Goal: Transaction & Acquisition: Purchase product/service

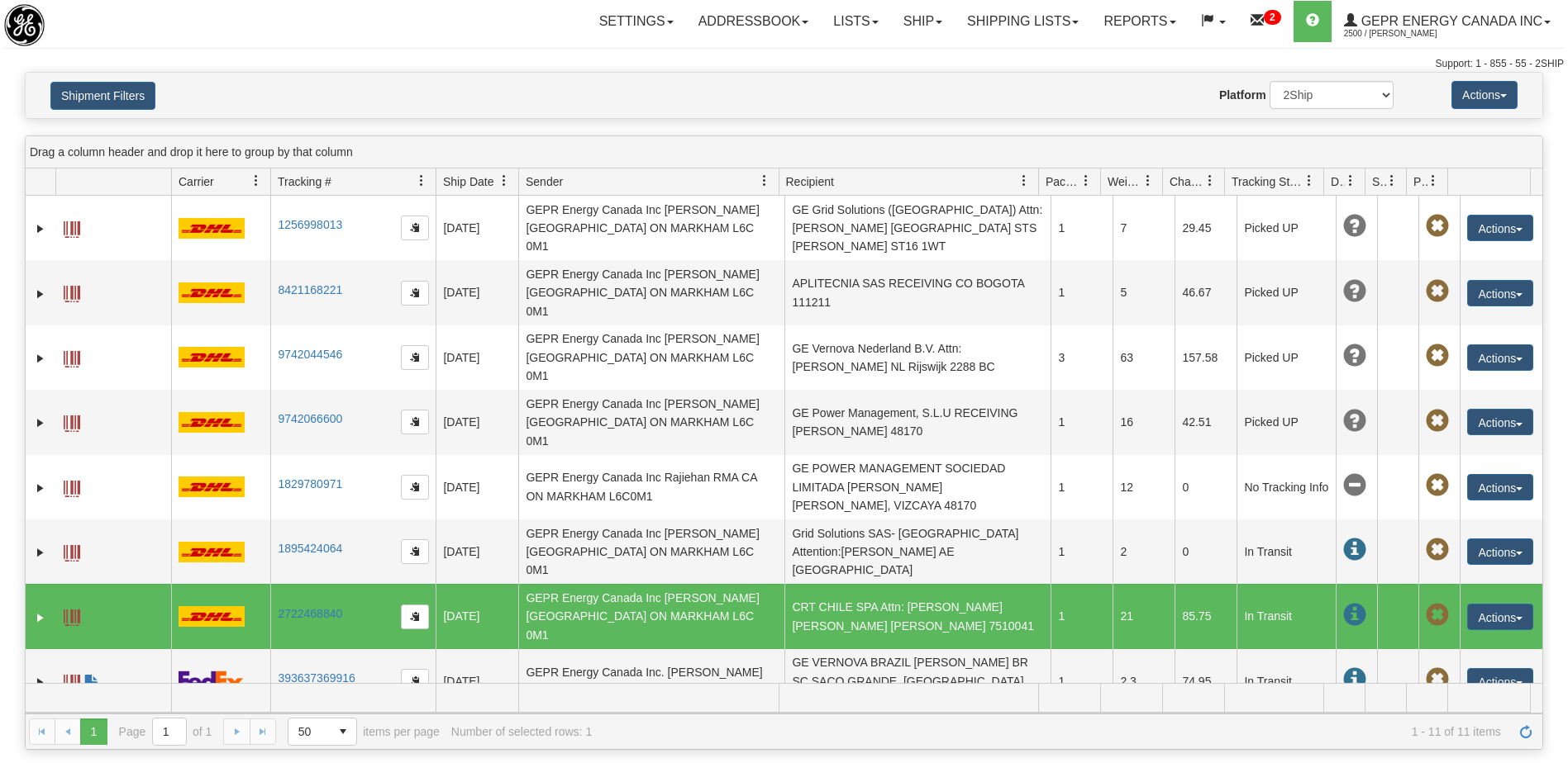
click at [114, 76] on div "Shipment Filters Website Agent Nothing selected Client User Platform 2Ship Impo…" at bounding box center [784, 95] width 1517 height 46
click at [94, 92] on button "Shipment Filters" at bounding box center [103, 95] width 105 height 28
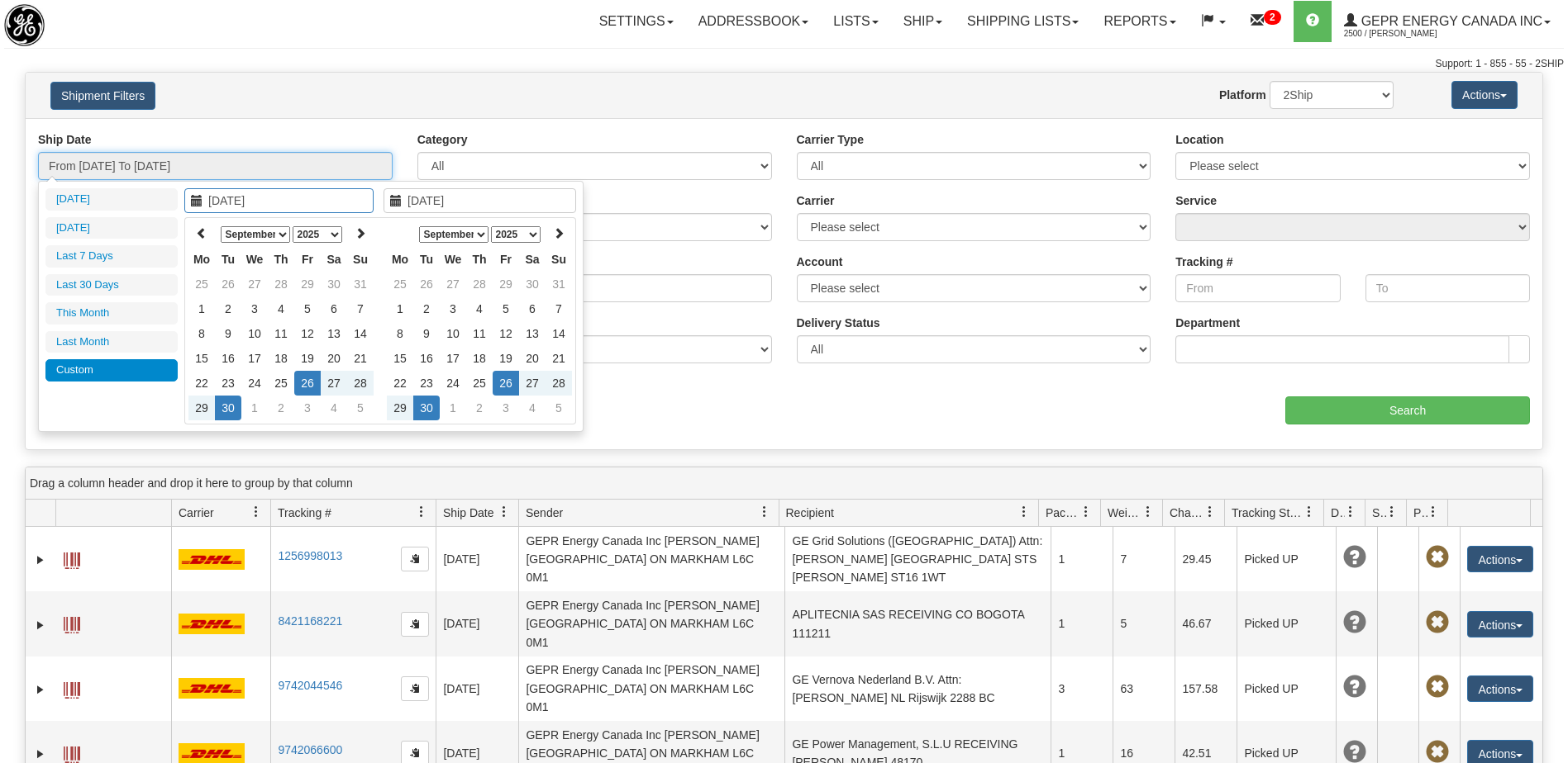
click at [187, 160] on input "From 09/26/2025 To 09/30/2025" at bounding box center [214, 166] width 355 height 28
click at [203, 234] on icon at bounding box center [202, 233] width 12 height 12
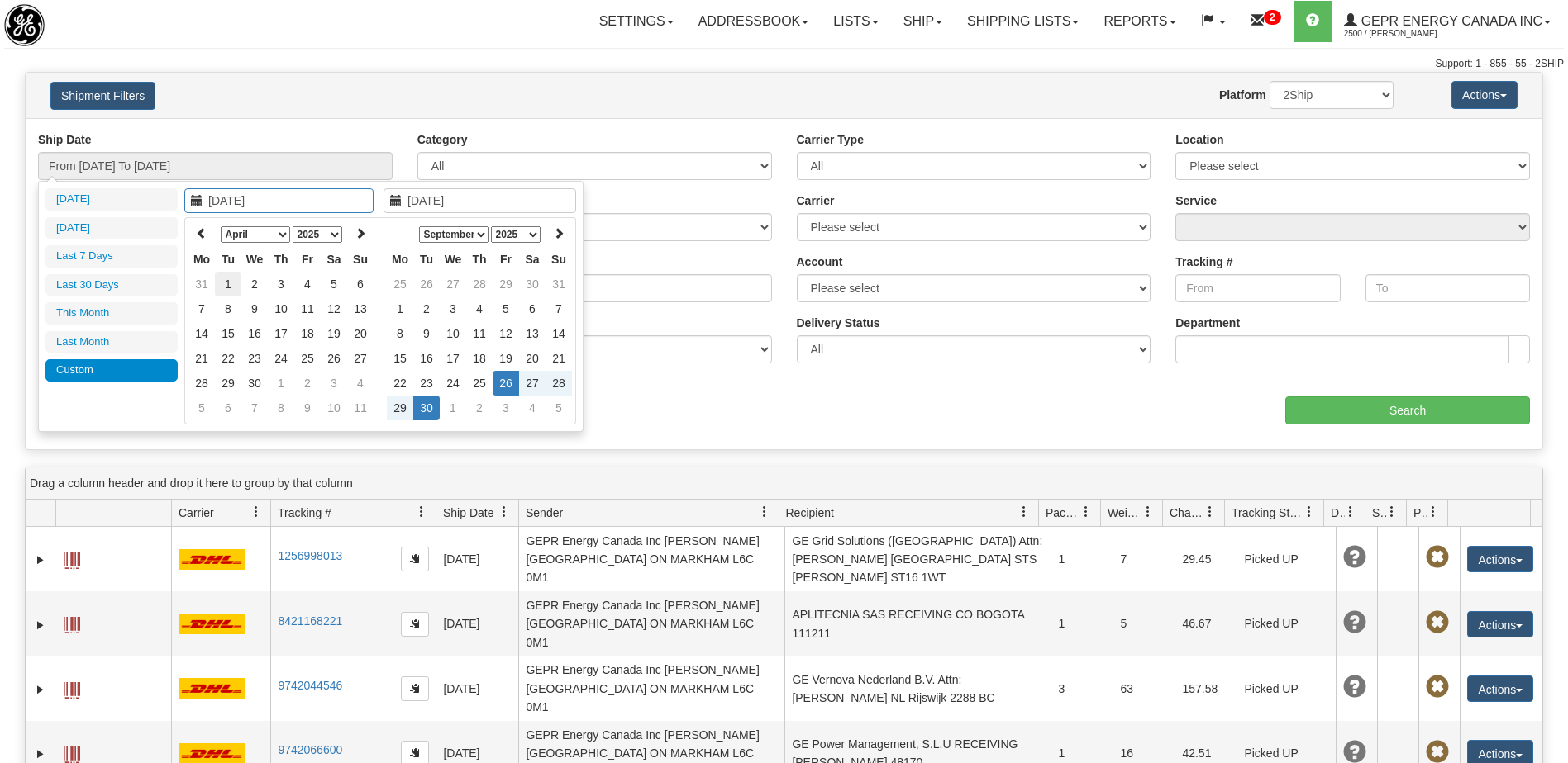
type input "04/01/2025"
click at [232, 283] on td "1" at bounding box center [228, 284] width 27 height 25
click at [405, 237] on icon at bounding box center [400, 233] width 12 height 12
click at [557, 233] on icon at bounding box center [558, 233] width 12 height 12
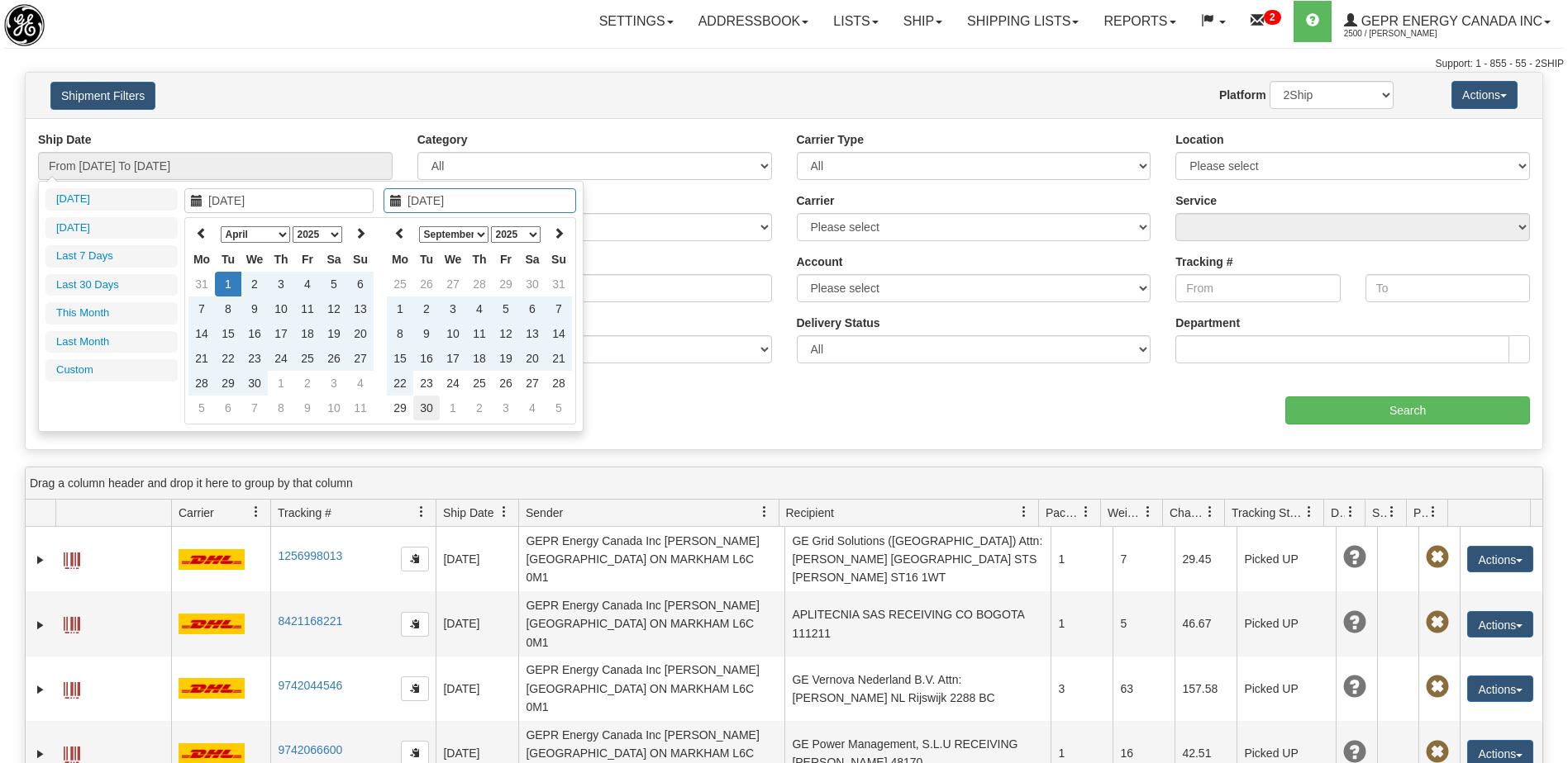
type input "09/30/2025"
click at [422, 406] on td "30" at bounding box center [426, 408] width 27 height 25
type input "From 04/01/2025 To 09/30/2025"
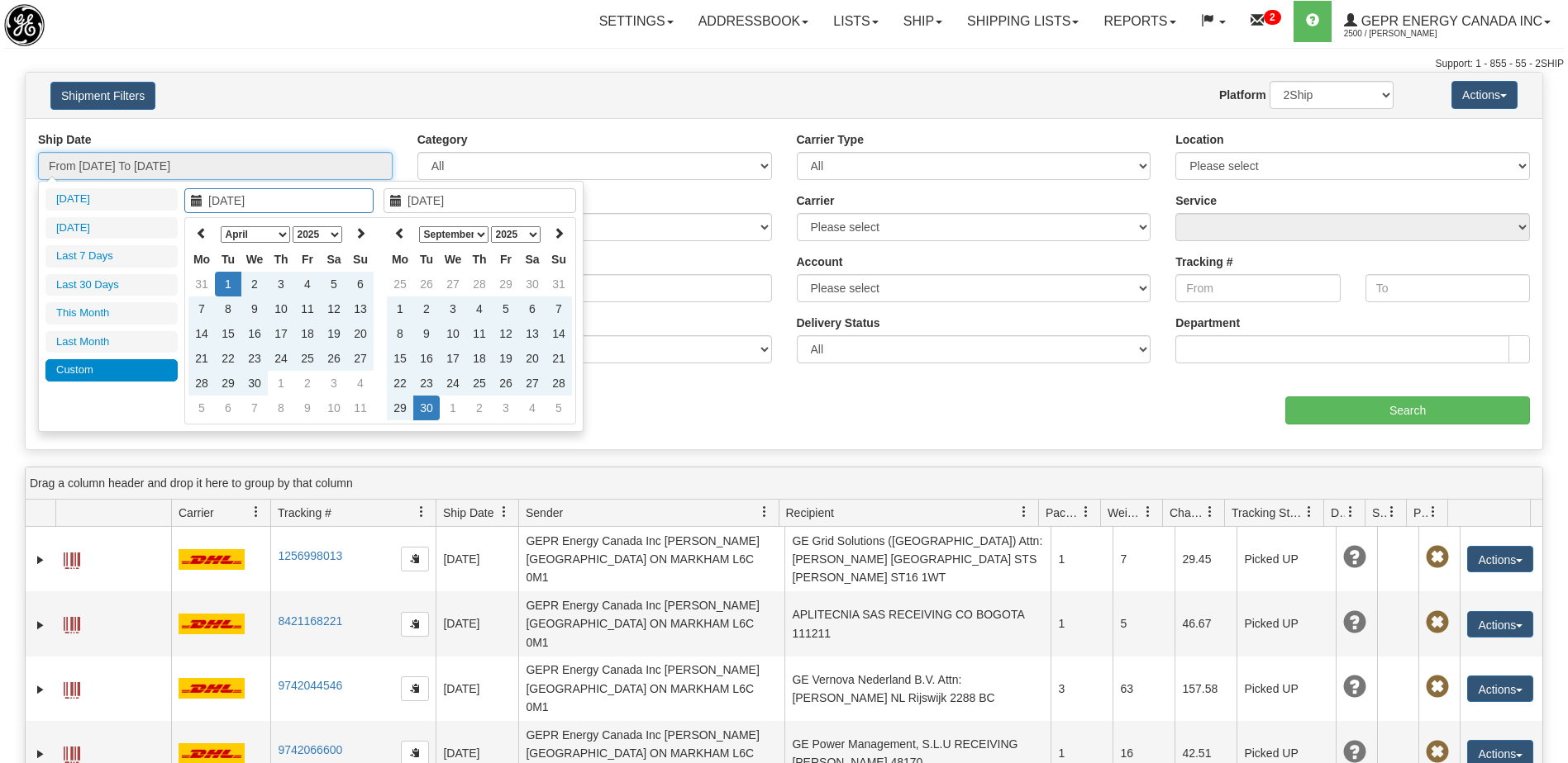
click at [199, 165] on input "From 04/01/2025 To 09/30/2025" at bounding box center [214, 166] width 355 height 28
type input "[DATE]"
click at [393, 409] on td "29" at bounding box center [400, 408] width 27 height 25
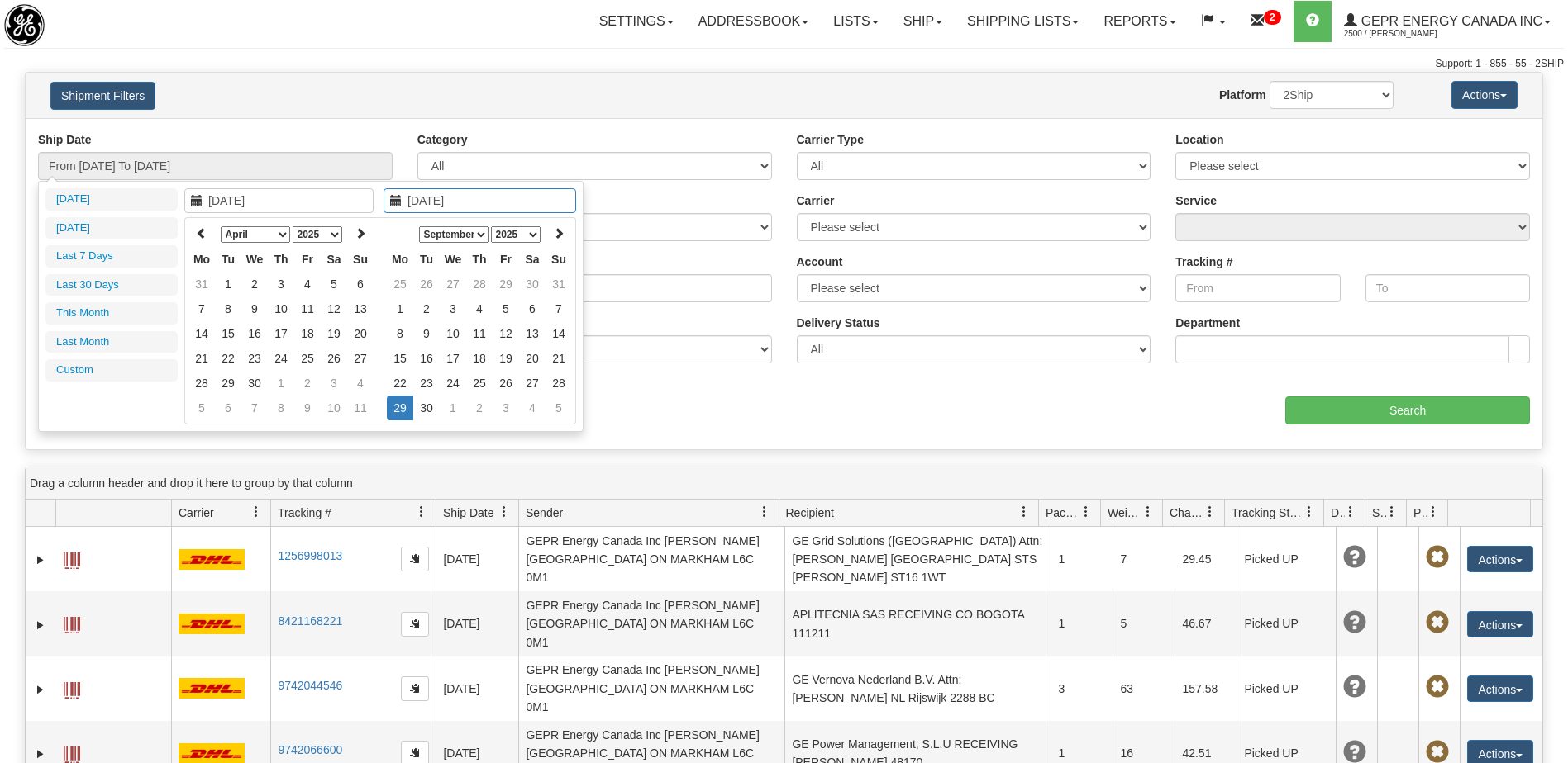
type input "05/11/2025"
click at [733, 424] on div "Ship Date From 04/01/2025 To 09/30/2025 Category All Inbound Outbound Carrier T…" at bounding box center [784, 284] width 1517 height 306
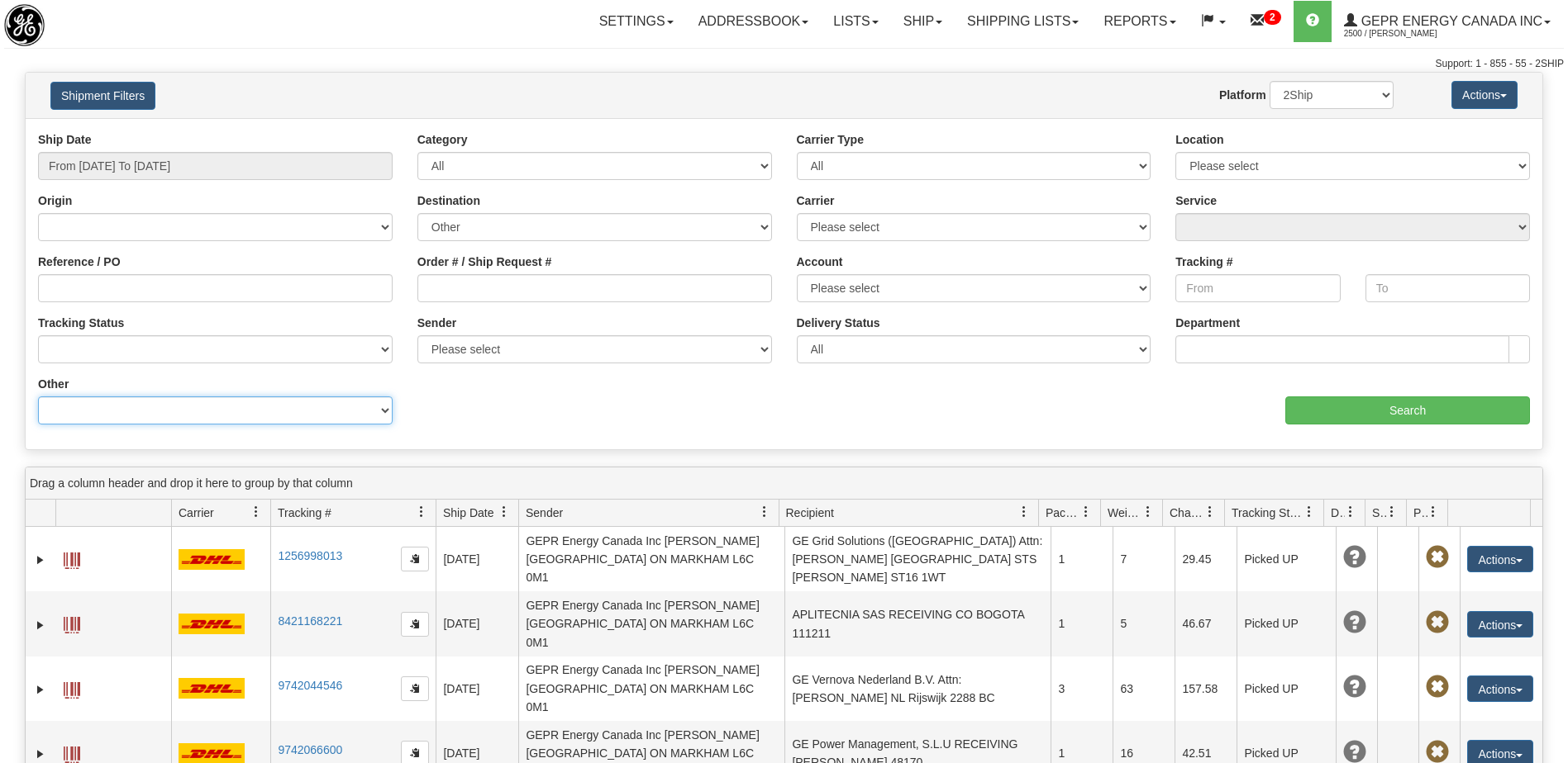
click at [165, 417] on select "Billing Account # Billing Type BOL # (LTL) Commodity Or Documents Consolidation…" at bounding box center [214, 410] width 355 height 28
select select "Recipient_ZIP"
click at [38, 397] on select "Billing Account # Billing Type BOL # (LTL) Commodity Or Documents Consolidation…" at bounding box center [214, 410] width 355 height 28
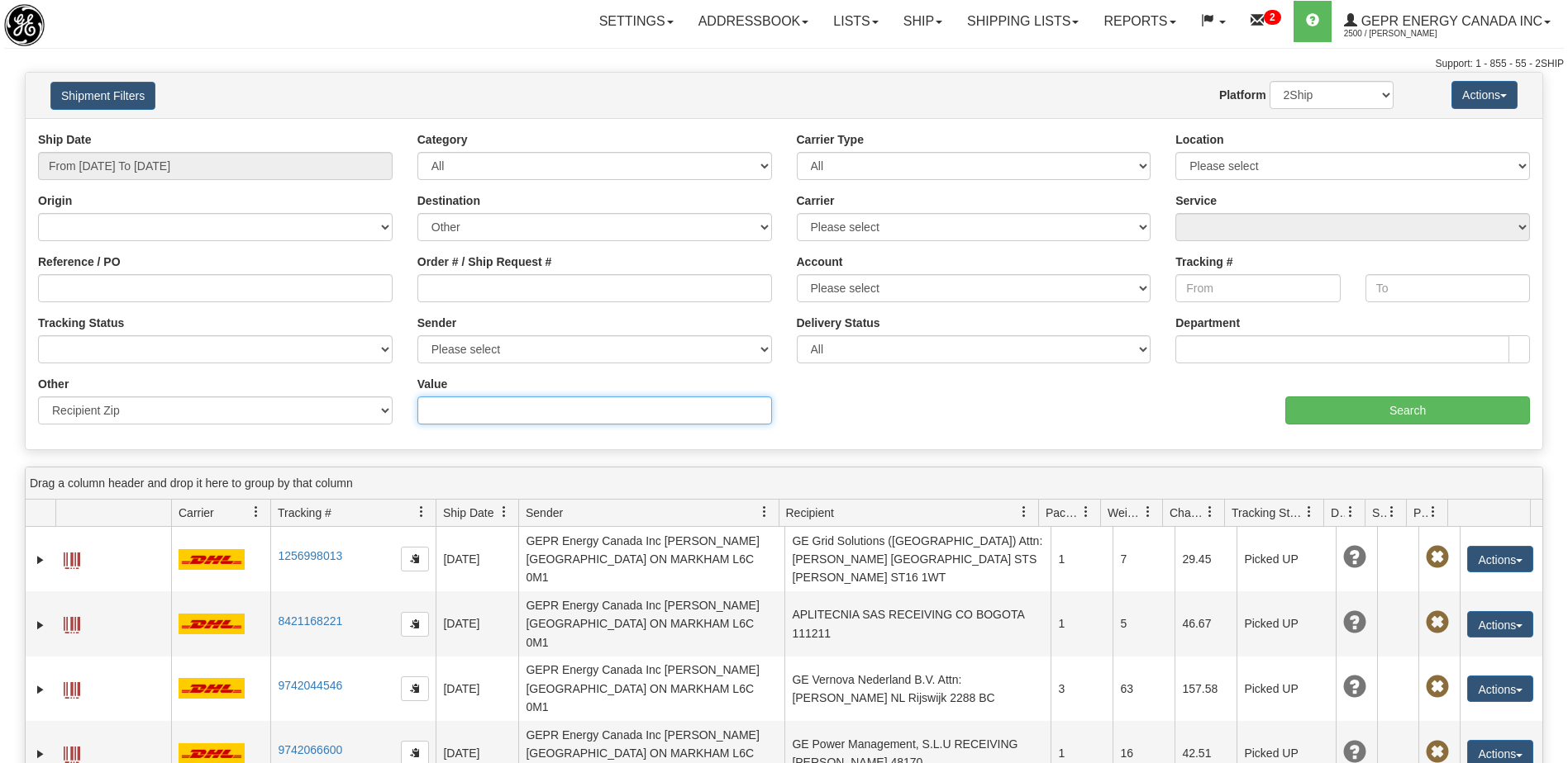
click at [453, 418] on input "Value" at bounding box center [595, 410] width 355 height 28
paste input "88032-005"
type input "88032-005"
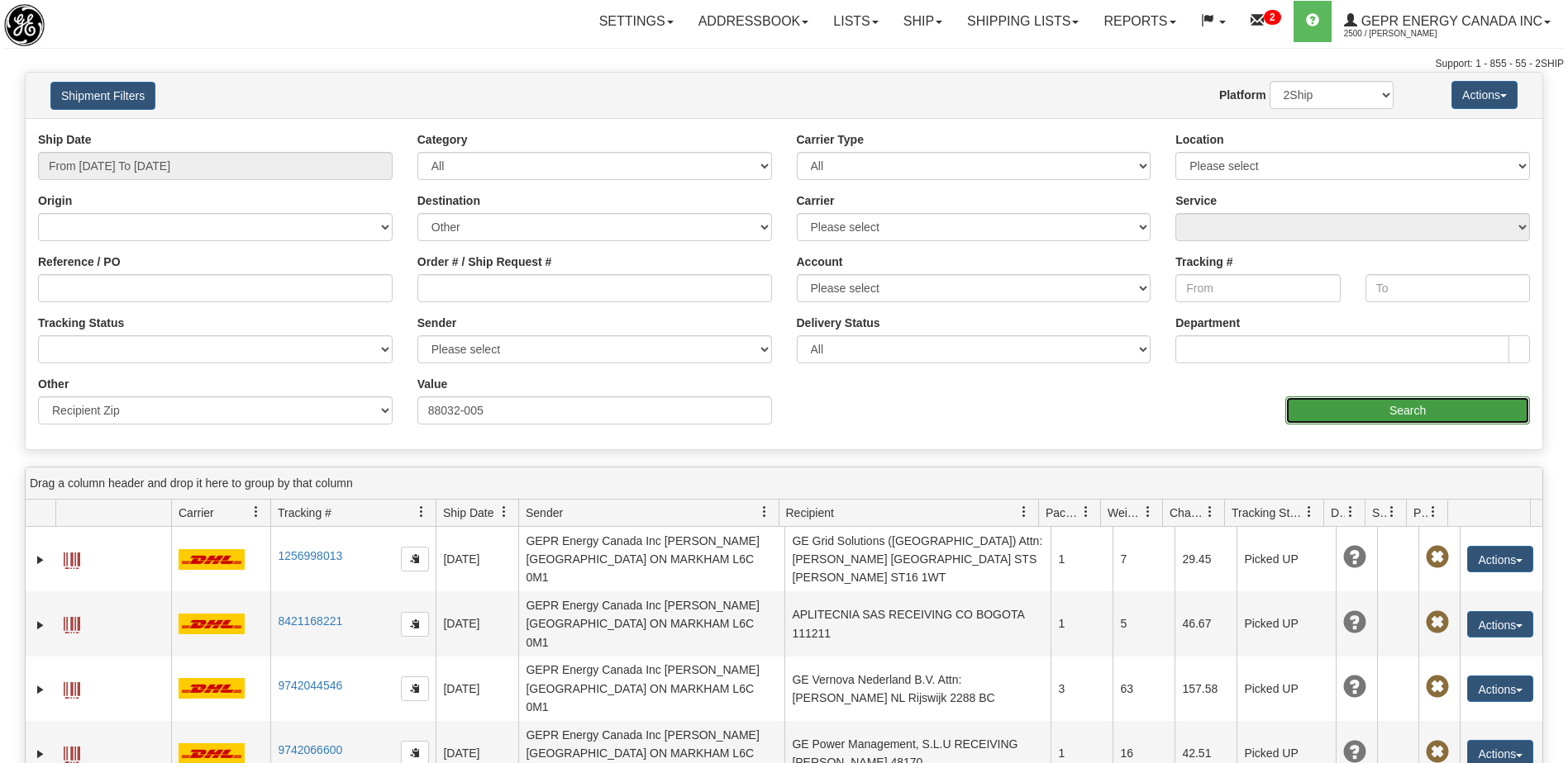
click at [1312, 421] on input "Search" at bounding box center [1408, 410] width 245 height 28
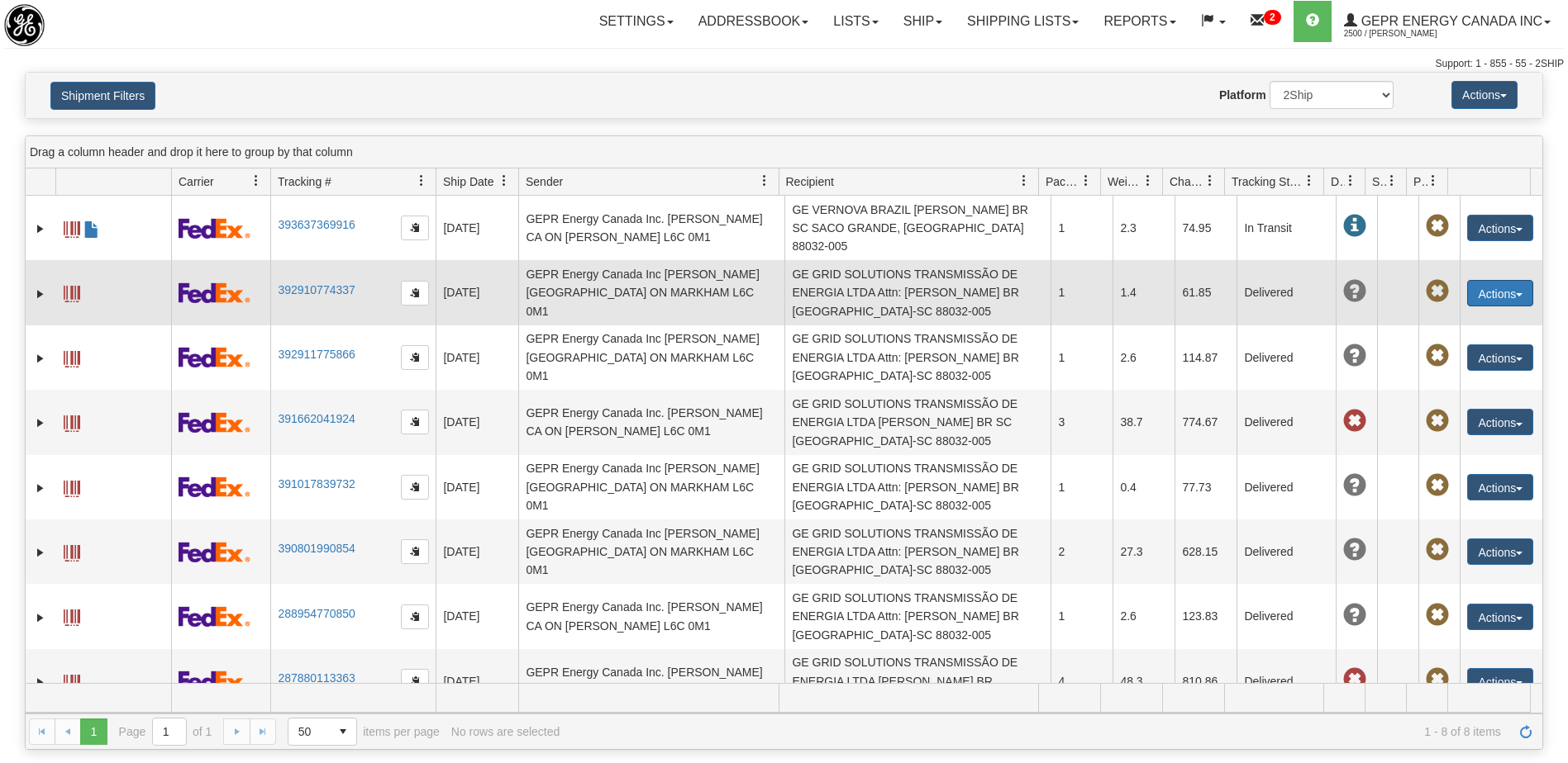
click at [1474, 292] on button "Actions" at bounding box center [1500, 293] width 66 height 27
click at [1447, 324] on link "Repeat" at bounding box center [1466, 323] width 132 height 21
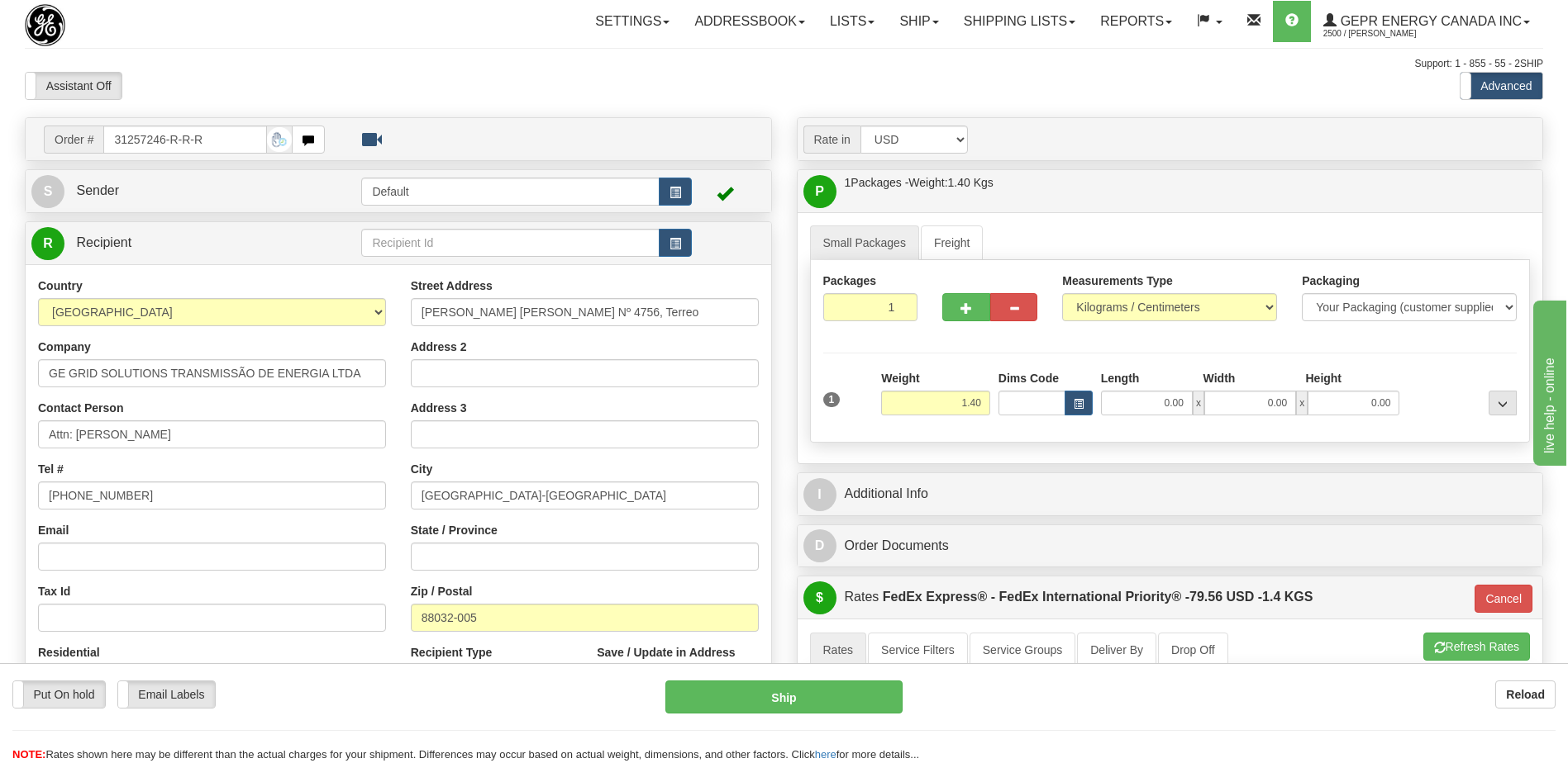
click at [213, 593] on div "Tax Id" at bounding box center [212, 607] width 348 height 49
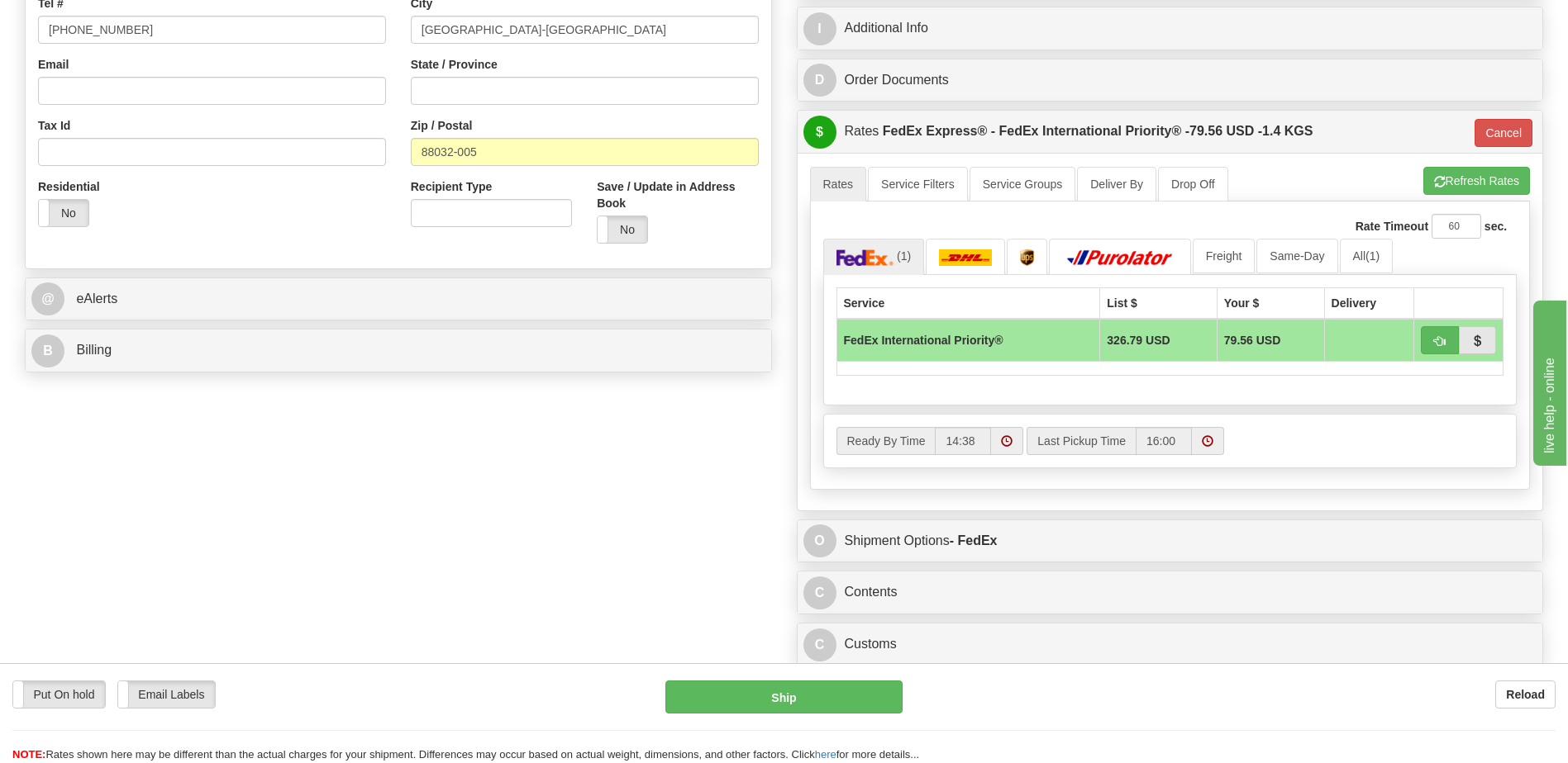
scroll to position [496, 0]
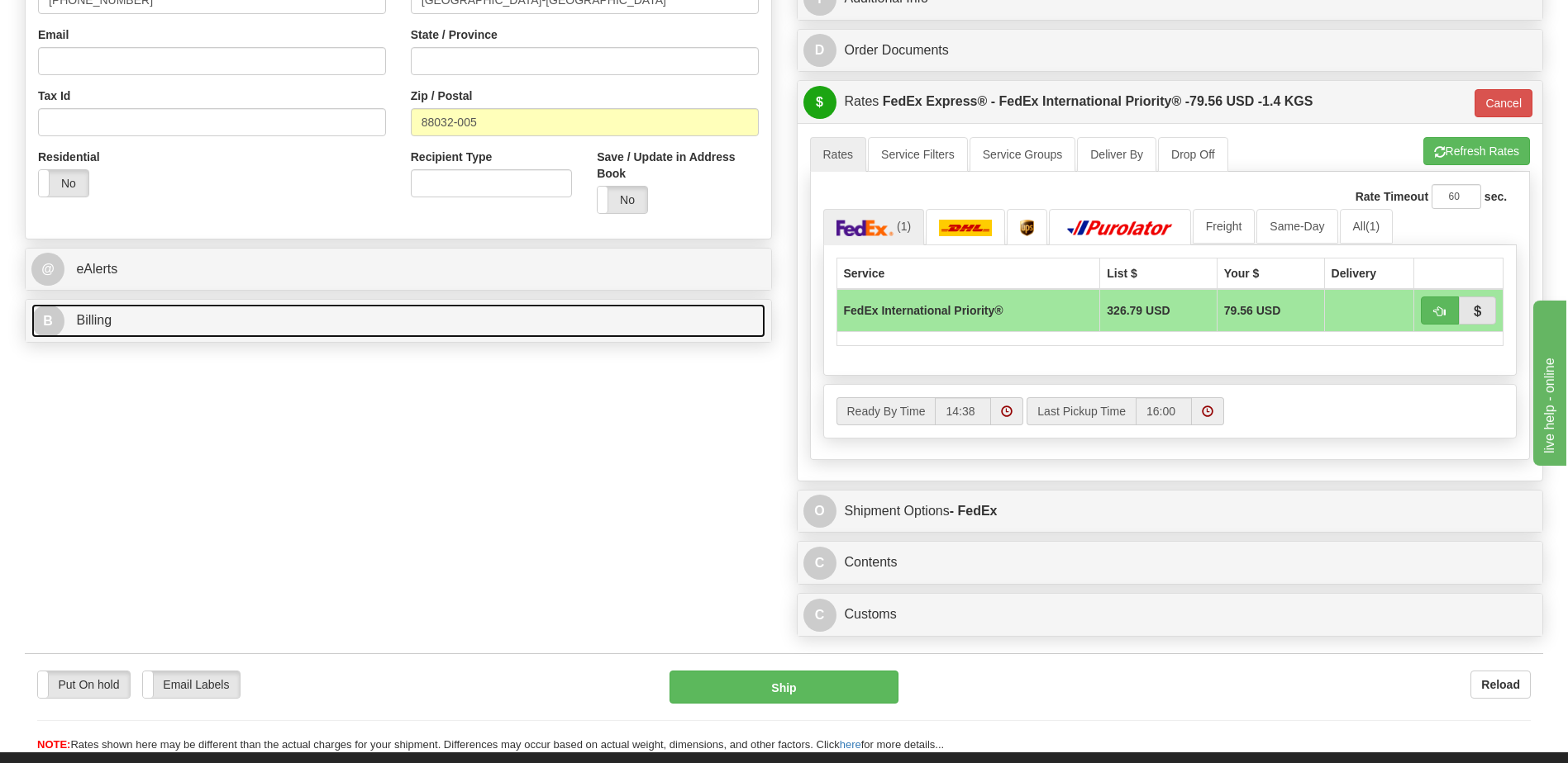
click at [98, 311] on link "B Billing" at bounding box center [398, 321] width 734 height 34
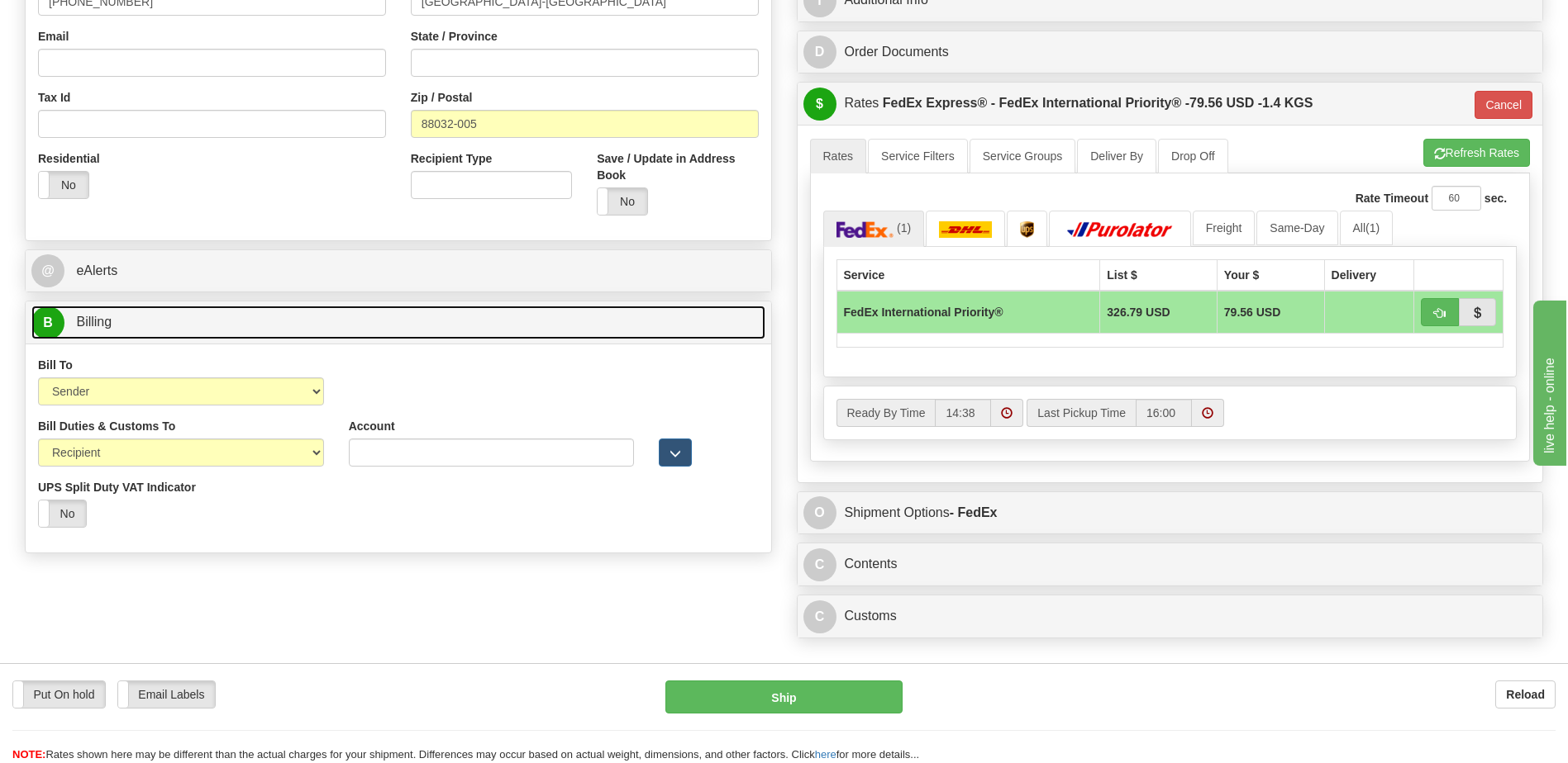
scroll to position [744, 0]
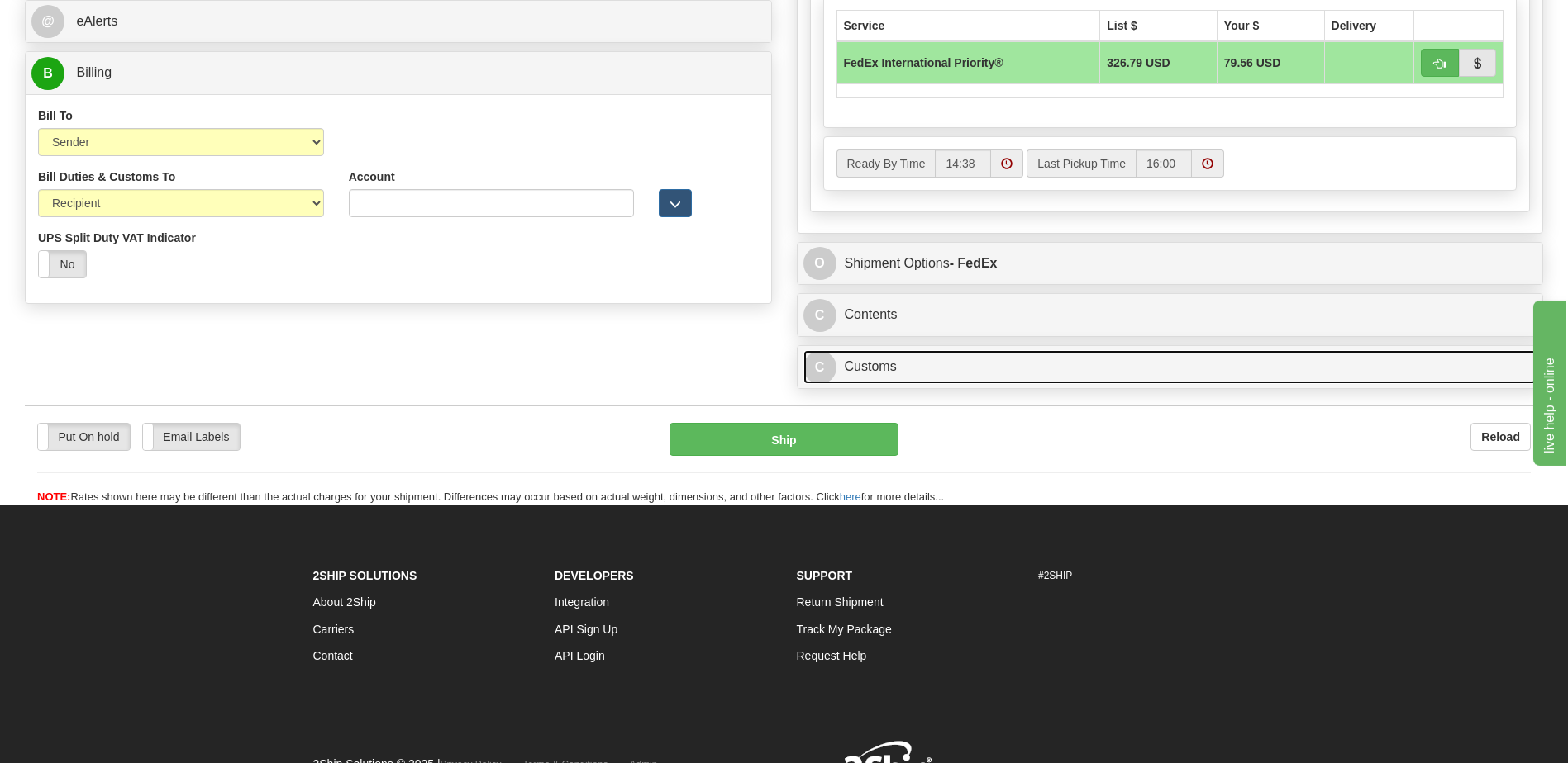
click at [894, 365] on link "C Customs" at bounding box center [1170, 366] width 734 height 34
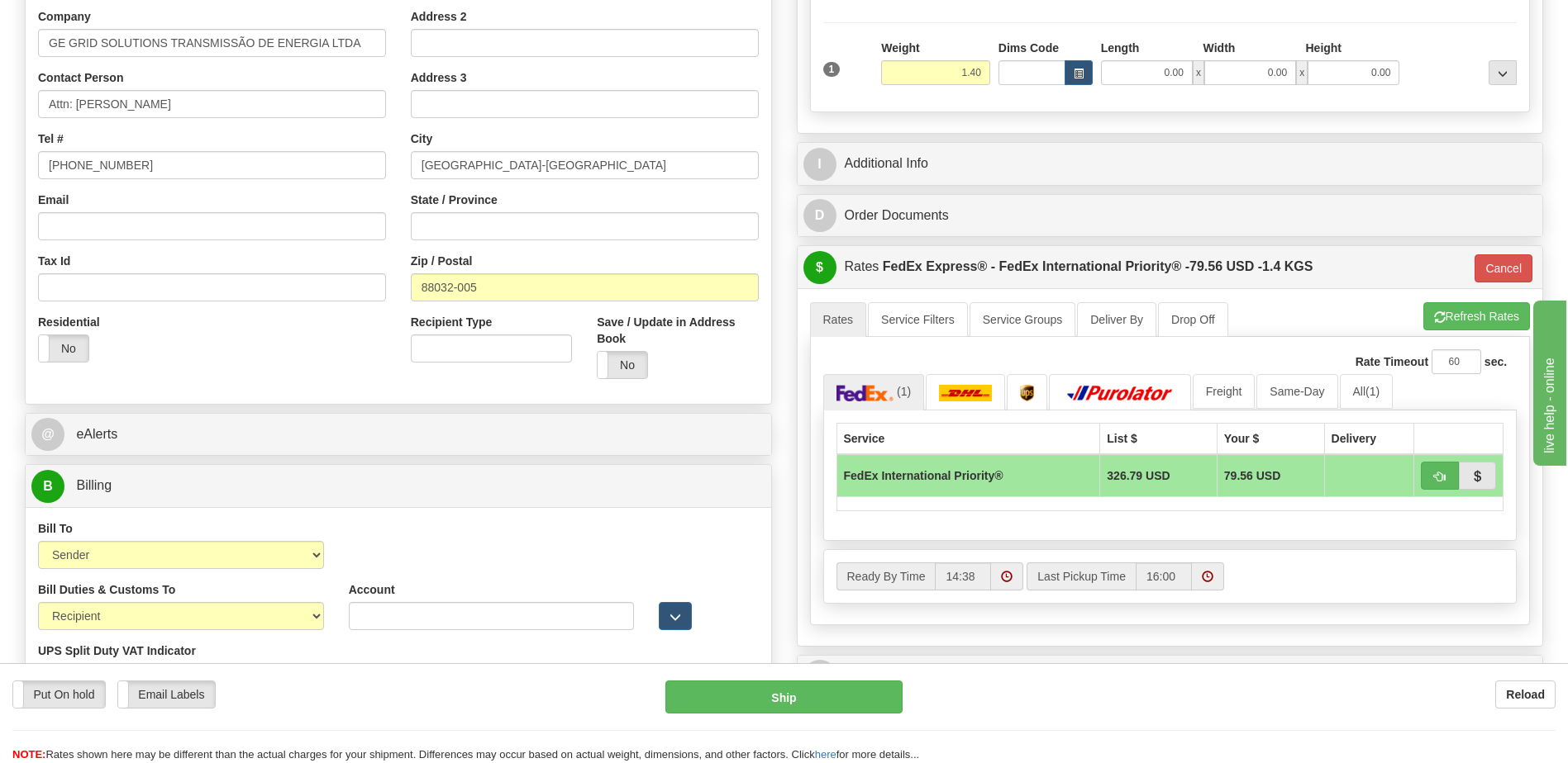
scroll to position [82, 0]
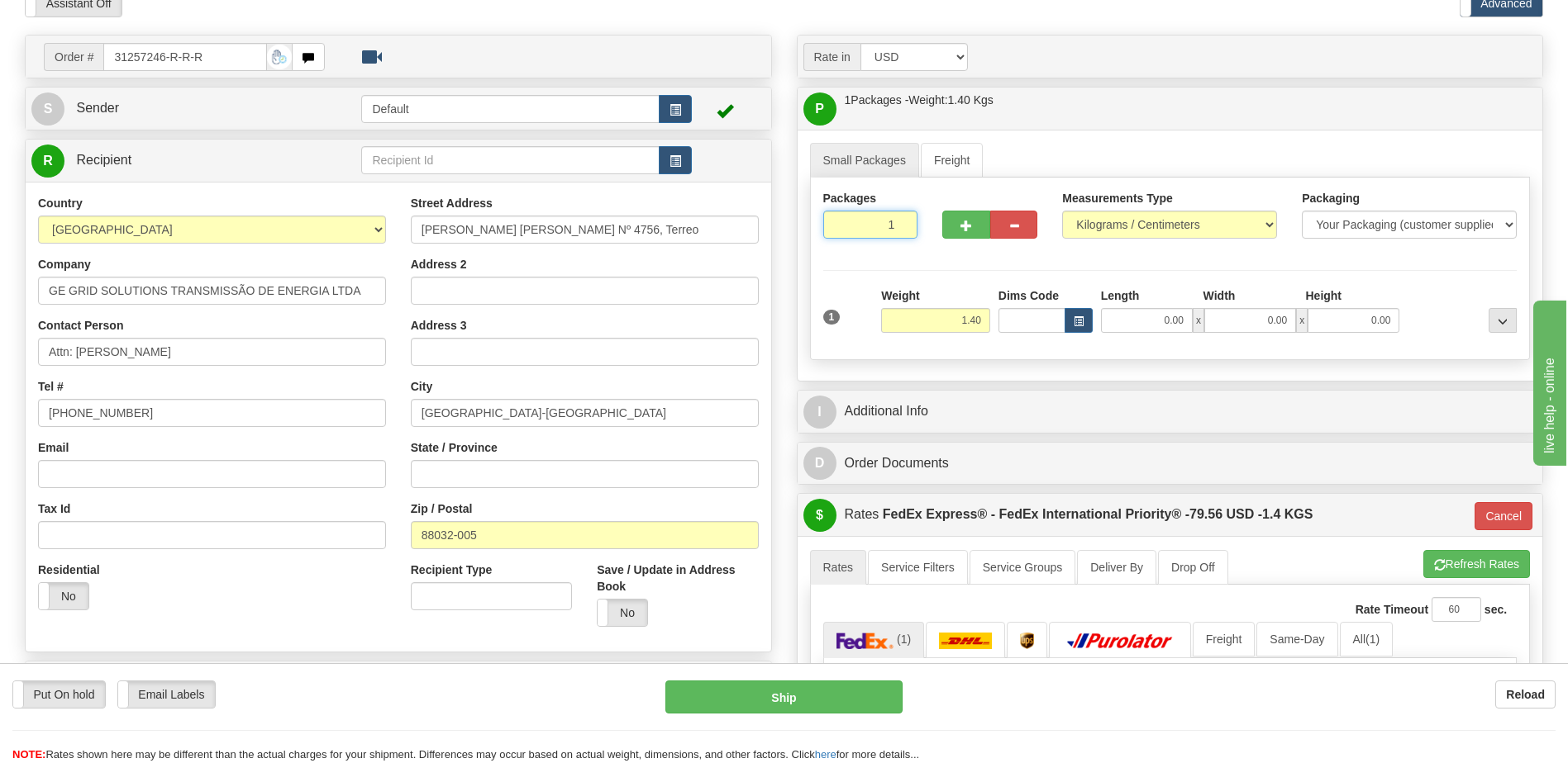
click at [881, 227] on input "1" at bounding box center [871, 224] width 95 height 28
type input "4"
click at [962, 325] on div "Packages 4 1 Measurements Type" at bounding box center [1170, 268] width 721 height 182
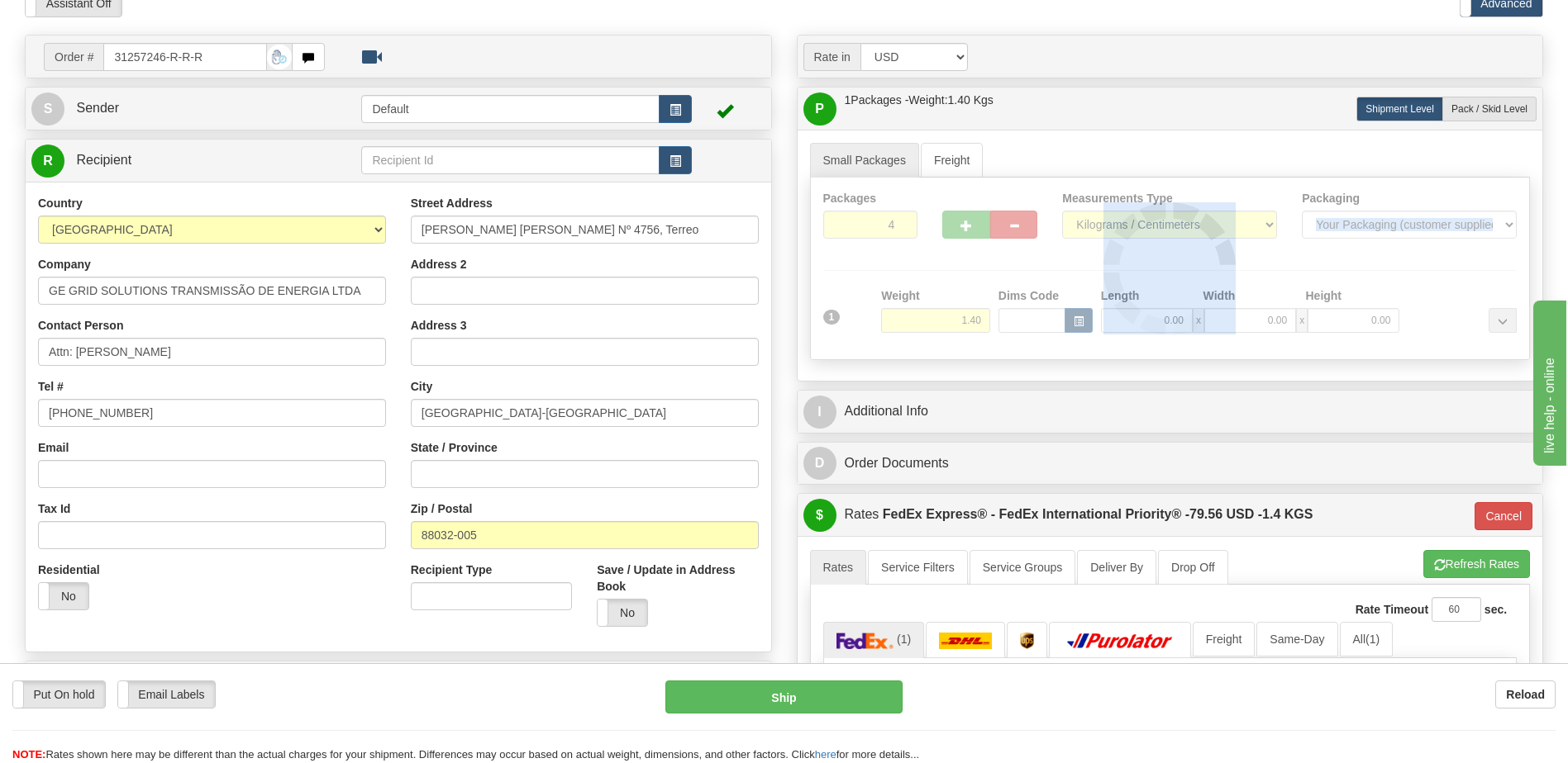
click at [962, 325] on div at bounding box center [1170, 268] width 719 height 181
type input "01"
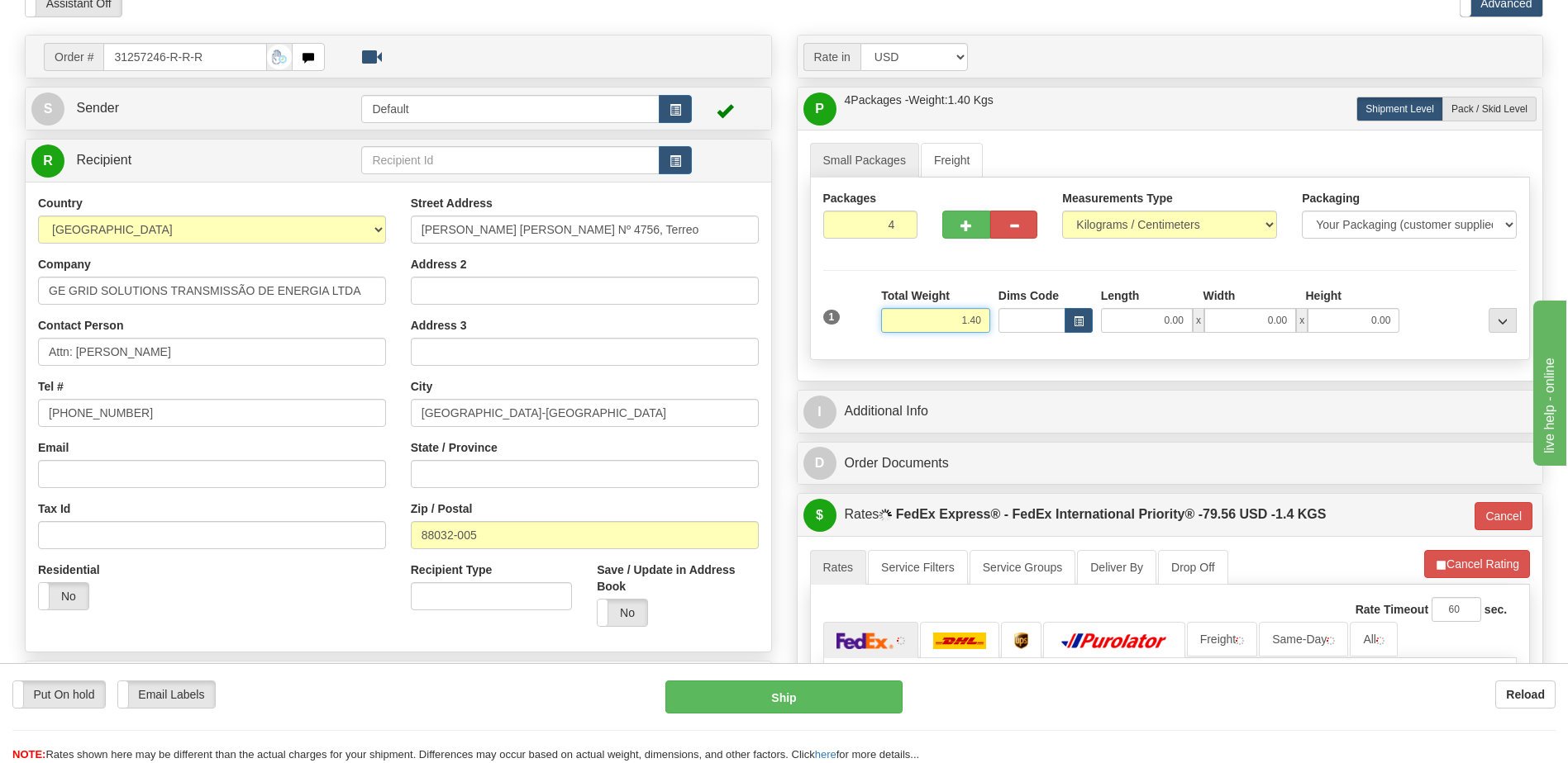
drag, startPoint x: 962, startPoint y: 325, endPoint x: 971, endPoint y: 316, distance: 12.7
click at [971, 316] on input "1.40" at bounding box center [936, 320] width 109 height 25
type input "48.82"
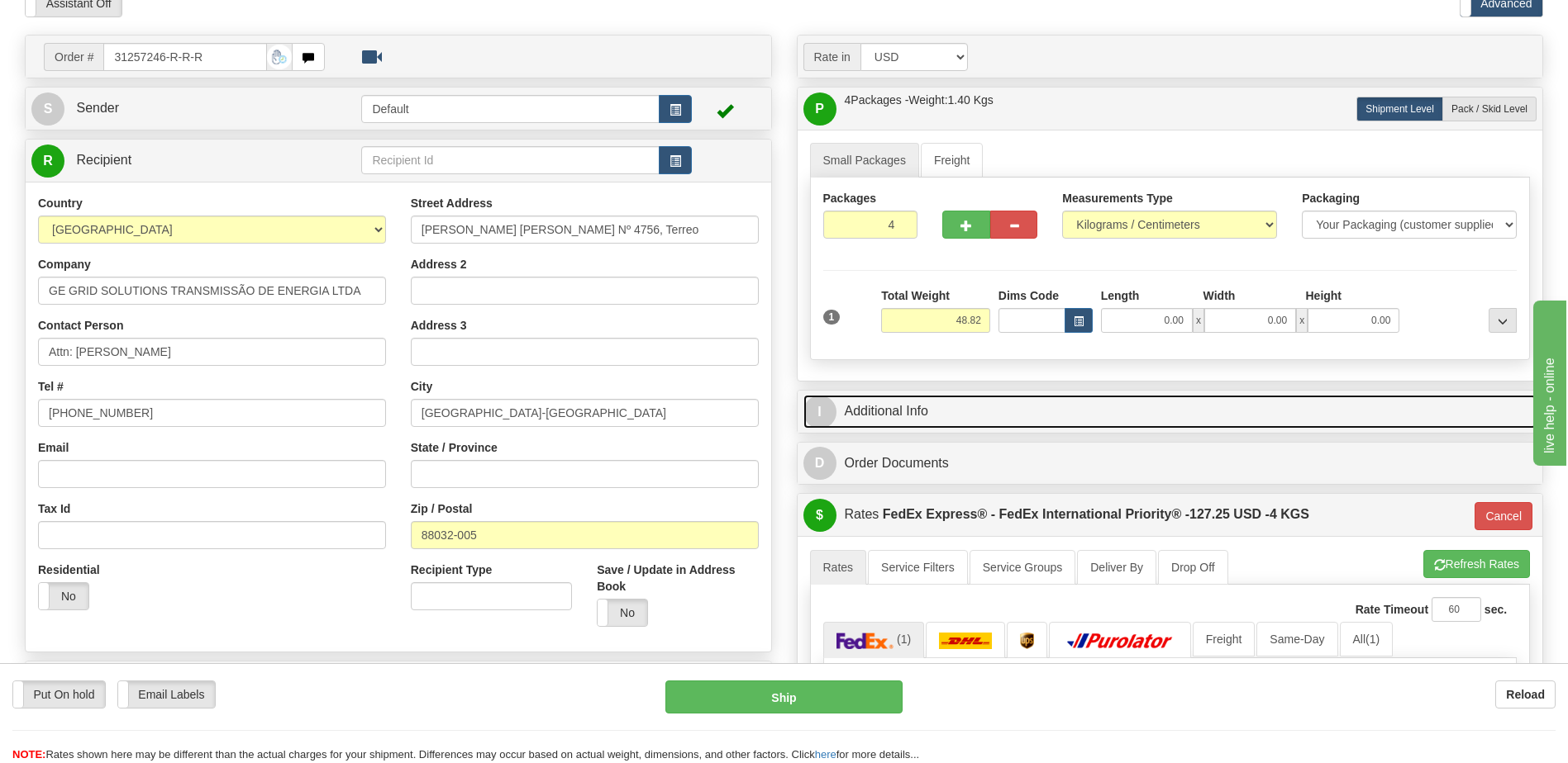
type input "01"
click at [941, 412] on link "I Additional Info" at bounding box center [1170, 411] width 734 height 34
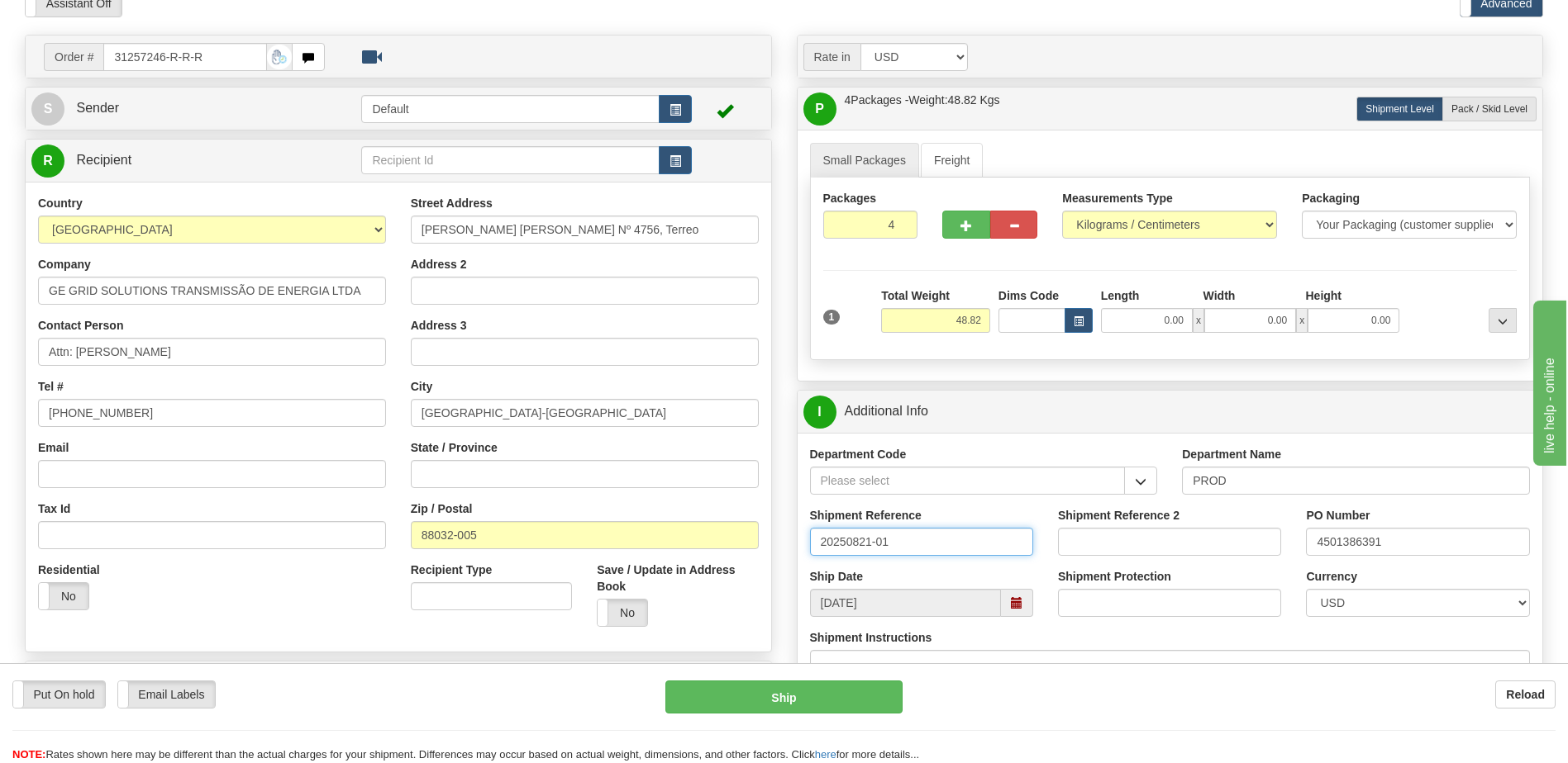
click at [869, 542] on input "20250821-01" at bounding box center [922, 541] width 224 height 28
type input "20250919-01"
click at [1399, 546] on input "4501386391" at bounding box center [1418, 541] width 224 height 28
drag, startPoint x: 1405, startPoint y: 541, endPoint x: 1351, endPoint y: 549, distance: 54.6
click at [1351, 549] on input "4501386391" at bounding box center [1418, 541] width 224 height 28
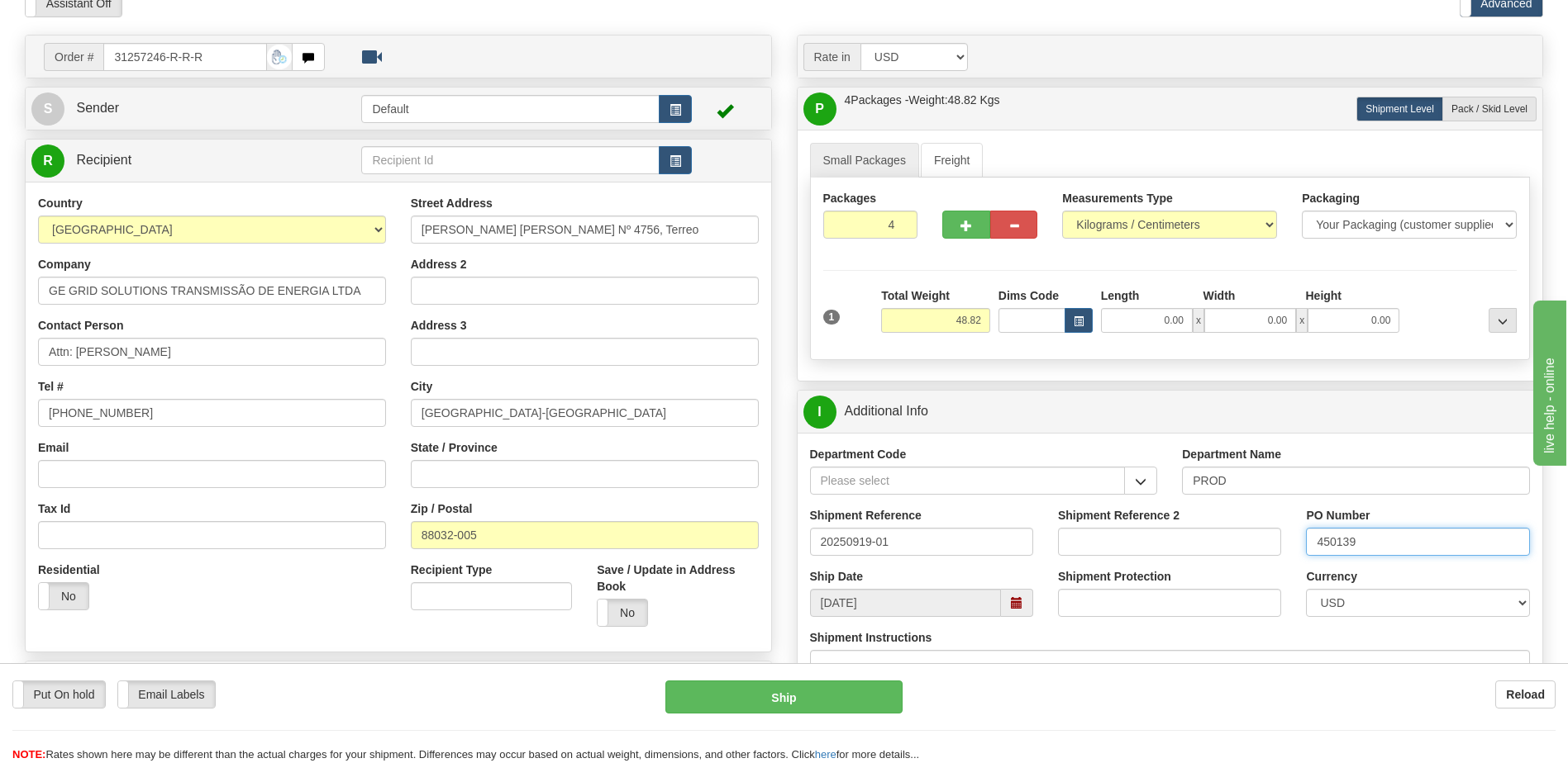
click at [1377, 540] on input "450139" at bounding box center [1418, 541] width 224 height 28
type input "4501399196"
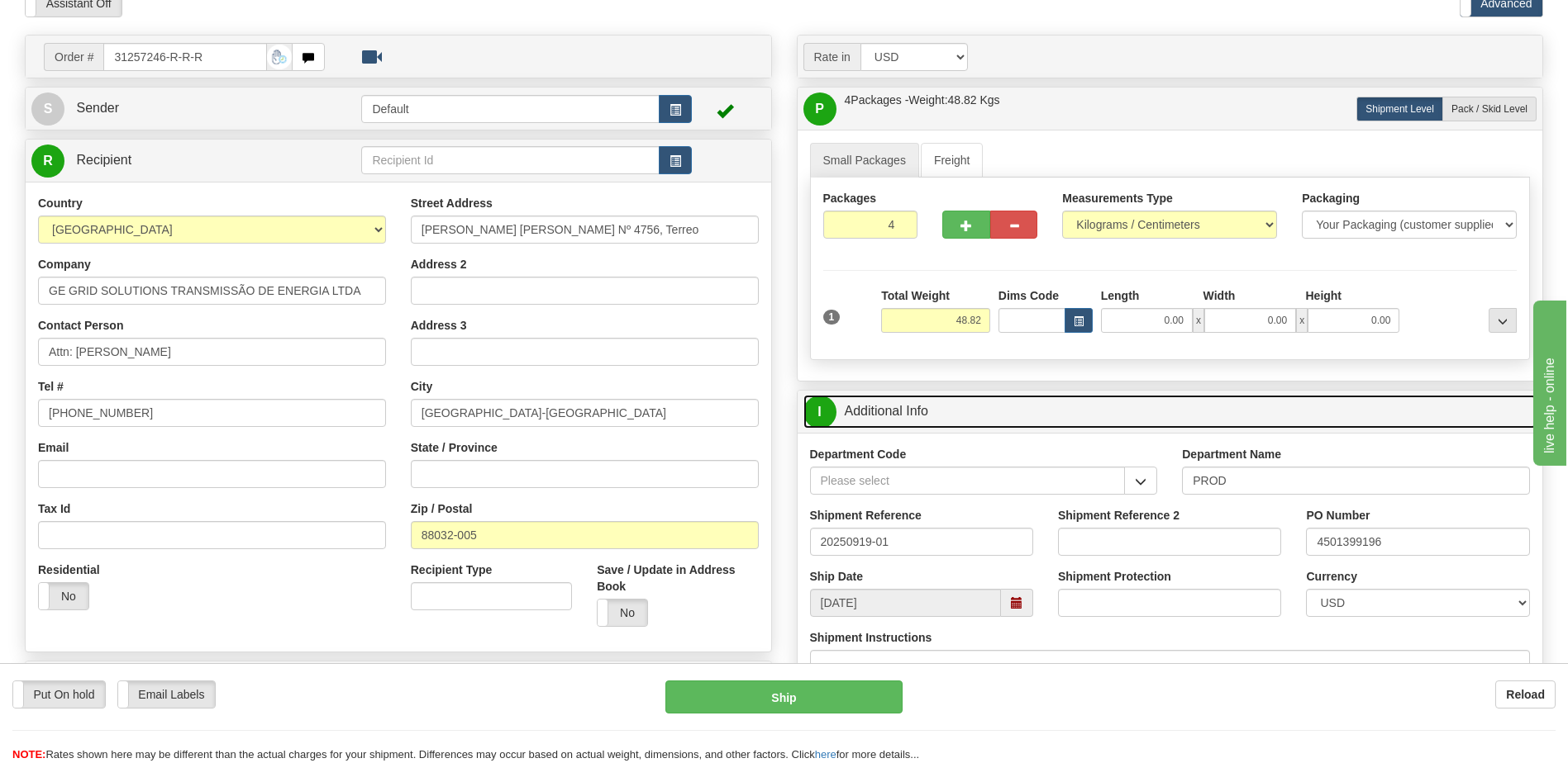
click at [892, 420] on link "I Additional Info" at bounding box center [1170, 411] width 734 height 34
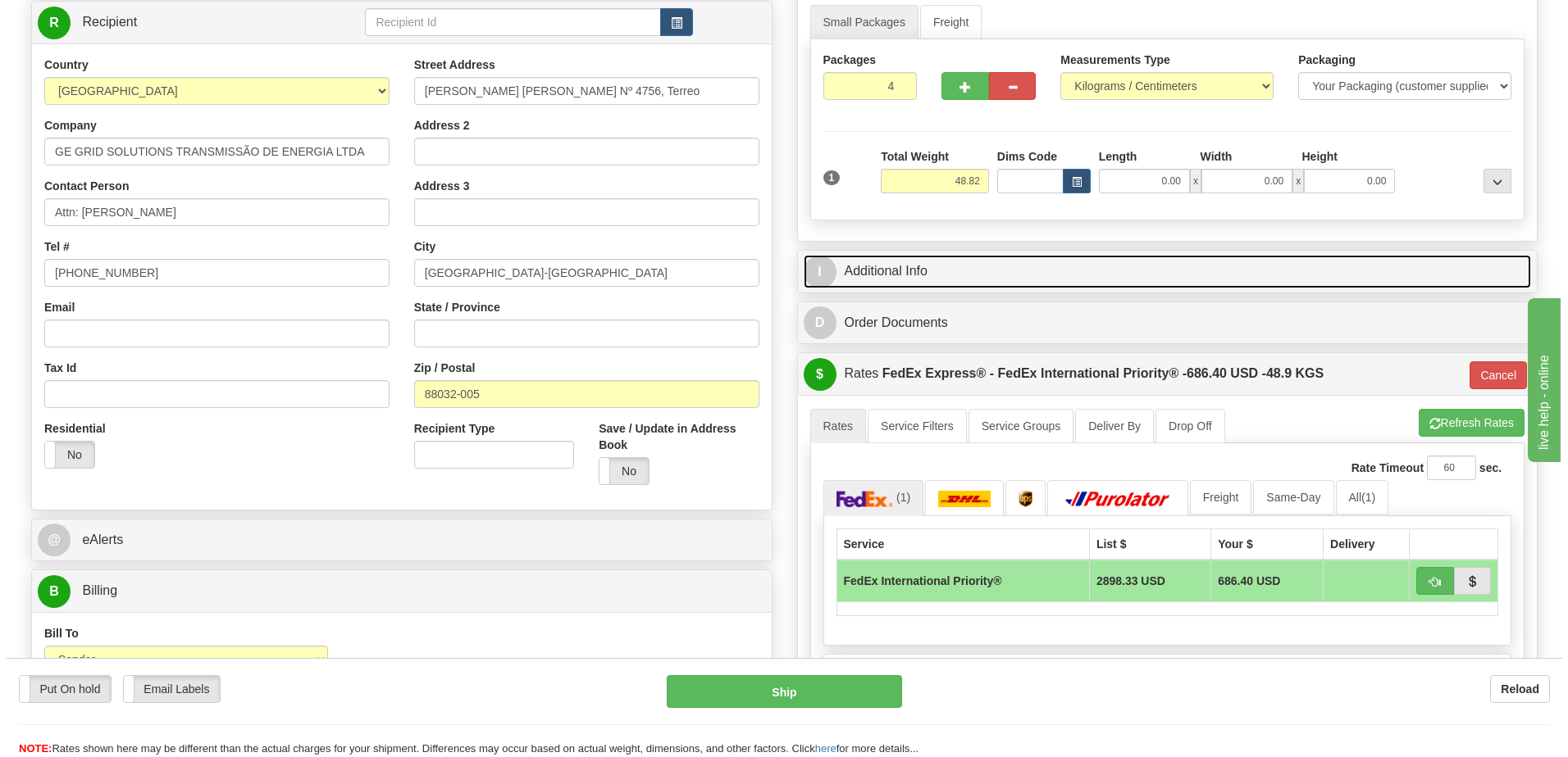
scroll to position [410, 0]
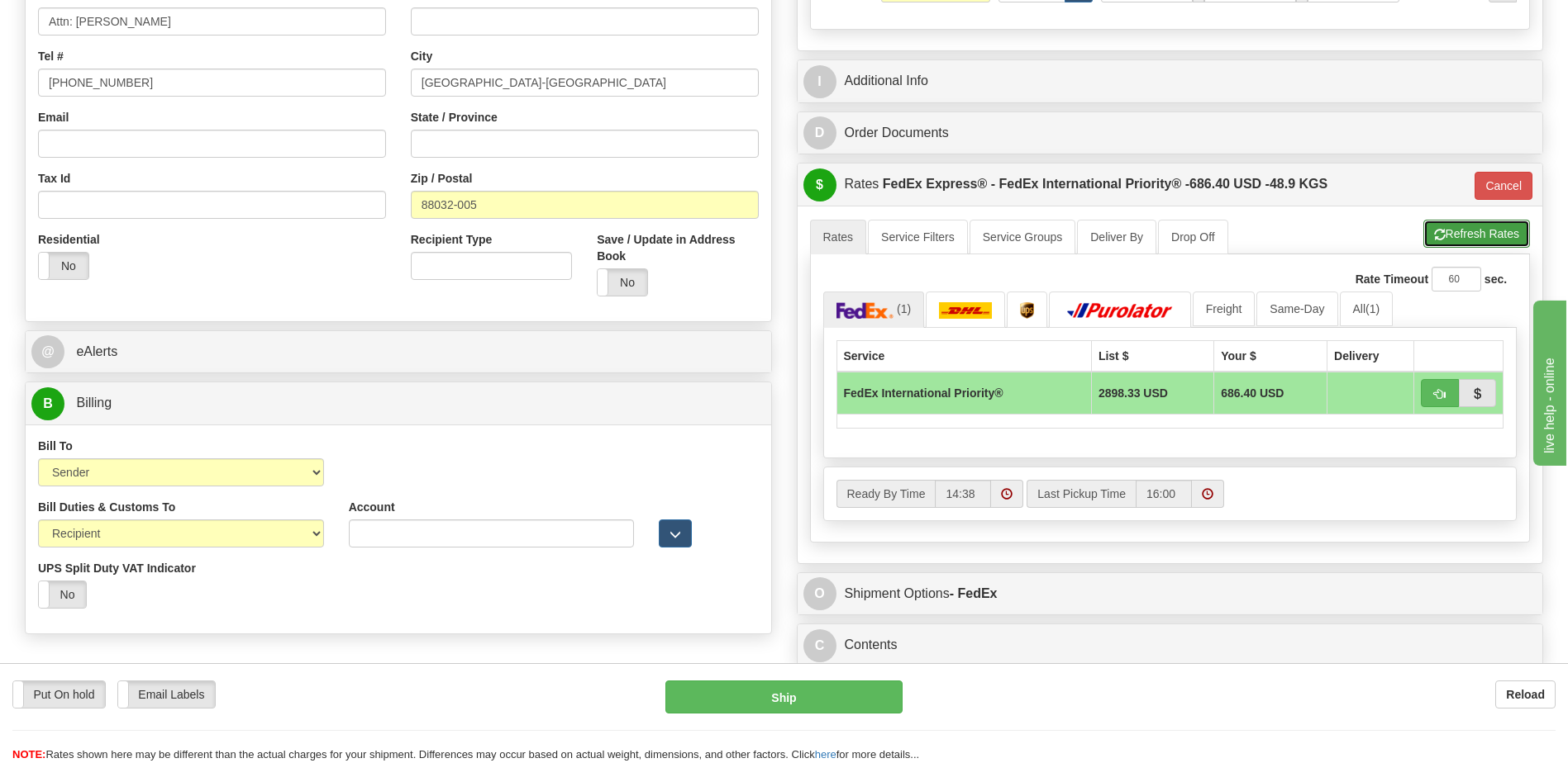
click at [1480, 229] on button "Refresh Rates" at bounding box center [1476, 234] width 106 height 28
type input "01"
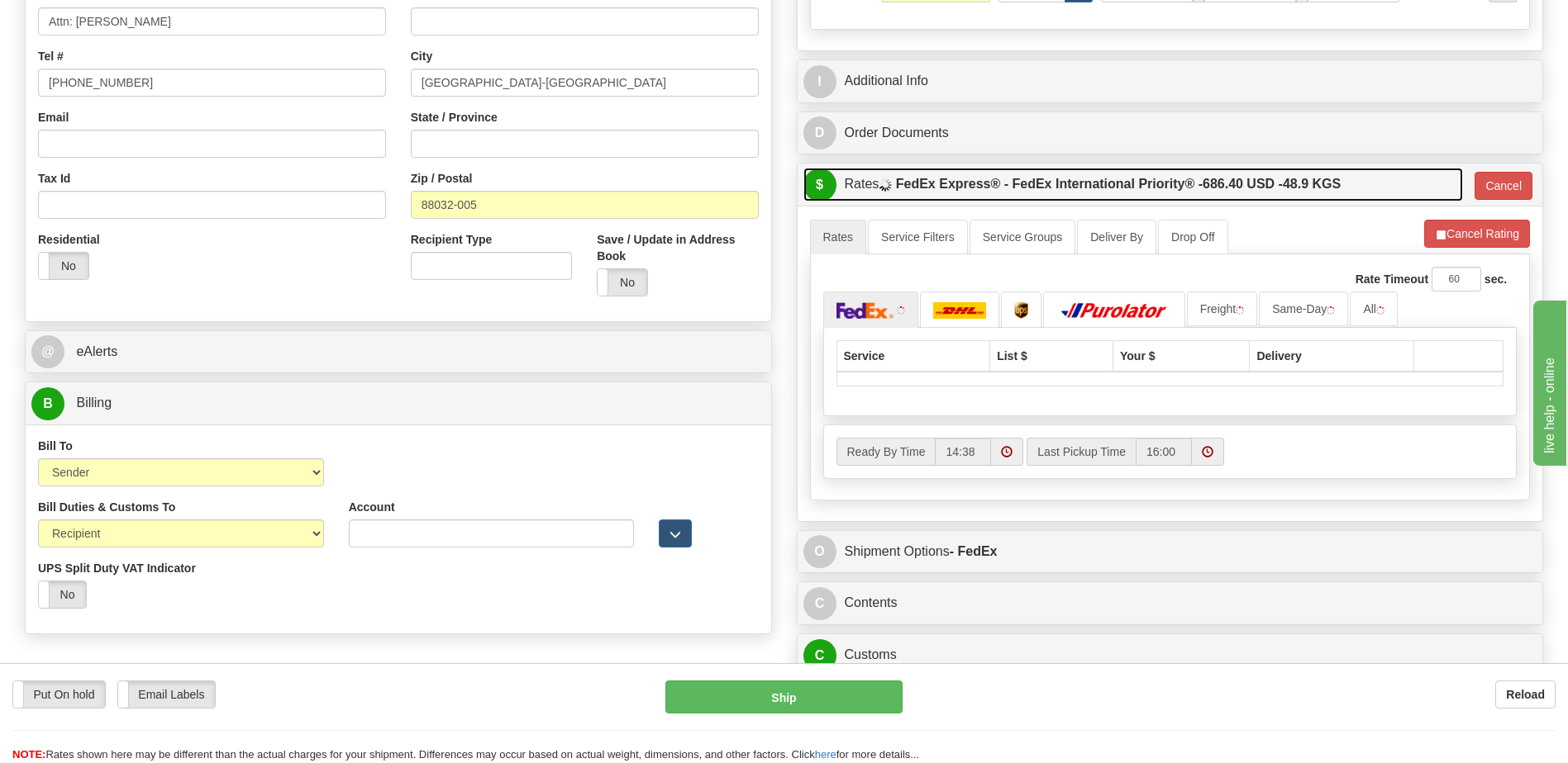
click at [1222, 173] on label "FedEx Express® - FedEx International Priority® - 686.40 USD - 48.9 KGS" at bounding box center [1118, 184] width 444 height 33
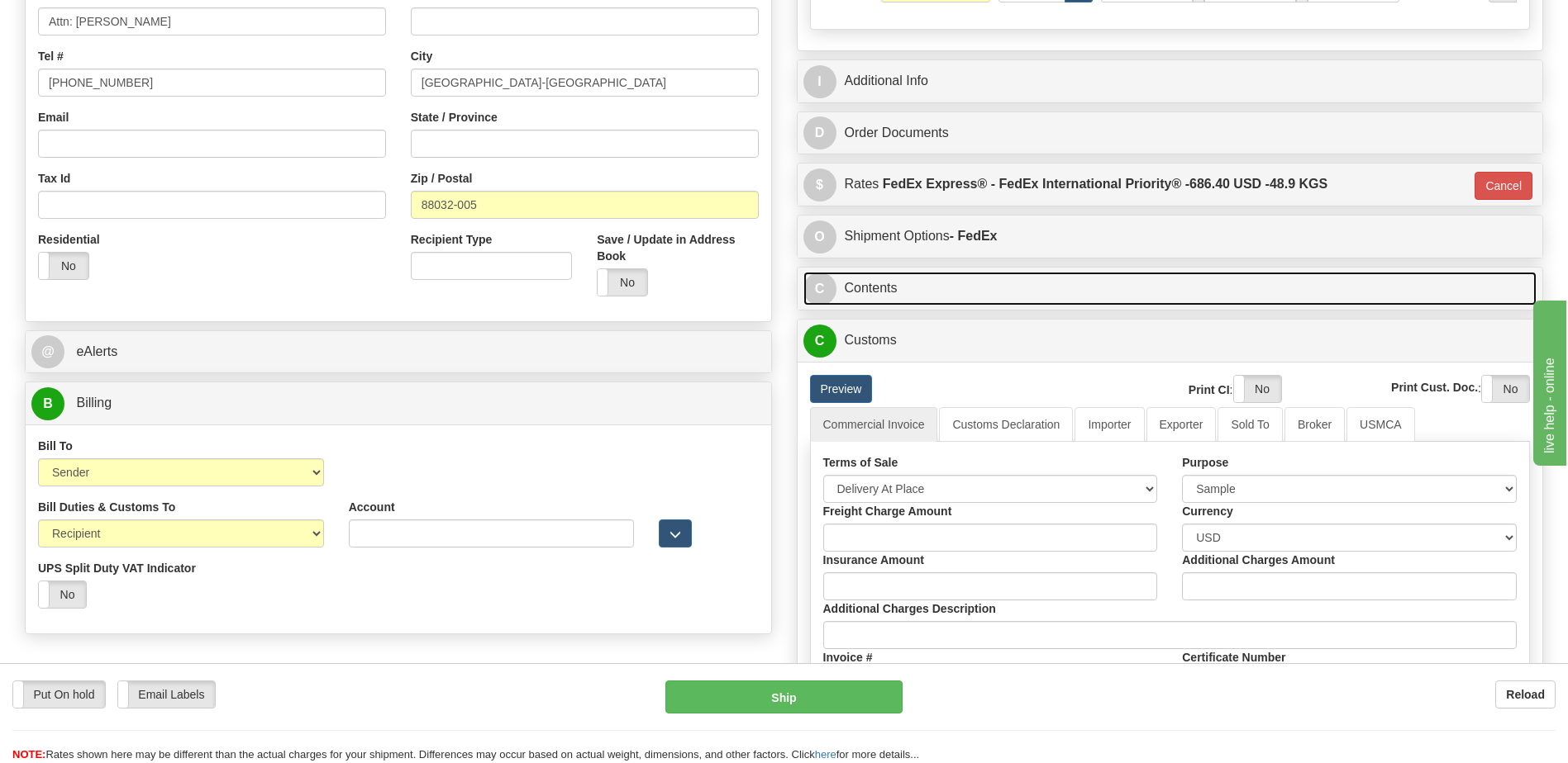
click at [914, 294] on link "C Contents" at bounding box center [1170, 289] width 734 height 34
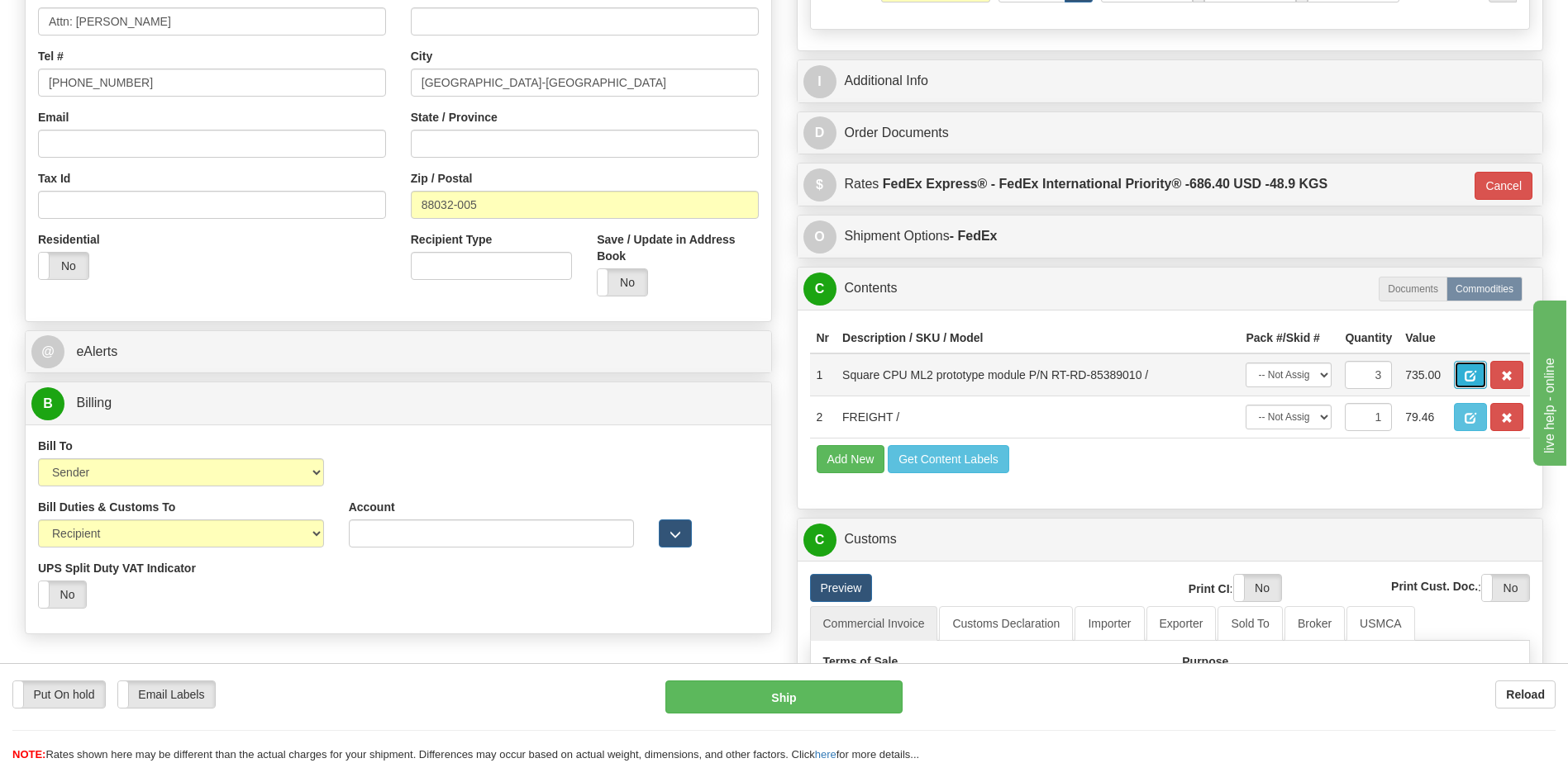
click at [1455, 370] on button "button" at bounding box center [1471, 375] width 33 height 28
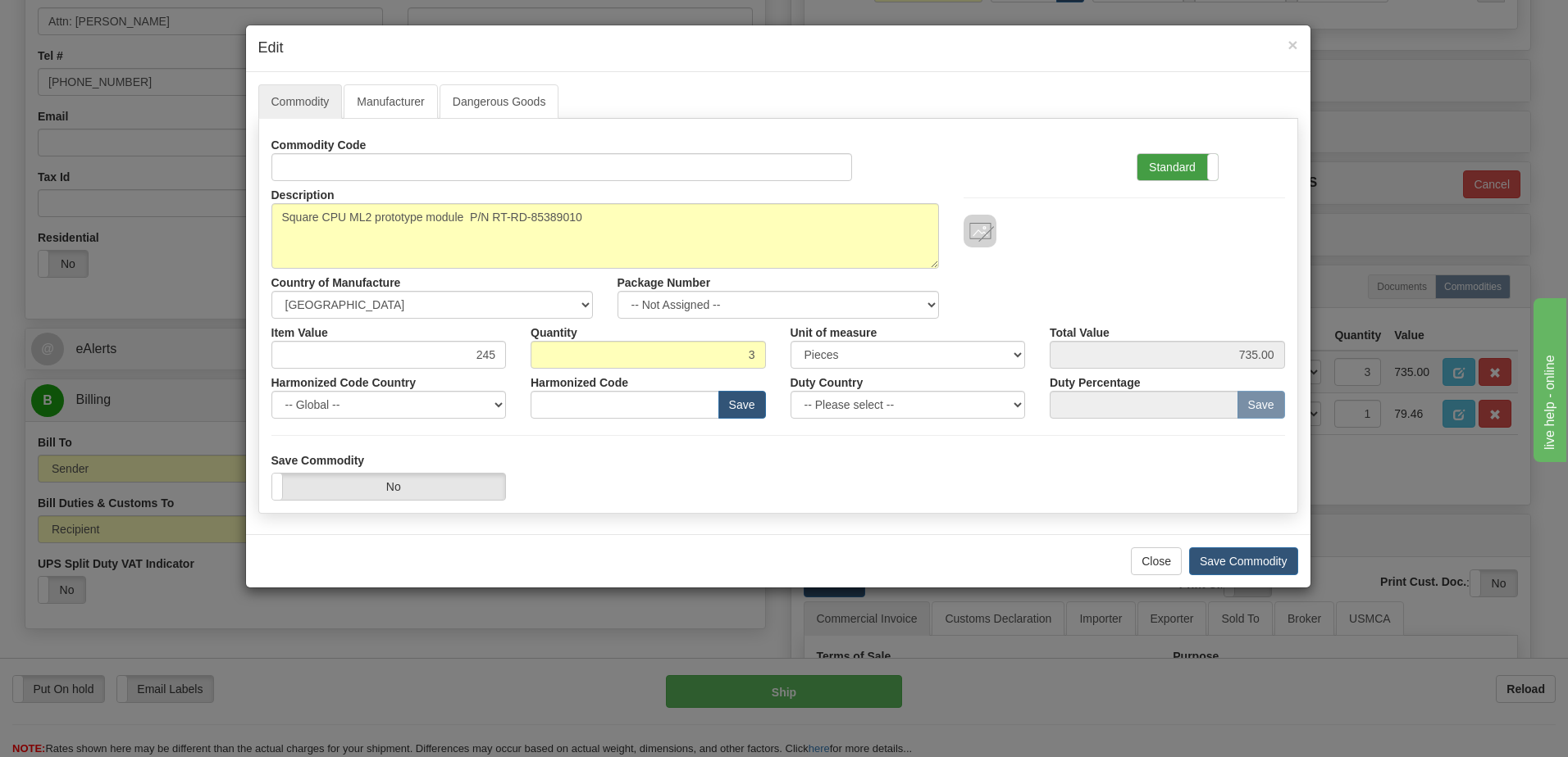
click at [1164, 164] on label "Standard" at bounding box center [1177, 167] width 80 height 26
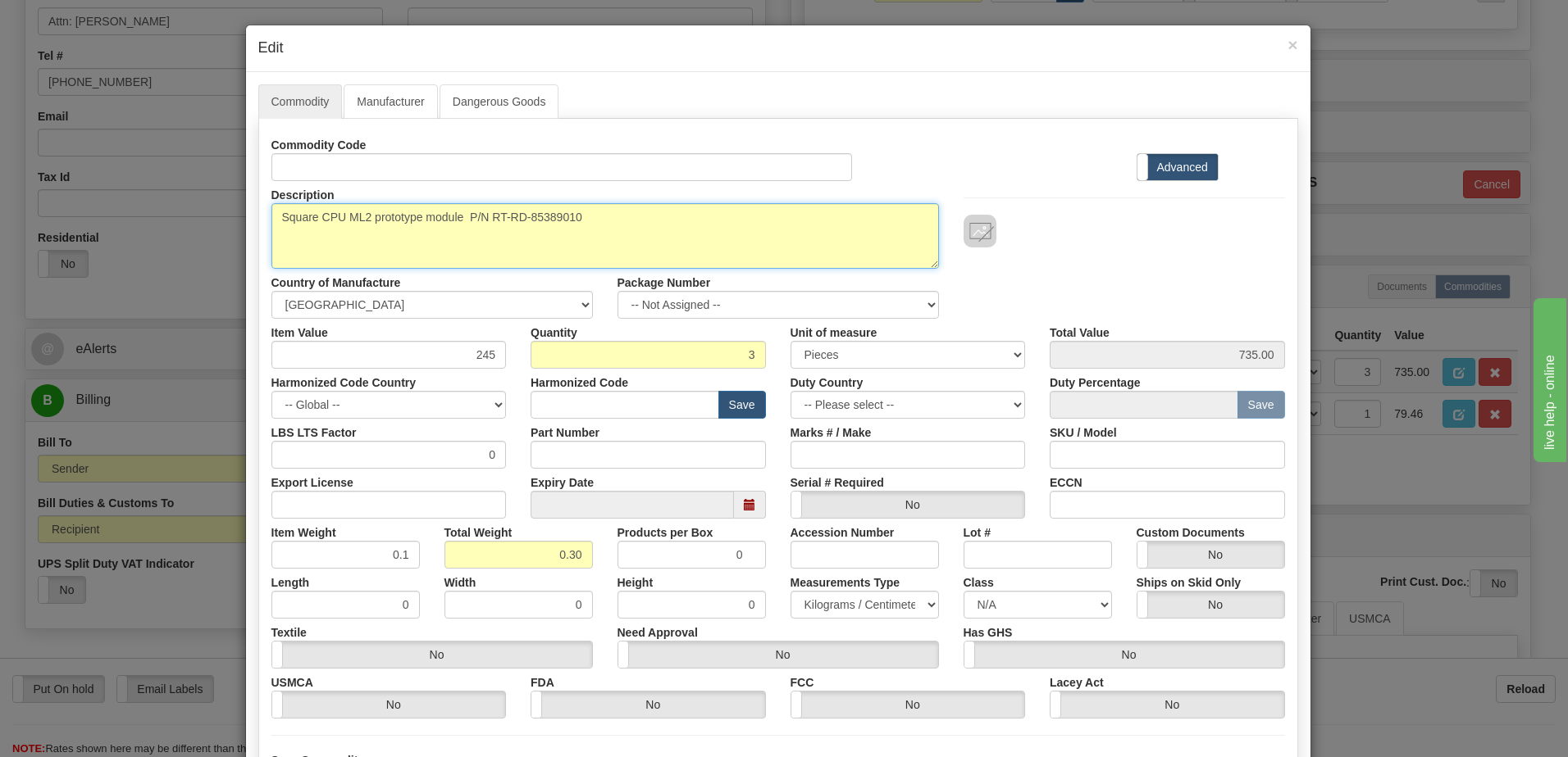
drag, startPoint x: 596, startPoint y: 216, endPoint x: 490, endPoint y: 221, distance: 106.1
click at [490, 221] on textarea "Square CPU ML2 prototype module P/N RT-RD-85389010" at bounding box center [605, 236] width 667 height 65
paste textarea "RT-RD-853649002"
drag, startPoint x: 458, startPoint y: 217, endPoint x: 149, endPoint y: 188, distance: 310.4
click at [150, 185] on div "× Edit Commodity Manufacturer Dangerous Goods Commodity Code Standard Advanced …" at bounding box center [784, 378] width 1568 height 757
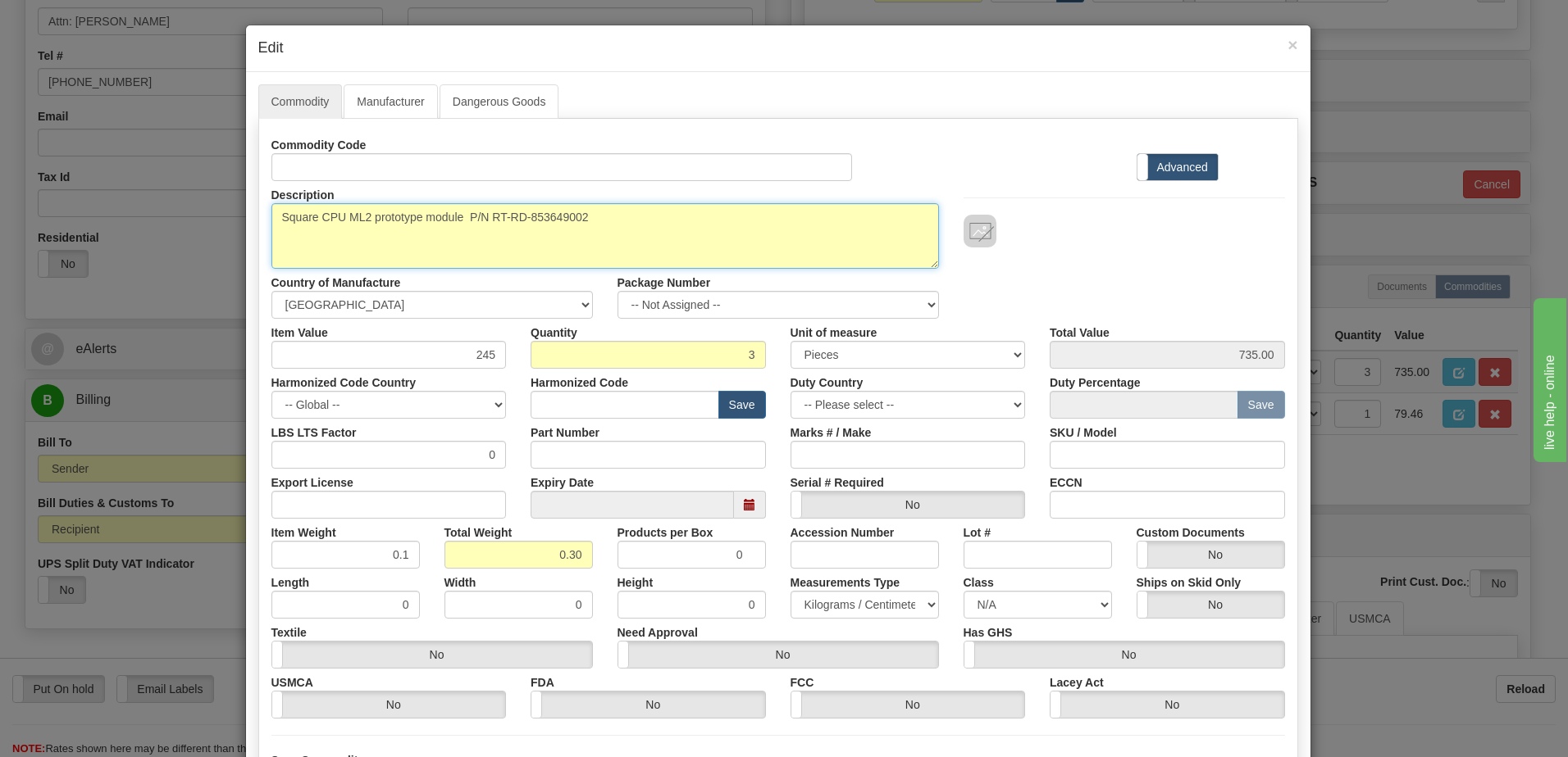
paste textarea "Relay prototype (DIO/ Large Heatsink)"
type textarea "Square Relay prototype (DIO/ Large Heatsink) P/N RT-RD-853649002"
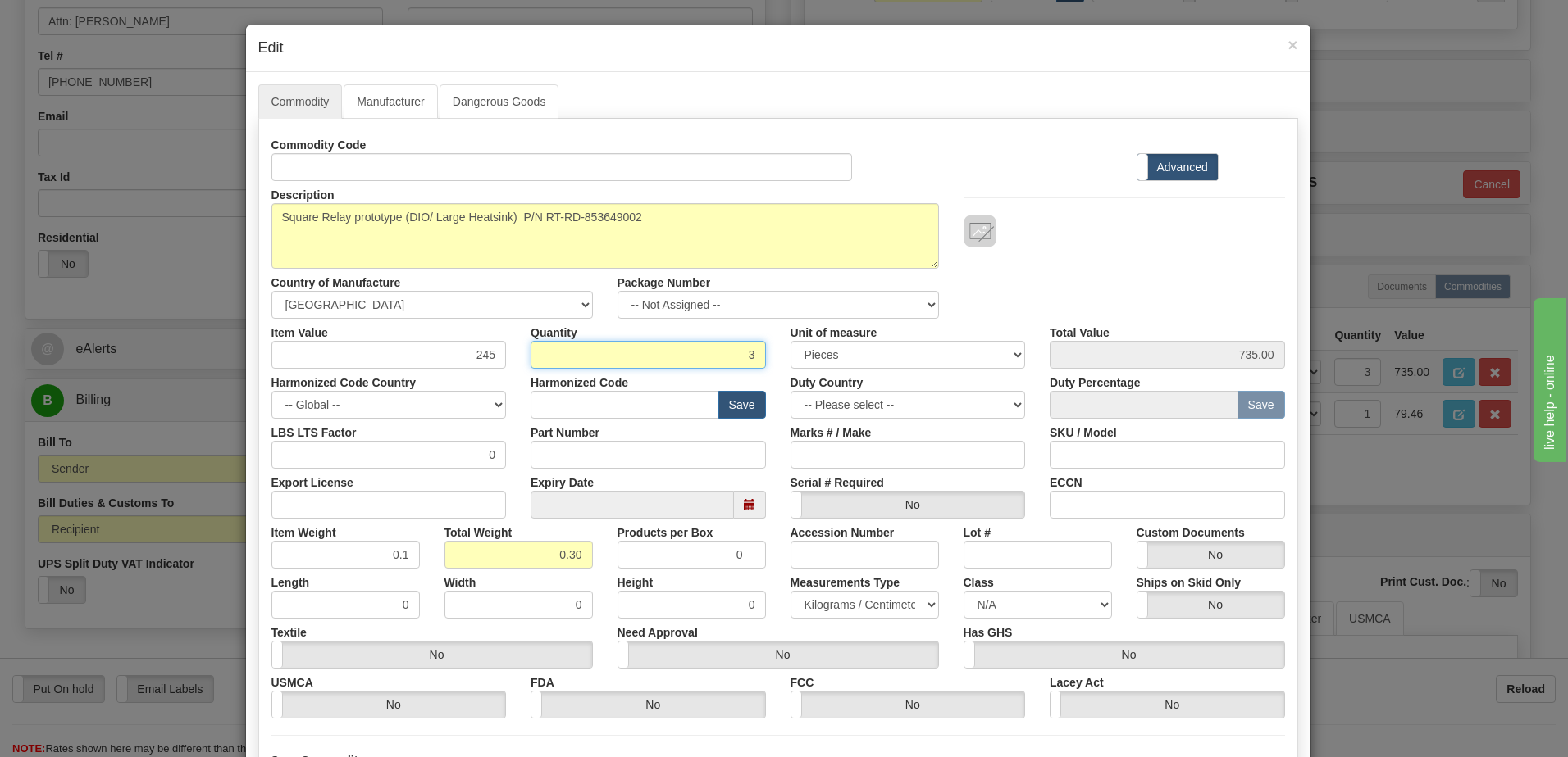
drag, startPoint x: 832, startPoint y: 359, endPoint x: 994, endPoint y: 359, distance: 162.0
click at [994, 359] on div "Item Value 245 Quantity 3 Unit of measure 3 Thousand Square Inches Adjustments …" at bounding box center [778, 344] width 1038 height 50
type input "1"
type input "245.00"
click at [500, 599] on input "0" at bounding box center [518, 604] width 148 height 28
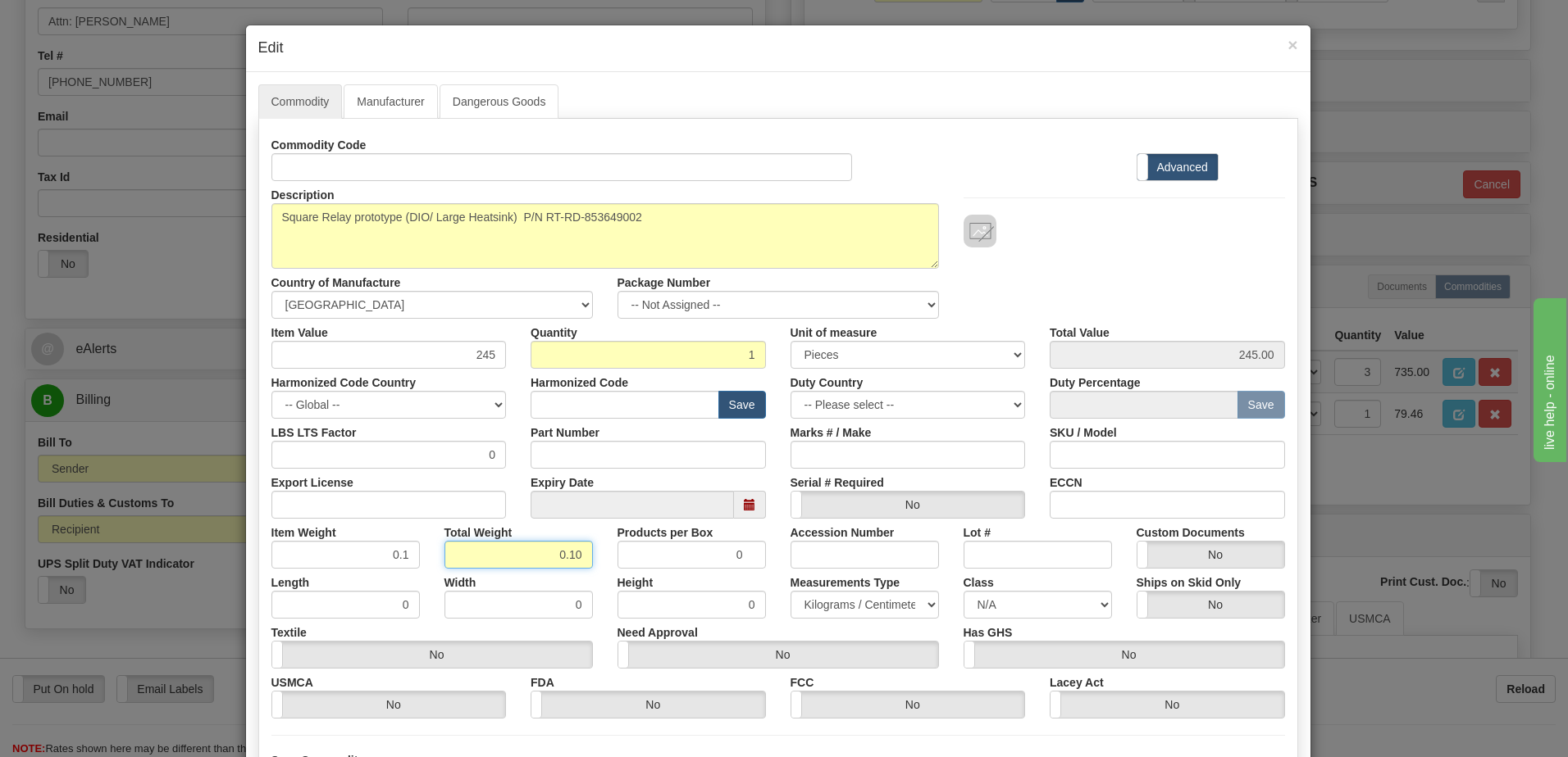
drag, startPoint x: 517, startPoint y: 556, endPoint x: 524, endPoint y: 561, distance: 8.6
click at [644, 554] on div "Item Weight 0.1 Total Weight 0.10 Products per Box 0 Accession Number Lot # Cus…" at bounding box center [778, 543] width 1038 height 50
type input "1"
type input "1.0000"
click at [378, 564] on input "1.0000" at bounding box center [345, 554] width 148 height 28
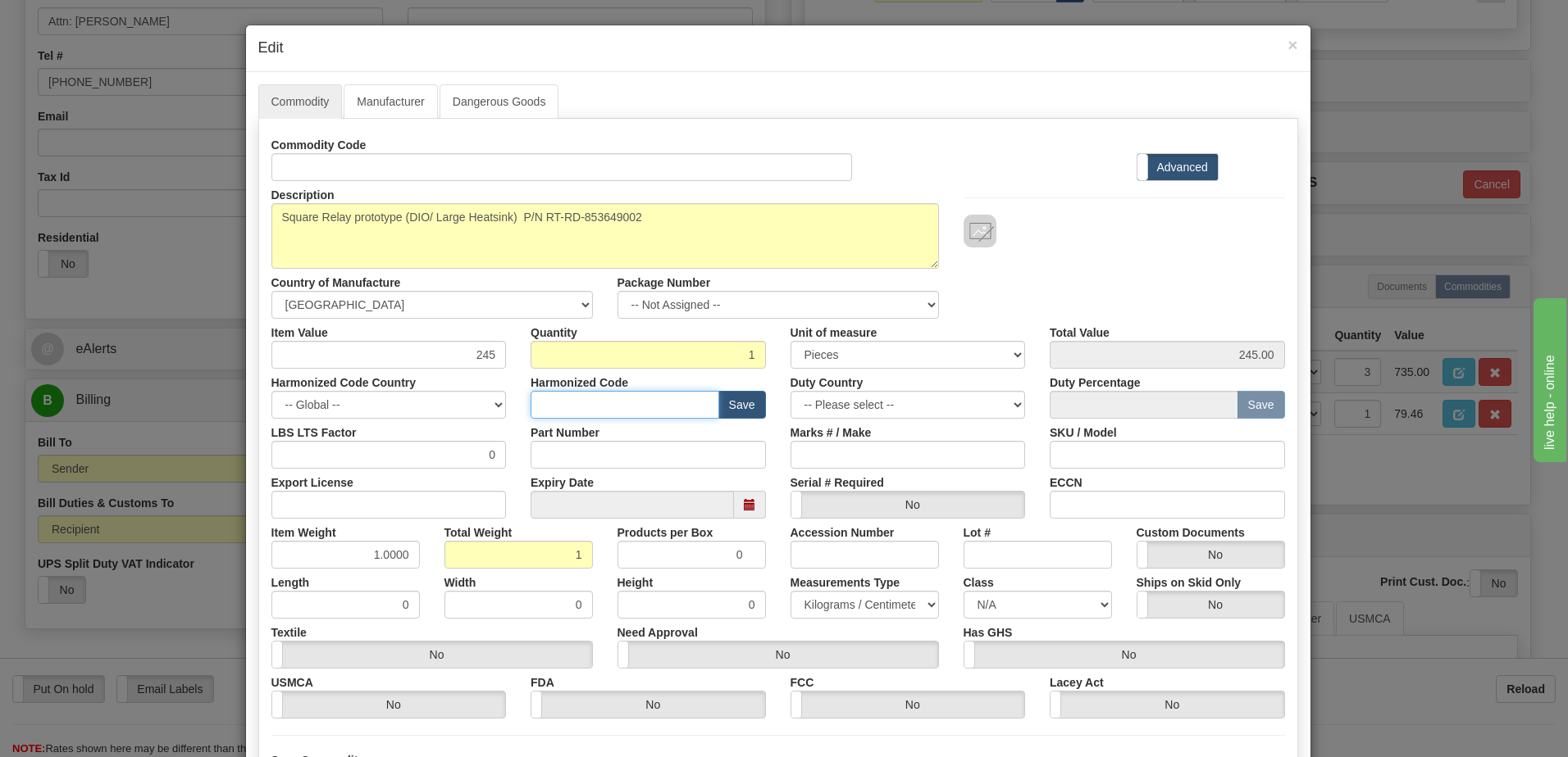
click at [585, 407] on input "text" at bounding box center [624, 404] width 188 height 28
type input "8536.49.00"
drag, startPoint x: 459, startPoint y: 349, endPoint x: 521, endPoint y: 355, distance: 62.3
click at [521, 355] on div "Item Value 245 Quantity 1 Unit of measure 3 Thousand Square Inches Adjustments …" at bounding box center [778, 344] width 1038 height 50
type input "1707.00"
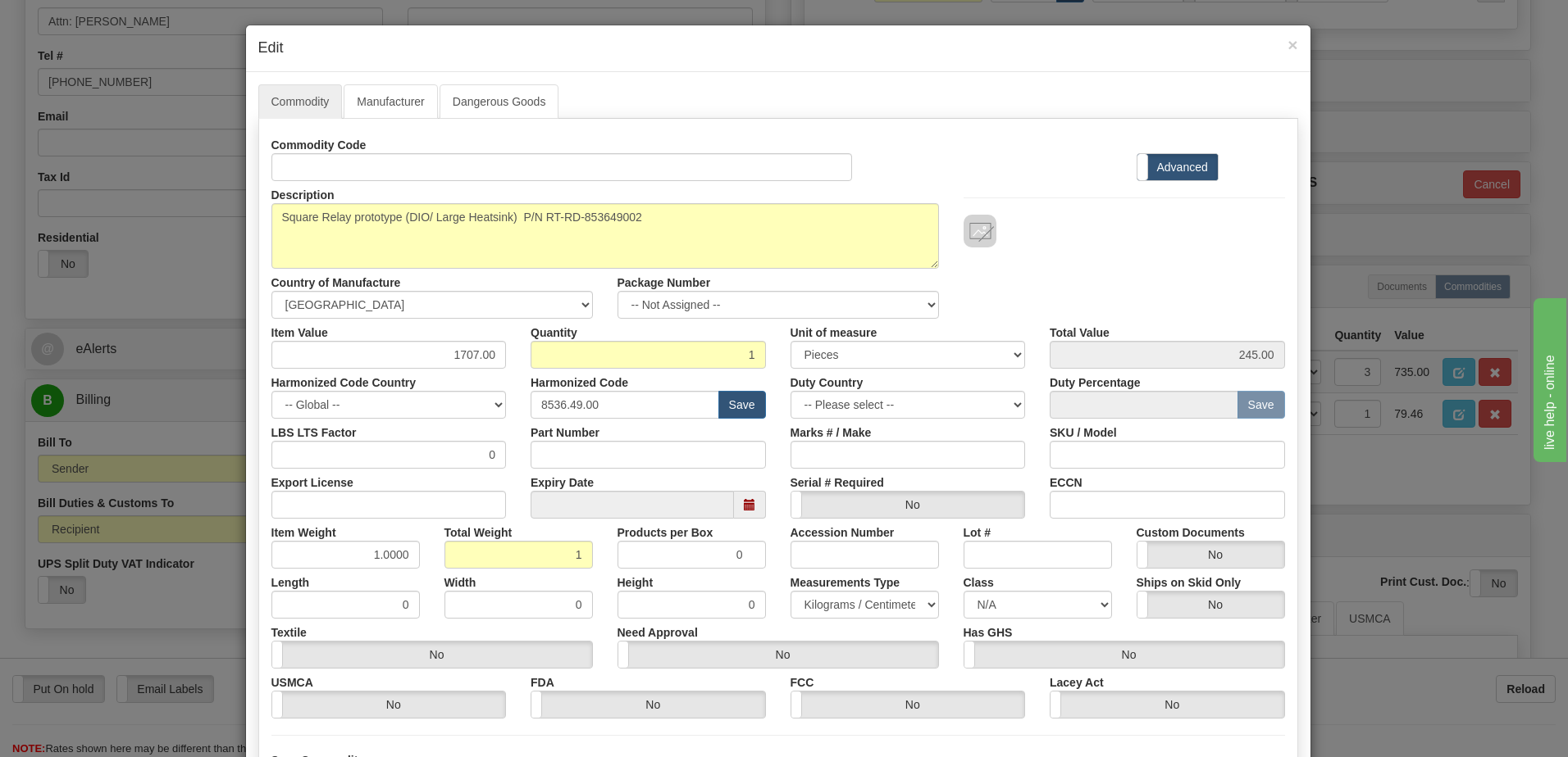
type input "1707.00"
click at [1223, 285] on div "Description Square CPU ML2 prototype module P/N RT-RD-85389010 Country of Manuf…" at bounding box center [778, 250] width 1038 height 138
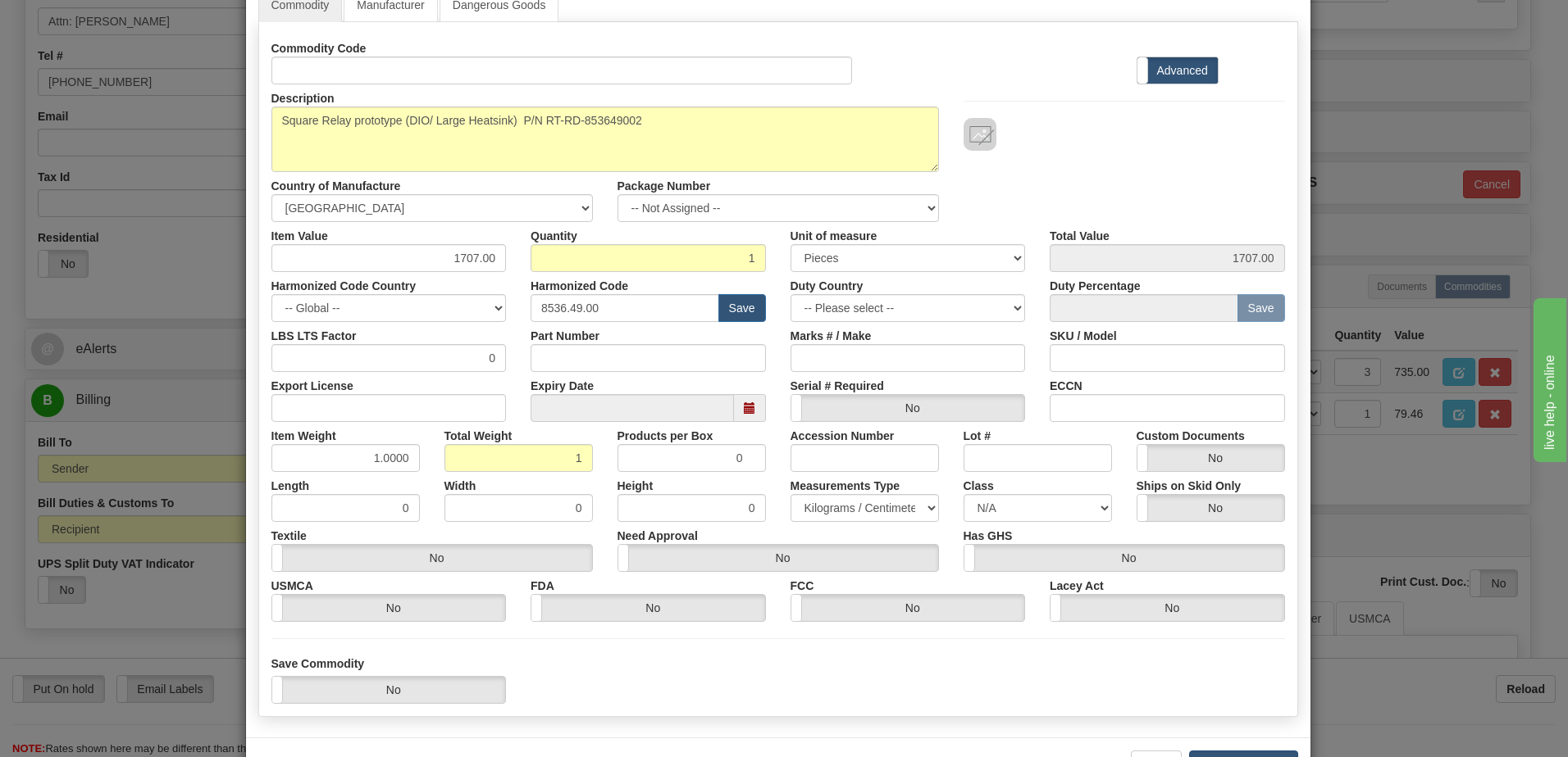
scroll to position [155, 0]
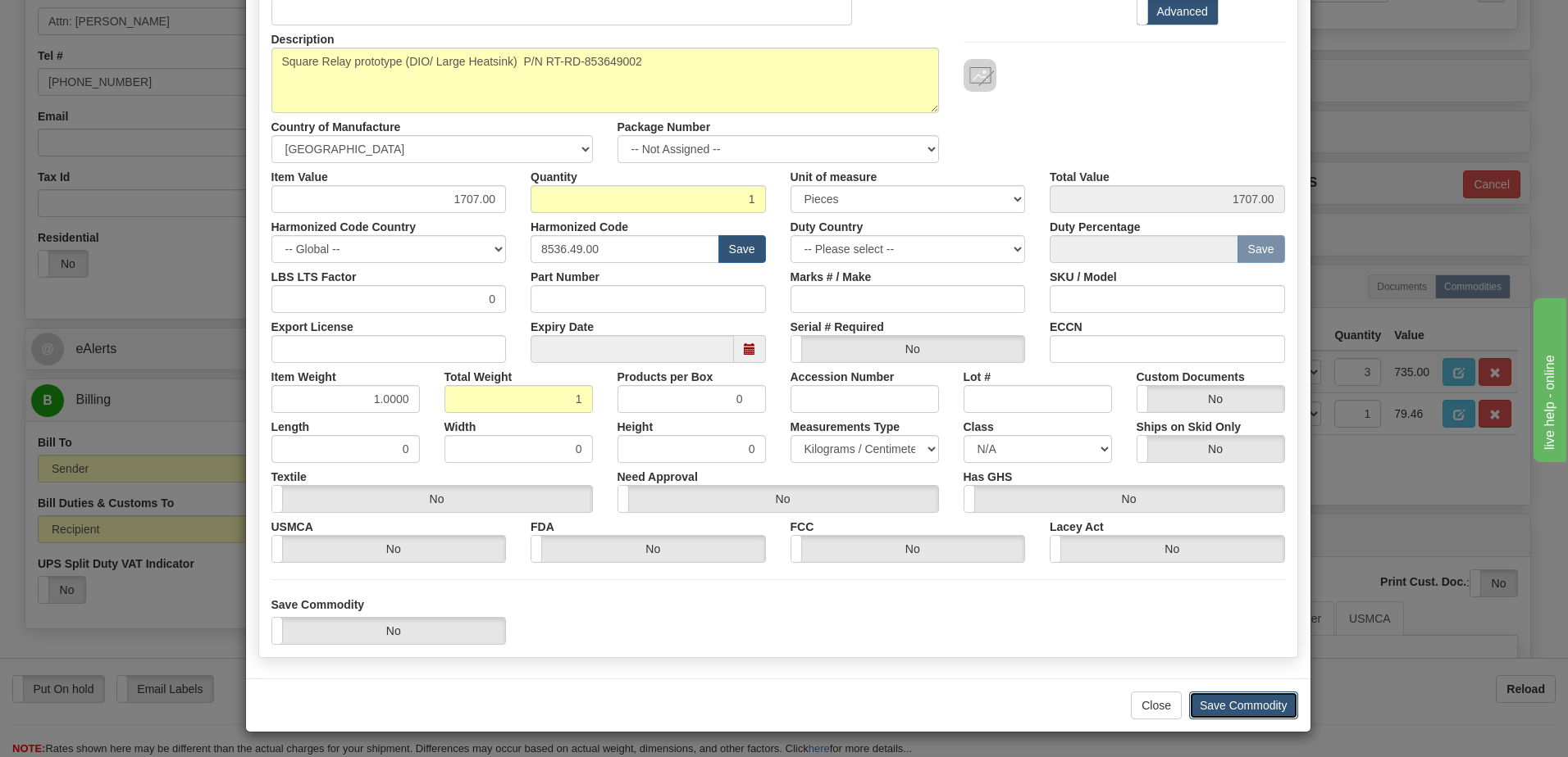
click at [1219, 703] on button "Save Commodity" at bounding box center [1243, 705] width 109 height 28
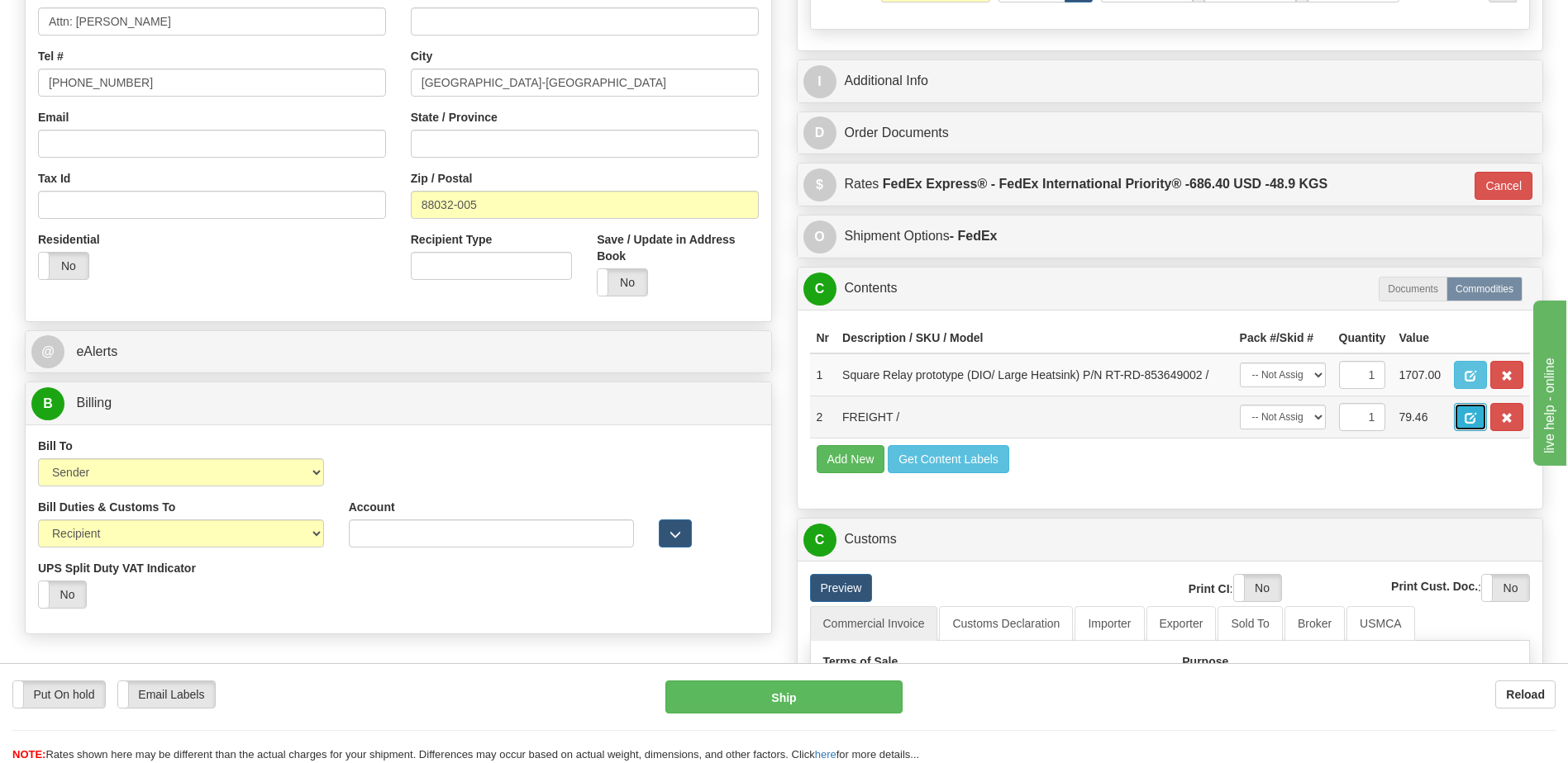
click at [1475, 415] on span "button" at bounding box center [1470, 419] width 12 height 11
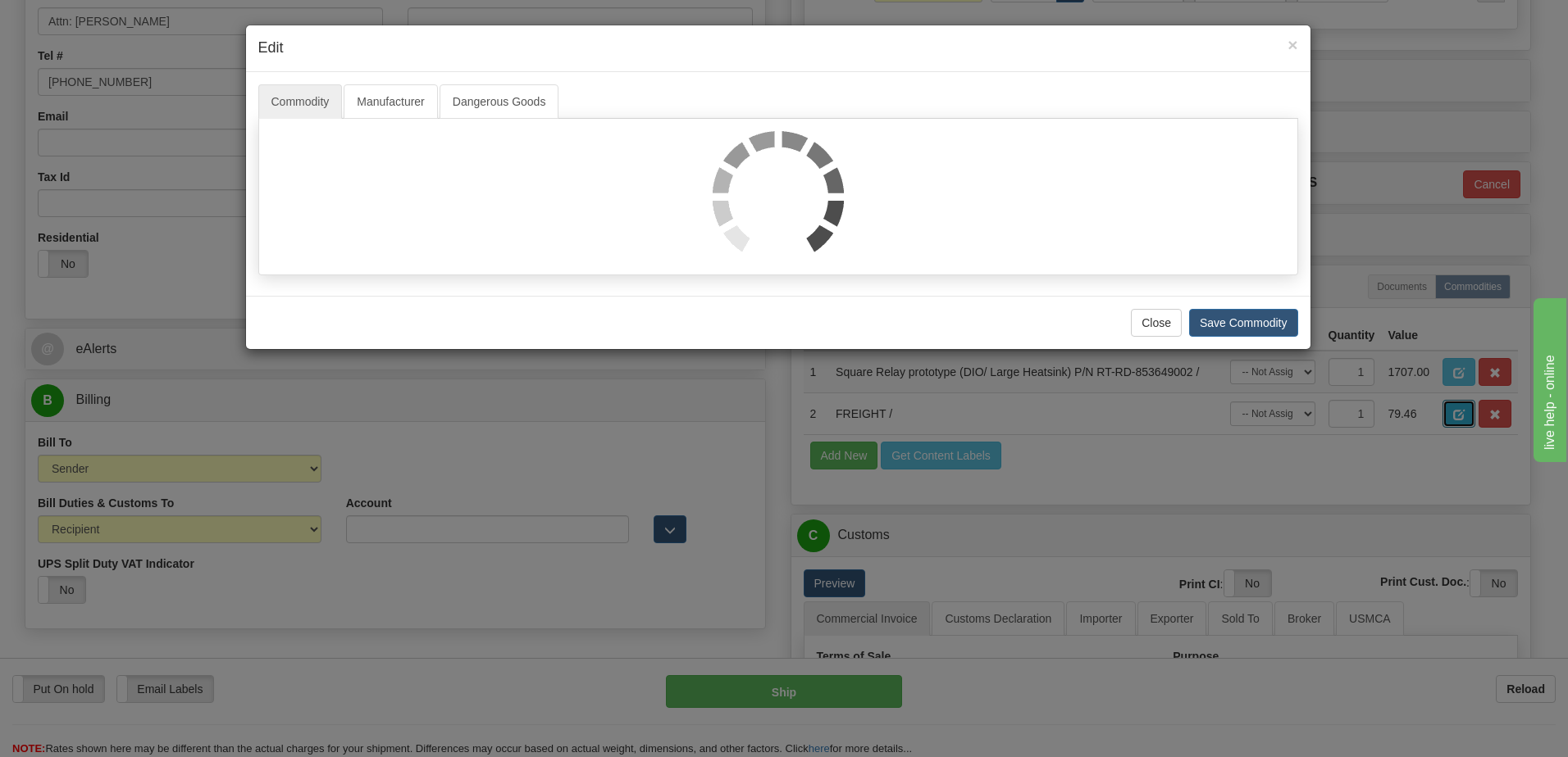
scroll to position [0, 0]
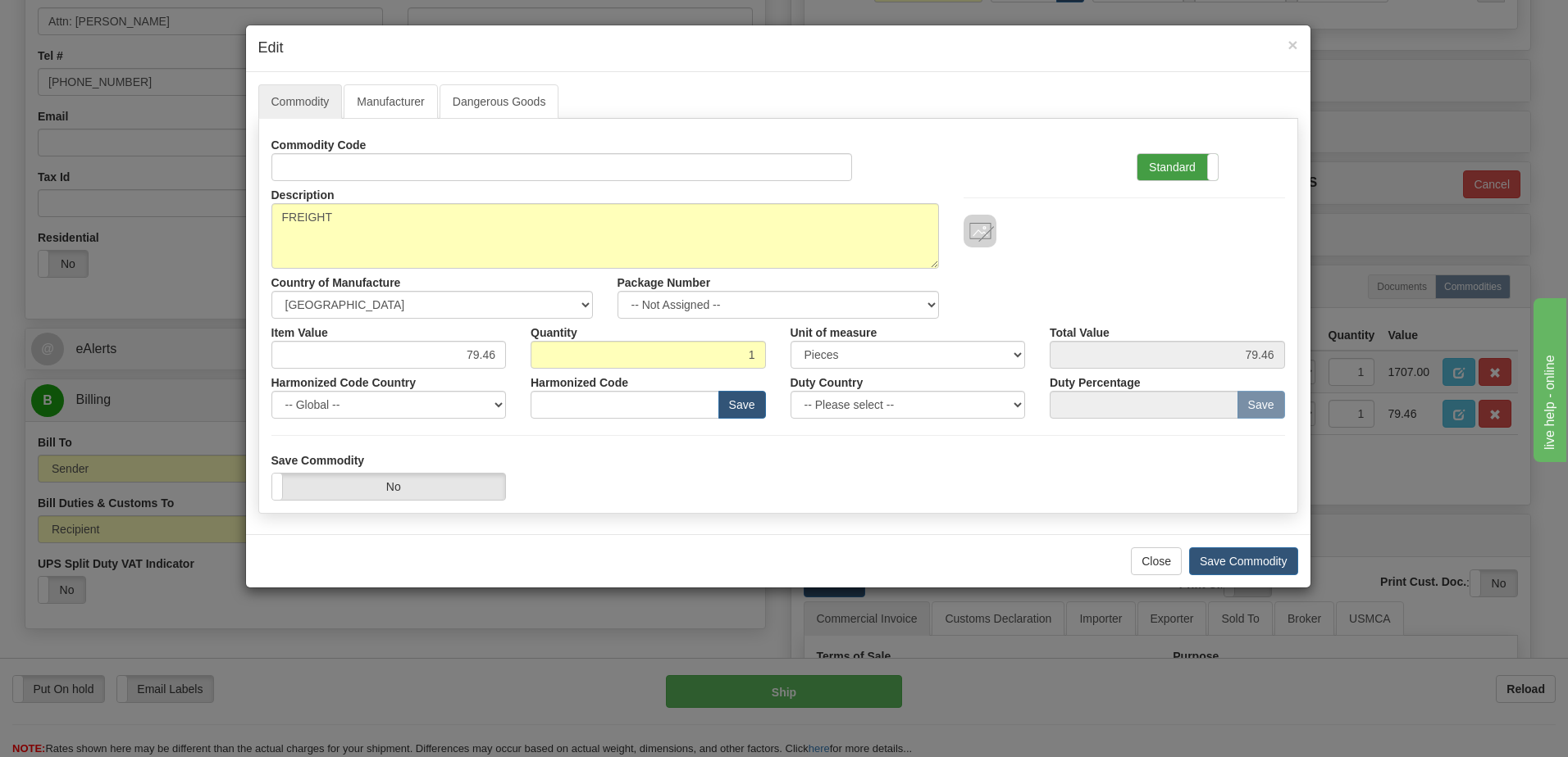
click at [1152, 172] on label "Standard" at bounding box center [1177, 167] width 80 height 26
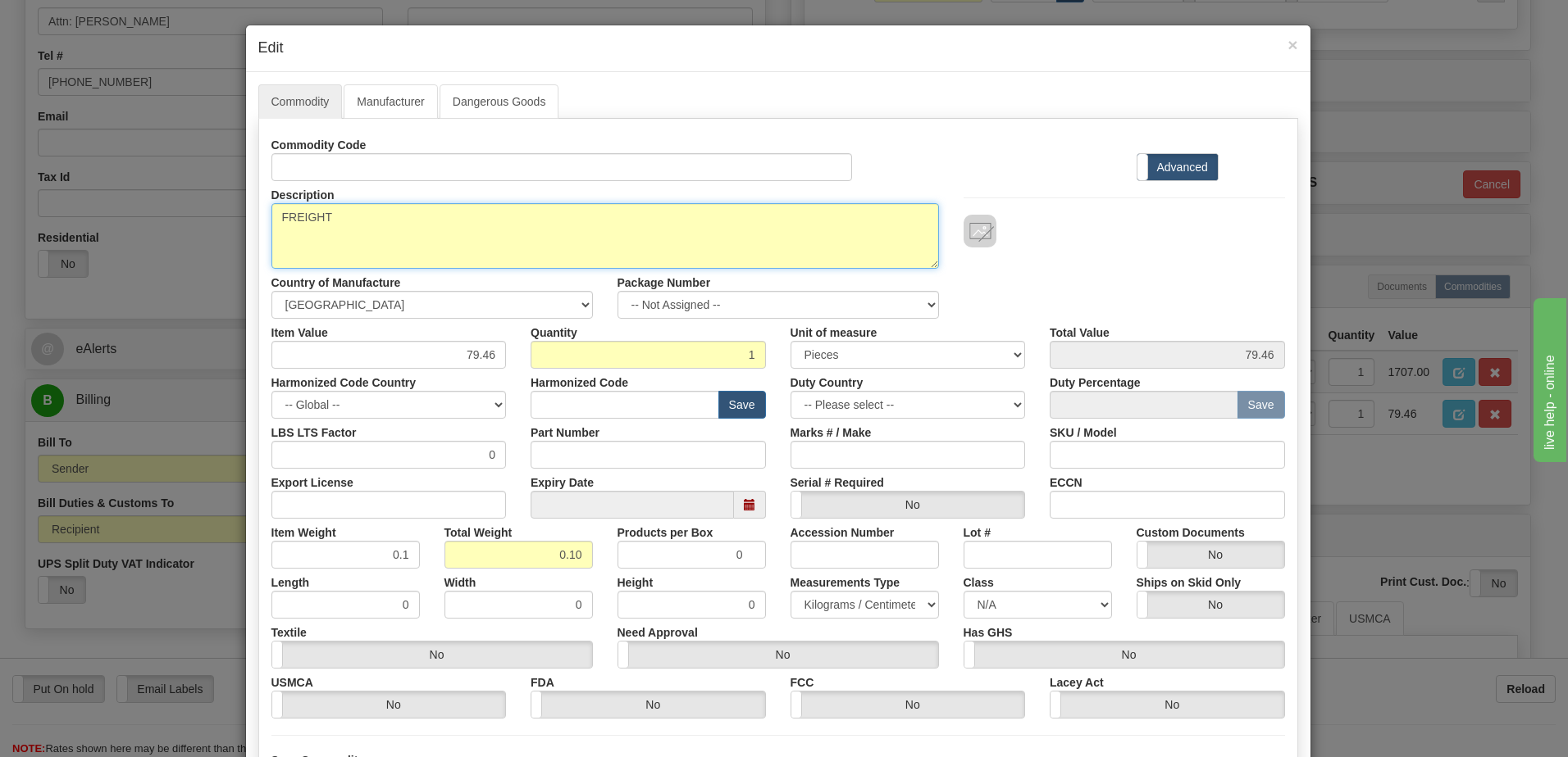
drag, startPoint x: 330, startPoint y: 220, endPoint x: 207, endPoint y: 221, distance: 123.0
click at [207, 221] on div "× Edit Commodity Manufacturer Dangerous Goods Commodity Code Standard Advanced …" at bounding box center [784, 378] width 1568 height 757
click at [359, 228] on textarea "FREIGHT" at bounding box center [605, 236] width 667 height 65
paste textarea "Square Relay prototype (DIO/ Large Heatsink)"
click at [276, 235] on textarea "FREIGHT" at bounding box center [605, 236] width 667 height 65
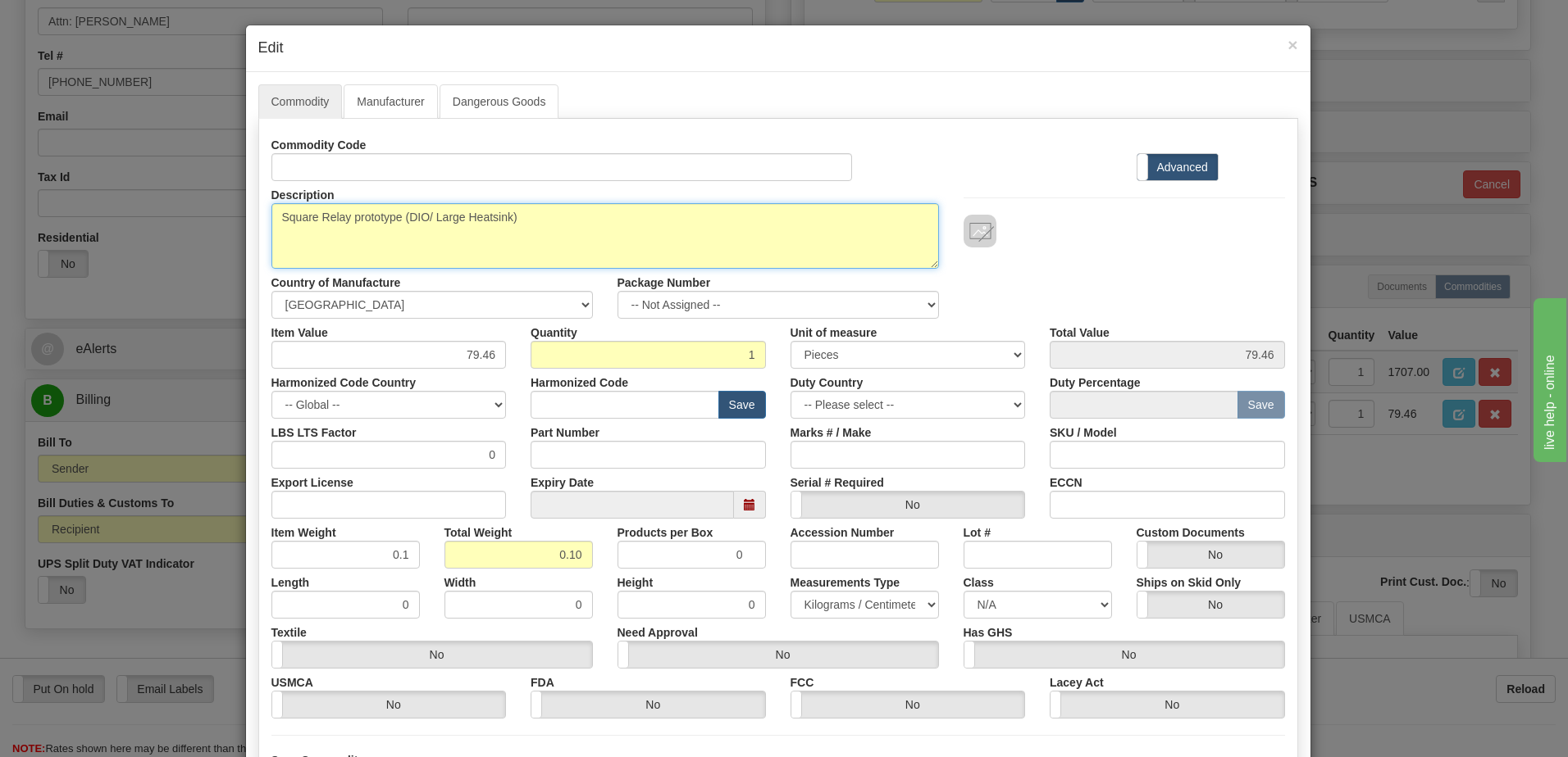
click at [551, 225] on textarea "FREIGHT" at bounding box center [605, 236] width 667 height 65
click at [537, 221] on textarea "FREIGHT" at bounding box center [605, 236] width 667 height 65
paste textarea "RT-RD-853649002"
type textarea "Square Relay prototype (DIO/ Large Heatsink) P/N RT-RD-853649002"
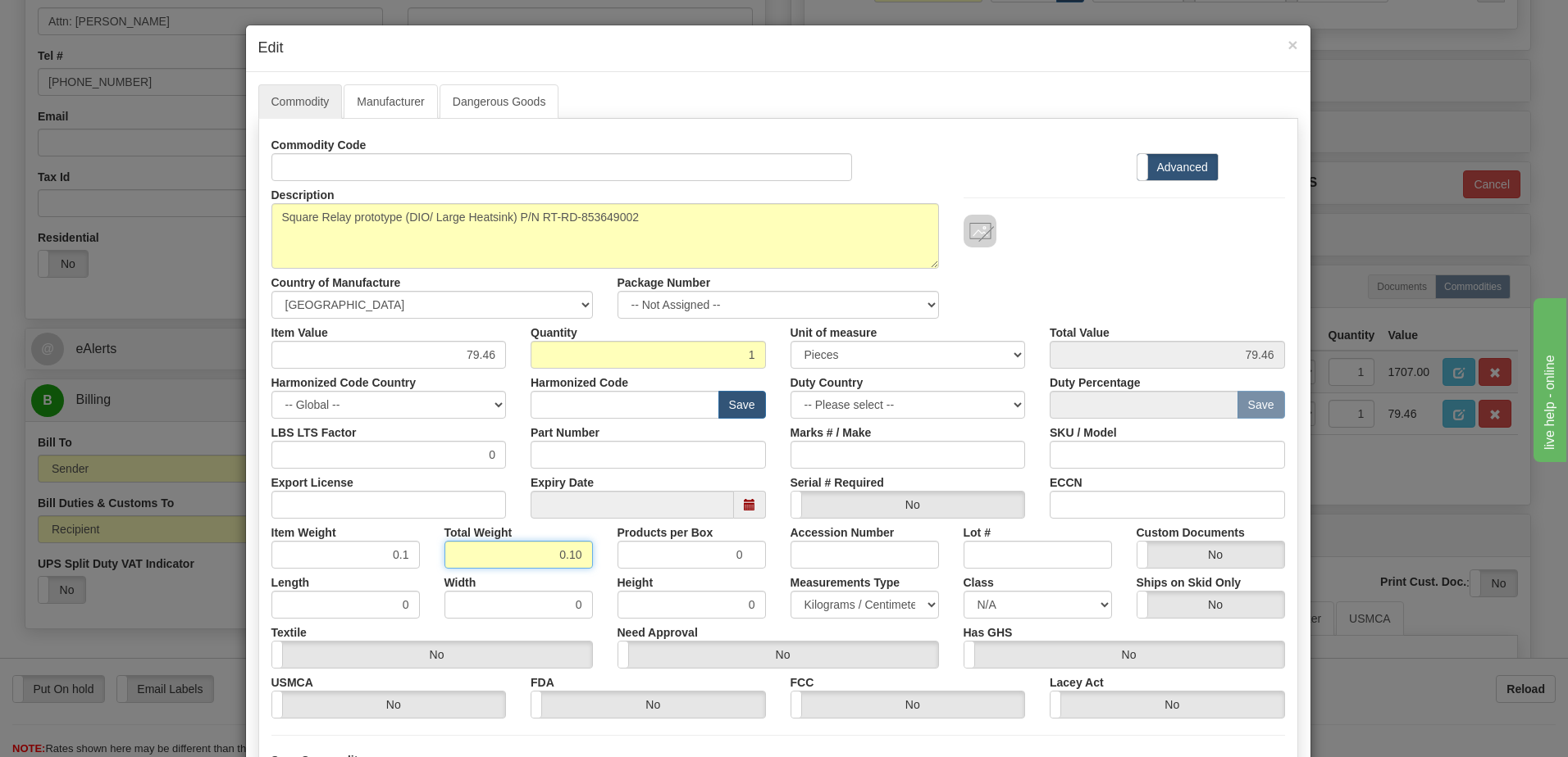
drag, startPoint x: 535, startPoint y: 560, endPoint x: 854, endPoint y: 572, distance: 319.2
click at [854, 572] on div "Commodity Code Standard Advanced Description FREIGHT Country of Manufacture -- …" at bounding box center [778, 424] width 1014 height 588
type input "1"
type input "1.0000"
click at [330, 553] on input "1.0000" at bounding box center [345, 554] width 148 height 28
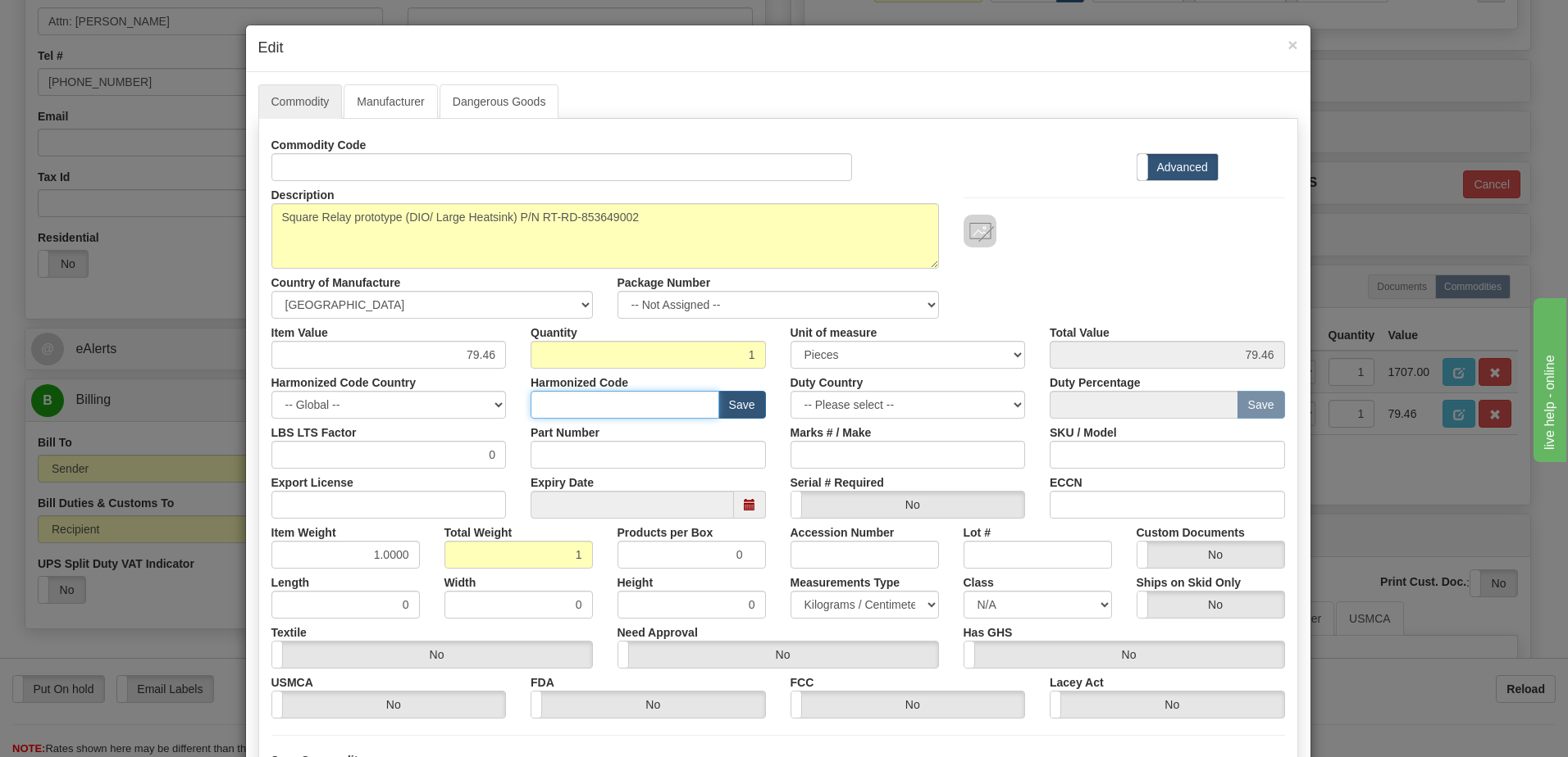
click at [600, 402] on input "text" at bounding box center [624, 404] width 188 height 28
click at [549, 406] on input "text" at bounding box center [624, 404] width 188 height 28
paste input "853649002"
drag, startPoint x: 644, startPoint y: 397, endPoint x: 265, endPoint y: 405, distance: 379.1
click at [265, 406] on div "Harmonized Code Country -- Global -- AFGHANISTAN ALAND ISLANDS ALBANIA ALGERIA …" at bounding box center [778, 393] width 1038 height 50
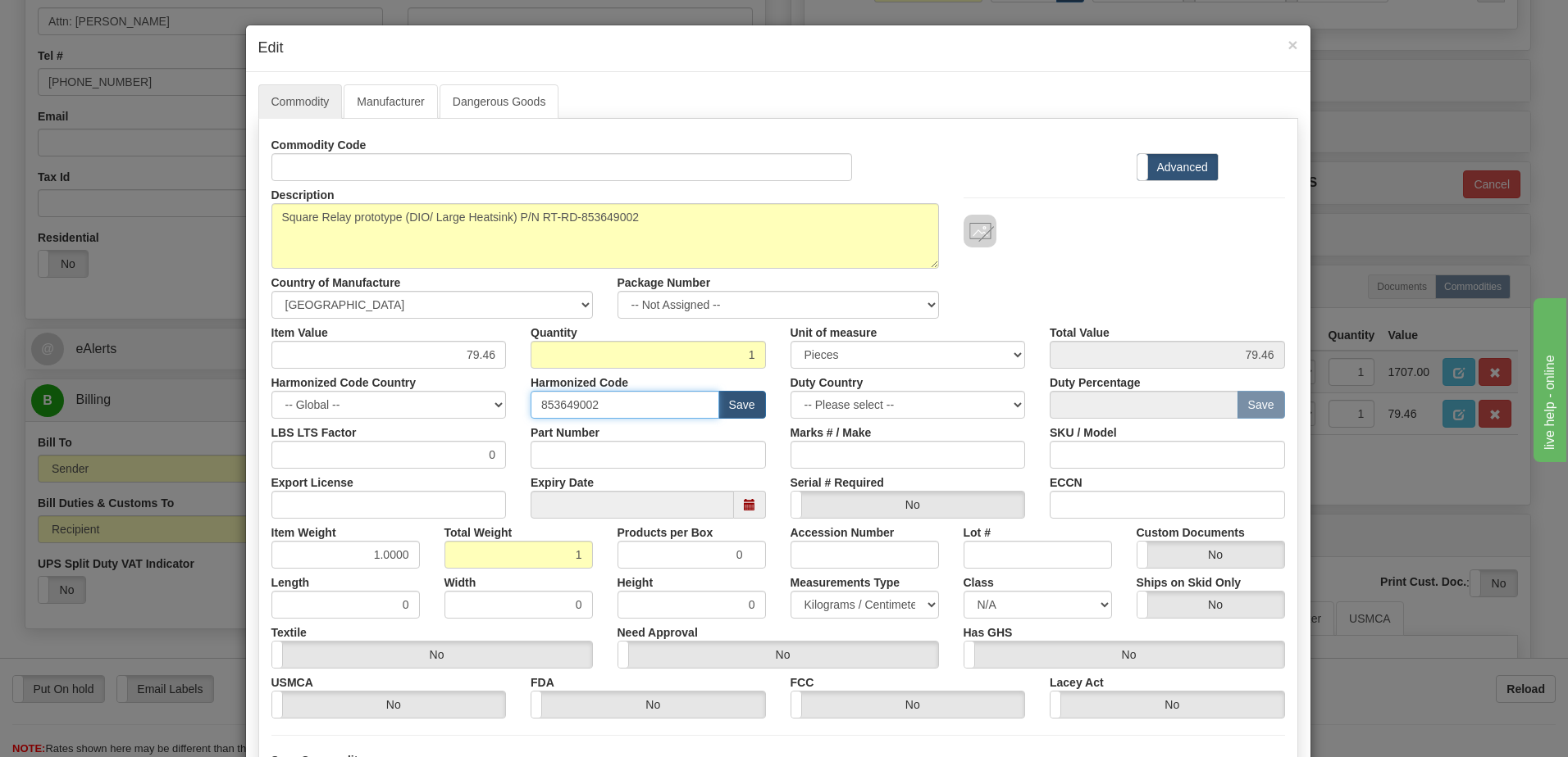
paste input ".49.00"
type input "8536.49.00"
drag, startPoint x: 444, startPoint y: 353, endPoint x: 612, endPoint y: 353, distance: 168.0
click at [612, 353] on div "Item Value 79.46 Quantity 1 Unit of measure 3 Thousand Square Inches Adjustment…" at bounding box center [778, 344] width 1038 height 50
type input "1707.00"
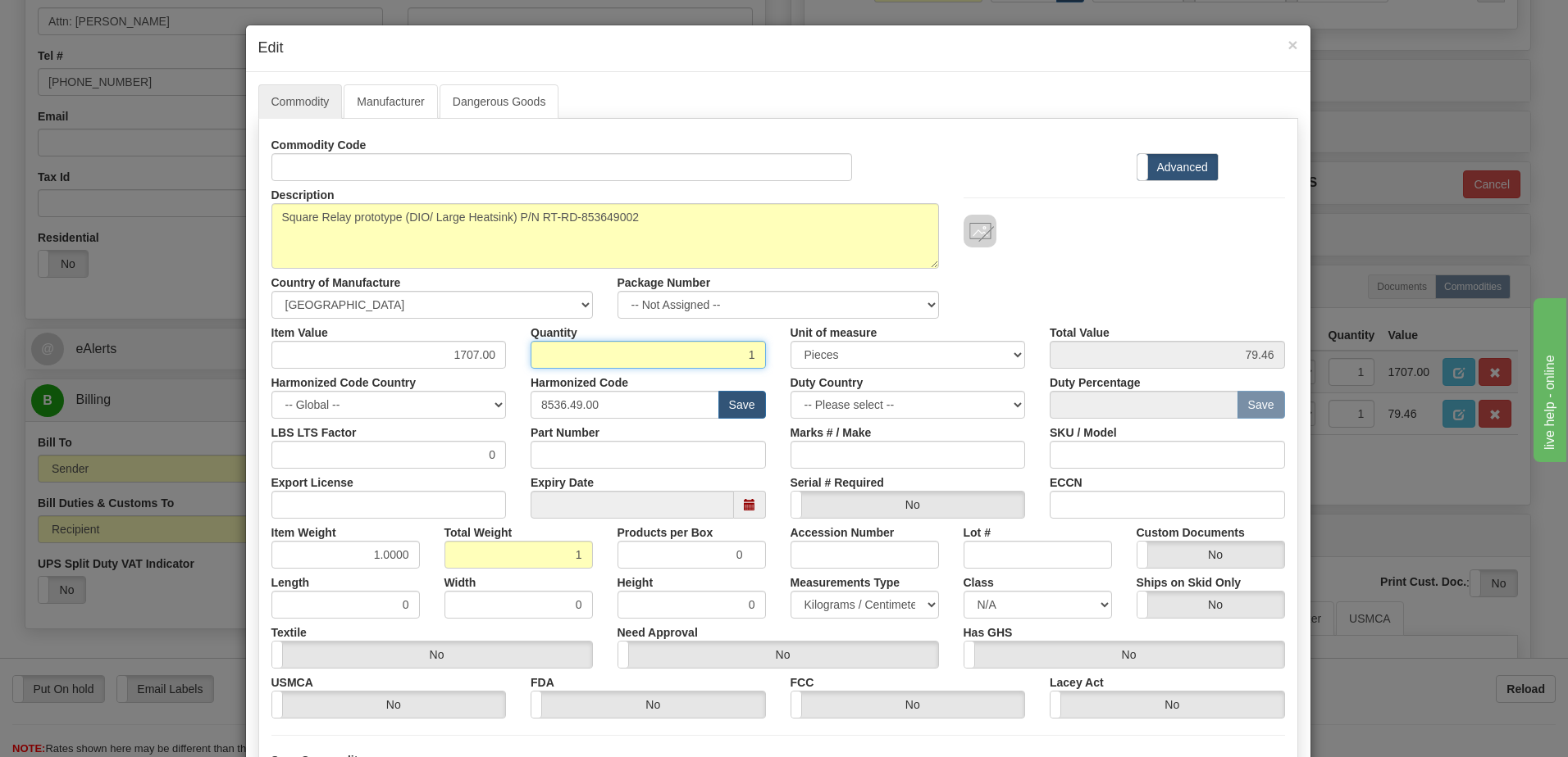
type input "1707.00"
click at [612, 353] on input "1" at bounding box center [648, 354] width 235 height 28
click at [1210, 261] on div "Description FREIGHT Country of Manufacture -- Unknown -- AFGHANISTAN ALAND ISLA…" at bounding box center [778, 250] width 1038 height 138
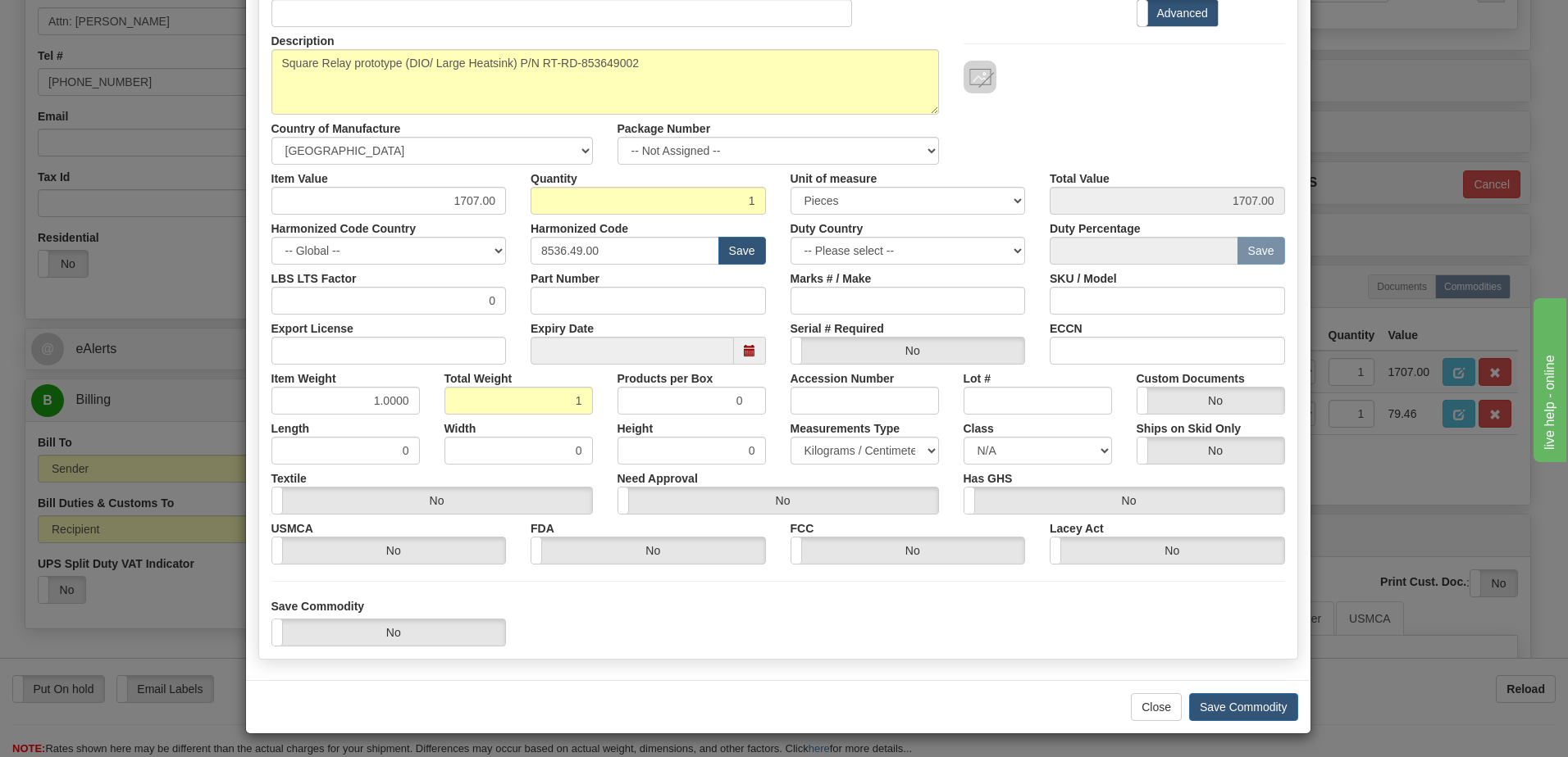
scroll to position [155, 0]
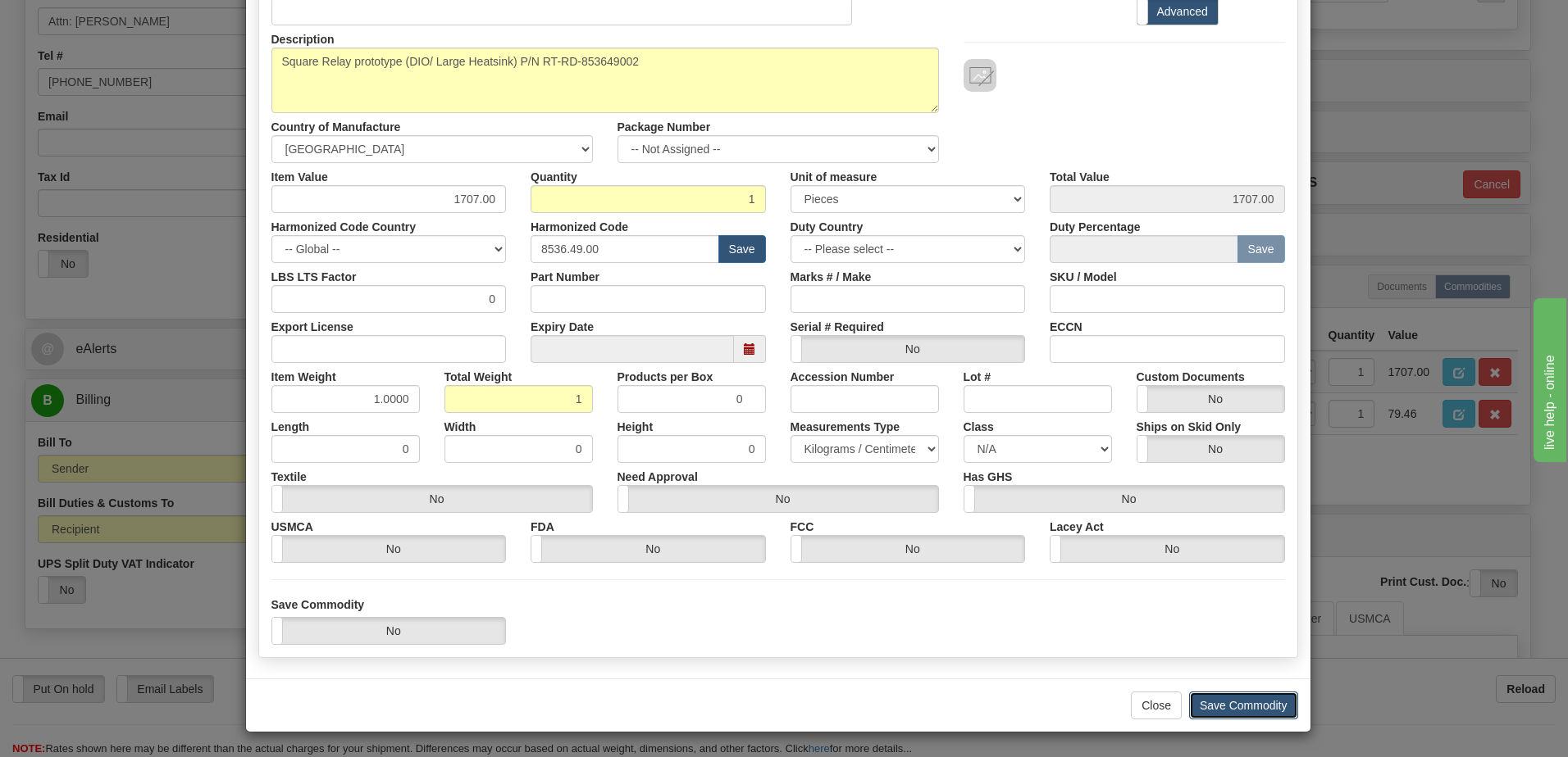
click at [1258, 706] on button "Save Commodity" at bounding box center [1243, 705] width 109 height 28
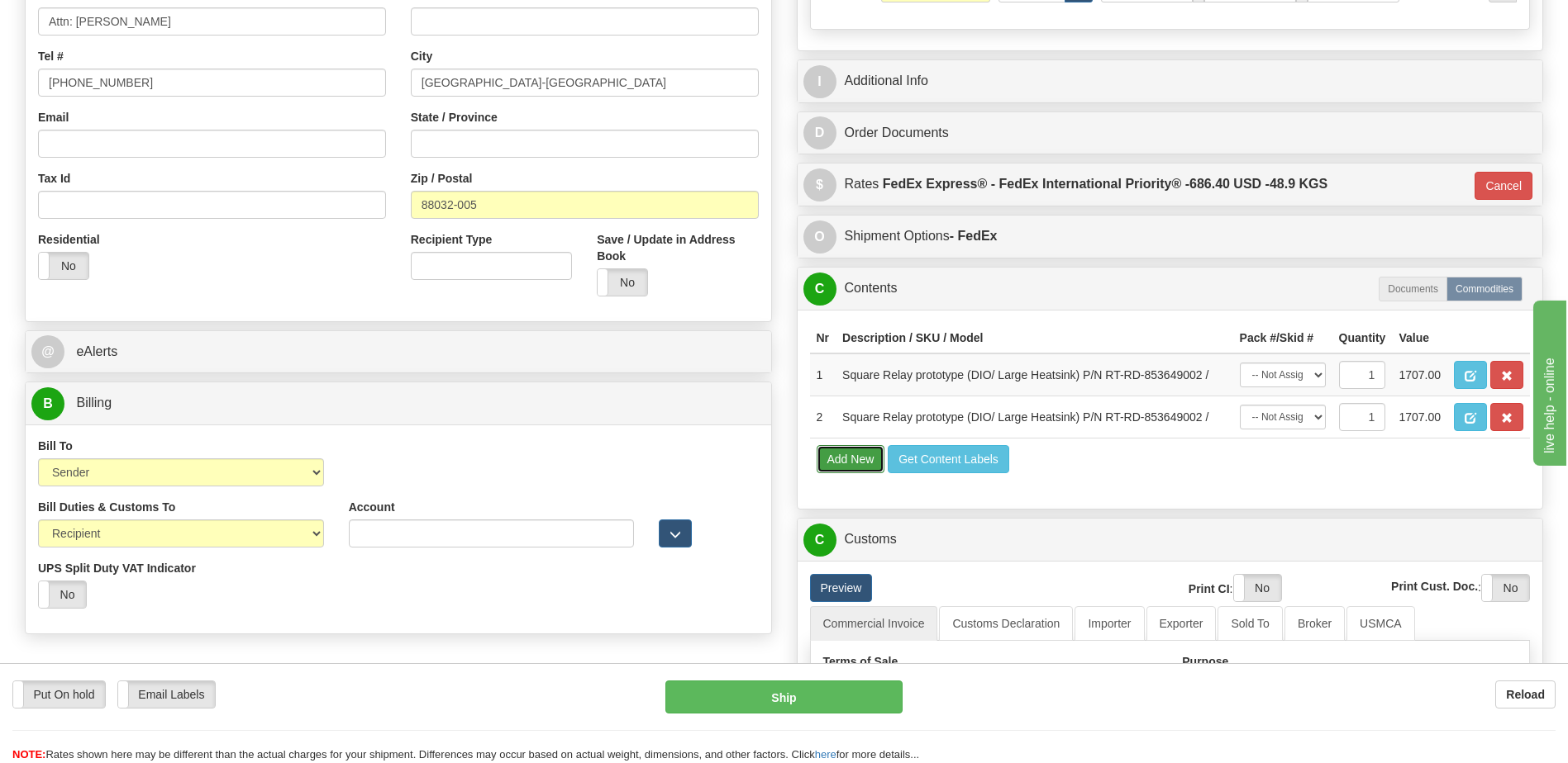
click at [860, 467] on button "Add New" at bounding box center [850, 459] width 69 height 28
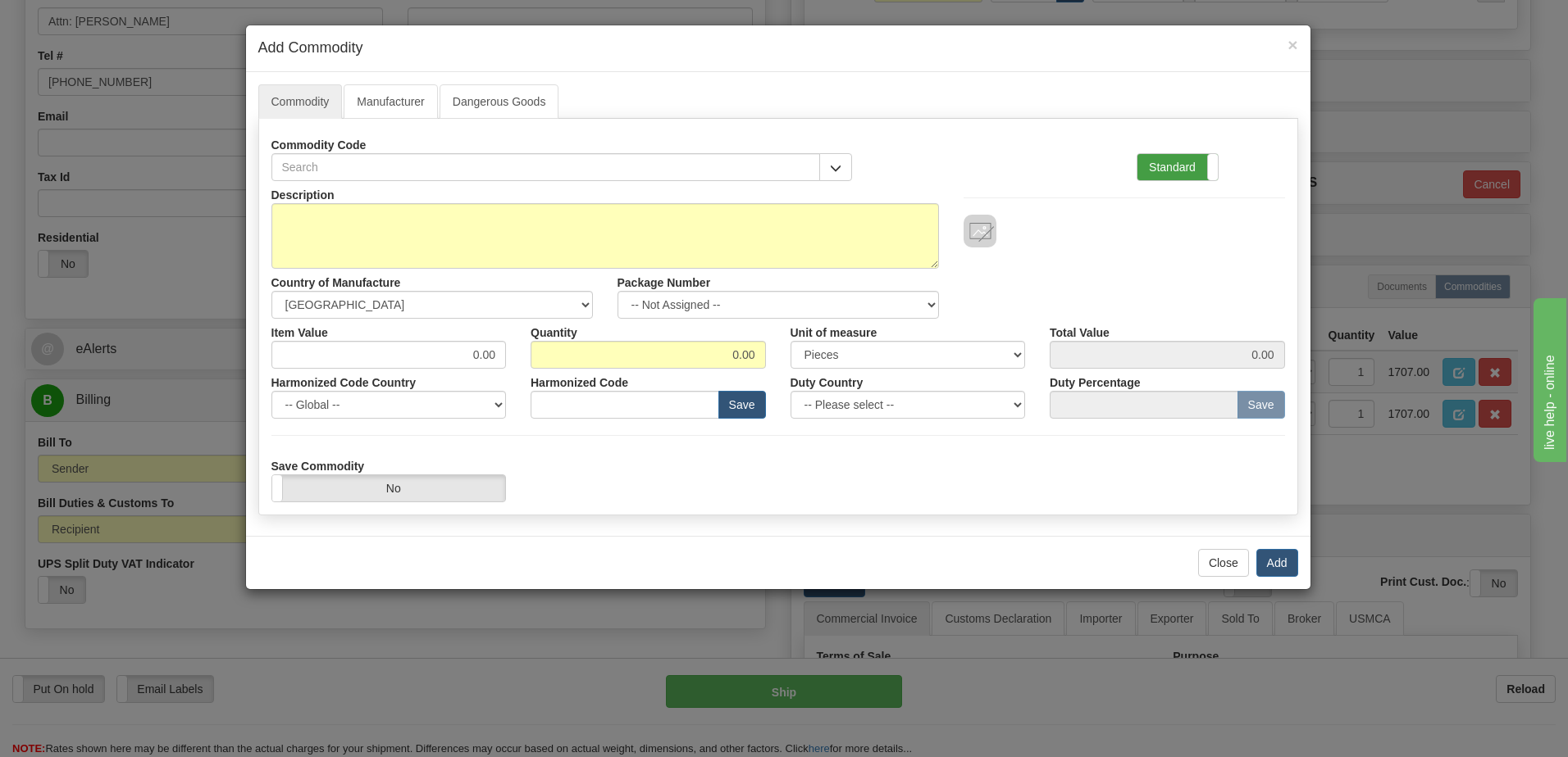
click at [1170, 178] on label "Standard" at bounding box center [1177, 167] width 80 height 26
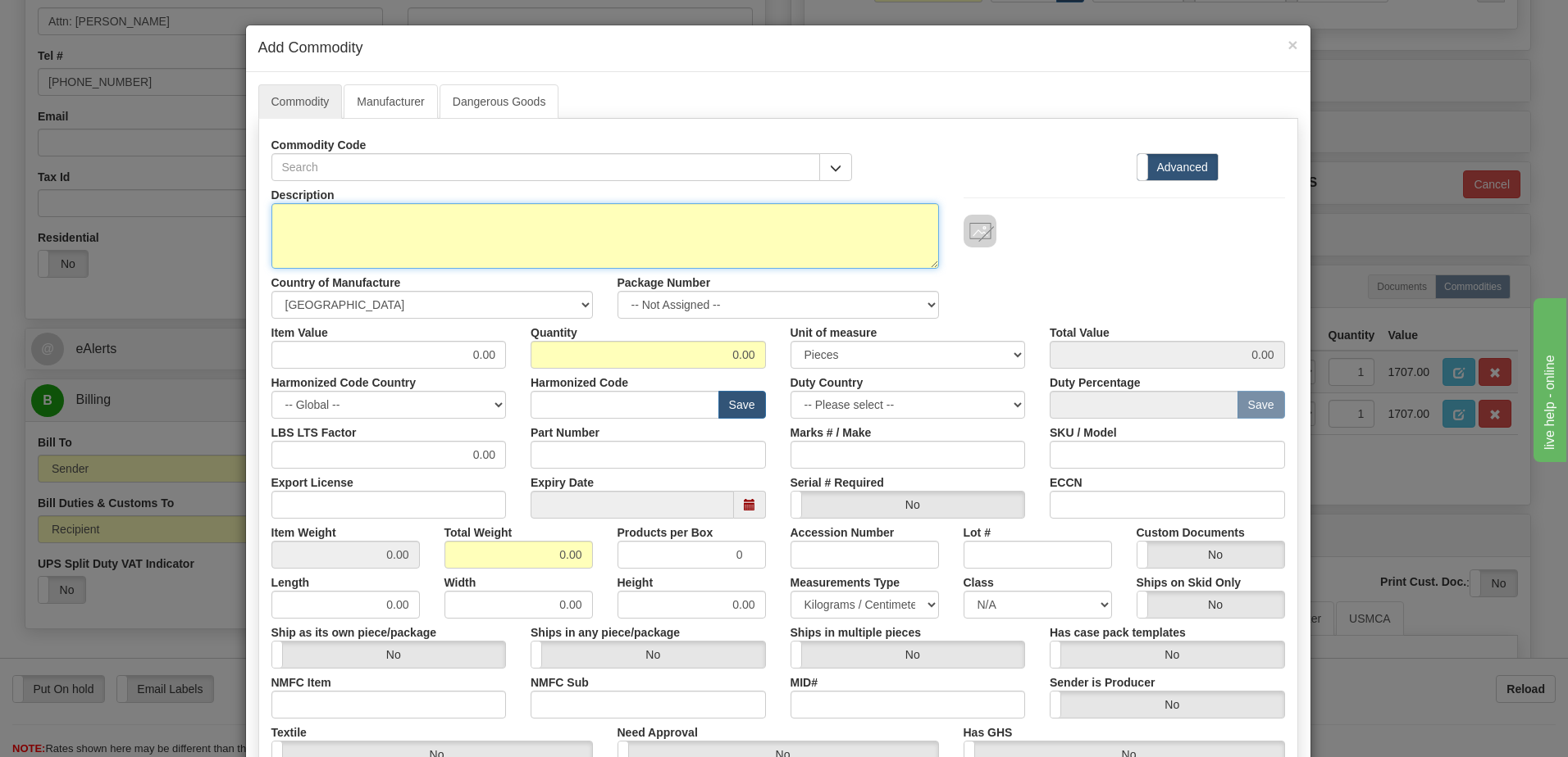
click at [277, 222] on textarea "Description" at bounding box center [605, 236] width 667 height 65
paste textarea "Square Relay prototype (DIO/ Large Heatsink)"
click at [548, 225] on textarea "Square Relay prototype (DIO/ Large Heatsink)" at bounding box center [605, 236] width 667 height 65
paste textarea "RT-RD-853649002"
type textarea "Square Relay prototype (DIO/ Large Heatsink) P/N RT-RD-853649002"
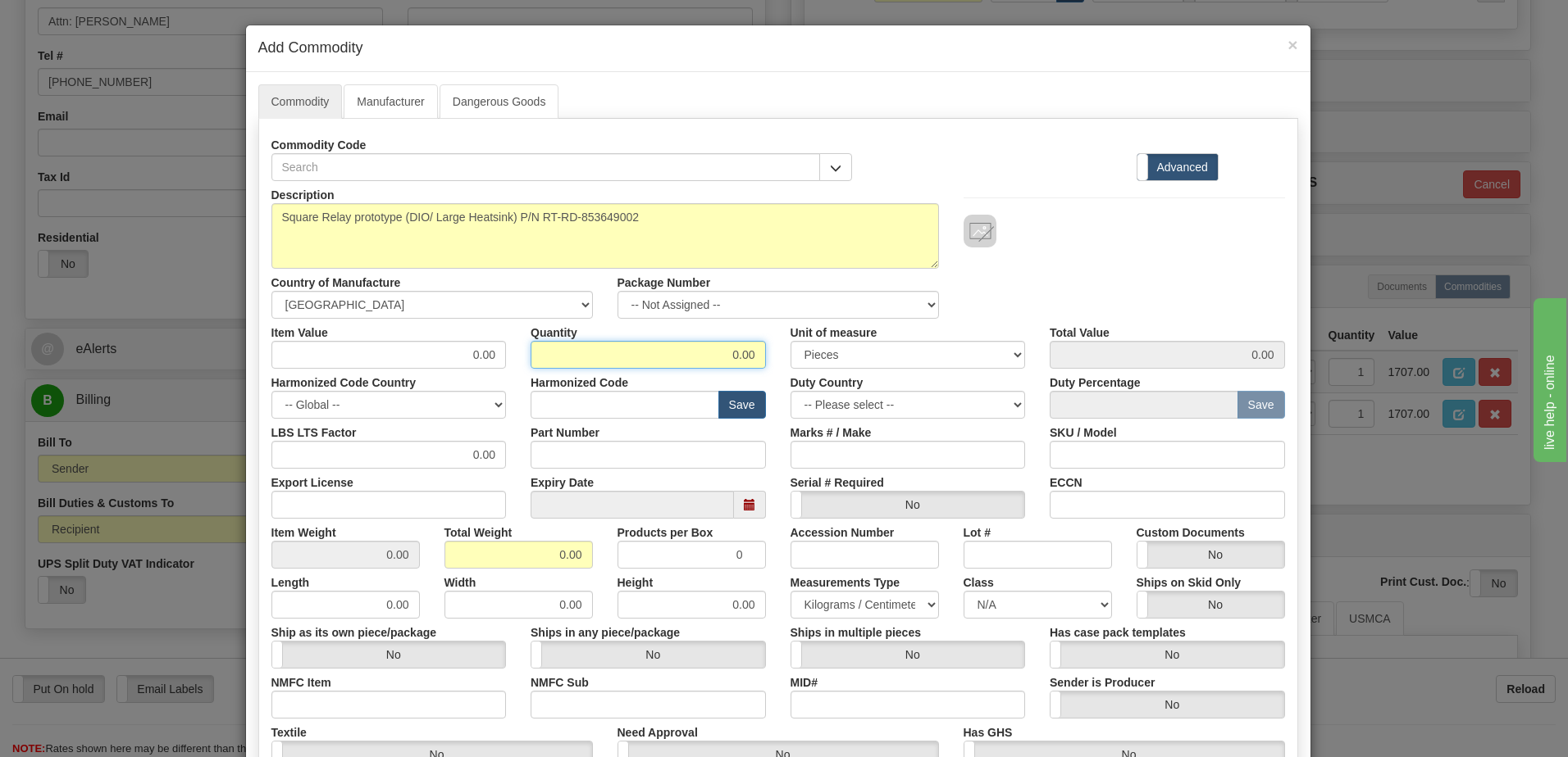
drag, startPoint x: 684, startPoint y: 357, endPoint x: 882, endPoint y: 373, distance: 198.6
click at [882, 373] on div "Description Square Relay prototype (DIO/ Large Heatsink) P/N RT-RD-853649002 Co…" at bounding box center [778, 542] width 1014 height 722
type input "1"
click at [450, 563] on input "0.00" at bounding box center [518, 554] width 148 height 28
drag, startPoint x: 517, startPoint y: 563, endPoint x: 614, endPoint y: 565, distance: 97.0
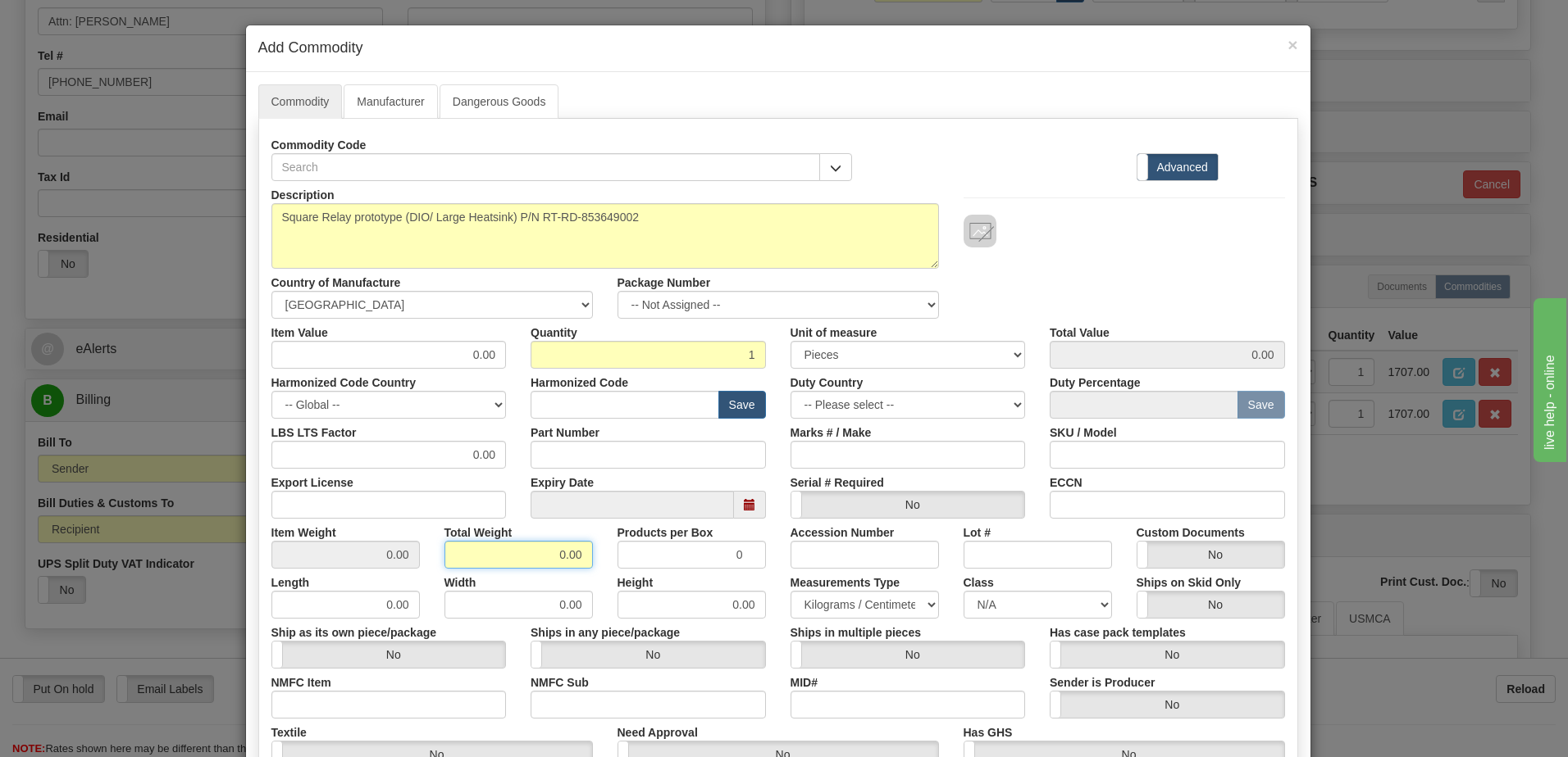
click at [614, 565] on div "Item Weight 0.00 Total Weight 0.00 Products per Box 0 Accession Number Lot # Cu…" at bounding box center [778, 543] width 1038 height 50
type input "1"
type input "1.0000"
click at [1035, 261] on div "Description Square Relay prototype (DIO/ Large Heatsink) P/N RT-RD-853649002 Co…" at bounding box center [778, 250] width 1038 height 138
click at [541, 405] on input "text" at bounding box center [624, 404] width 188 height 28
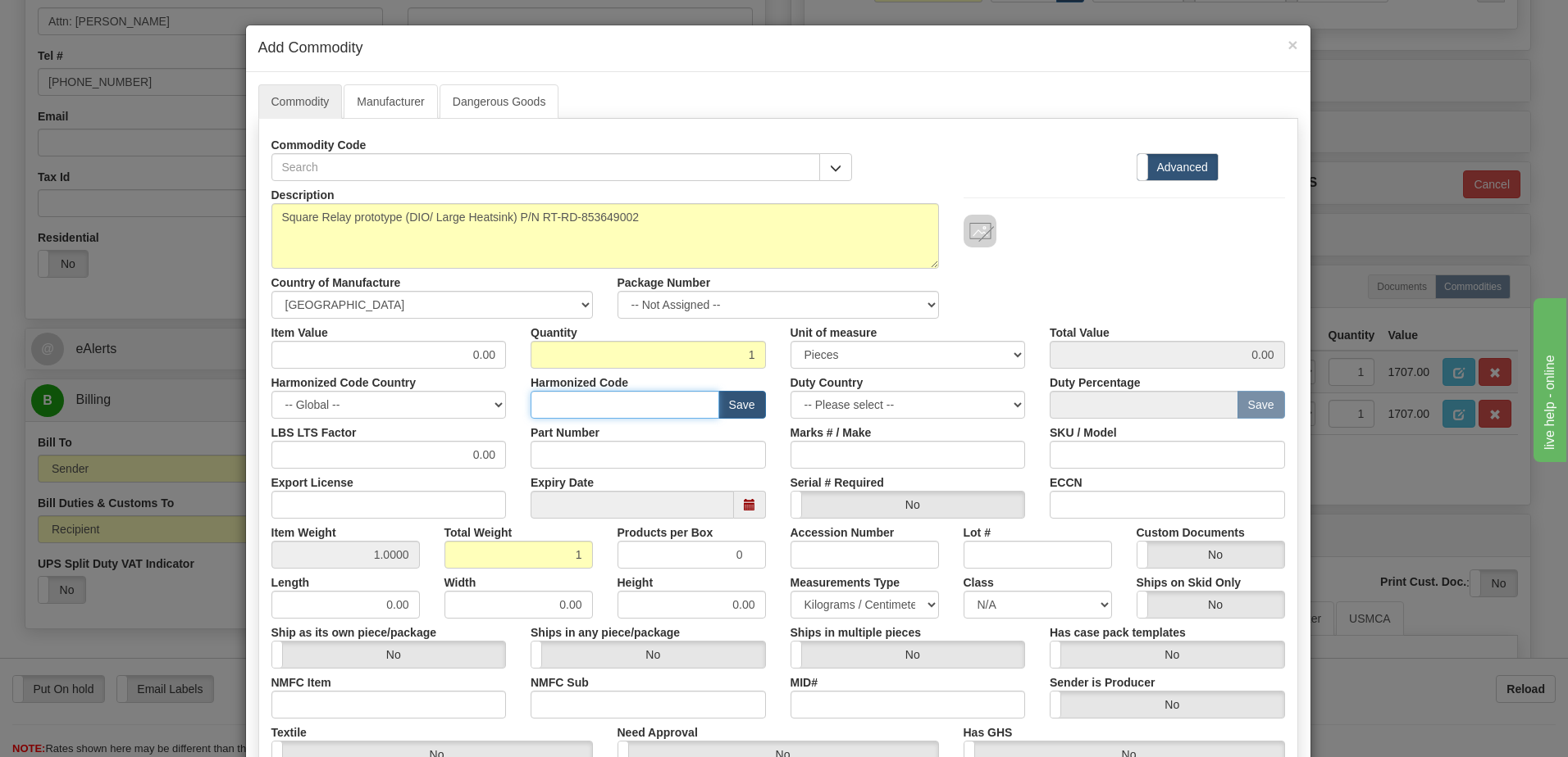
paste input "8536.49.00"
type input "8536.49.00"
drag, startPoint x: 447, startPoint y: 360, endPoint x: 537, endPoint y: 359, distance: 90.0
click at [537, 359] on div "Item Value 0.00 Quantity 1 Unit of measure 3 Thousand Square Inches Adjustments…" at bounding box center [778, 344] width 1038 height 50
type input "1707.00"
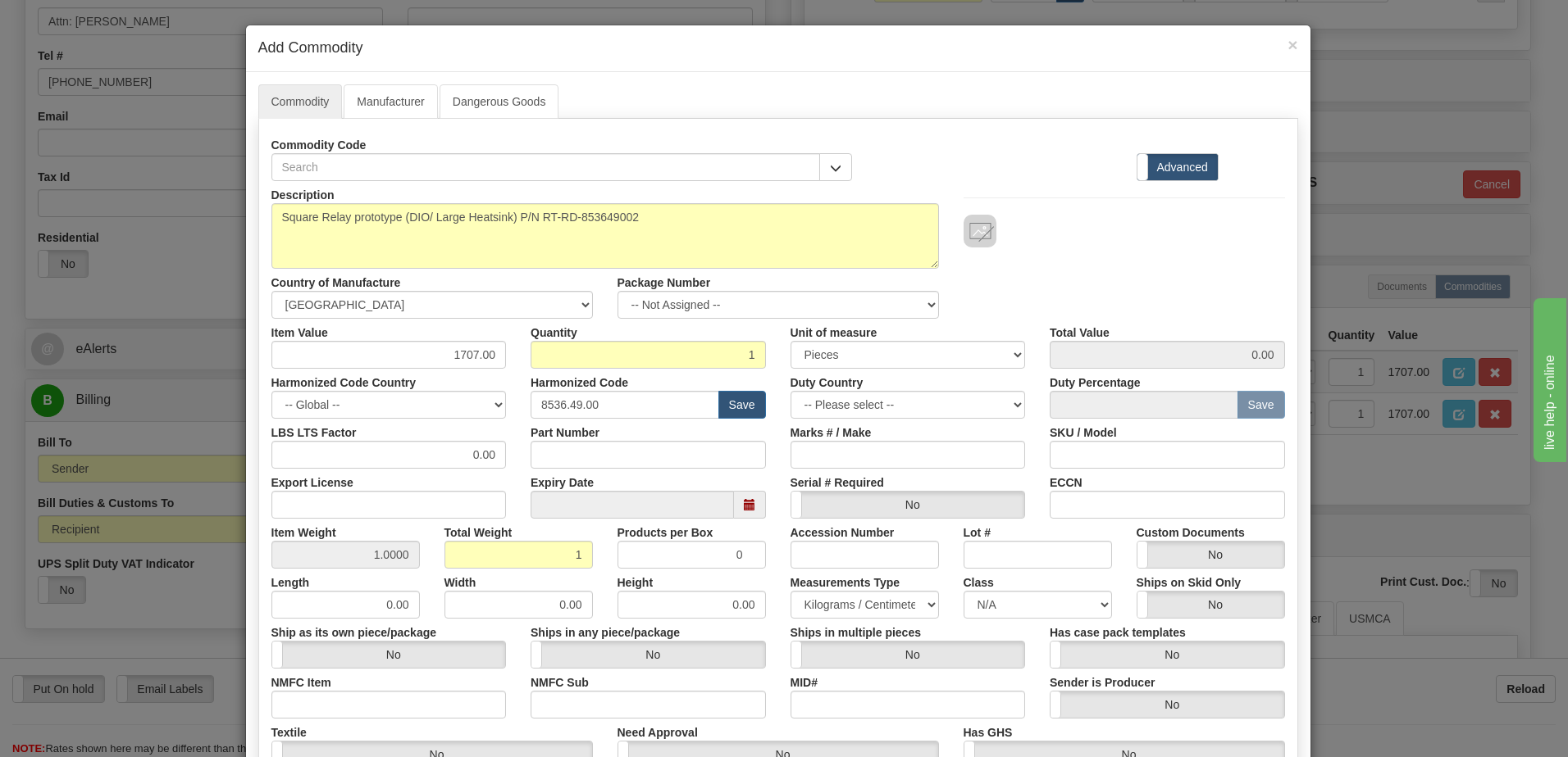
type input "1707.00"
click at [1165, 281] on div "Description Square Relay prototype (DIO/ Large Heatsink) P/N RT-RD-853649002 Co…" at bounding box center [778, 250] width 1038 height 138
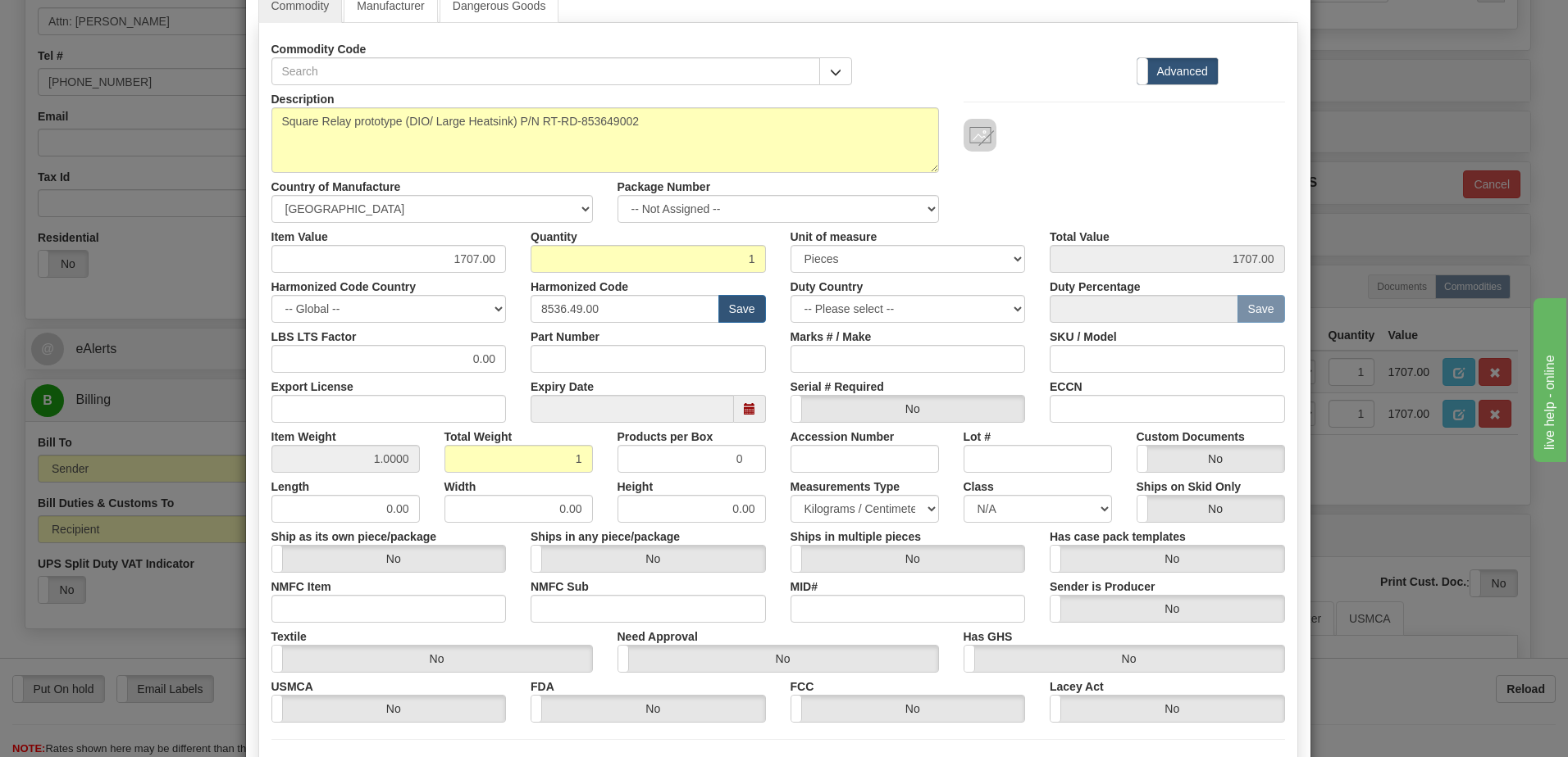
scroll to position [246, 0]
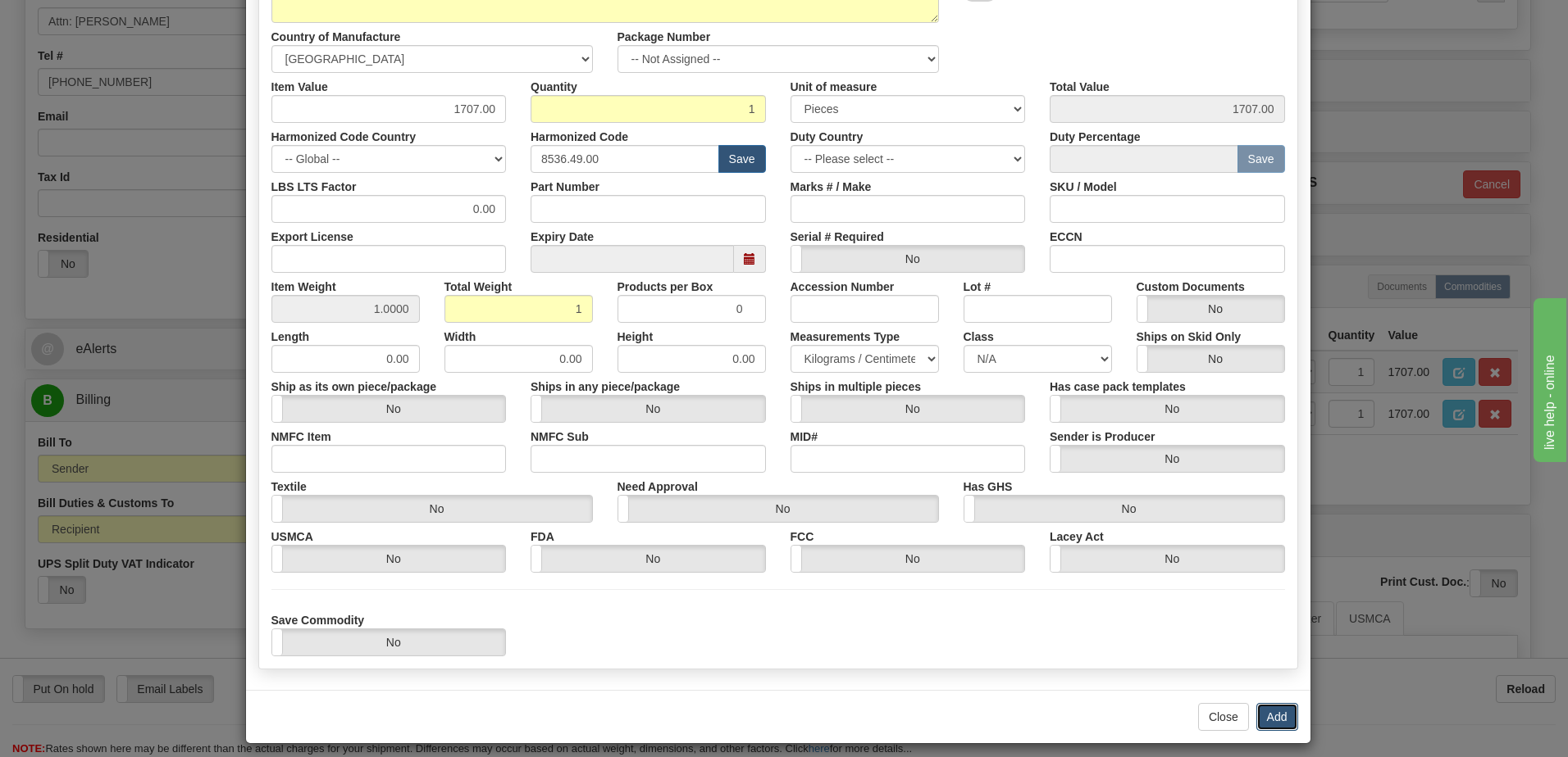
click at [1276, 716] on button "Add" at bounding box center [1277, 717] width 42 height 28
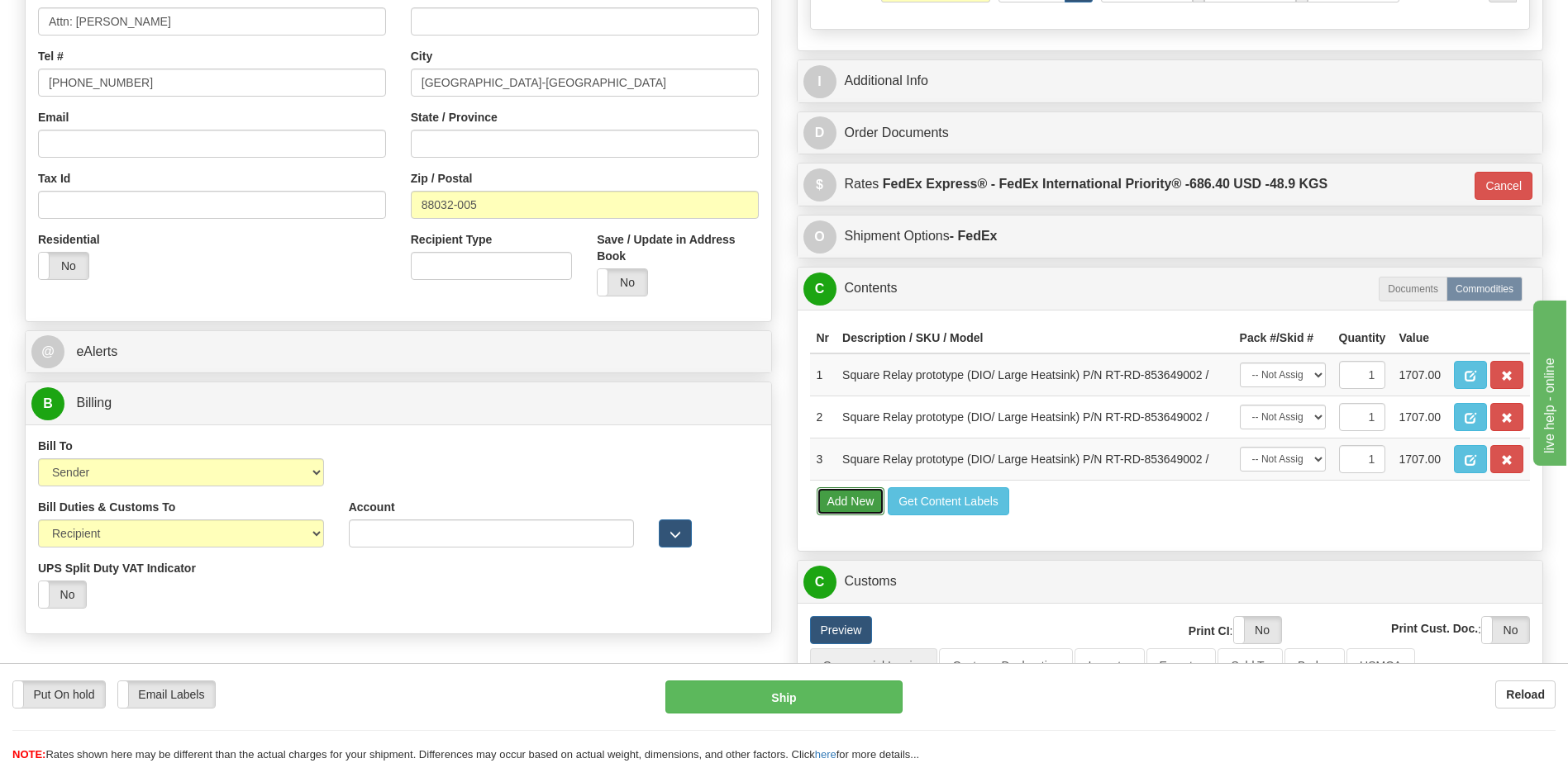
click at [841, 496] on button "Add New" at bounding box center [850, 501] width 69 height 28
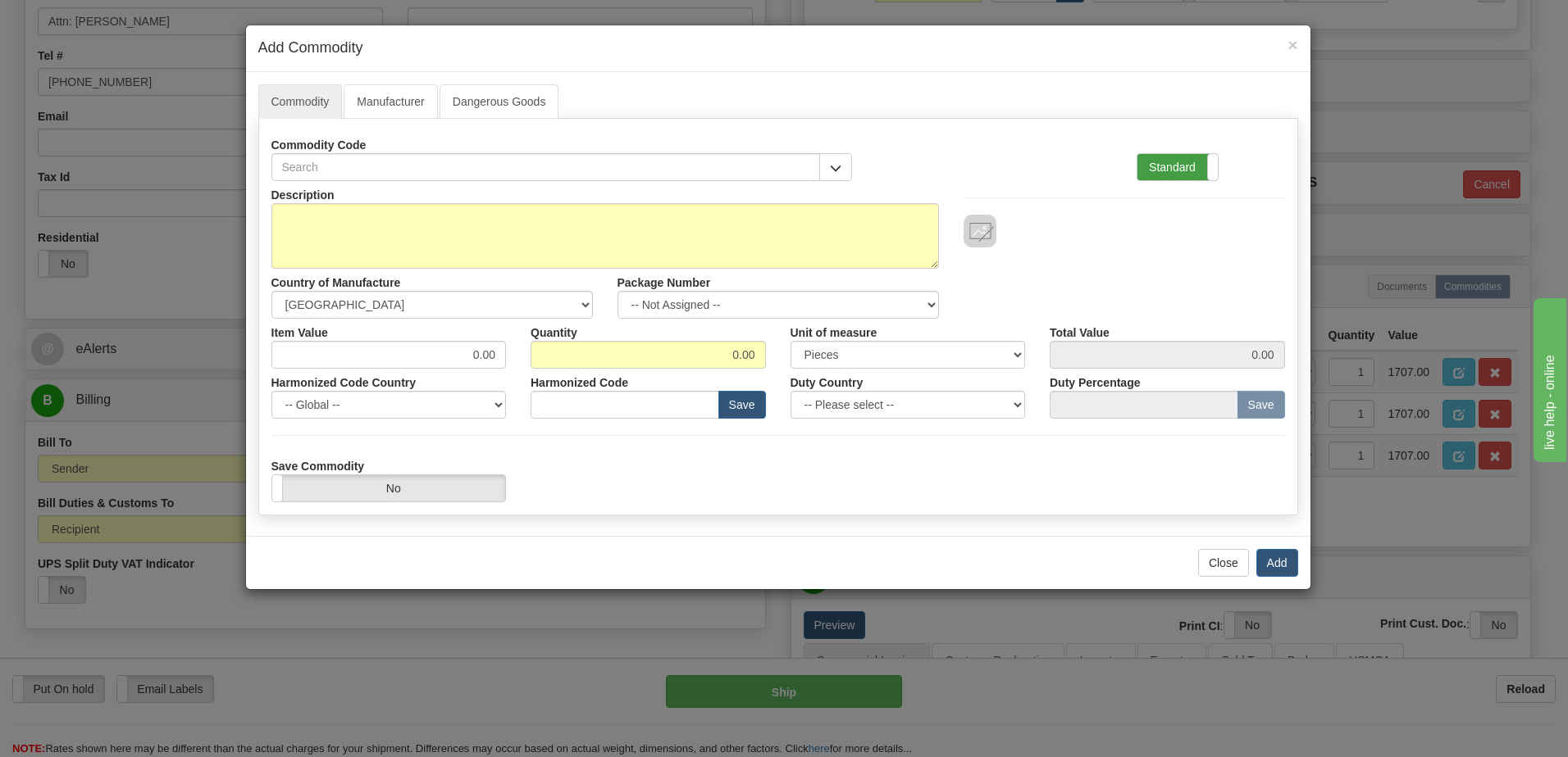
click at [1198, 162] on label "Standard" at bounding box center [1177, 167] width 80 height 26
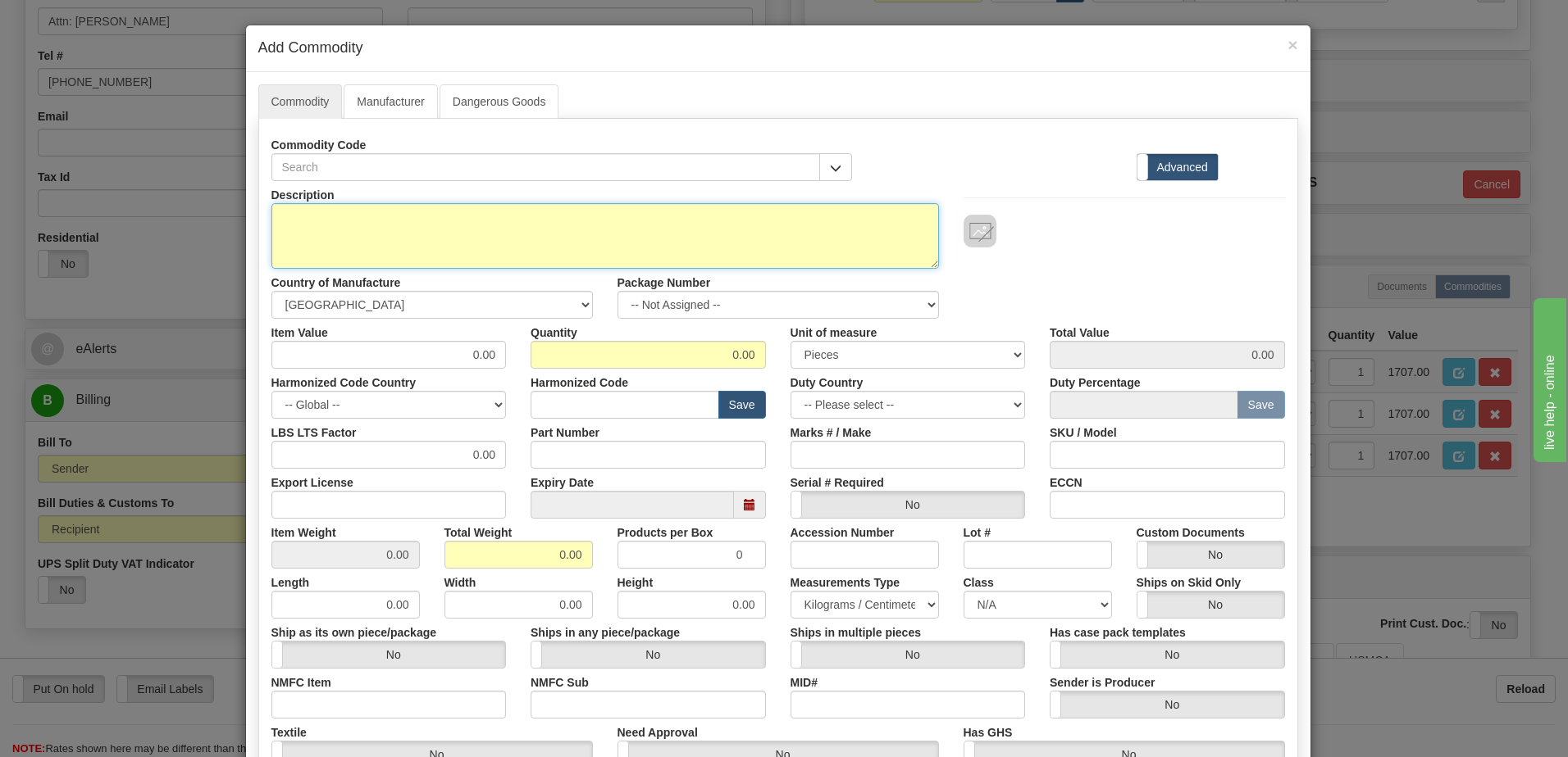
click at [272, 214] on textarea "Description" at bounding box center [605, 236] width 667 height 65
paste textarea "Square Relay prototype (DIO/ Small Heatsink)"
click at [607, 222] on textarea "Square Relay prototype (DIO/ Small Heatsink)" at bounding box center [605, 236] width 667 height 65
paste textarea "RT-RD-853649001"
type textarea "Square Relay prototype (DIO/ Small Heatsink) P/N RT-RD-853649001"
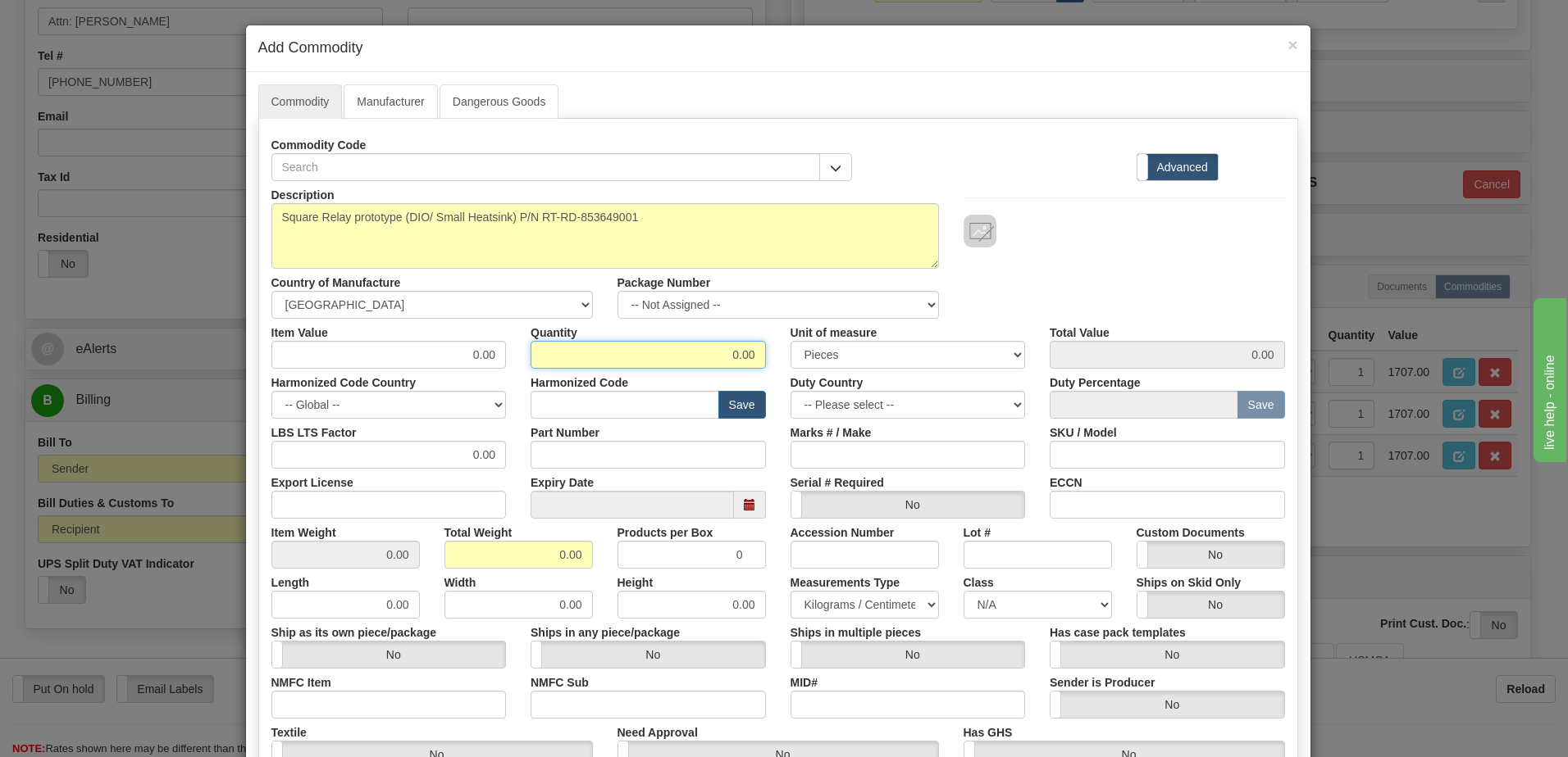
drag, startPoint x: 707, startPoint y: 354, endPoint x: 850, endPoint y: 362, distance: 143.2
click at [850, 362] on div "Item Value 0.00 Quantity 0.00 Unit of measure 3 Thousand Square Inches Adjustme…" at bounding box center [778, 344] width 1038 height 50
type input "1"
click at [458, 559] on input "0.00" at bounding box center [518, 554] width 148 height 28
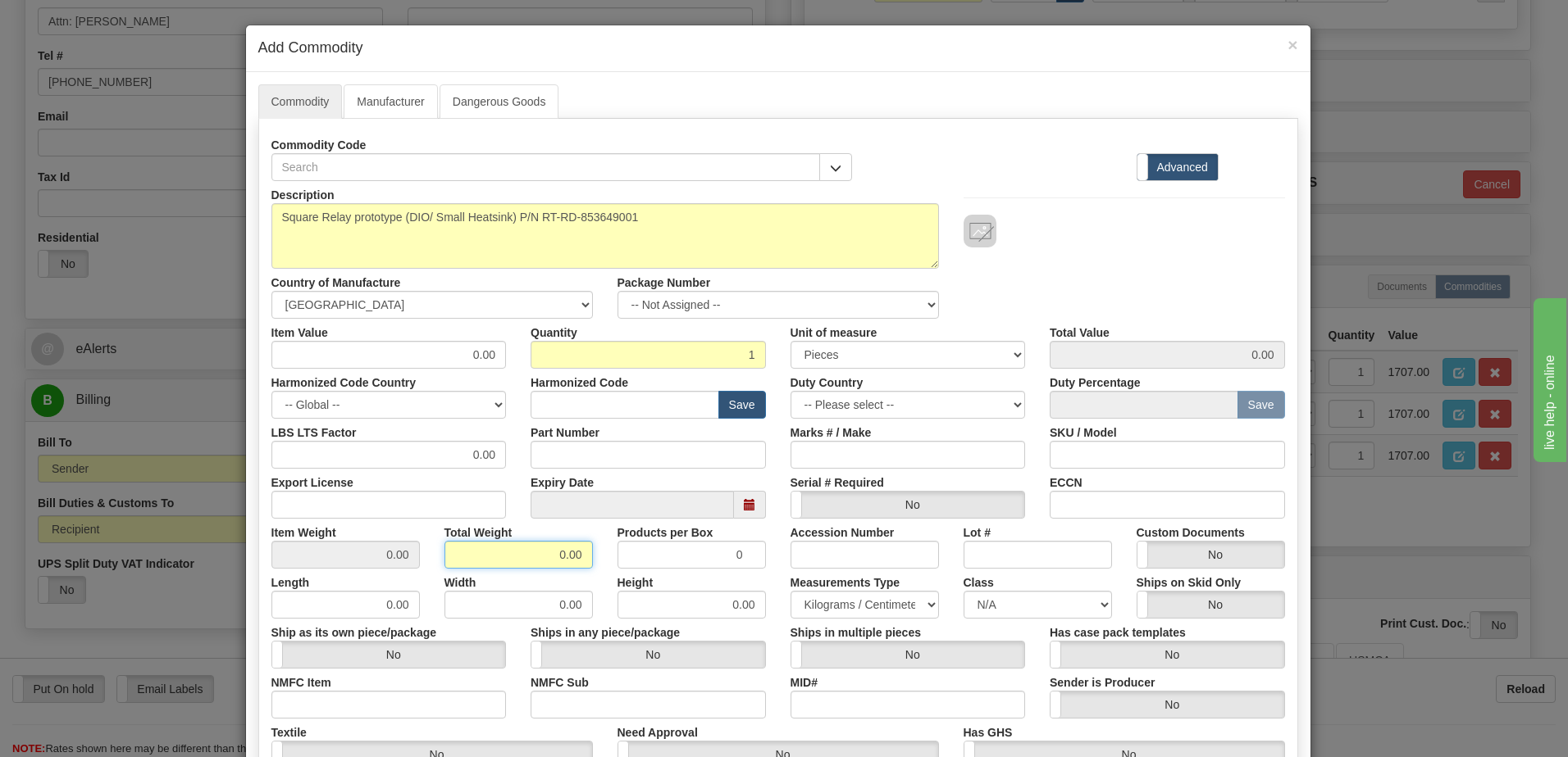
click at [458, 559] on input "0.00" at bounding box center [518, 554] width 148 height 28
type input "1"
type input "1.0000"
click at [531, 403] on input "text" at bounding box center [624, 404] width 188 height 28
paste input "8536.49.00"
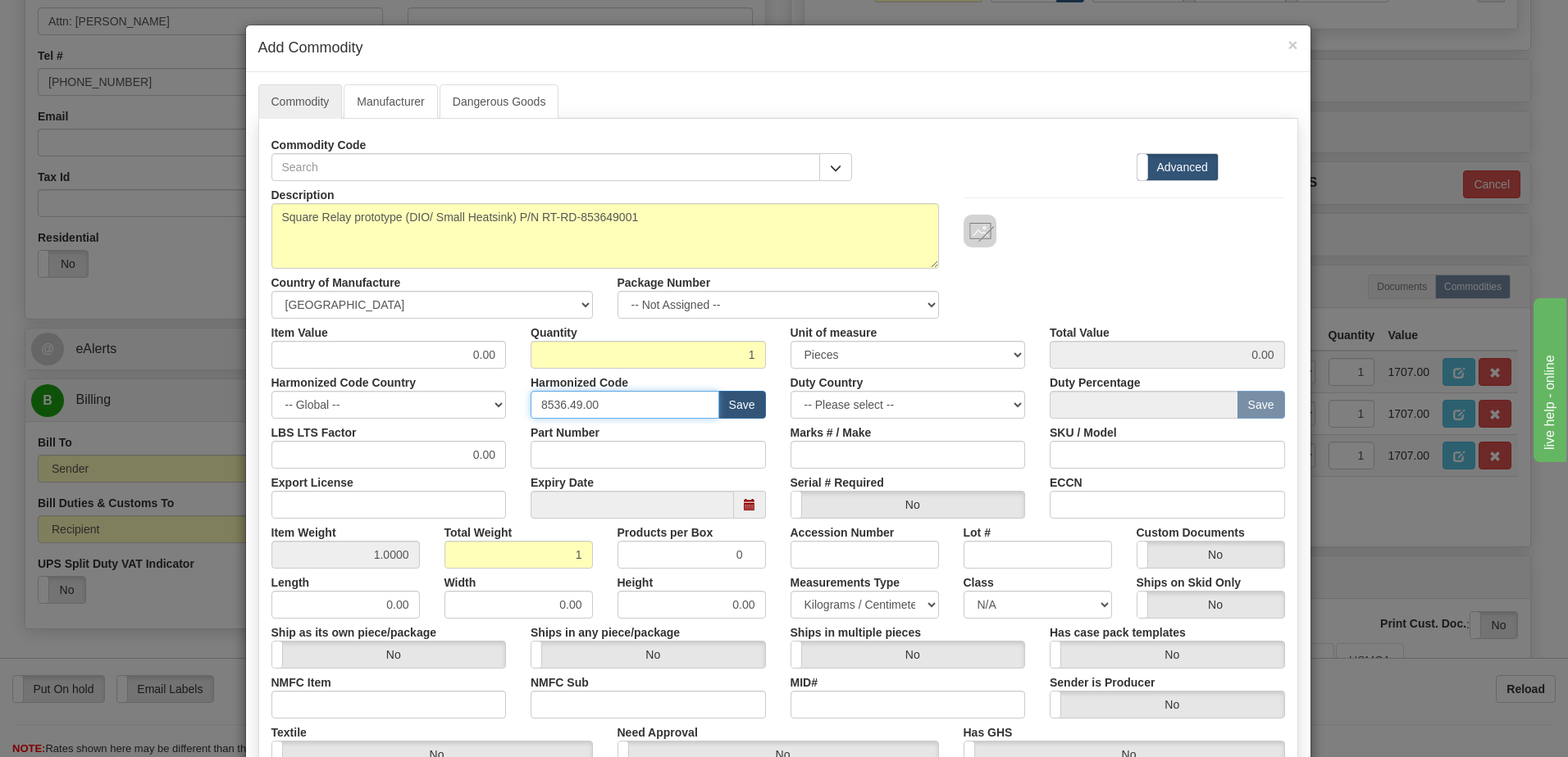
type input "8536.49.00"
click at [500, 555] on input "1" at bounding box center [518, 554] width 148 height 28
click at [1069, 250] on div "Description Square Relay prototype (DIO/ Small Heatsink) P/N RT-RD-853649001 Co…" at bounding box center [778, 250] width 1038 height 138
drag, startPoint x: 464, startPoint y: 361, endPoint x: 538, endPoint y: 324, distance: 82.7
click at [538, 324] on div "Item Value 0.00 Quantity 1 Unit of measure 3 Thousand Square Inches Adjustments…" at bounding box center [778, 344] width 1038 height 50
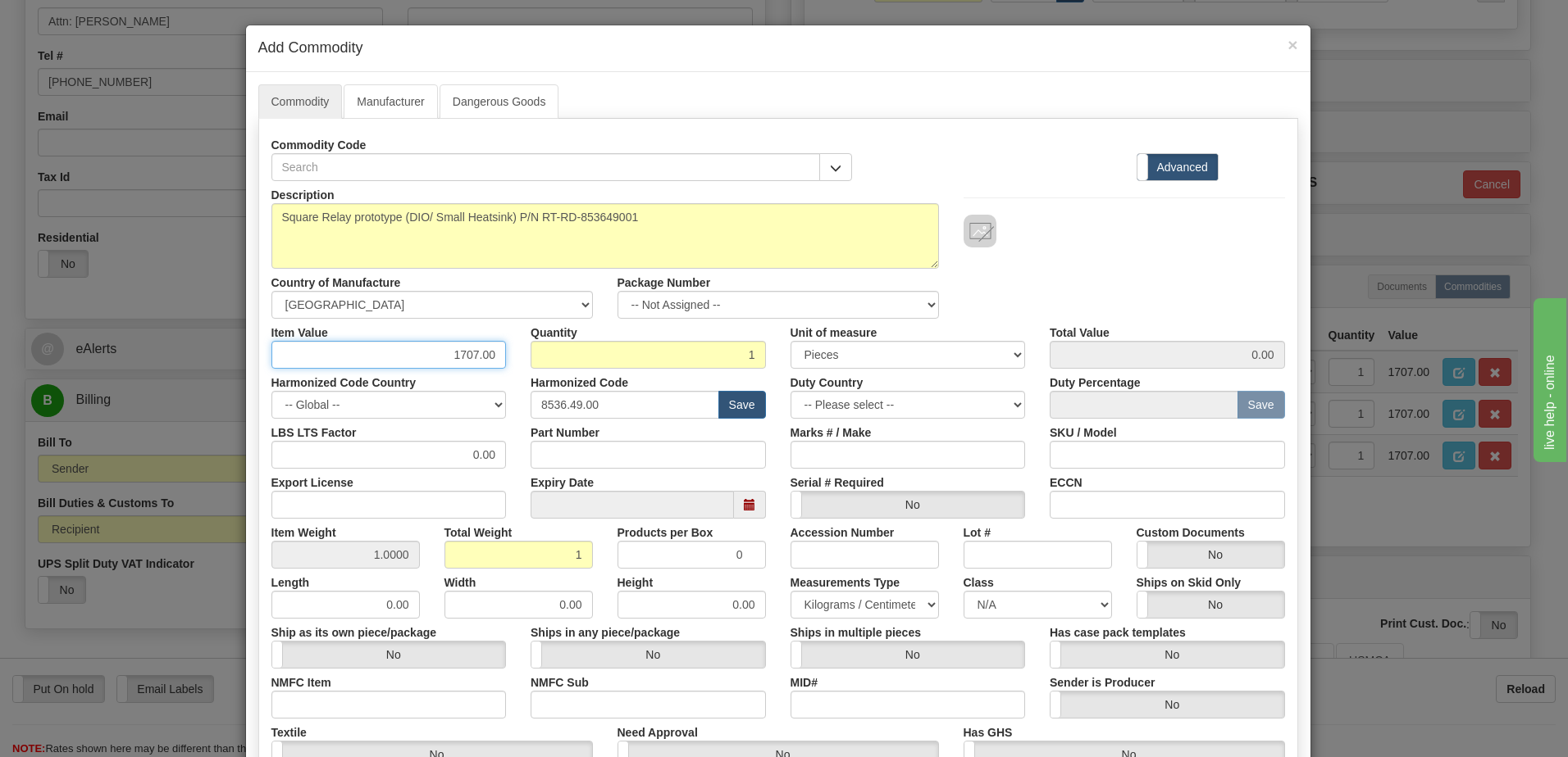
type input "1707.00"
click at [1186, 354] on input "1707.00" at bounding box center [1167, 354] width 235 height 28
click at [1134, 274] on div "Description Square Relay prototype (DIO/ Small Heatsink) P/N RT-RD-853649001 Co…" at bounding box center [778, 250] width 1038 height 138
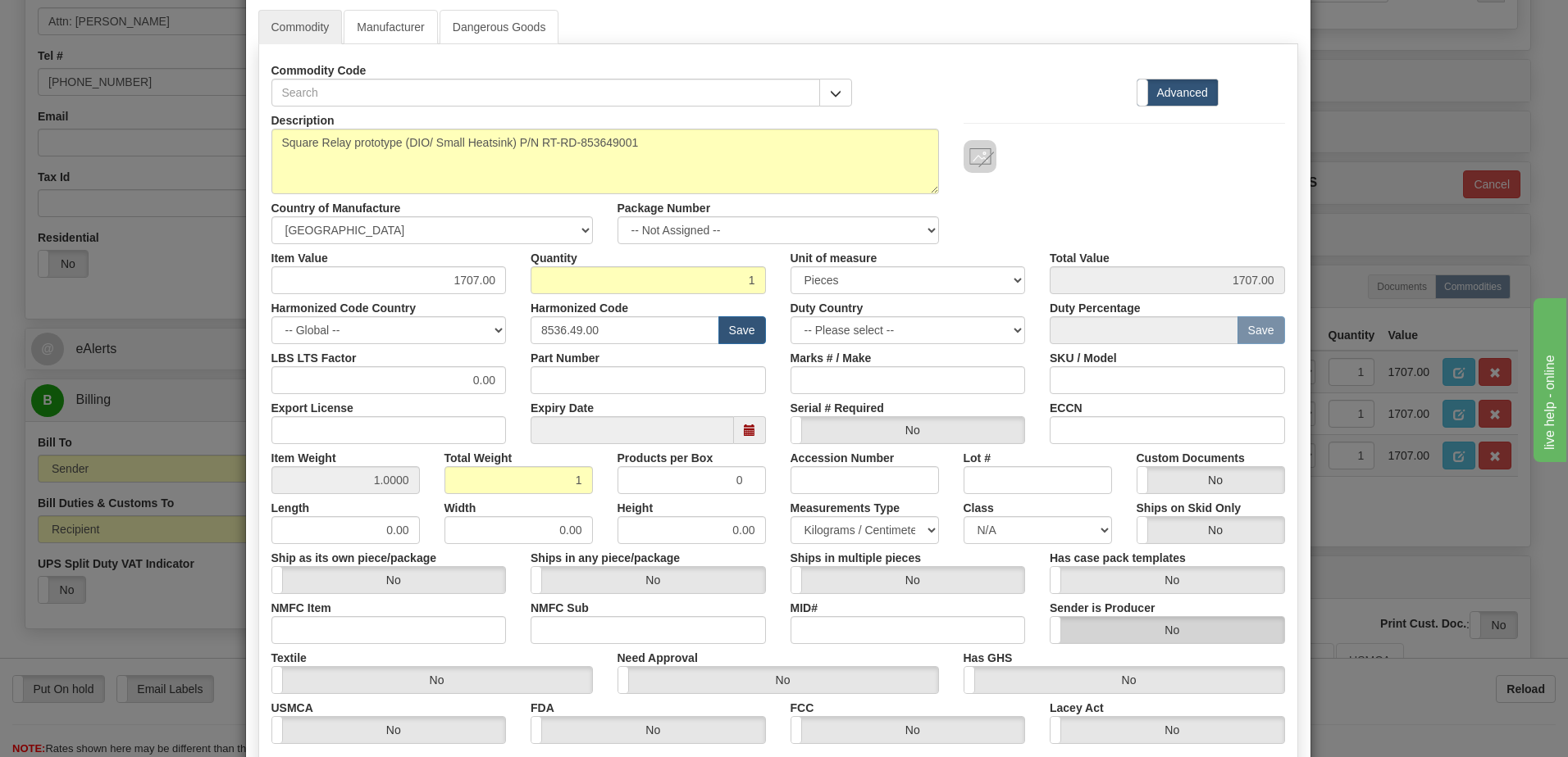
scroll to position [257, 0]
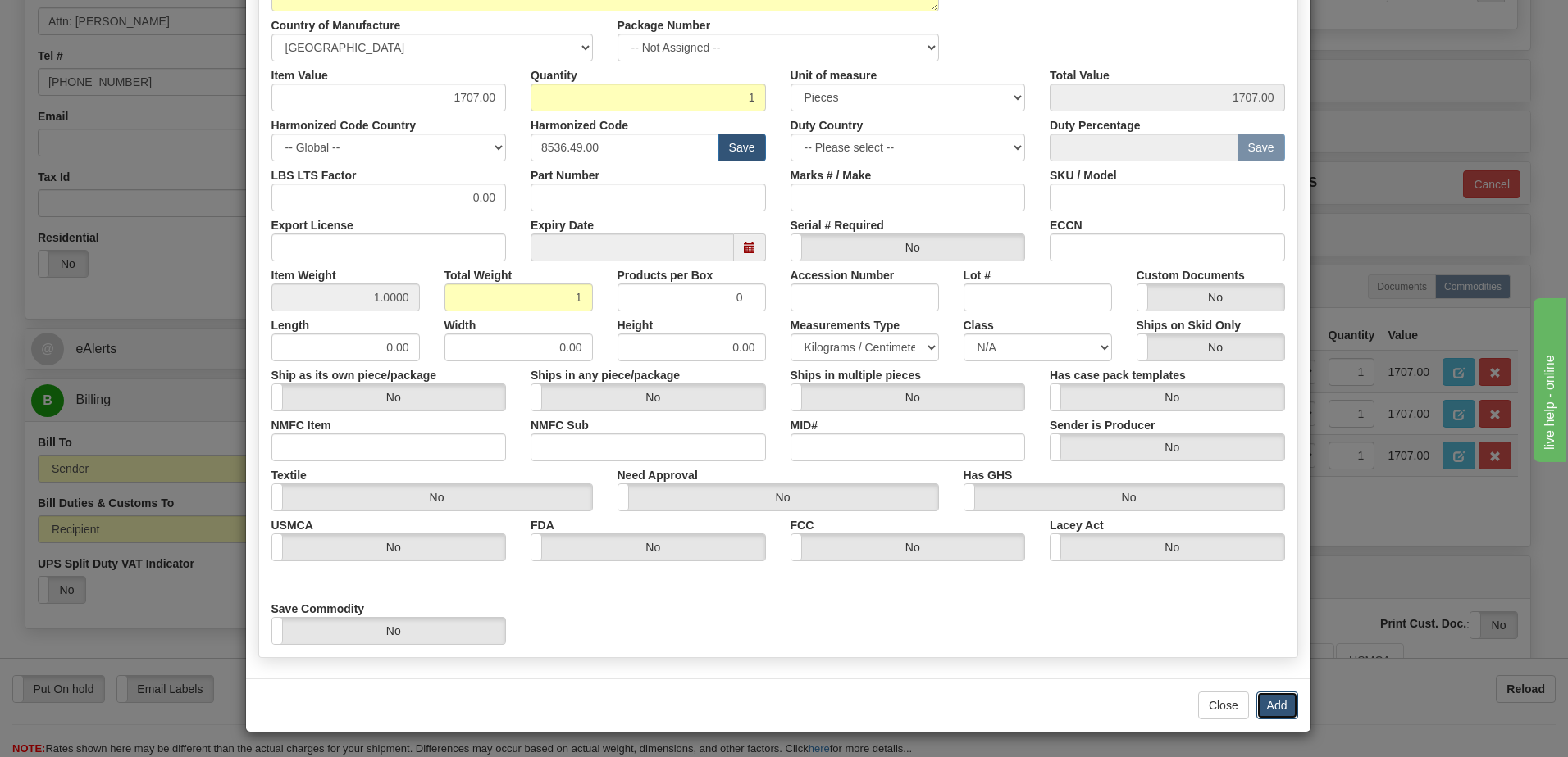
click at [1274, 703] on button "Add" at bounding box center [1277, 705] width 42 height 28
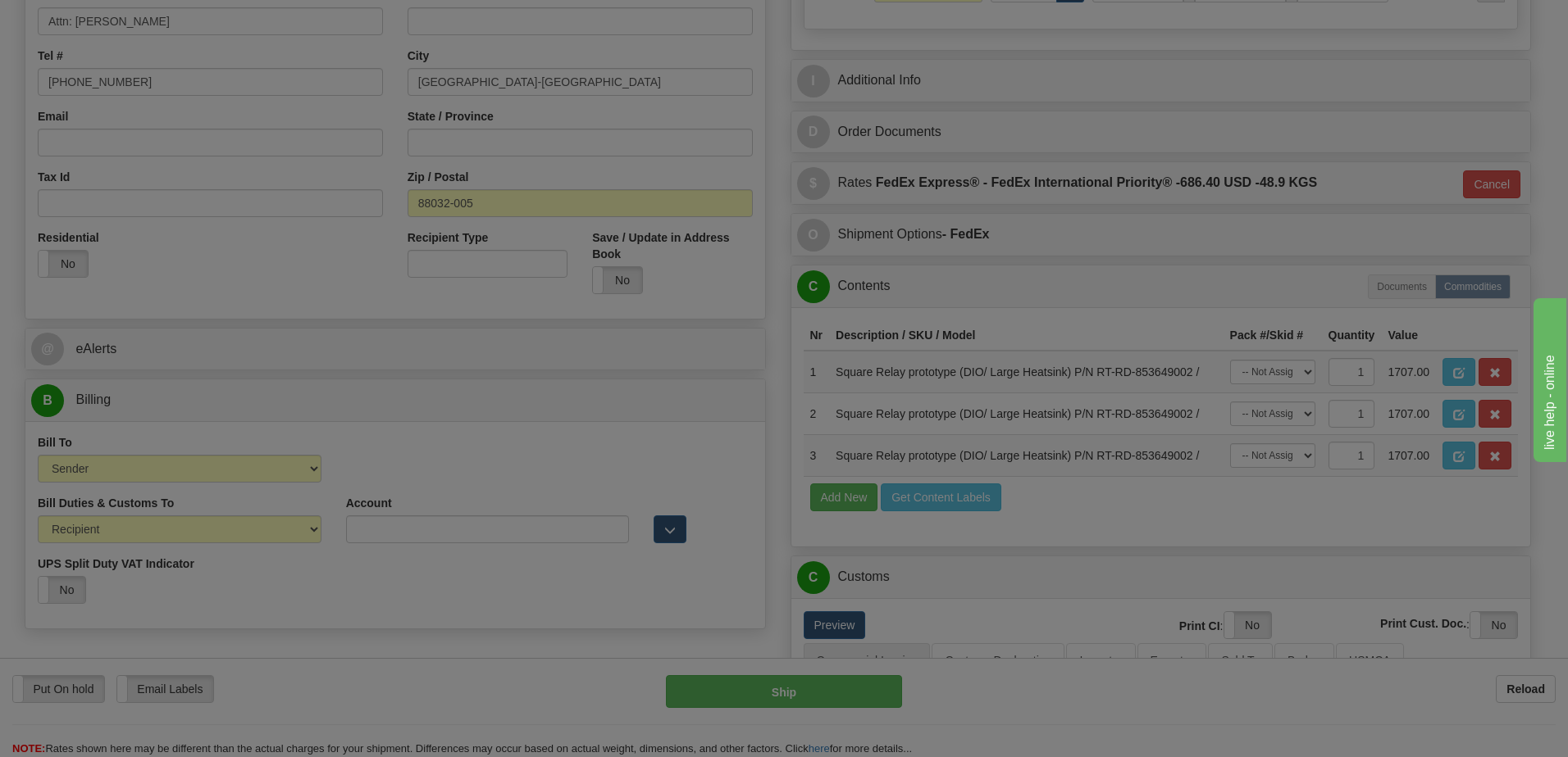
scroll to position [0, 0]
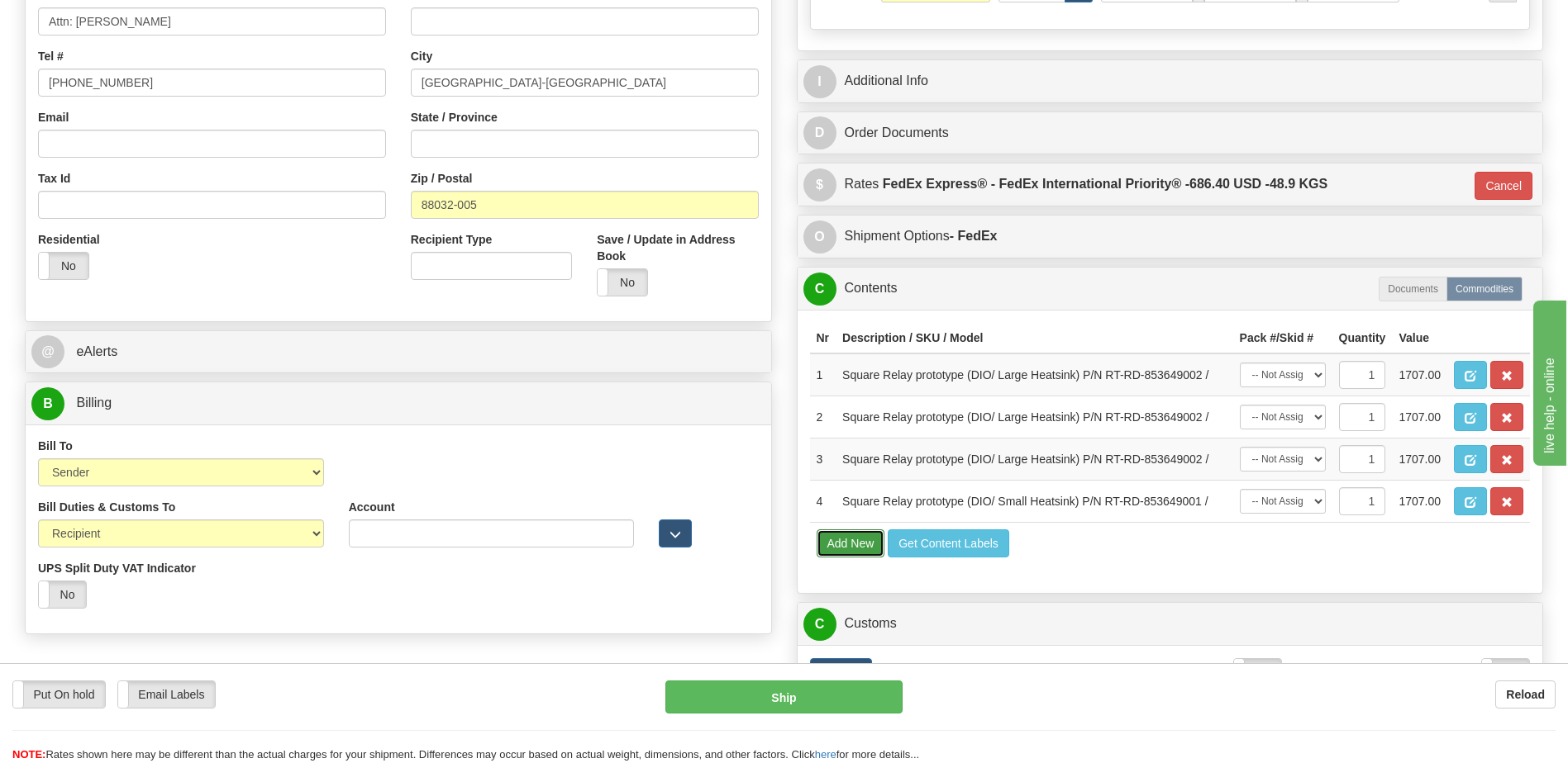
click at [826, 543] on button "Add New" at bounding box center [850, 543] width 69 height 28
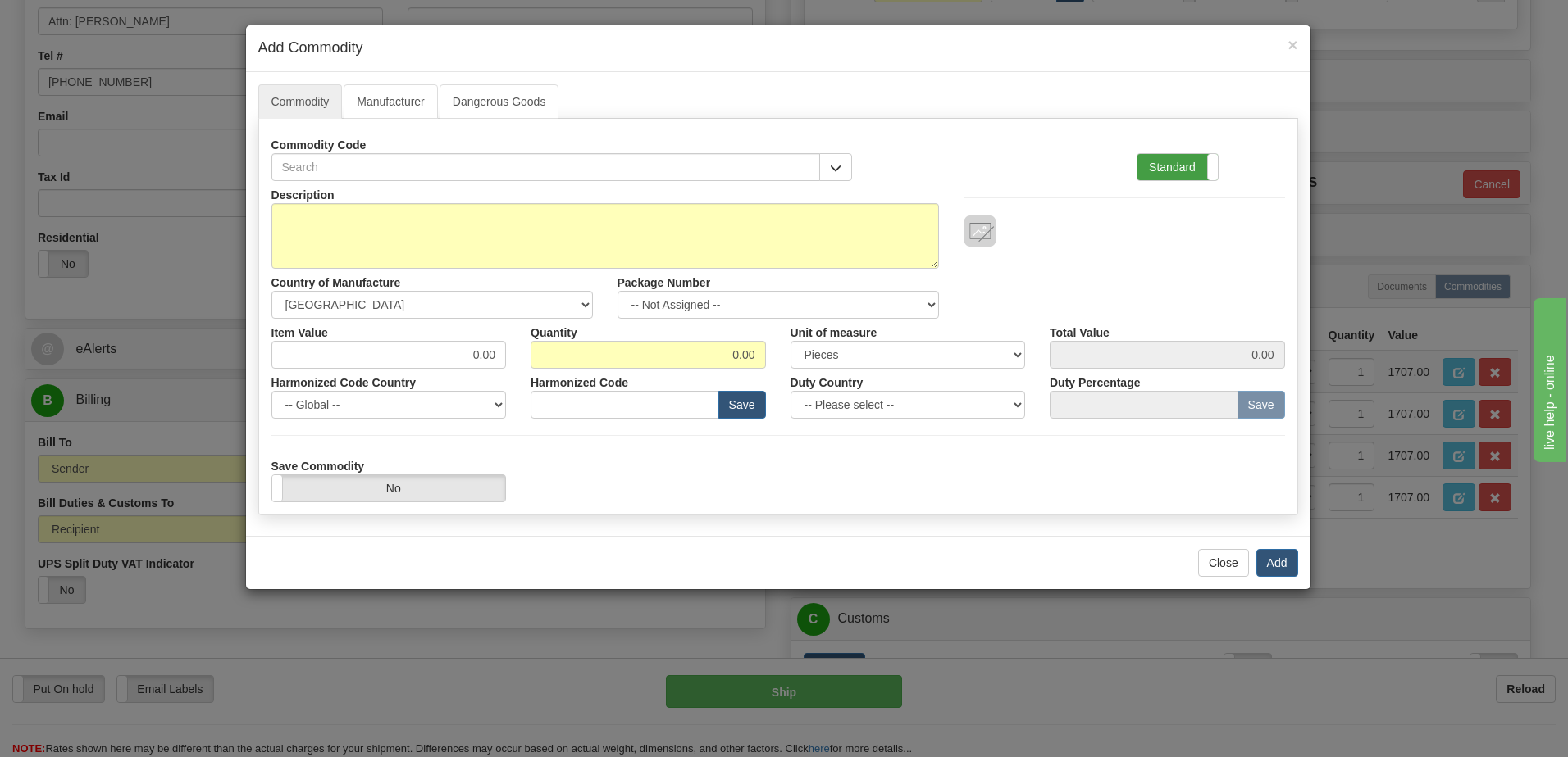
click at [1168, 172] on label "Standard" at bounding box center [1177, 167] width 80 height 26
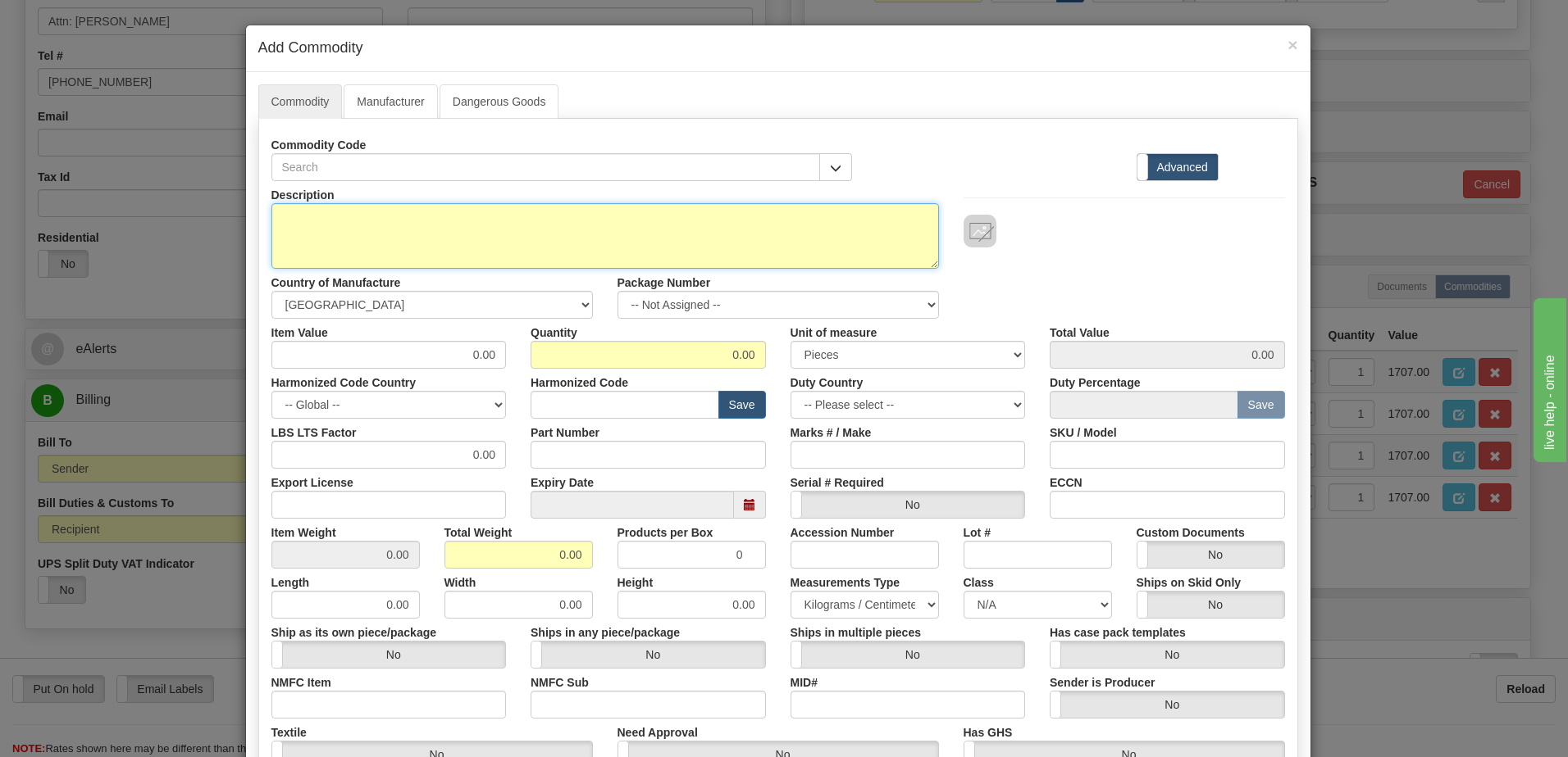
click at [408, 224] on textarea "Description" at bounding box center [605, 236] width 667 height 65
type textarea "FREIGHT AND INSURANCE"
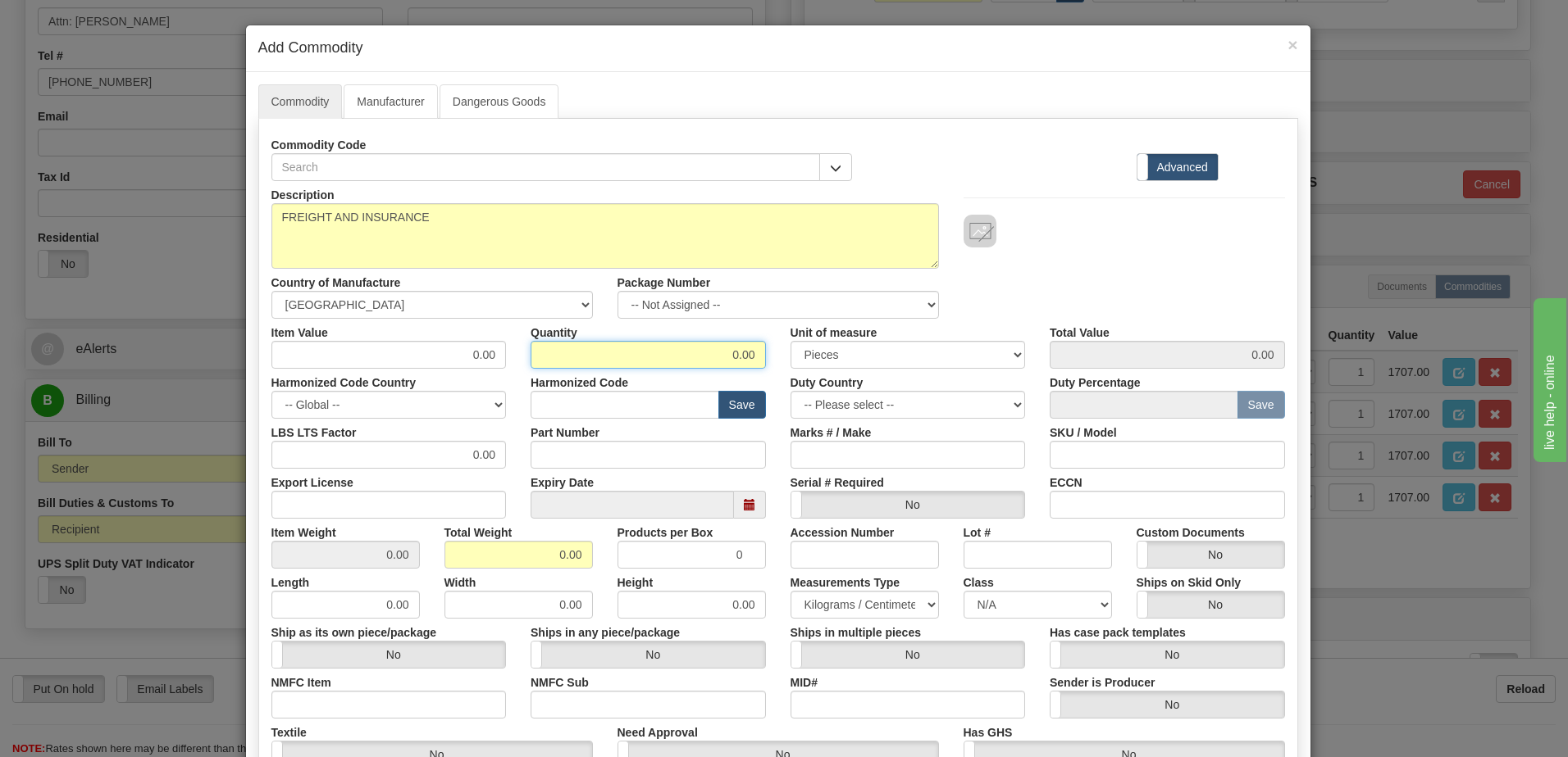
drag, startPoint x: 694, startPoint y: 347, endPoint x: 975, endPoint y: 374, distance: 282.3
click at [975, 374] on div "Description FREIGHT AND INSURANCE Country of Manufacture -- Unknown -- AFGHANIS…" at bounding box center [778, 542] width 1014 height 722
type input "1"
drag, startPoint x: 433, startPoint y: 553, endPoint x: 464, endPoint y: 553, distance: 31.0
click at [433, 553] on div "Total Weight 0.00" at bounding box center [518, 543] width 173 height 50
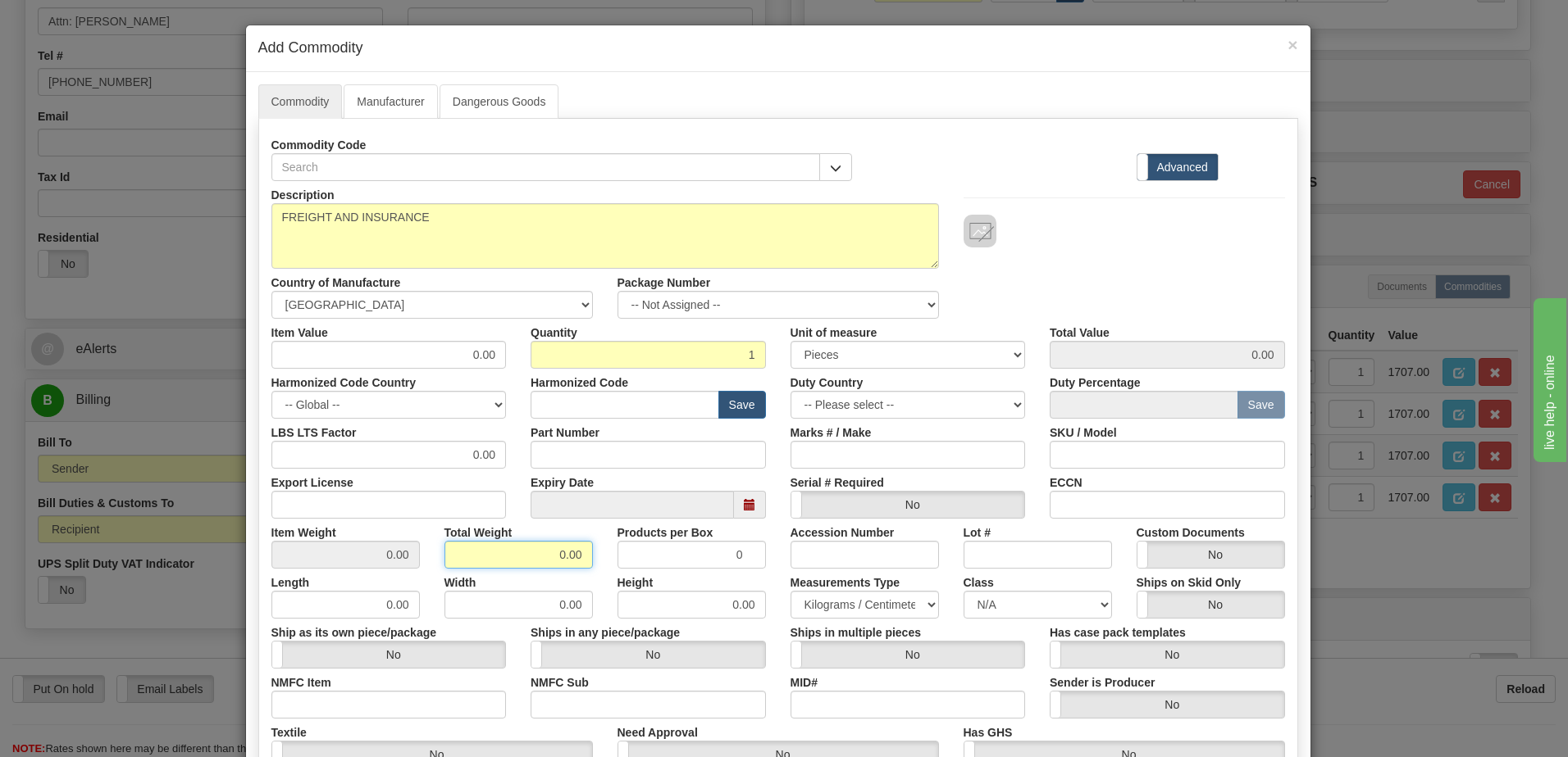
drag, startPoint x: 514, startPoint y: 553, endPoint x: 700, endPoint y: 559, distance: 186.1
click at [700, 559] on div "Item Weight 0.00 Total Weight 0.00 Products per Box 0 Accession Number Lot # Cu…" at bounding box center [778, 543] width 1038 height 50
type input "1"
type input "1.0000"
click at [295, 561] on input "1.0000" at bounding box center [345, 554] width 148 height 28
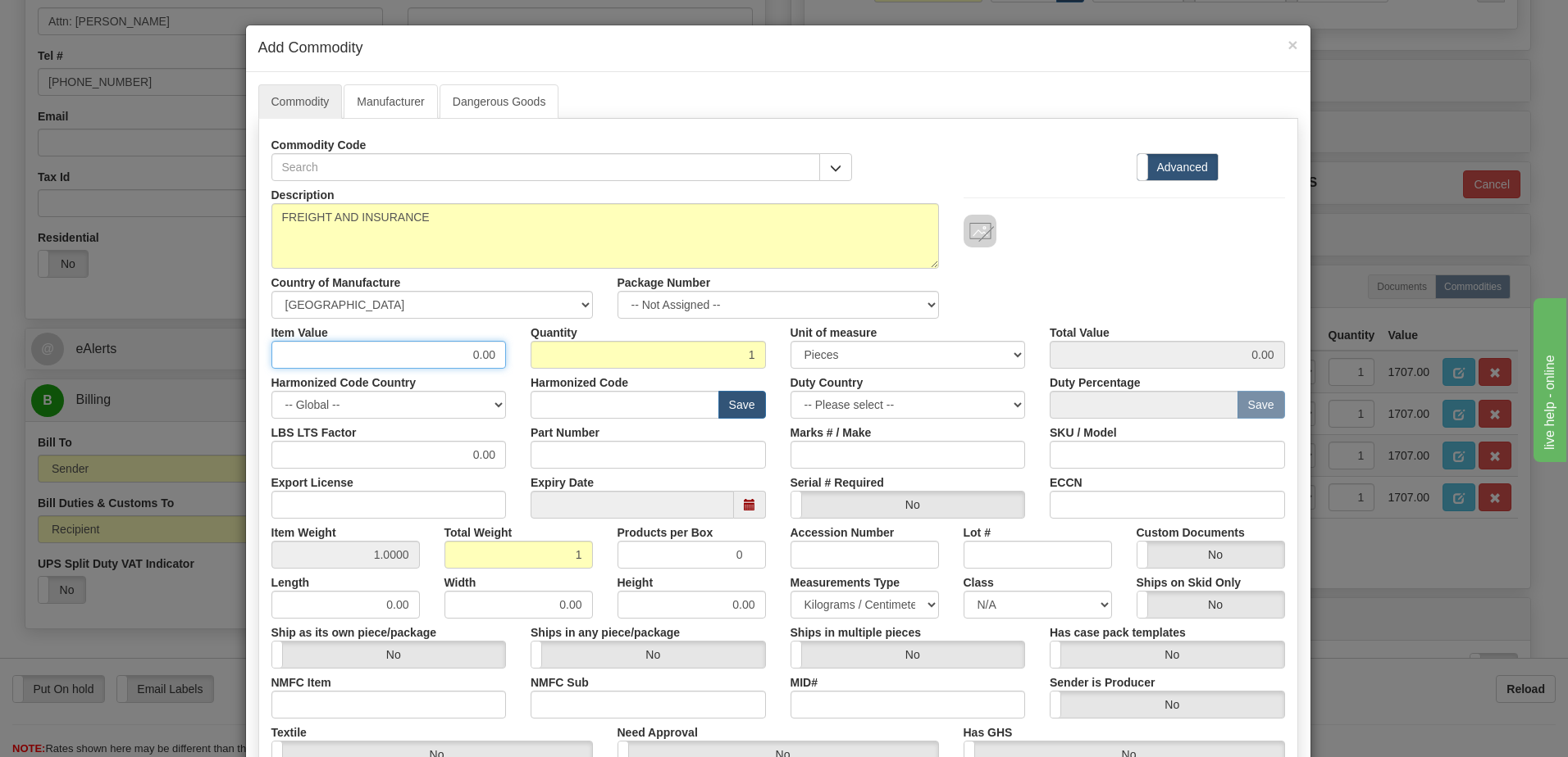
drag, startPoint x: 444, startPoint y: 350, endPoint x: 808, endPoint y: 373, distance: 364.7
click at [808, 373] on div "Description FREIGHT AND INSURANCE Country of Manufacture -- Unknown -- AFGHANIS…" at bounding box center [778, 542] width 1014 height 722
click at [480, 355] on input "0.00" at bounding box center [389, 354] width 235 height 28
type input "578.68"
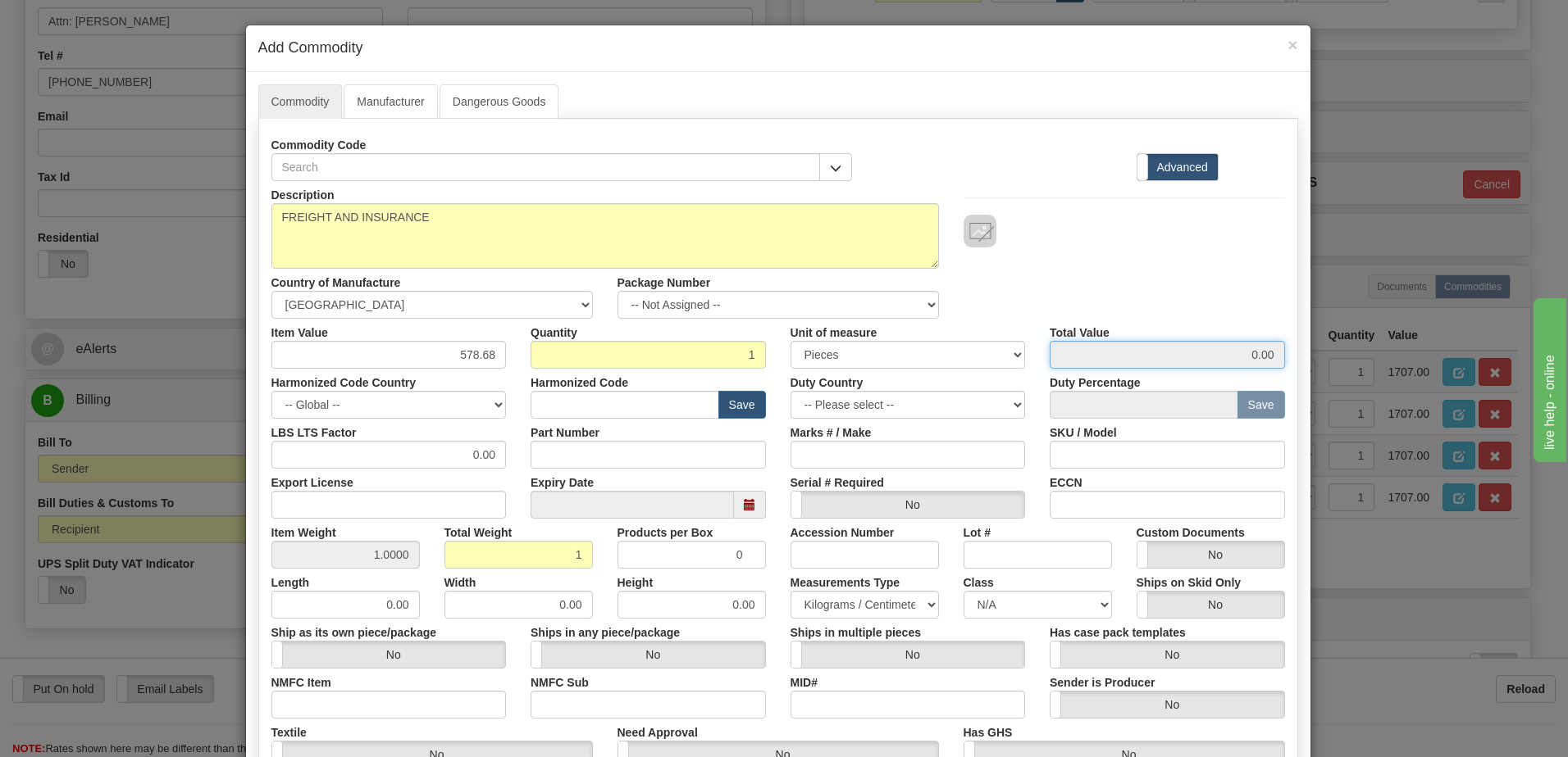
type input "578.68"
click at [1203, 352] on input "578.68" at bounding box center [1167, 354] width 235 height 28
click at [1188, 292] on div "Description FREIGHT AND INSURANCE Country of Manufacture -- Unknown -- AFGHANIS…" at bounding box center [778, 250] width 1038 height 138
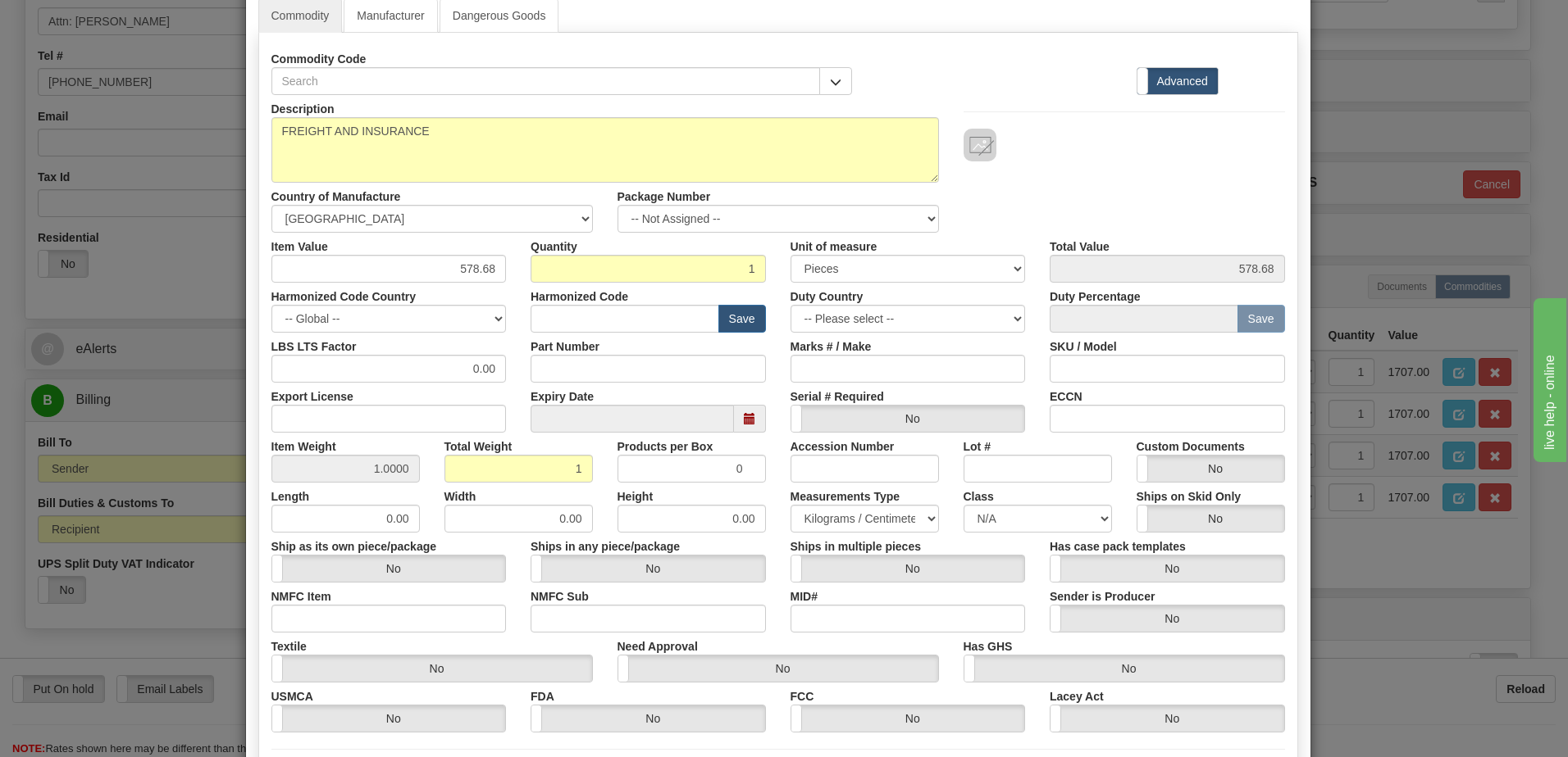
scroll to position [257, 0]
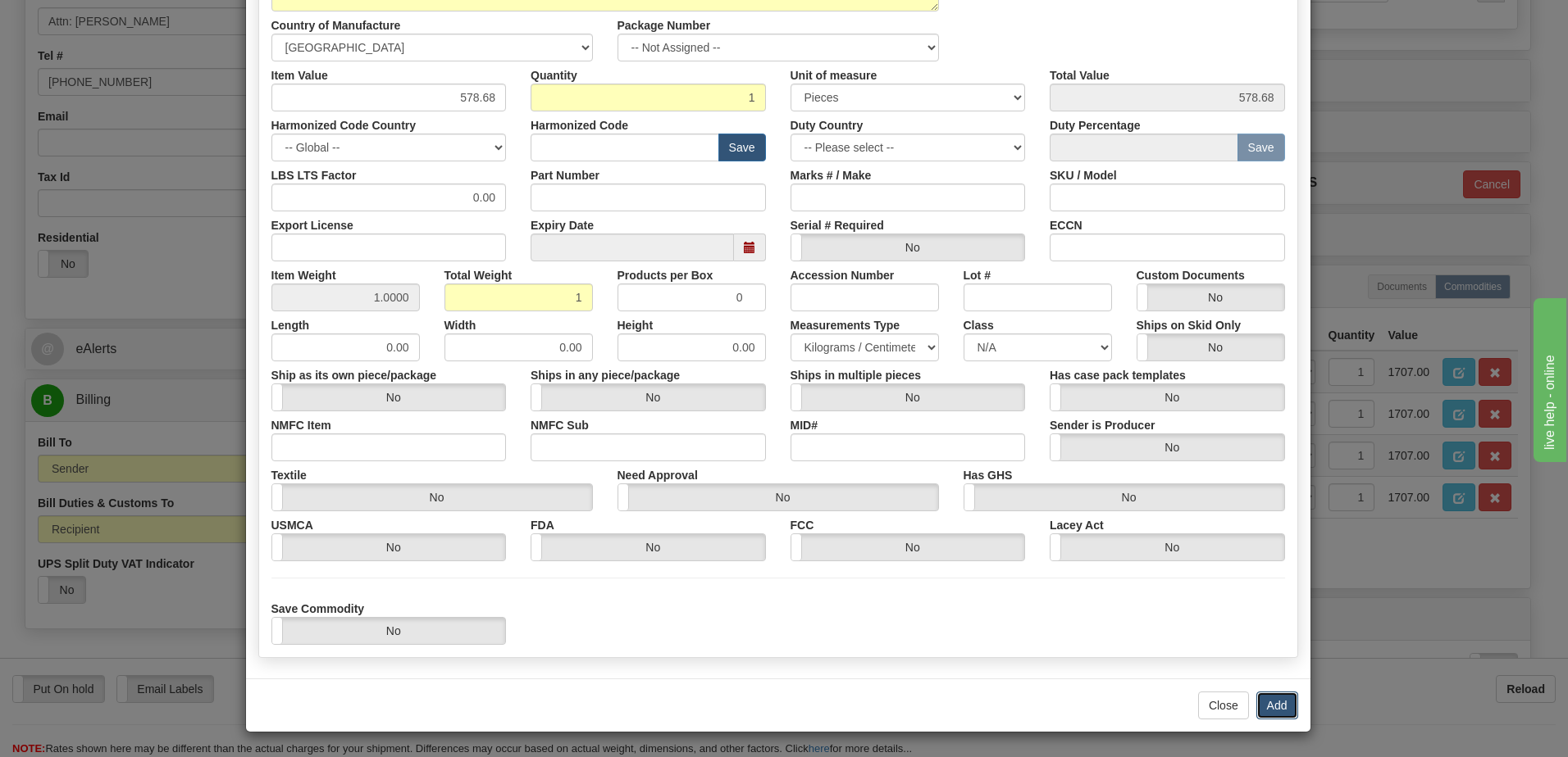
click at [1256, 701] on button "Add" at bounding box center [1277, 705] width 42 height 28
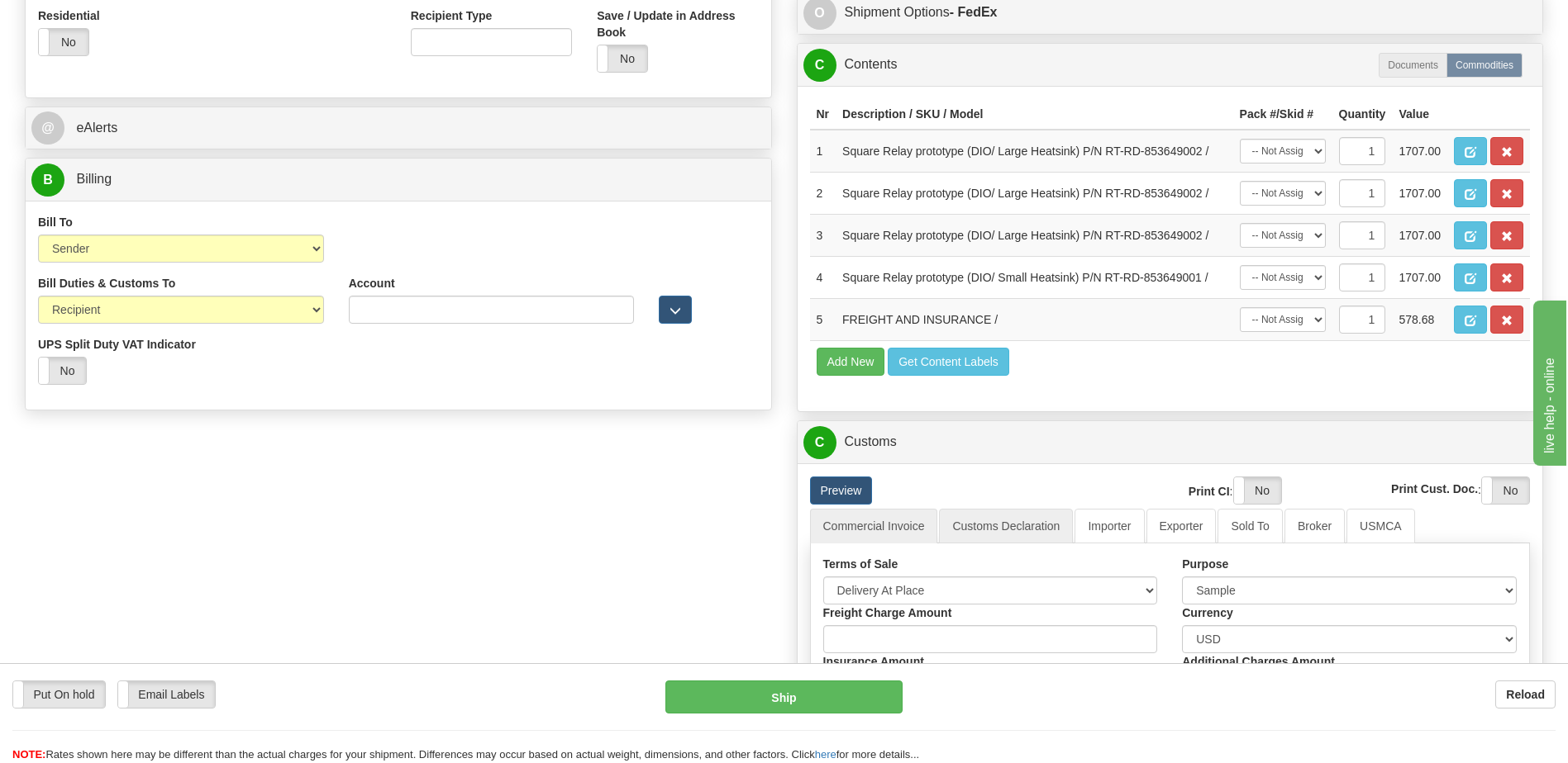
scroll to position [661, 0]
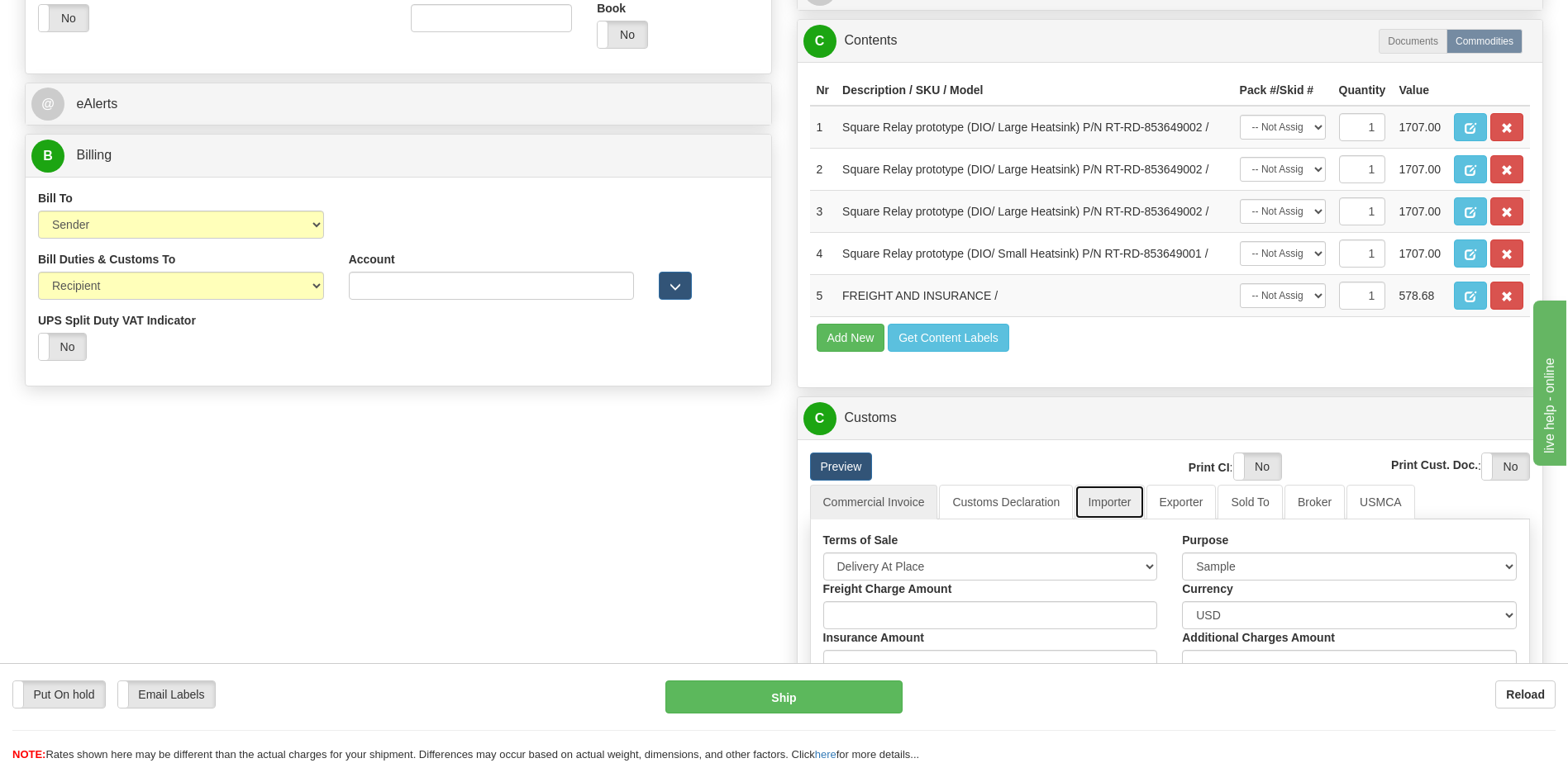
click at [1095, 490] on link "Importer" at bounding box center [1110, 503] width 70 height 35
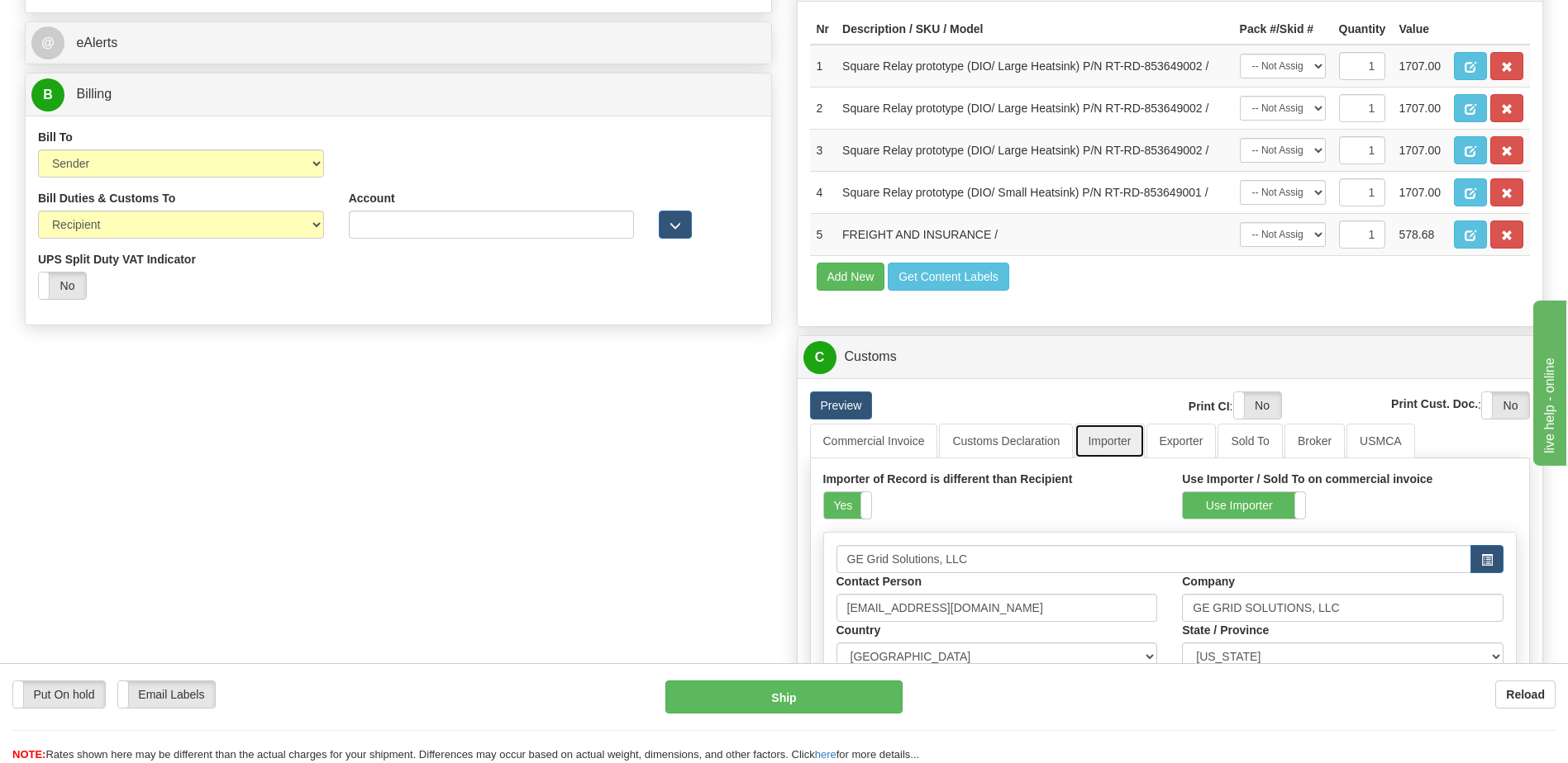
scroll to position [826, 0]
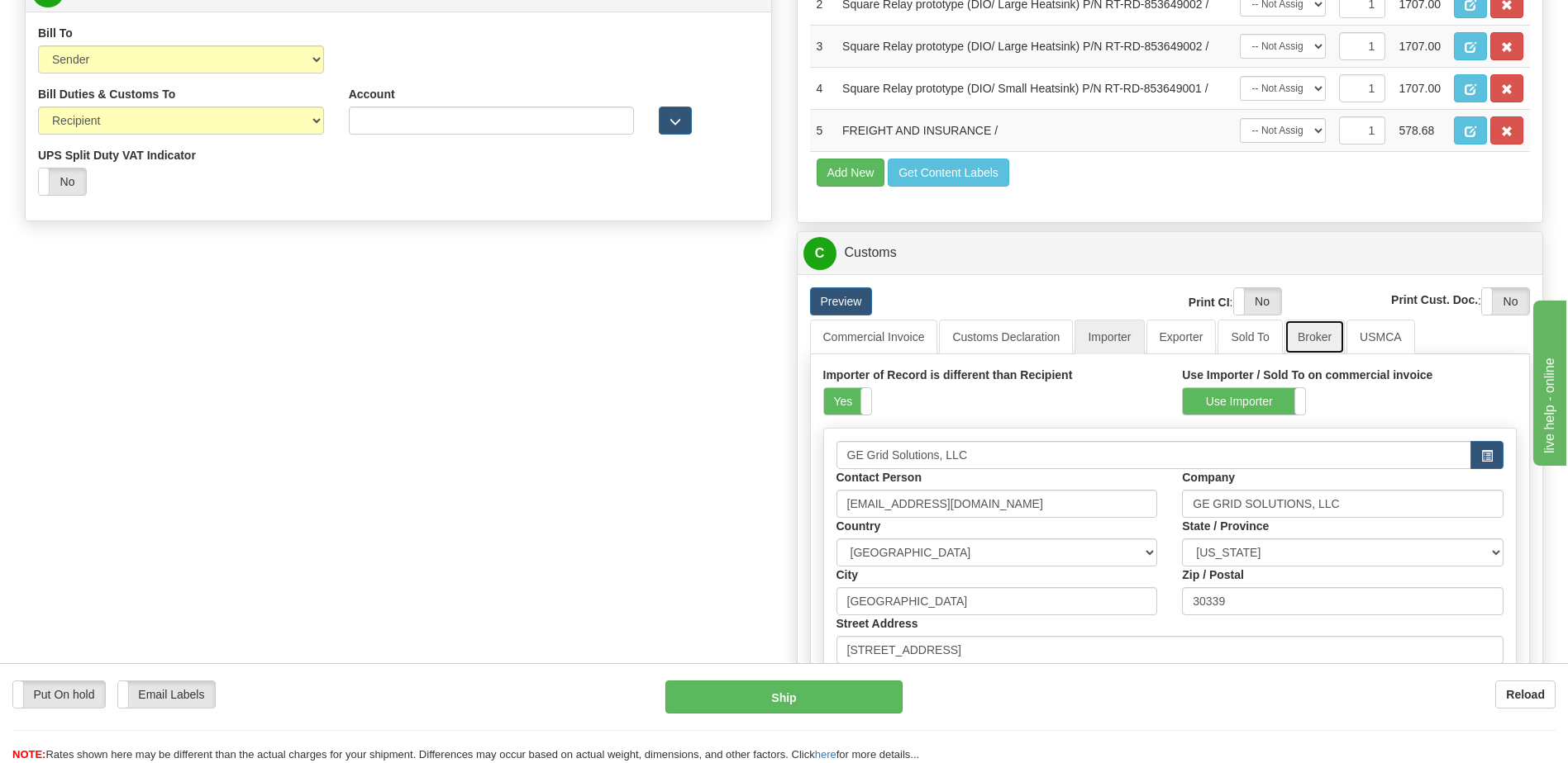
click at [1306, 336] on link "Broker" at bounding box center [1315, 337] width 60 height 35
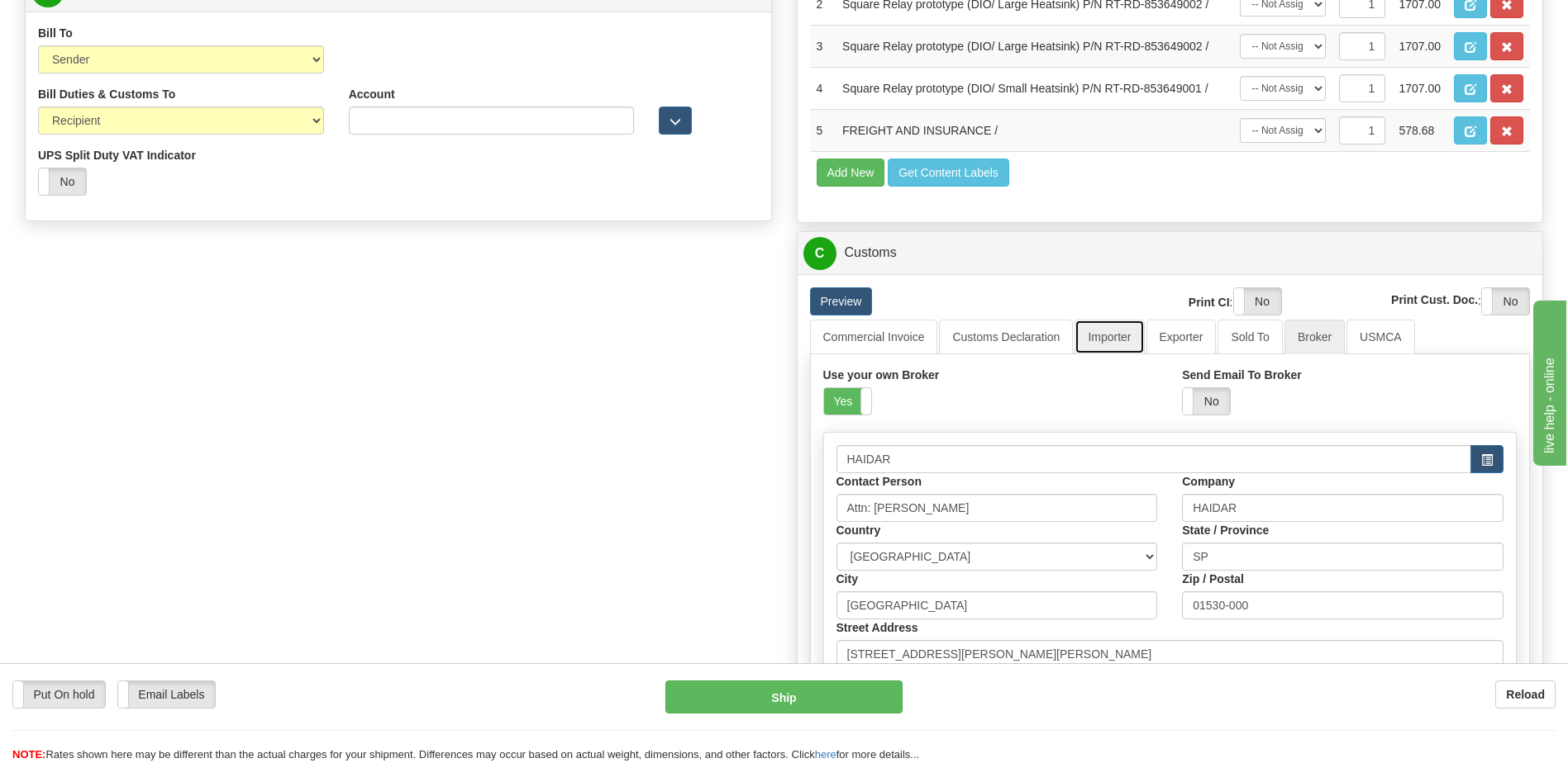
click at [1112, 343] on link "Importer" at bounding box center [1110, 337] width 70 height 35
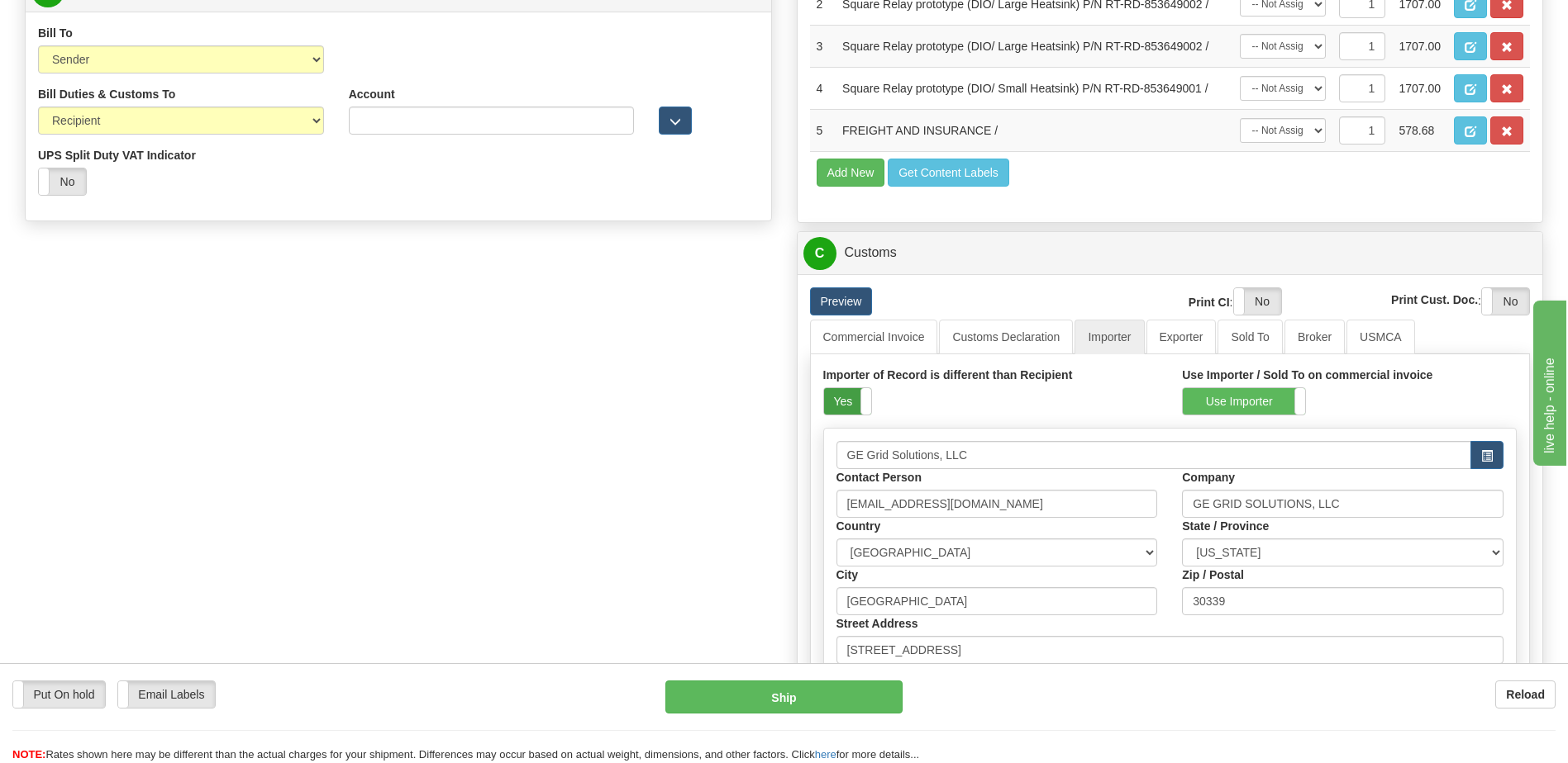
click at [845, 398] on label "Yes" at bounding box center [847, 401] width 47 height 27
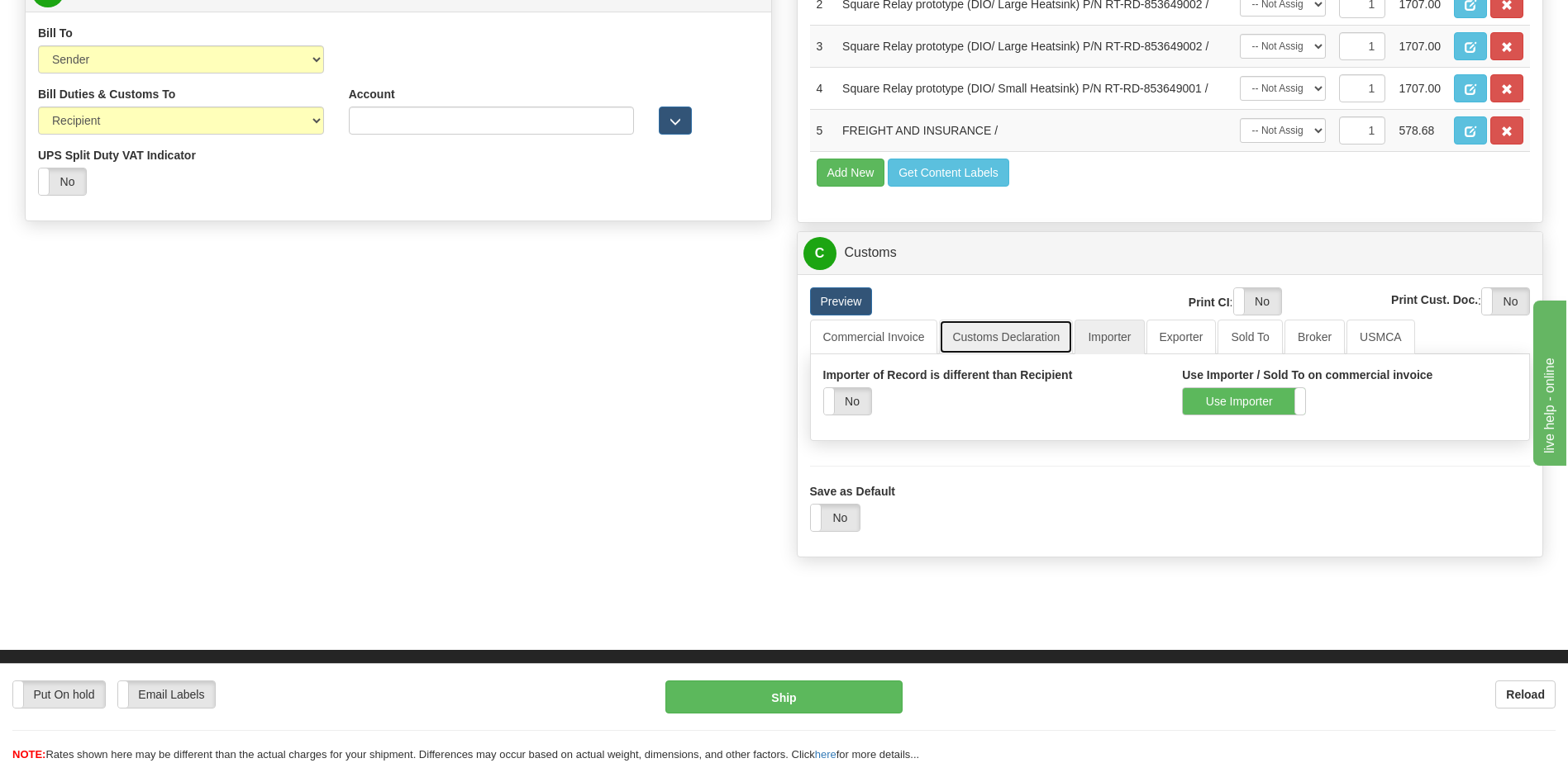
click at [985, 339] on link "Customs Declaration" at bounding box center [1006, 337] width 134 height 35
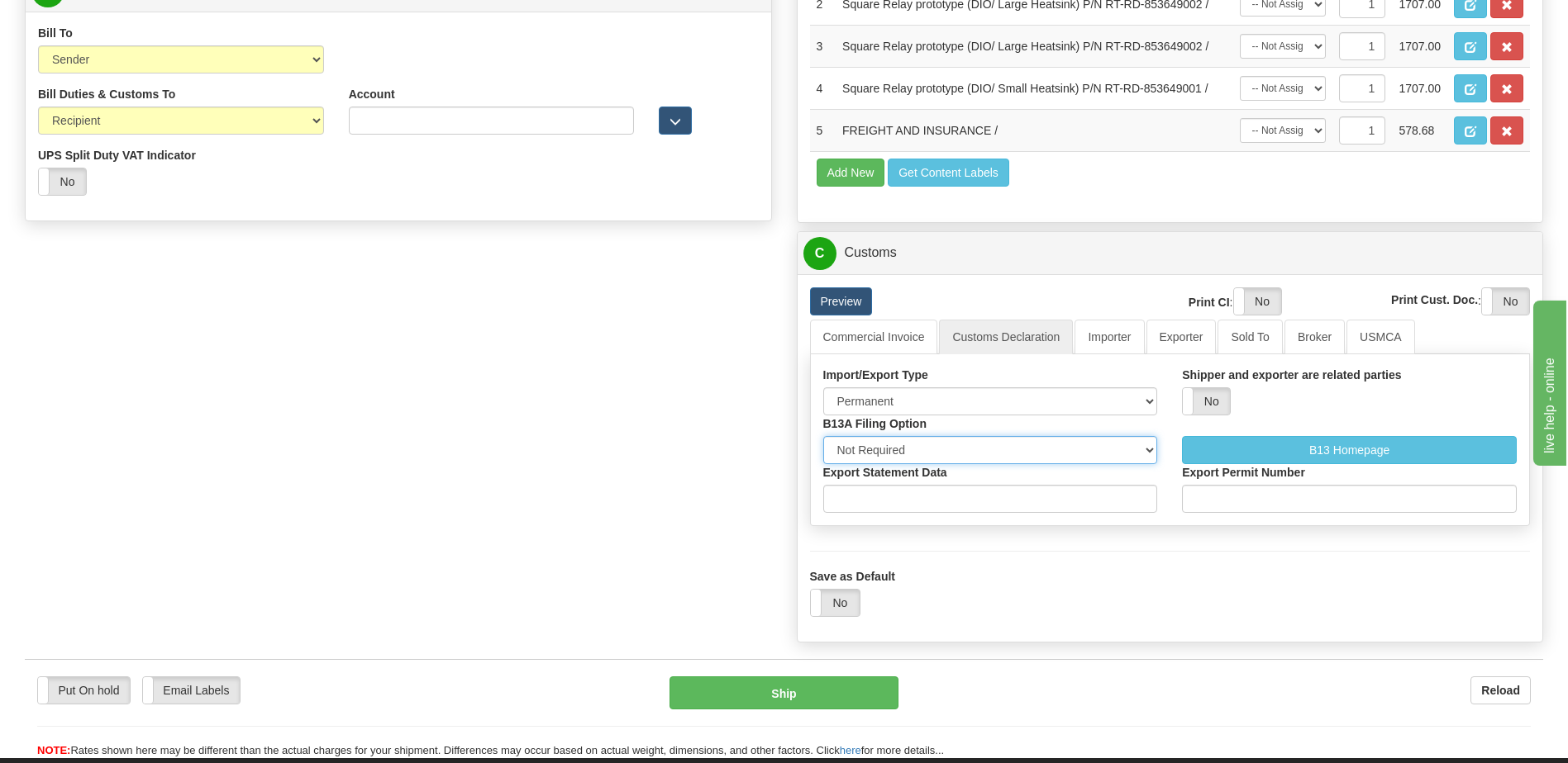
click at [954, 451] on select "Not Required Manual Electronic Summary Reporting" at bounding box center [990, 450] width 334 height 28
select select "3"
click at [823, 436] on select "Not Required Manual Electronic Summary Reporting" at bounding box center [990, 450] width 334 height 28
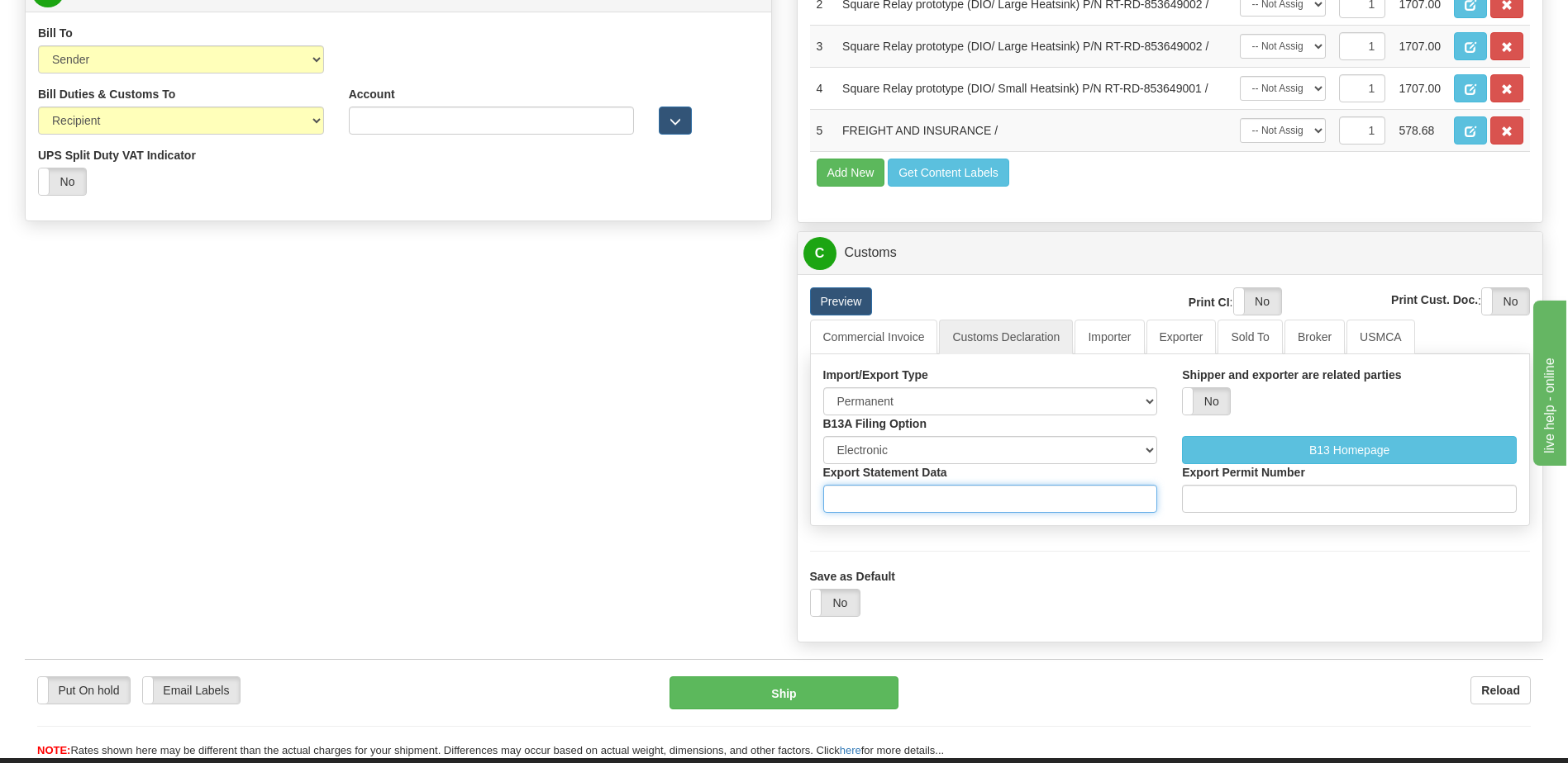
click at [911, 511] on input "Export Statement Data" at bounding box center [990, 499] width 334 height 28
type input "11111111111111111"
click at [900, 339] on link "Commercial Invoice" at bounding box center [874, 337] width 128 height 35
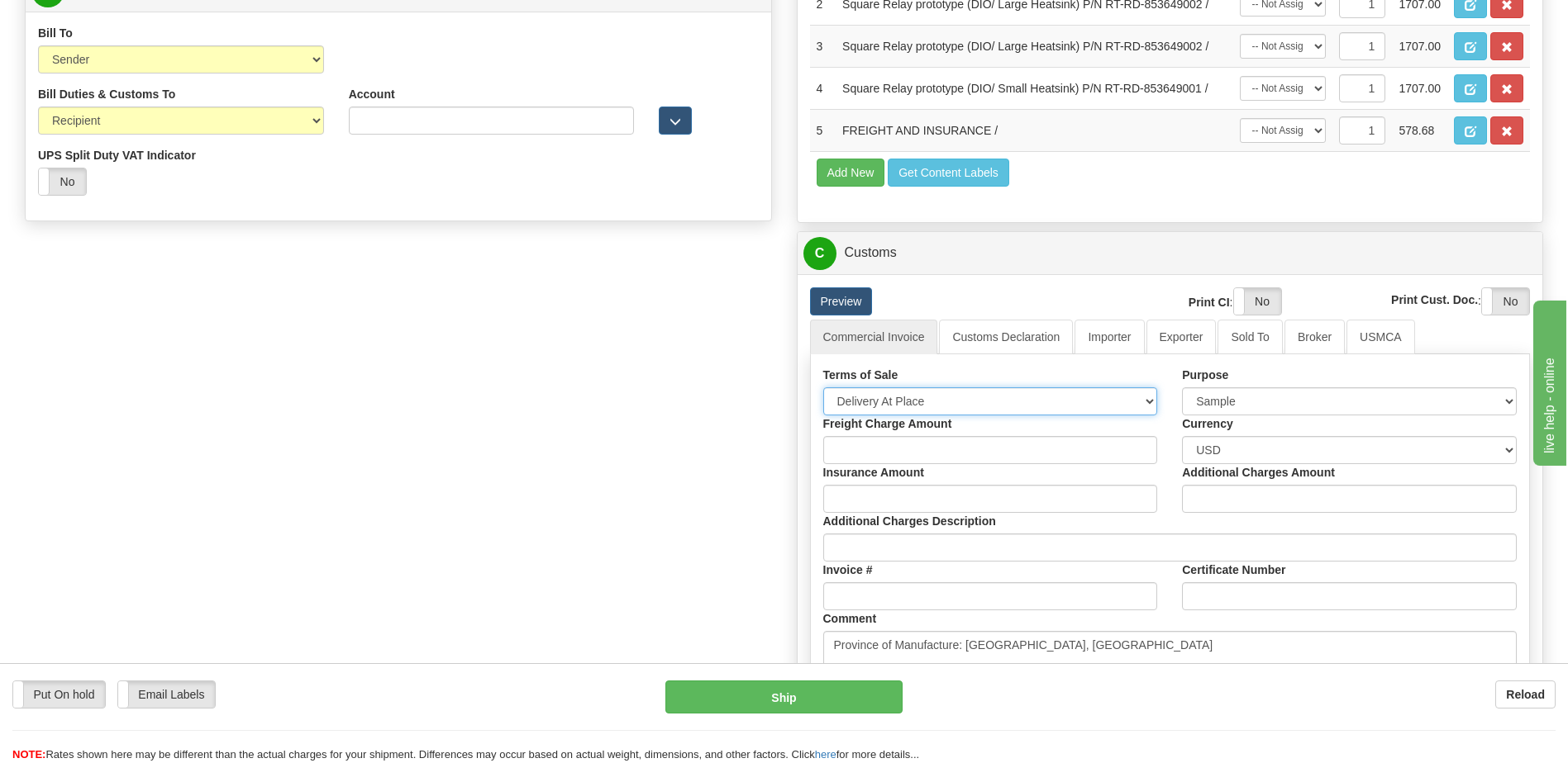
click at [912, 403] on select "Free Carrier Free On Board Ex Works Delivered Duty Unpaid Delivered Duty Paid C…" at bounding box center [990, 401] width 334 height 28
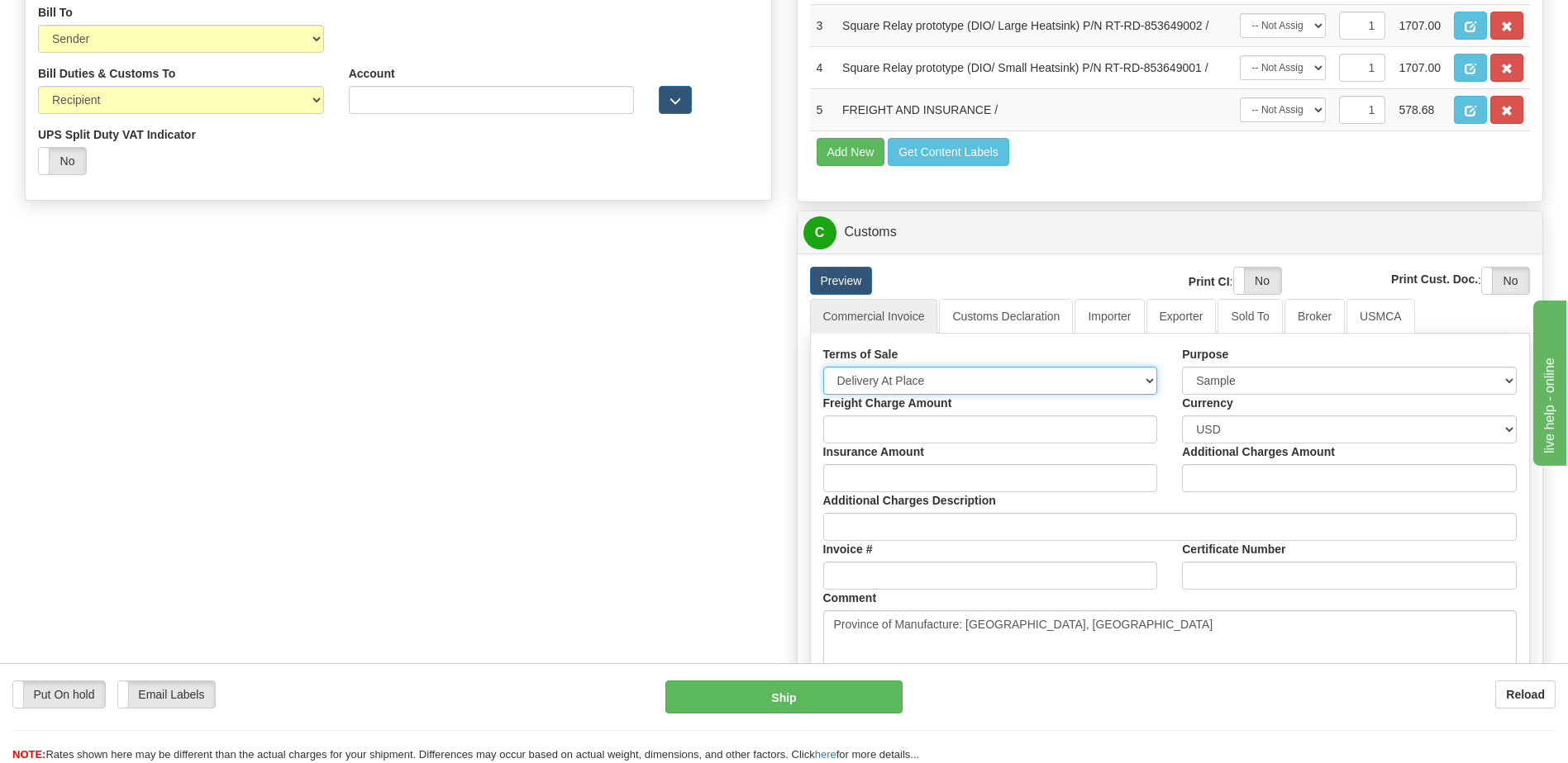
scroll to position [1074, 0]
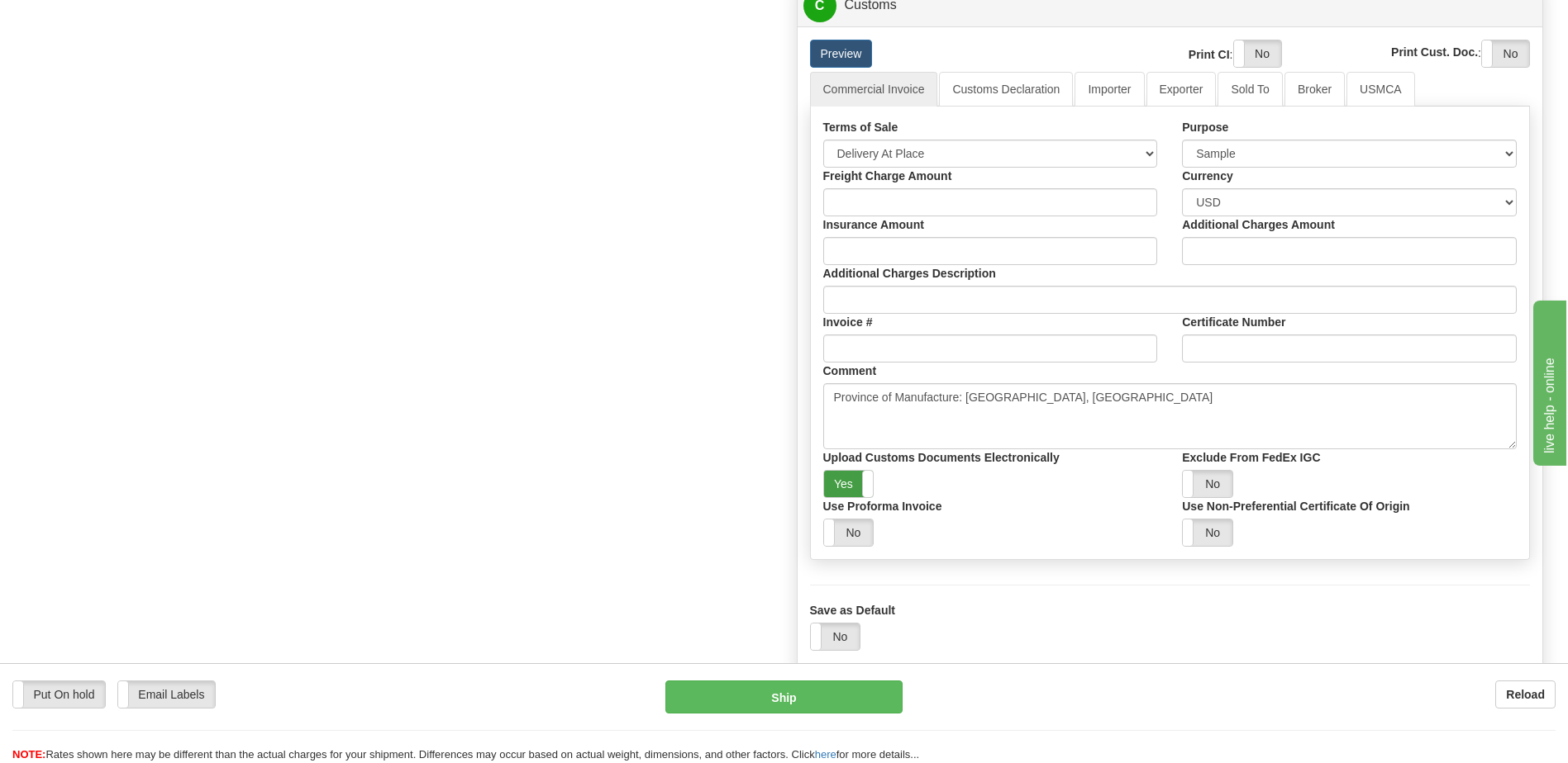
click at [840, 483] on label "Yes" at bounding box center [849, 484] width 49 height 27
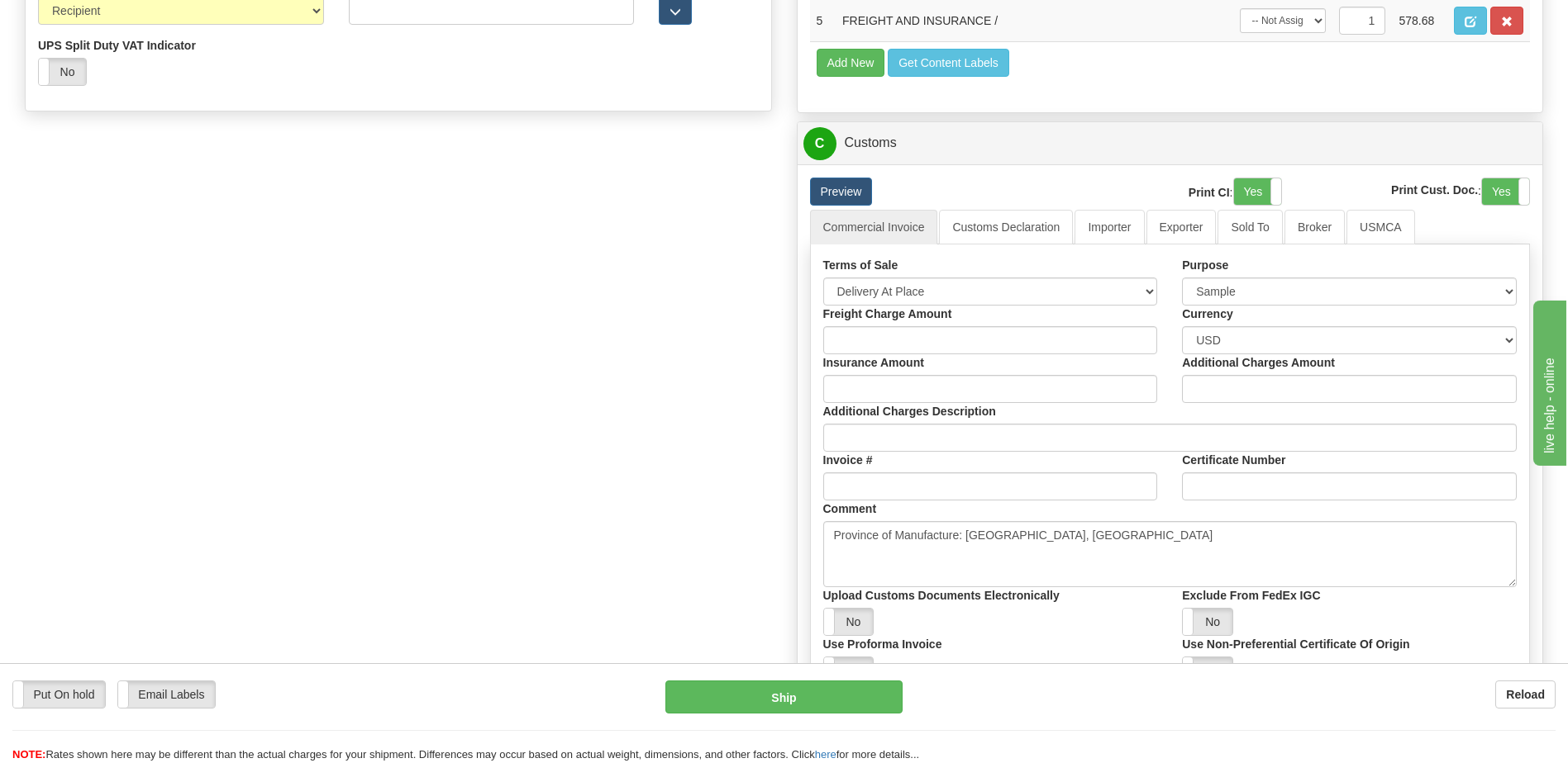
scroll to position [826, 0]
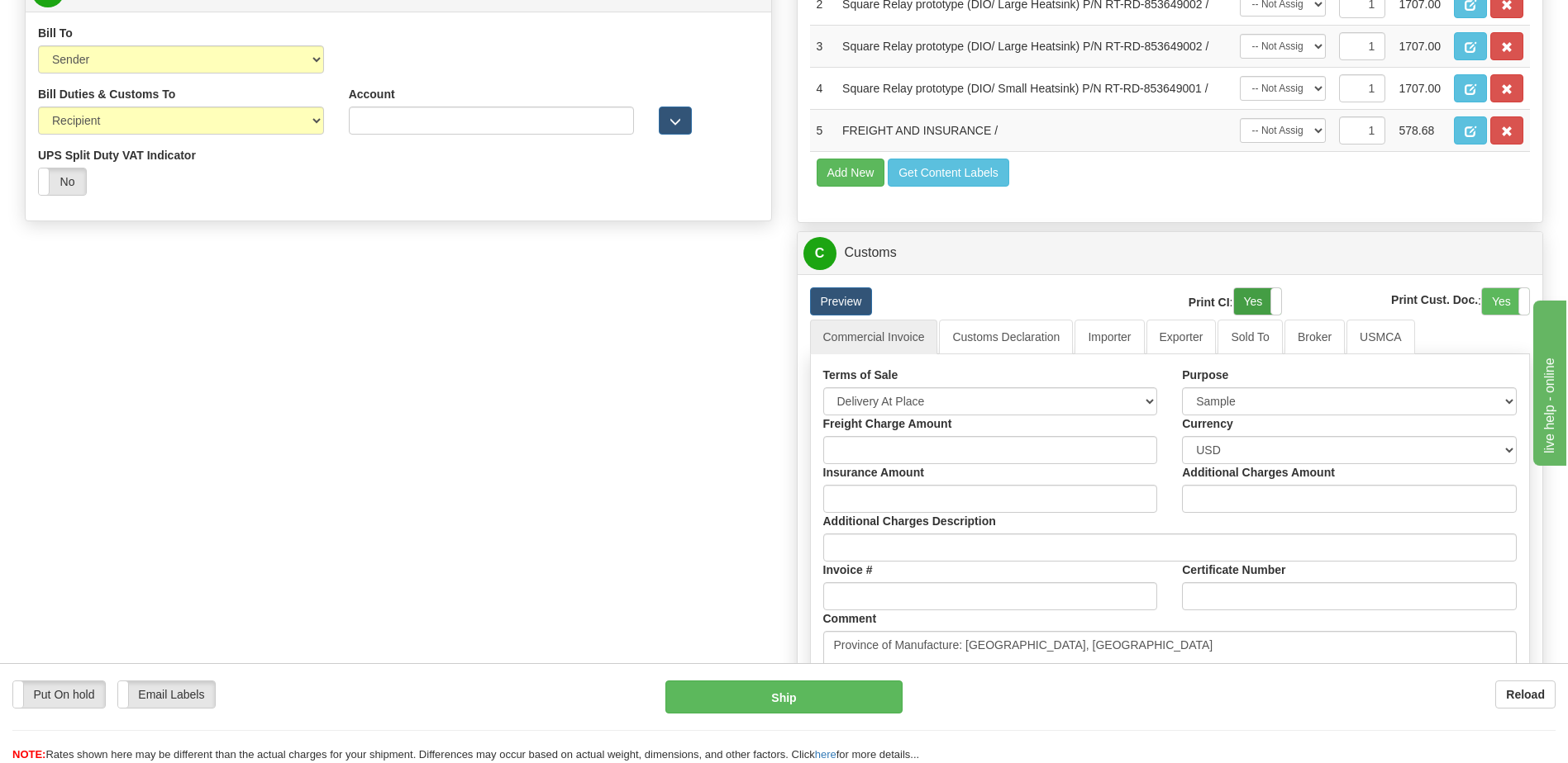
click at [1251, 302] on label "Yes" at bounding box center [1257, 301] width 47 height 27
click at [1497, 296] on label "Yes" at bounding box center [1505, 301] width 47 height 27
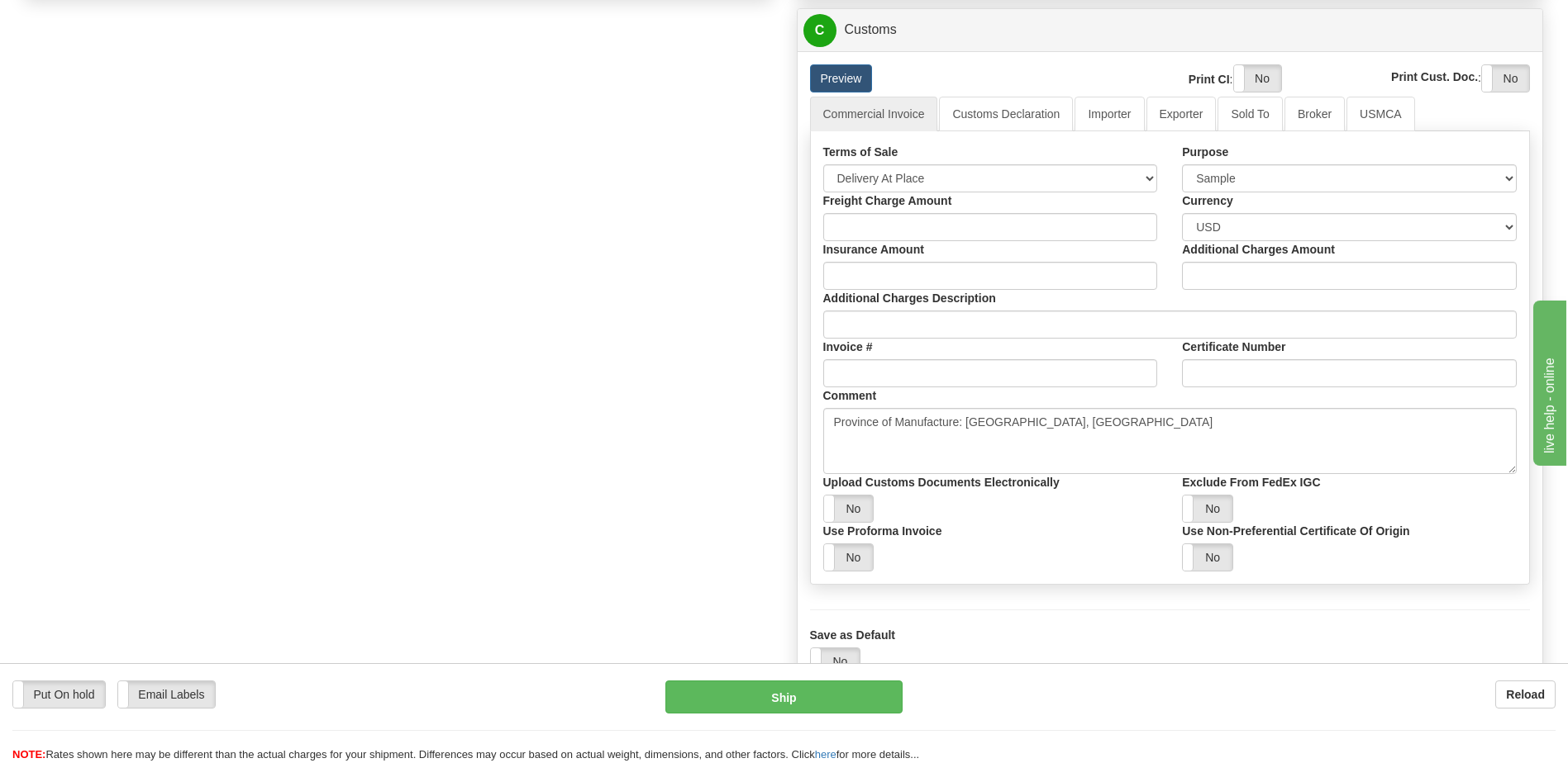
scroll to position [1074, 0]
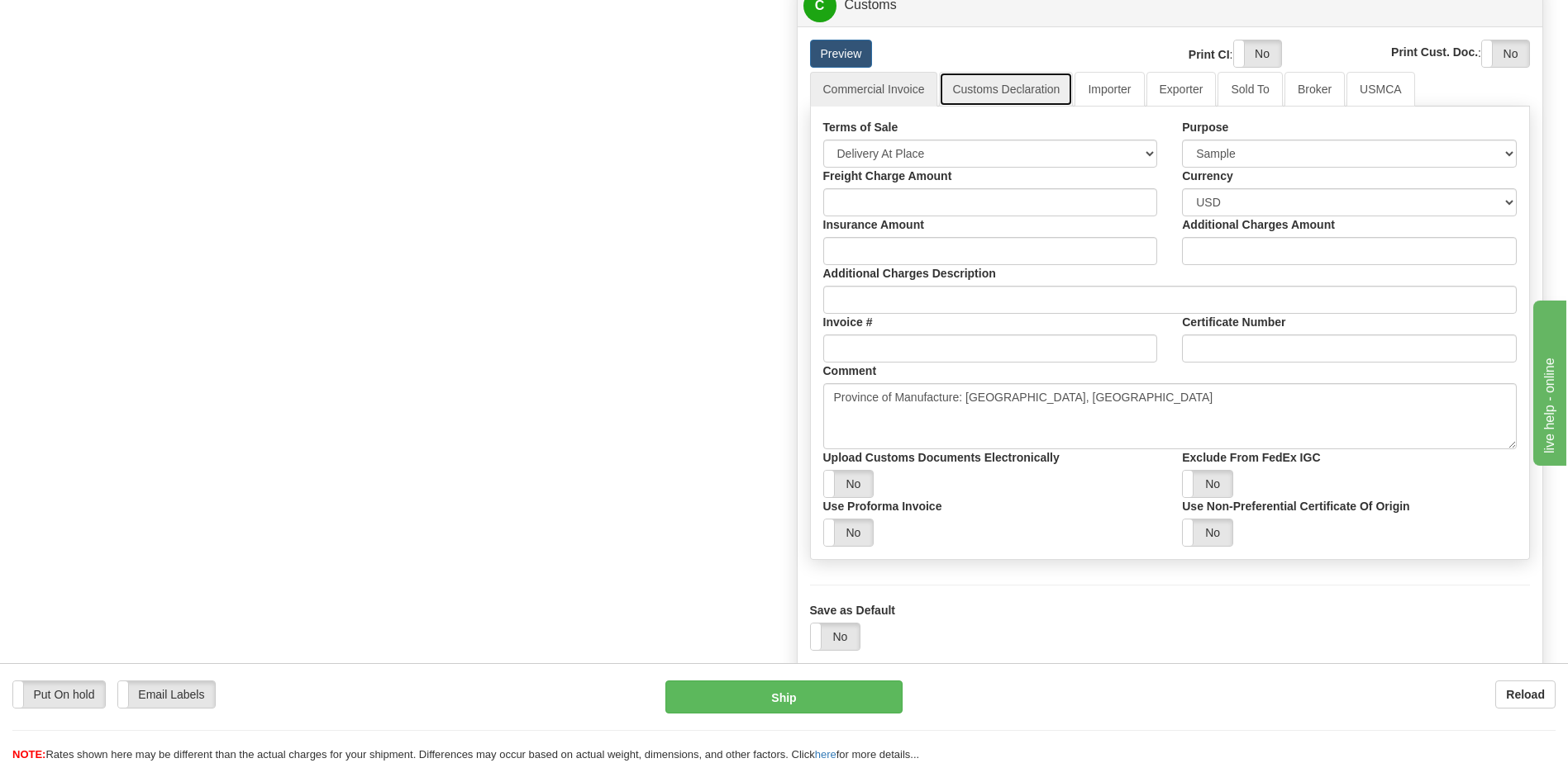
click at [1008, 90] on link "Customs Declaration" at bounding box center [1006, 89] width 134 height 35
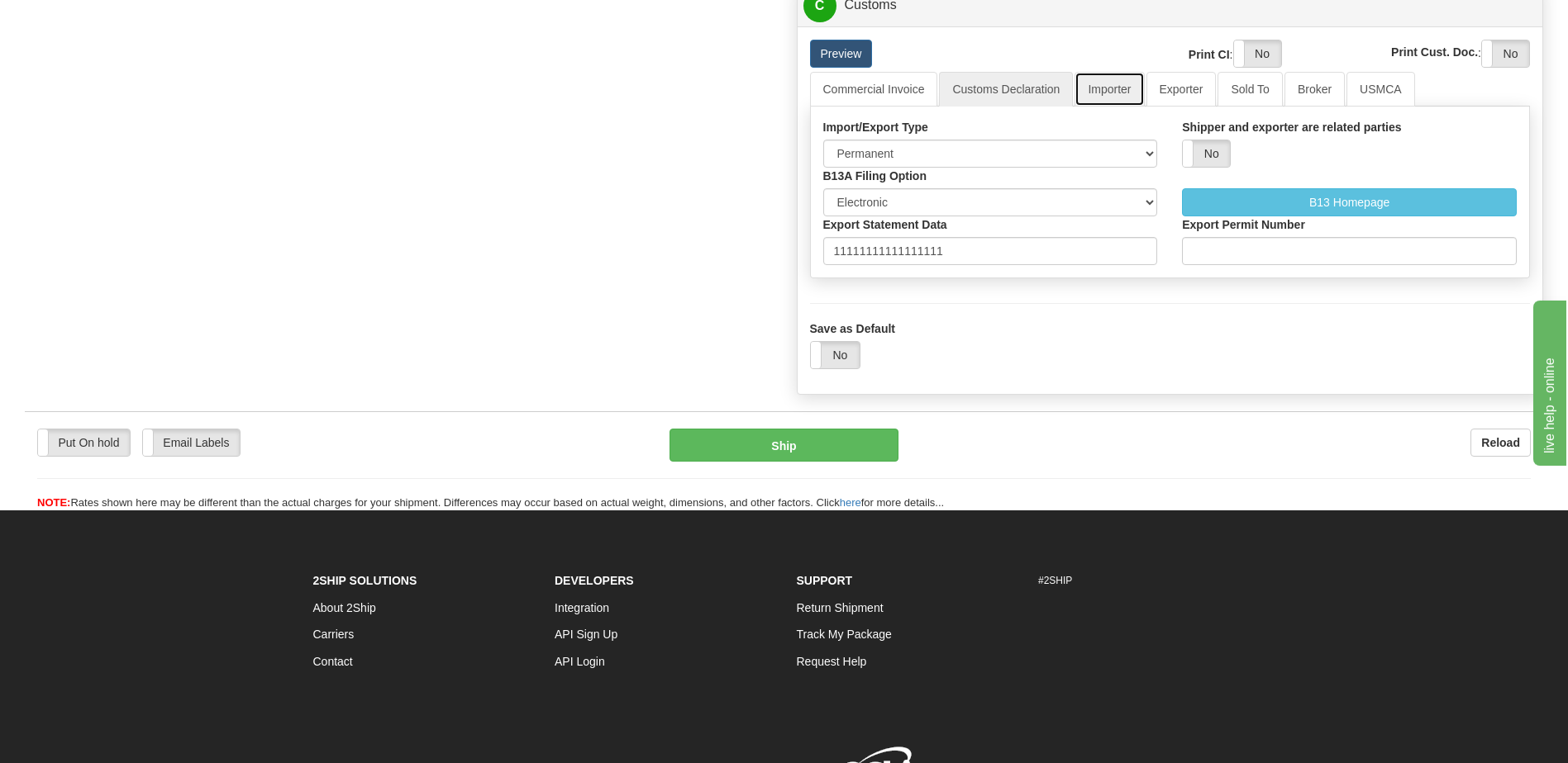
click at [1113, 76] on link "Importer" at bounding box center [1110, 89] width 70 height 35
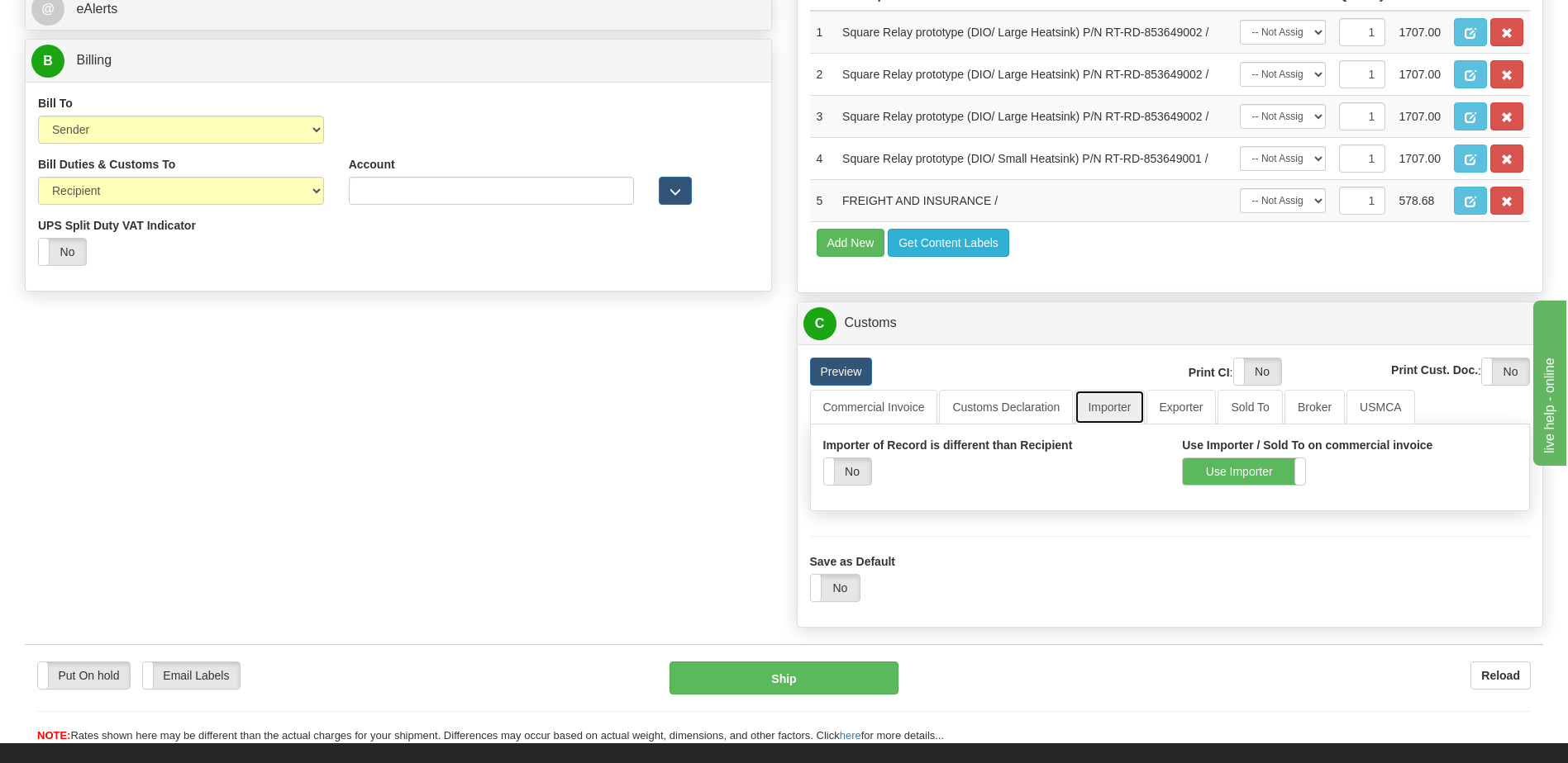
scroll to position [744, 0]
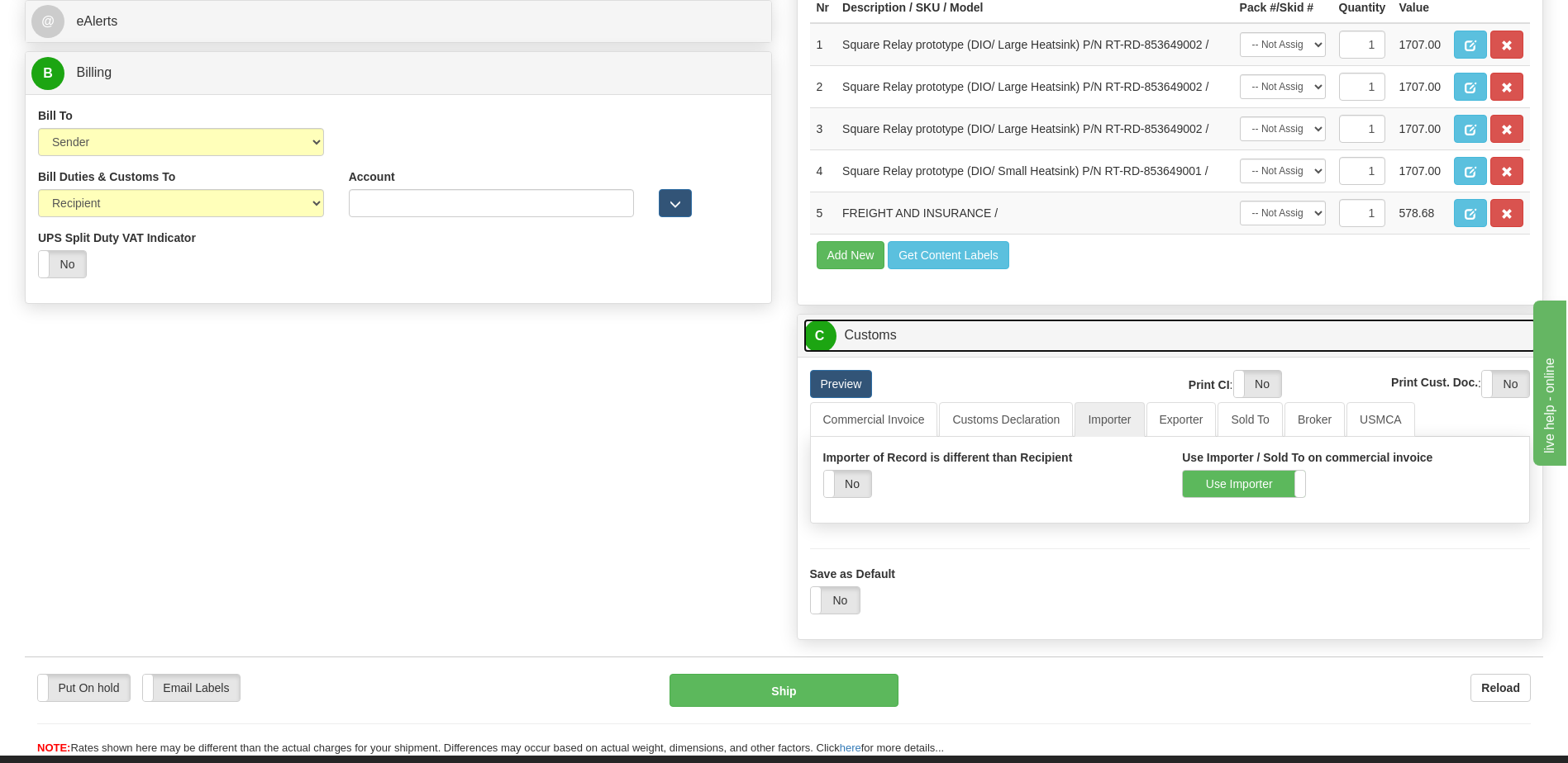
click at [876, 345] on link "C Customs" at bounding box center [1170, 335] width 734 height 34
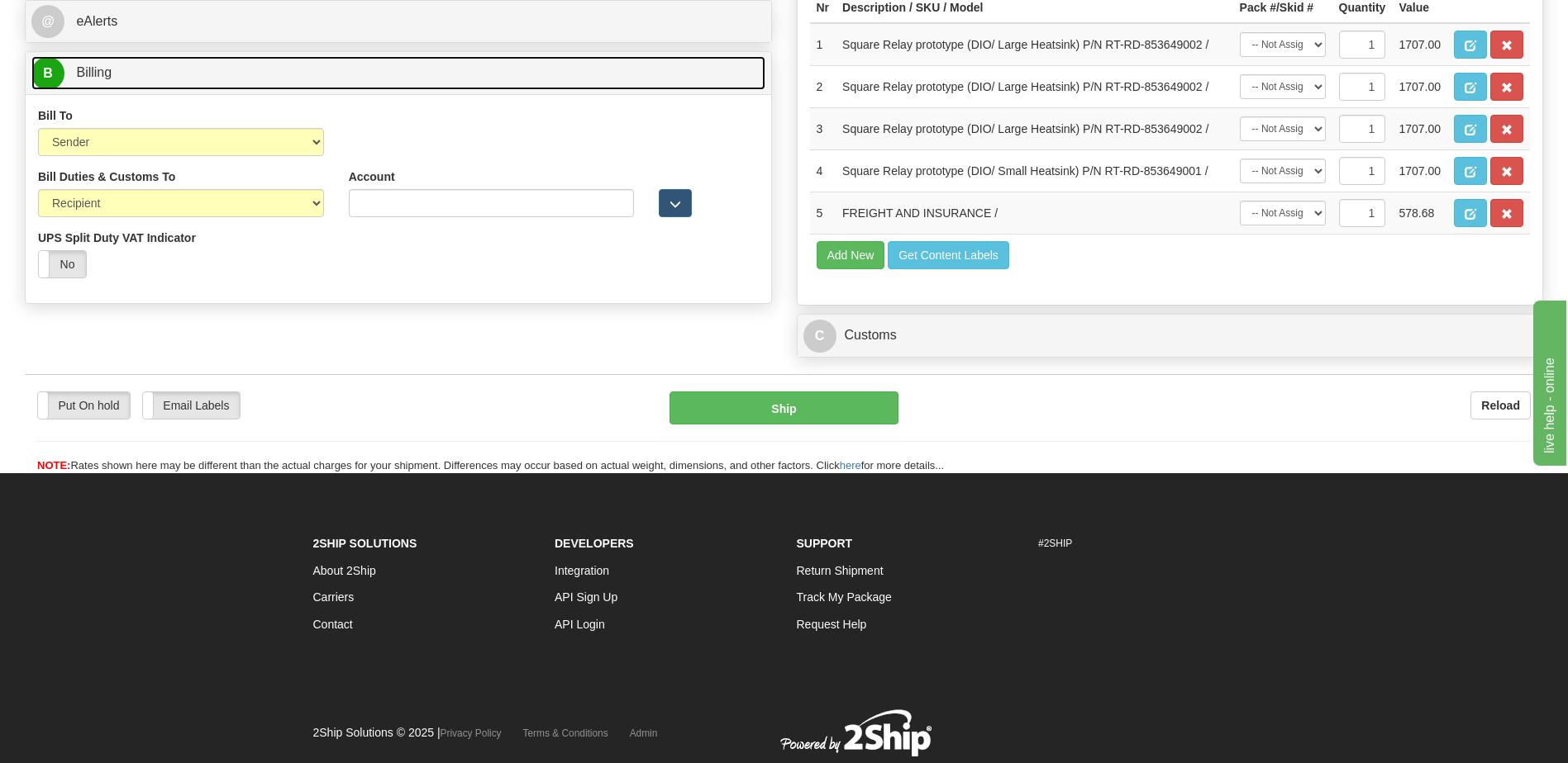
click at [184, 76] on link "B Billing" at bounding box center [398, 72] width 734 height 34
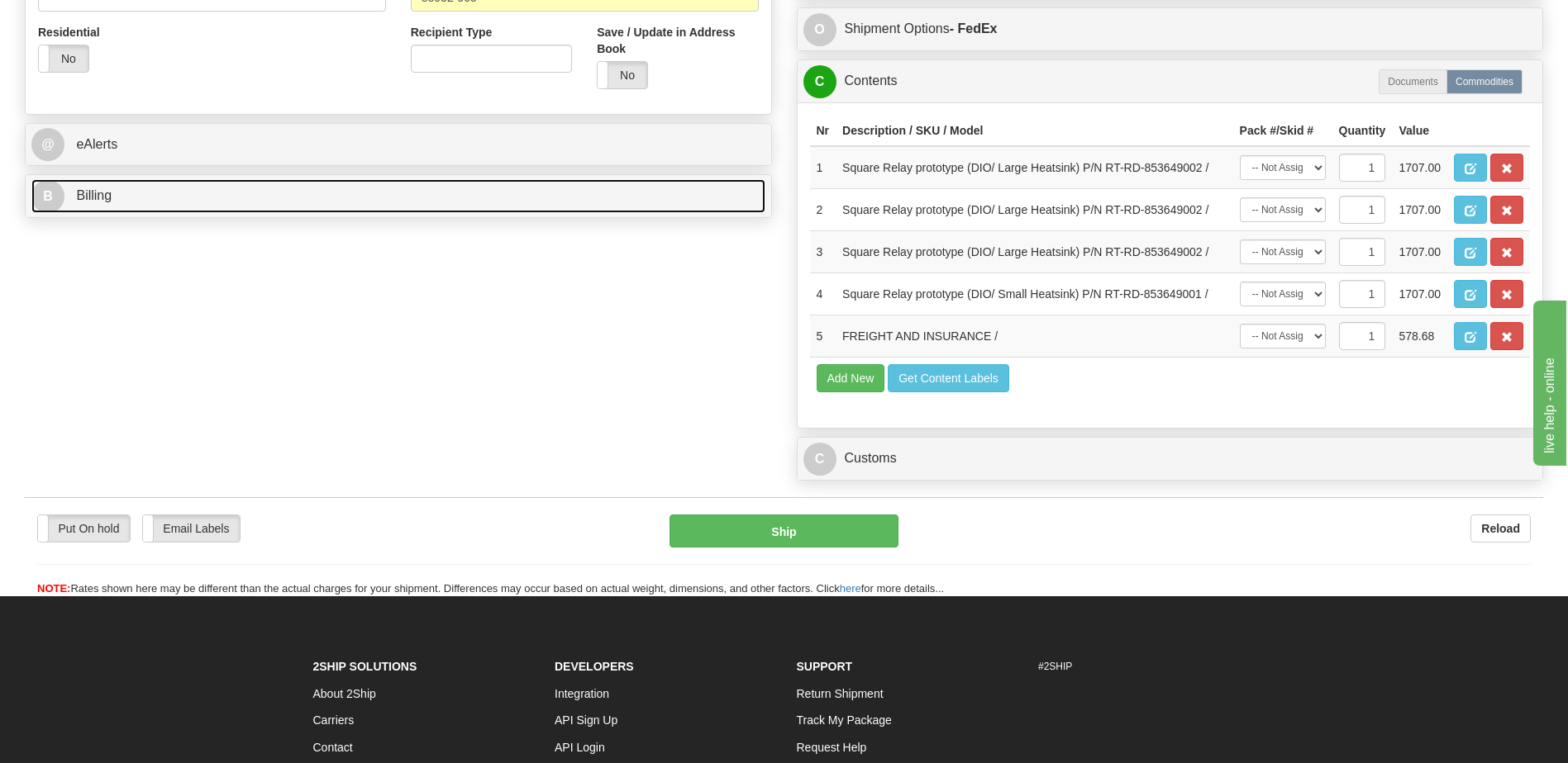
scroll to position [496, 0]
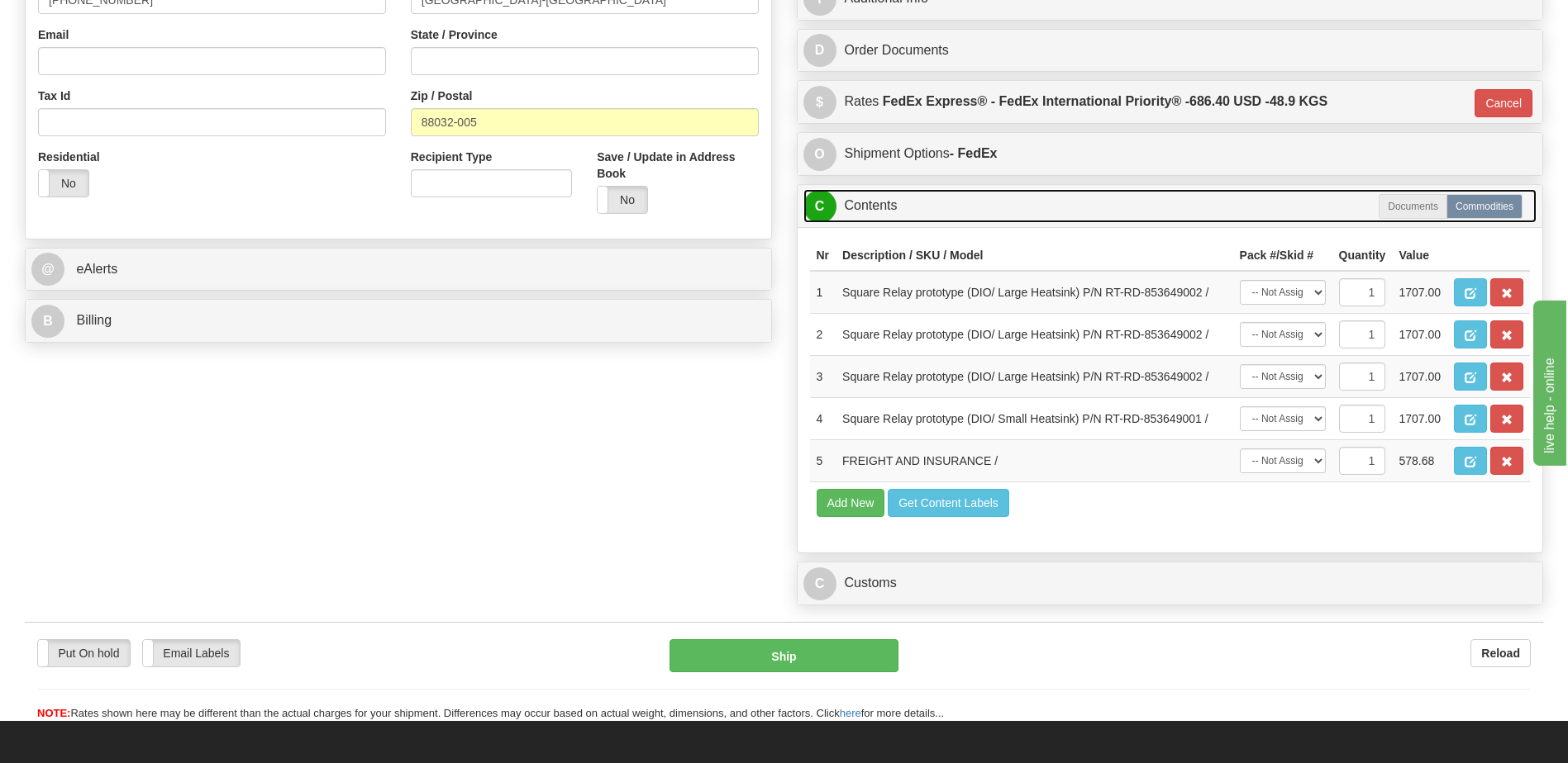
click at [886, 206] on link "C Contents" at bounding box center [1170, 206] width 734 height 34
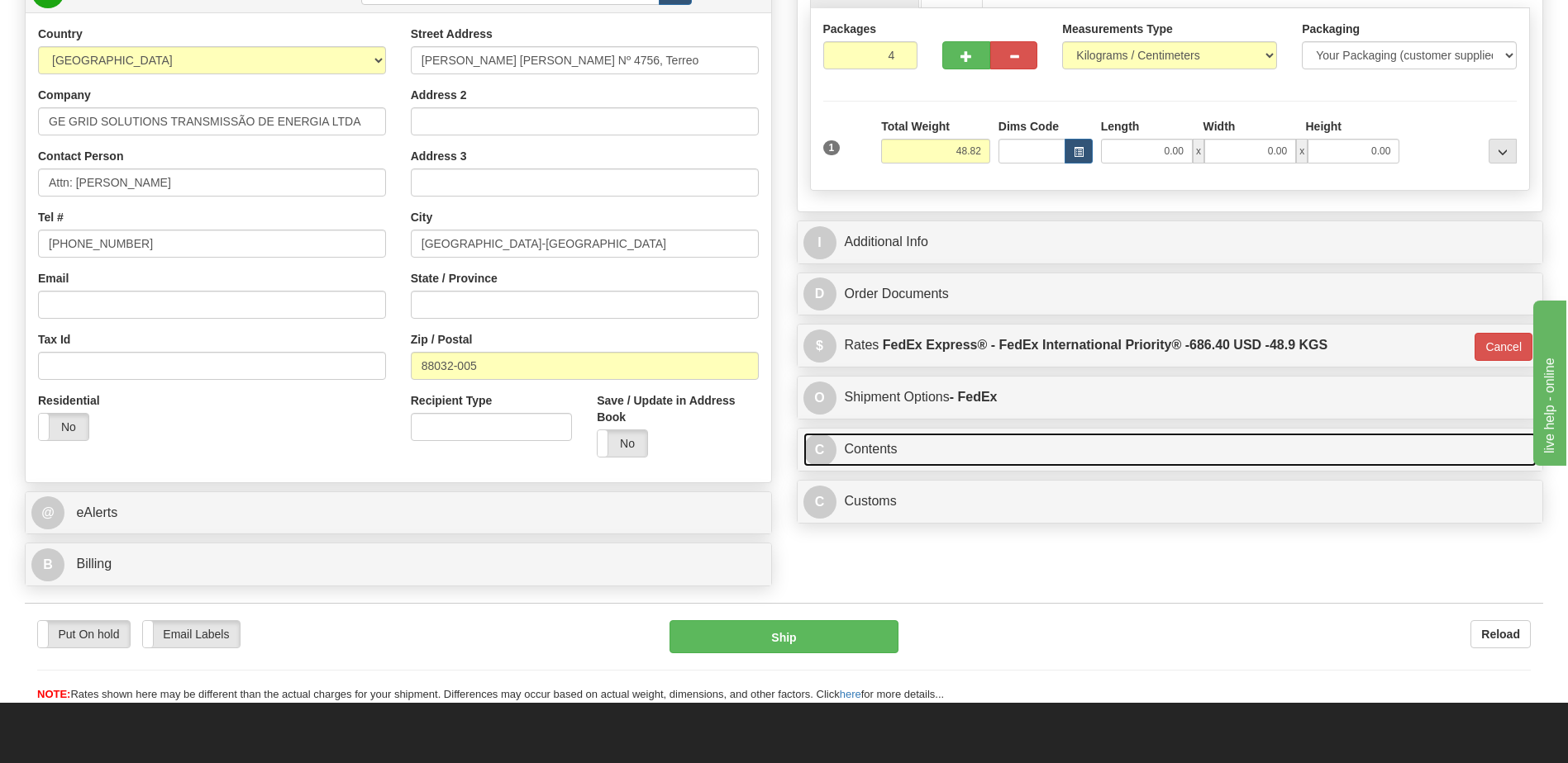
scroll to position [248, 0]
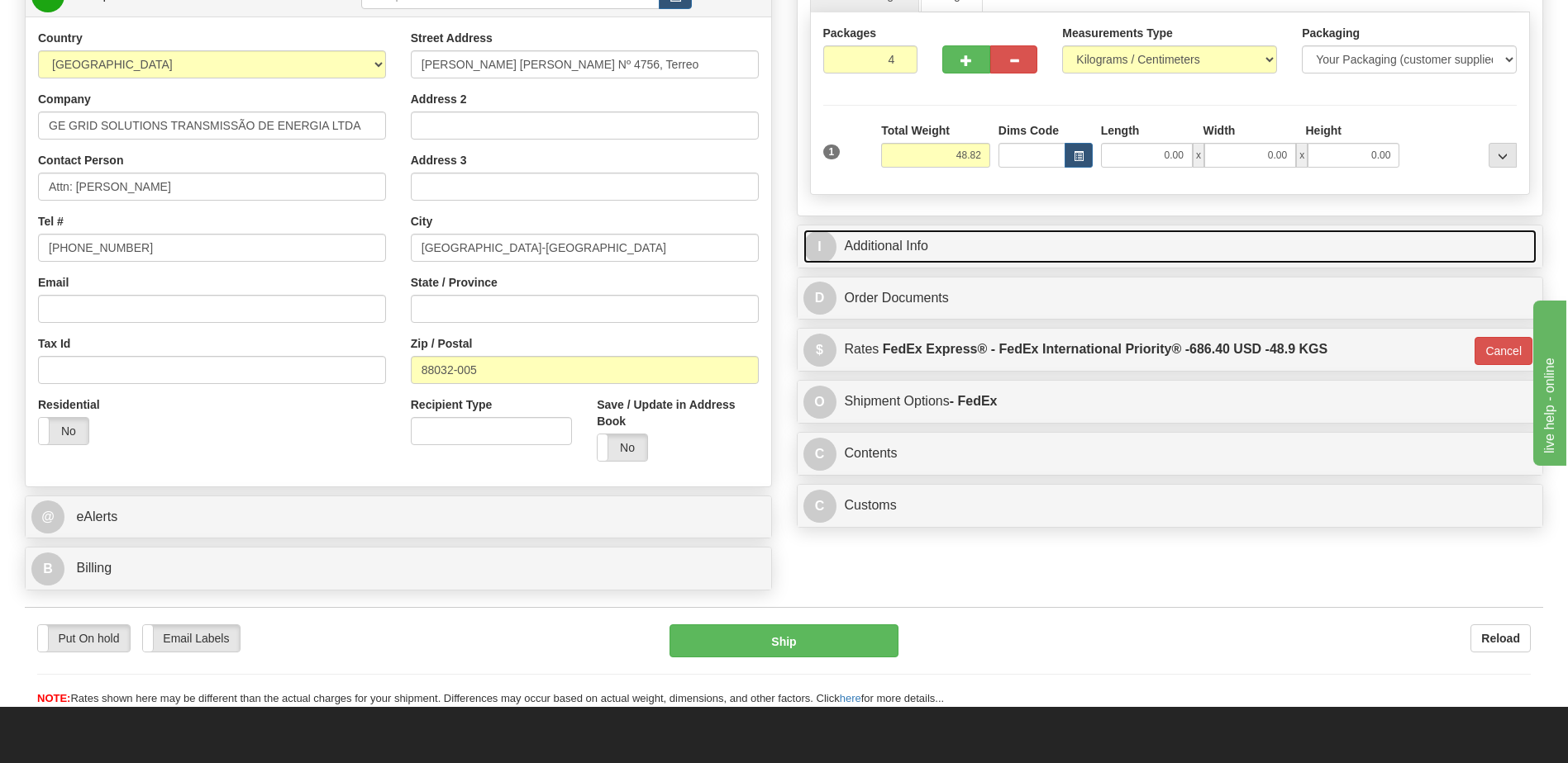
click at [910, 245] on link "I Additional Info" at bounding box center [1170, 246] width 734 height 34
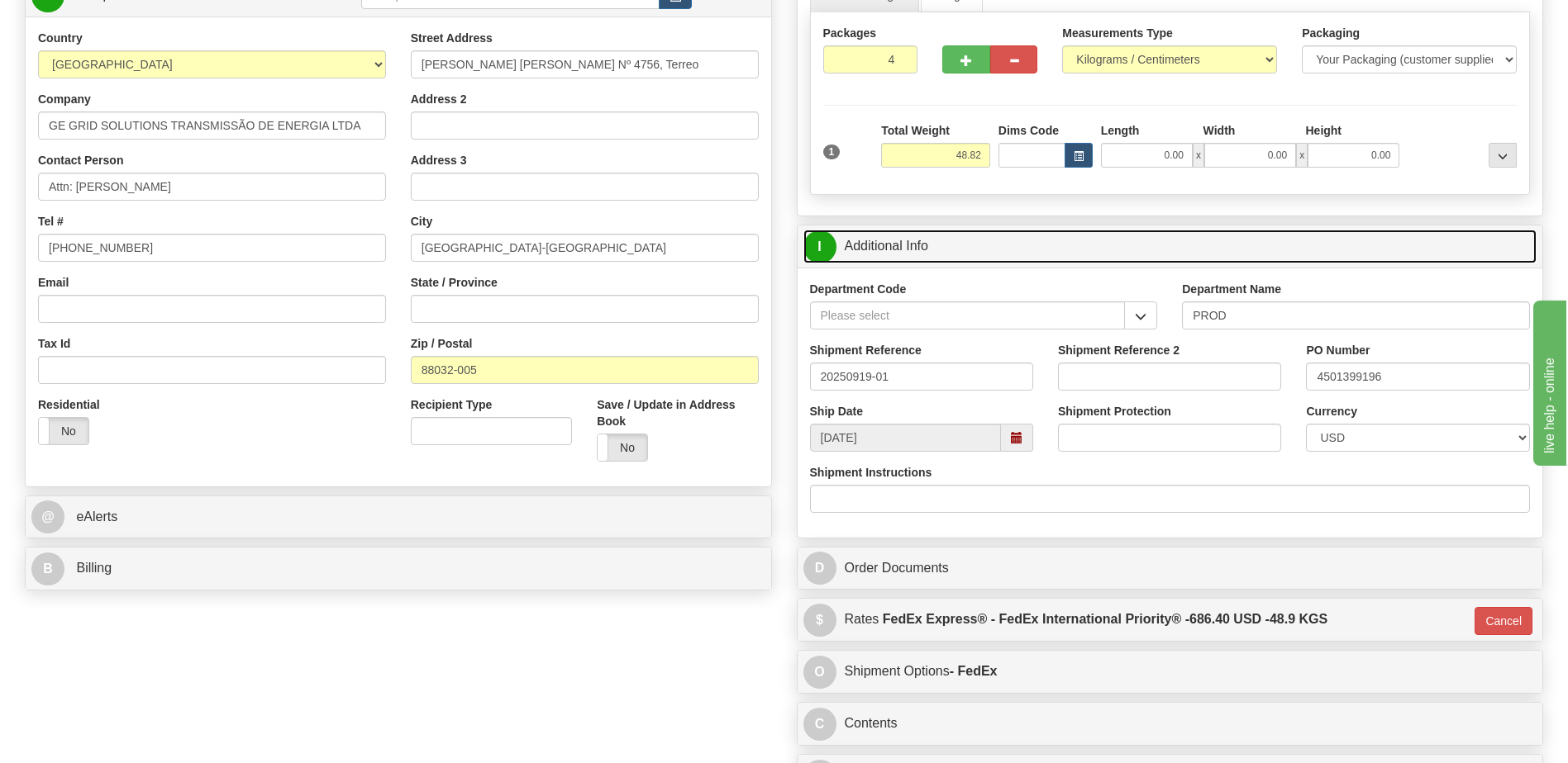
click at [910, 245] on link "I Additional Info" at bounding box center [1170, 246] width 734 height 34
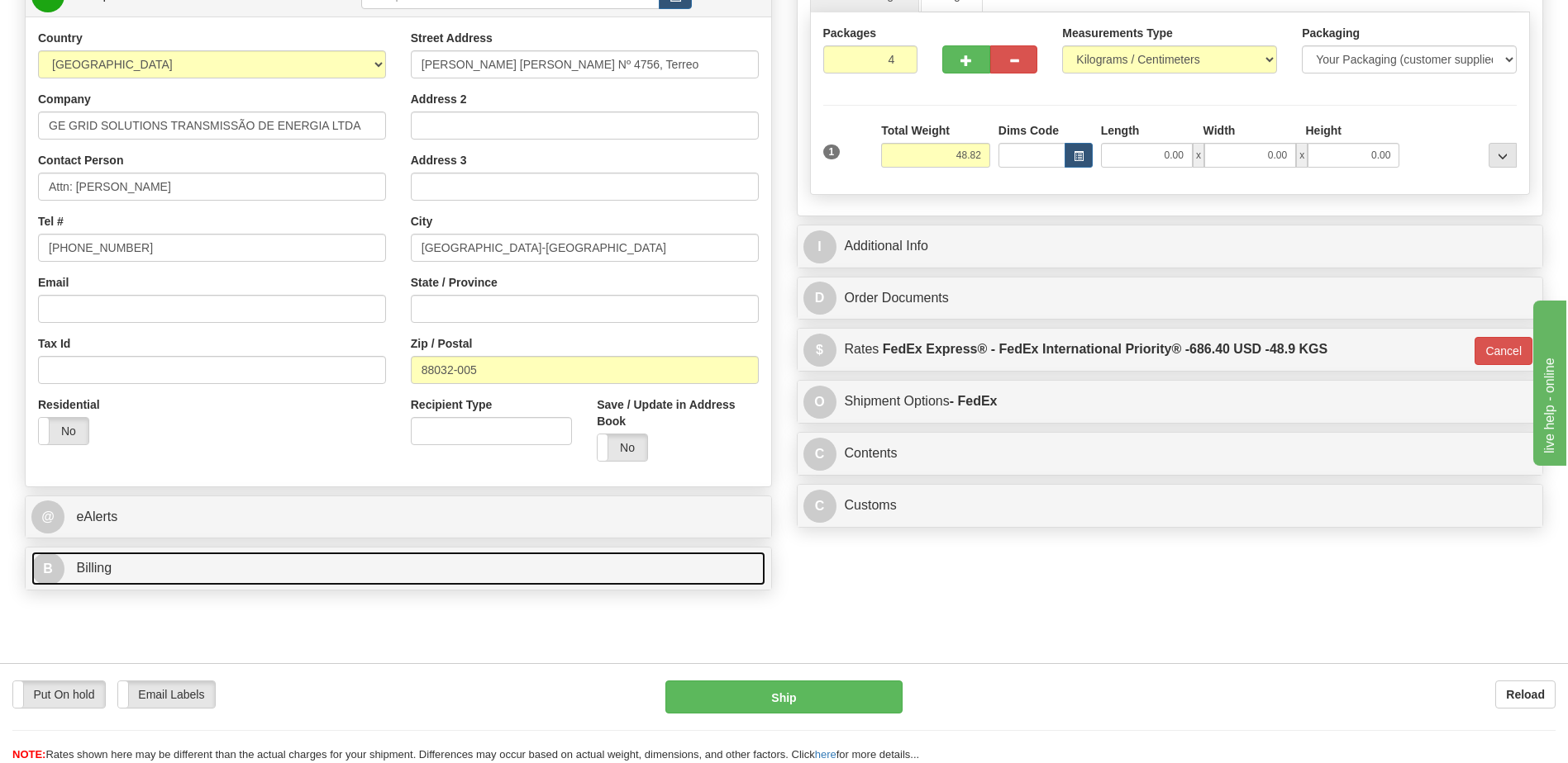
click at [263, 561] on link "B Billing" at bounding box center [398, 569] width 734 height 34
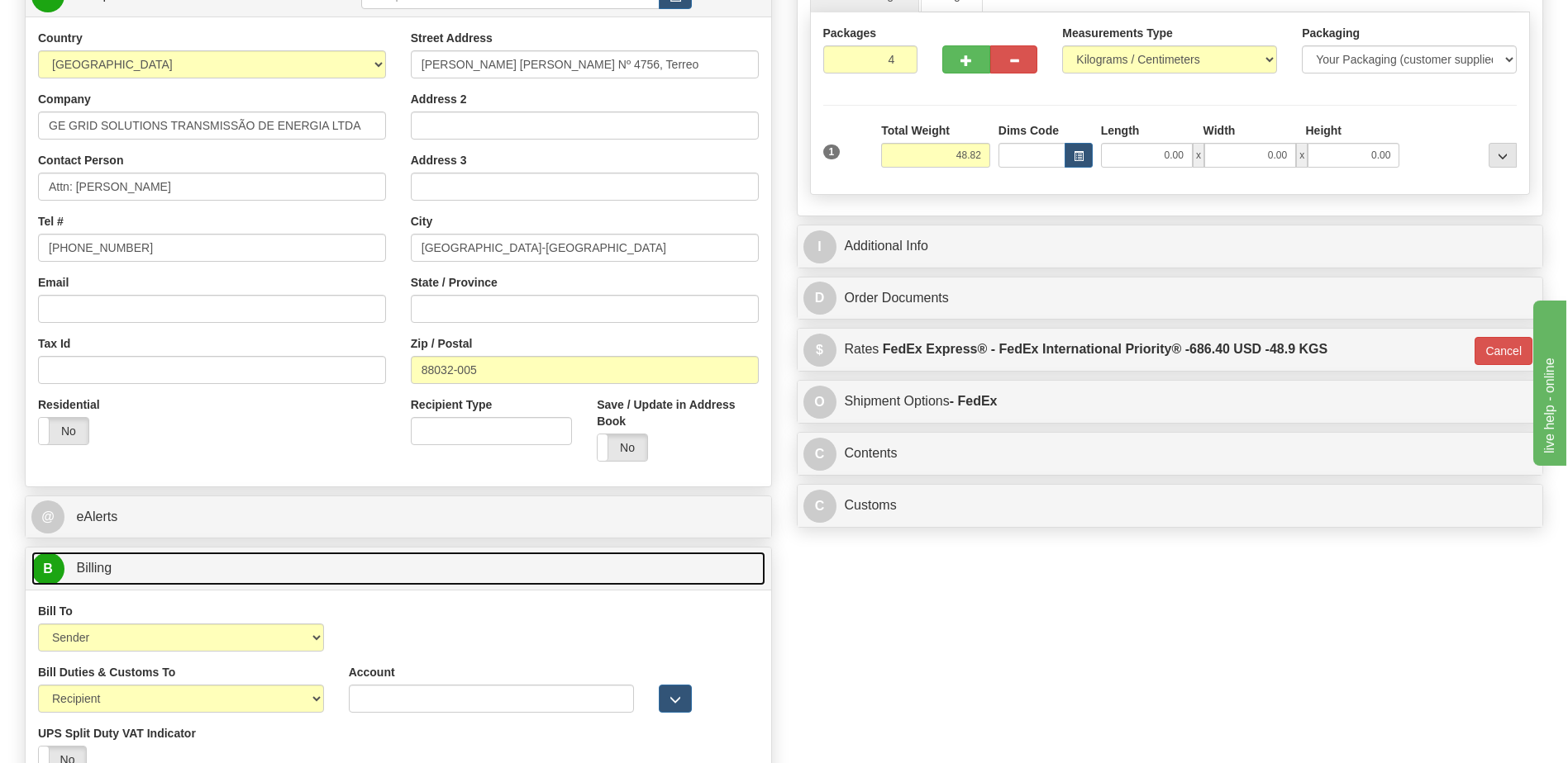
click at [263, 561] on link "B Billing" at bounding box center [398, 569] width 734 height 34
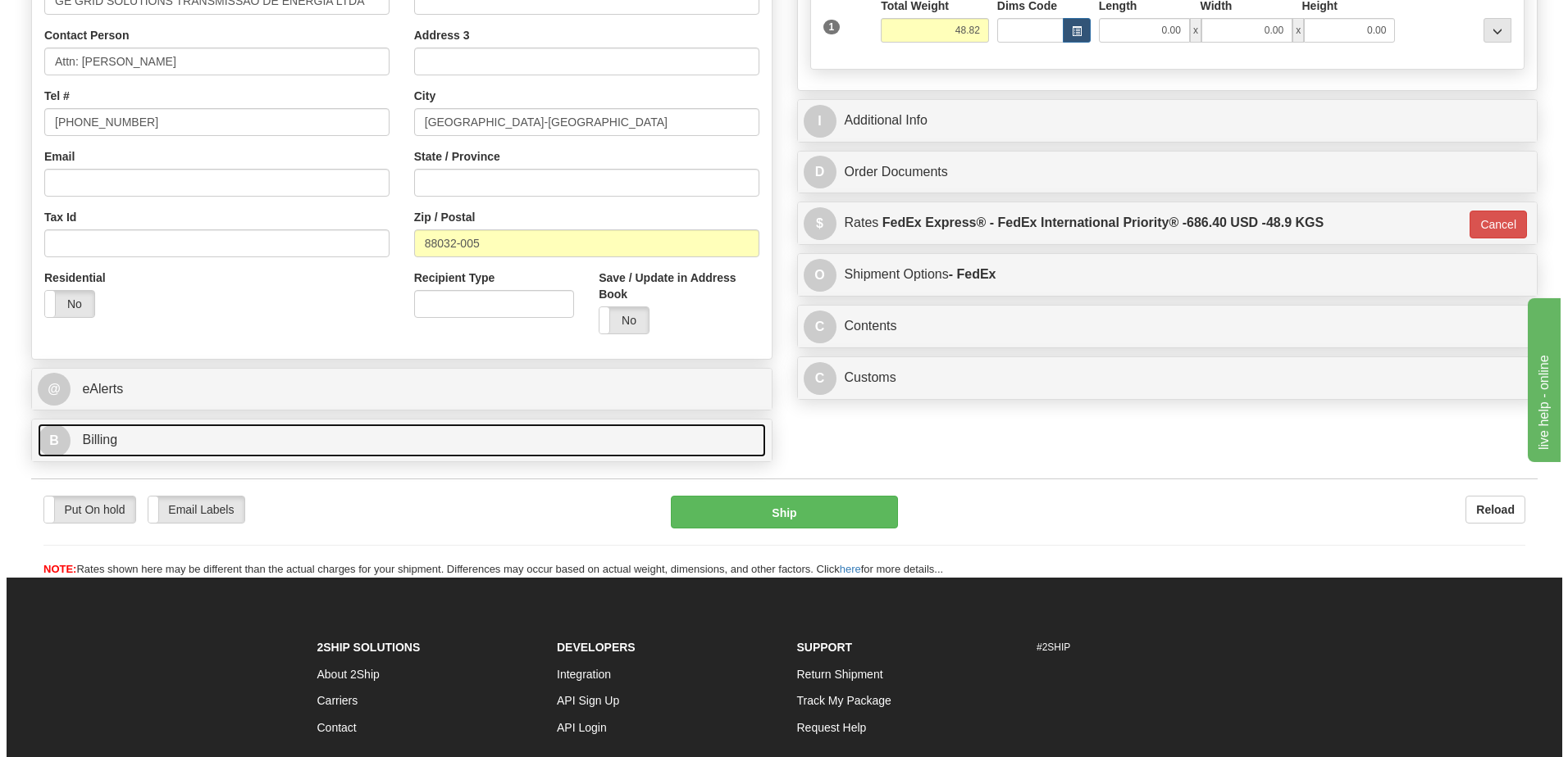
scroll to position [531, 0]
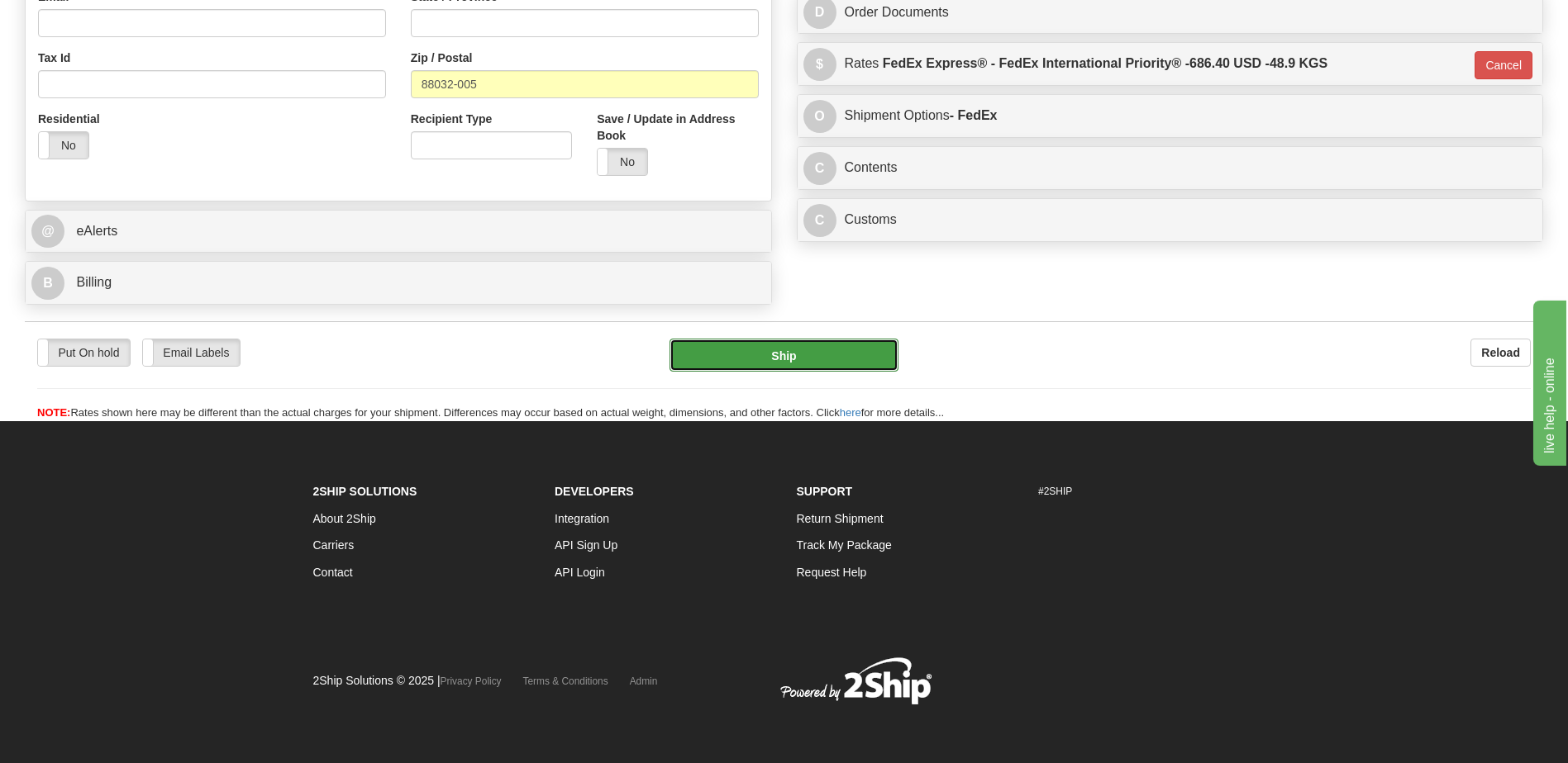
click at [679, 362] on button "Ship" at bounding box center [784, 355] width 228 height 33
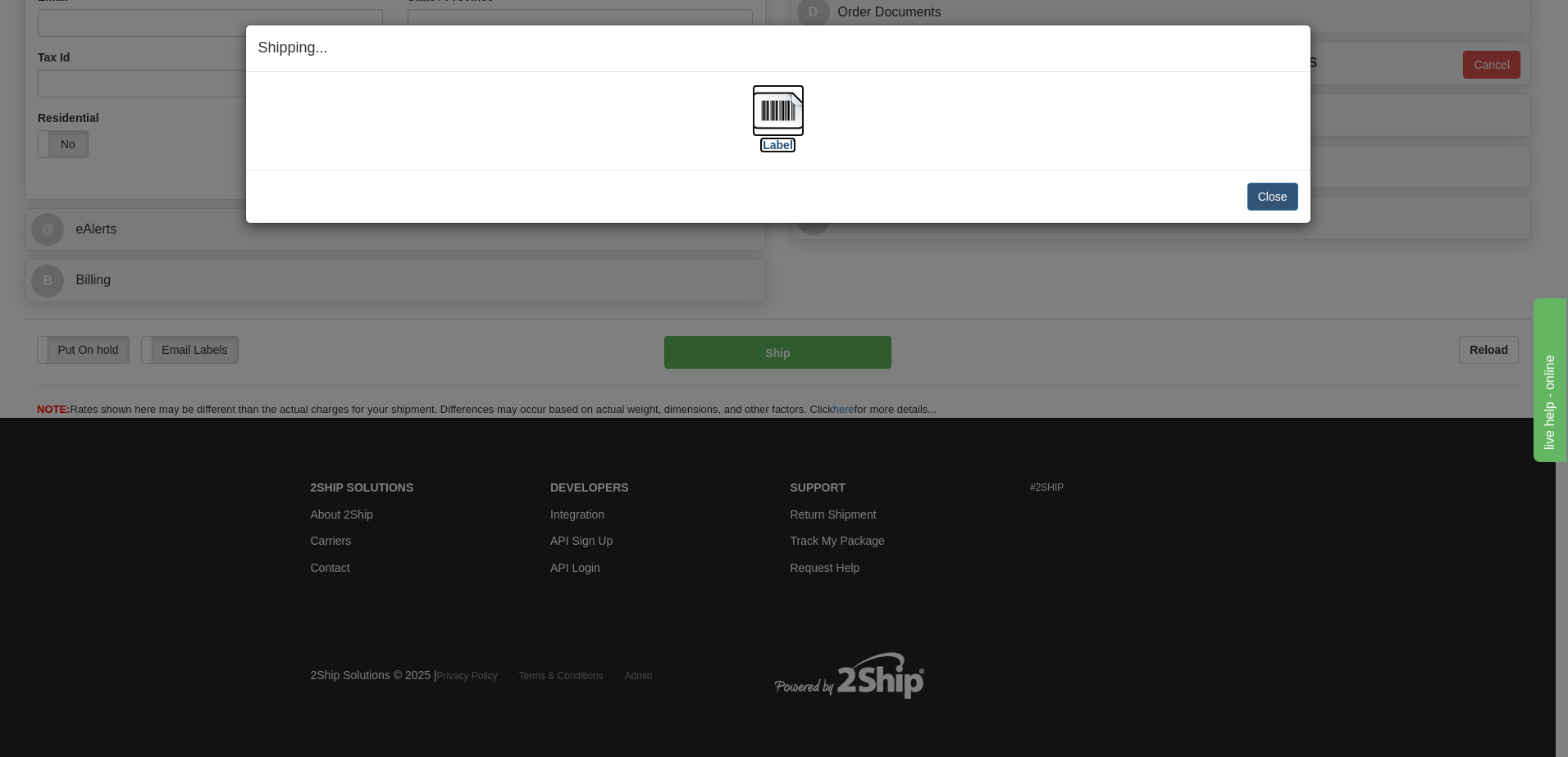
click at [775, 113] on img at bounding box center [778, 111] width 53 height 53
click at [1270, 196] on button "Close" at bounding box center [1273, 196] width 51 height 28
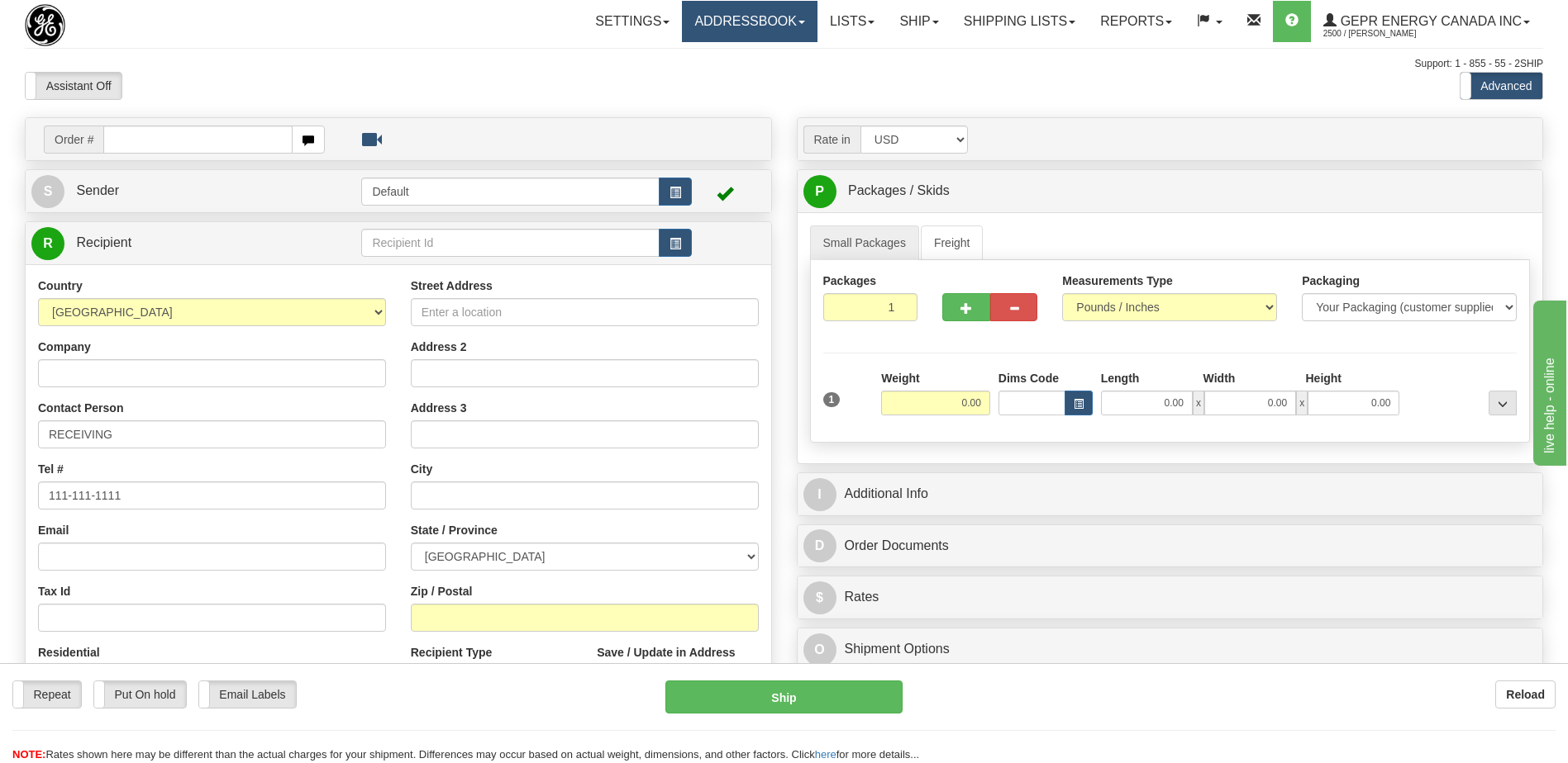
drag, startPoint x: 892, startPoint y: 80, endPoint x: 751, endPoint y: 3, distance: 160.7
click at [892, 80] on div "Assistant On Assistant Off Do a return Do a return Previous Next Standard Advan…" at bounding box center [784, 85] width 1543 height 28
click at [1009, 17] on link "Shipping lists" at bounding box center [1019, 21] width 137 height 41
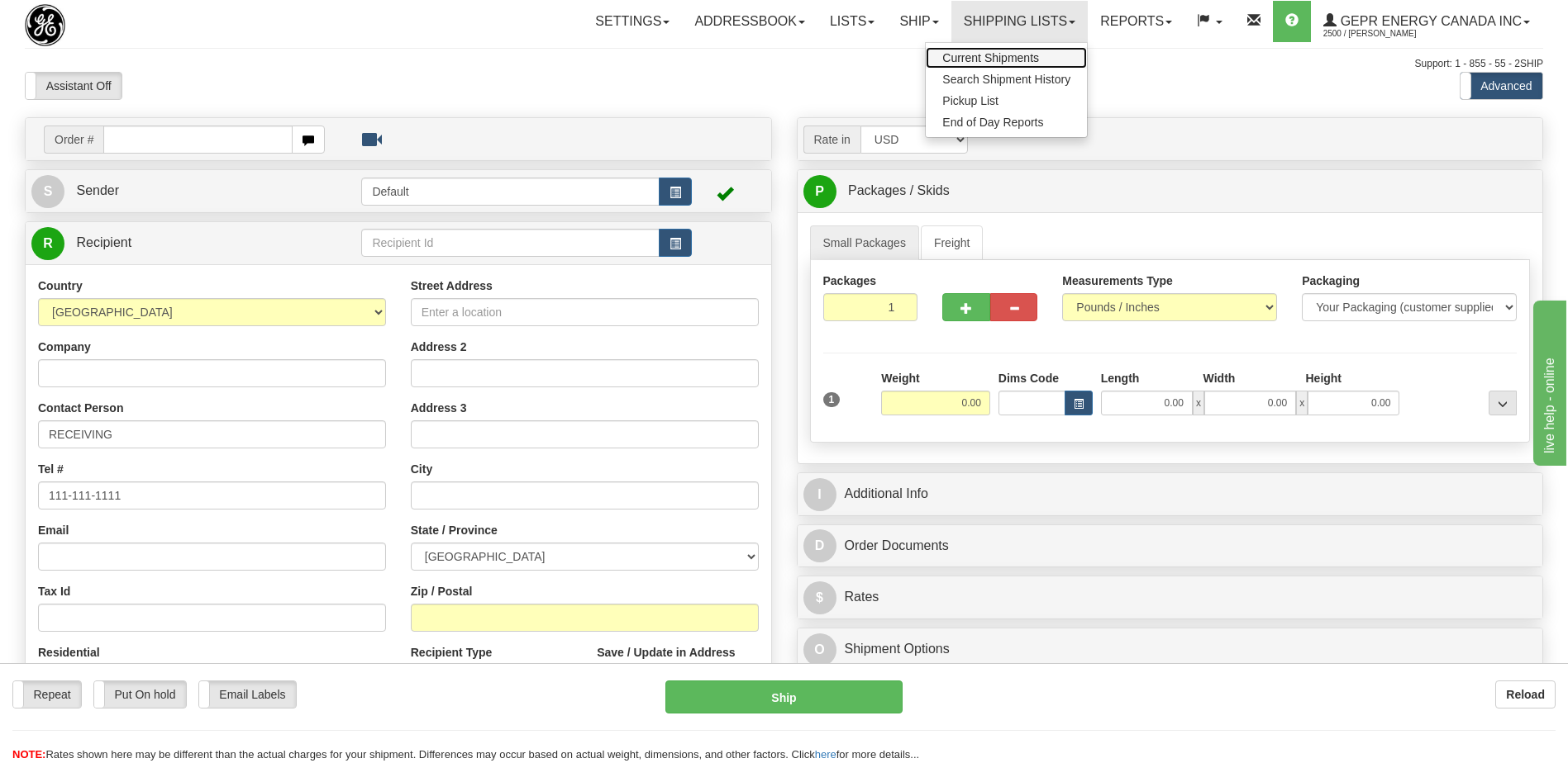
click at [1000, 57] on span "Current Shipments" at bounding box center [991, 58] width 97 height 13
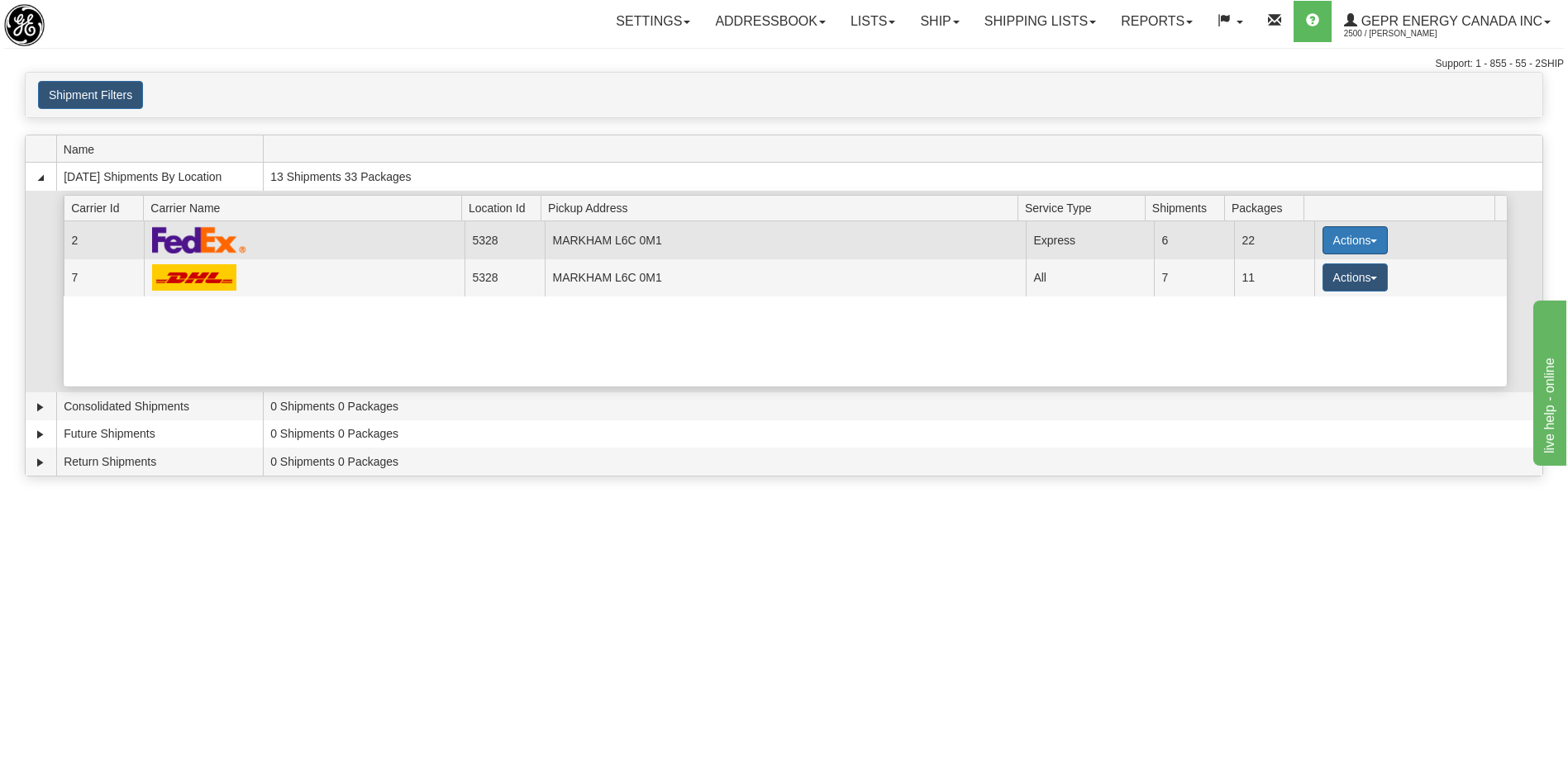
click at [1339, 240] on button "Actions" at bounding box center [1355, 240] width 66 height 28
click at [1311, 275] on span "Details" at bounding box center [1293, 271] width 45 height 12
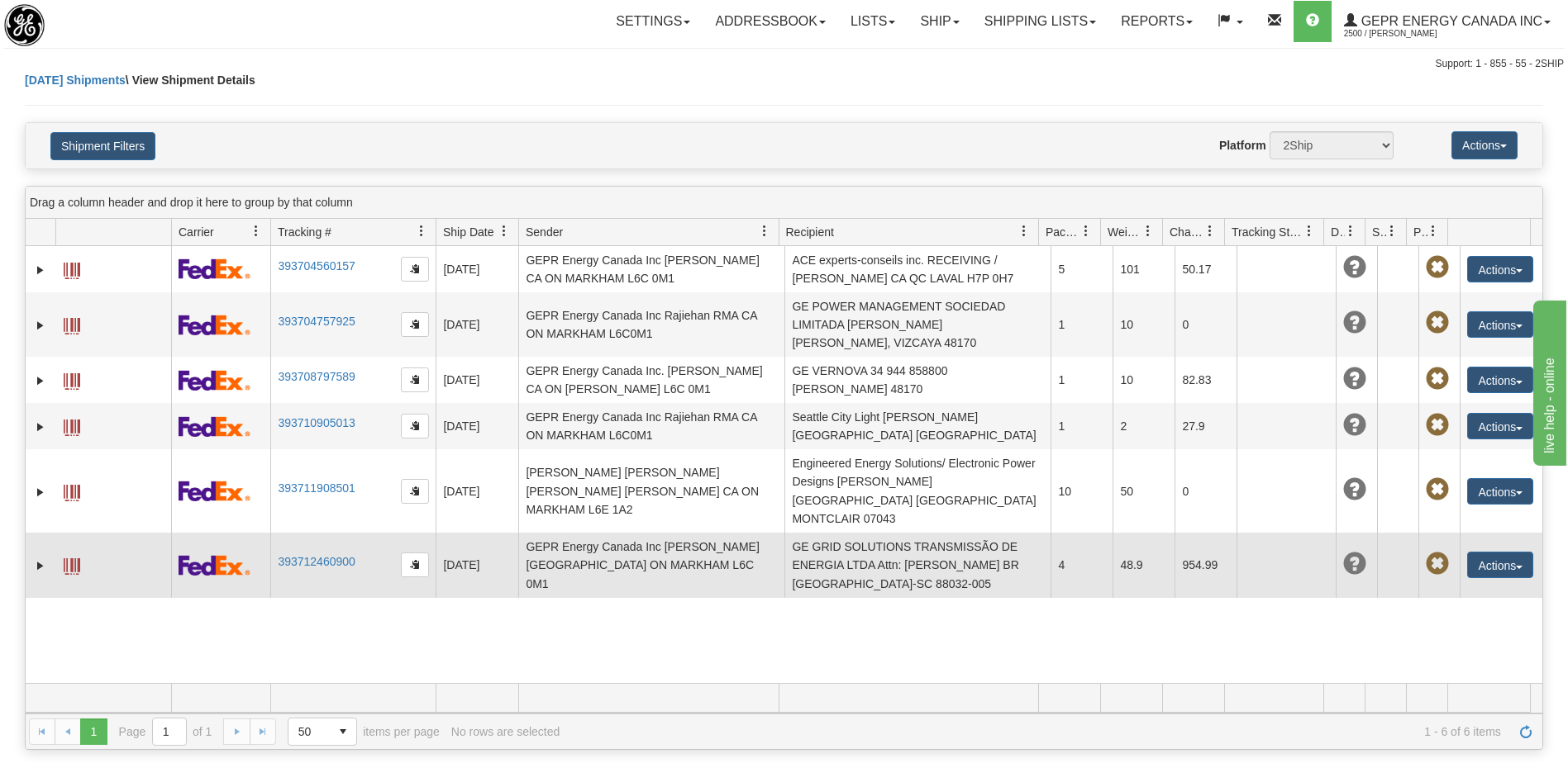
click at [886, 539] on td "GE GRID SOLUTIONS TRANSMISSÃO DE ENERGIA LTDA Attn: [PERSON_NAME] BR [GEOGRAPHI…" at bounding box center [917, 565] width 266 height 64
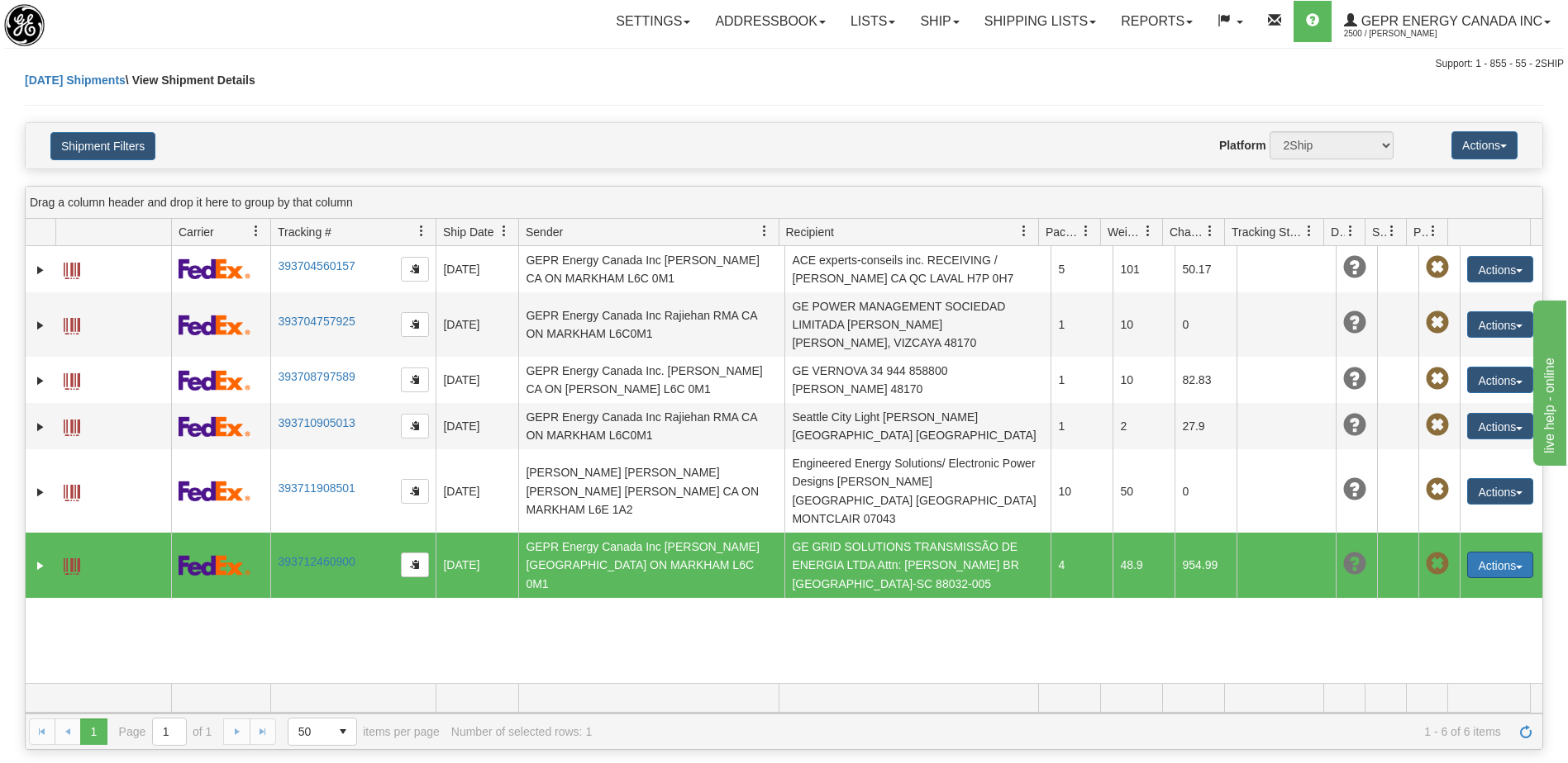
click at [1475, 552] on button "Actions" at bounding box center [1500, 565] width 66 height 27
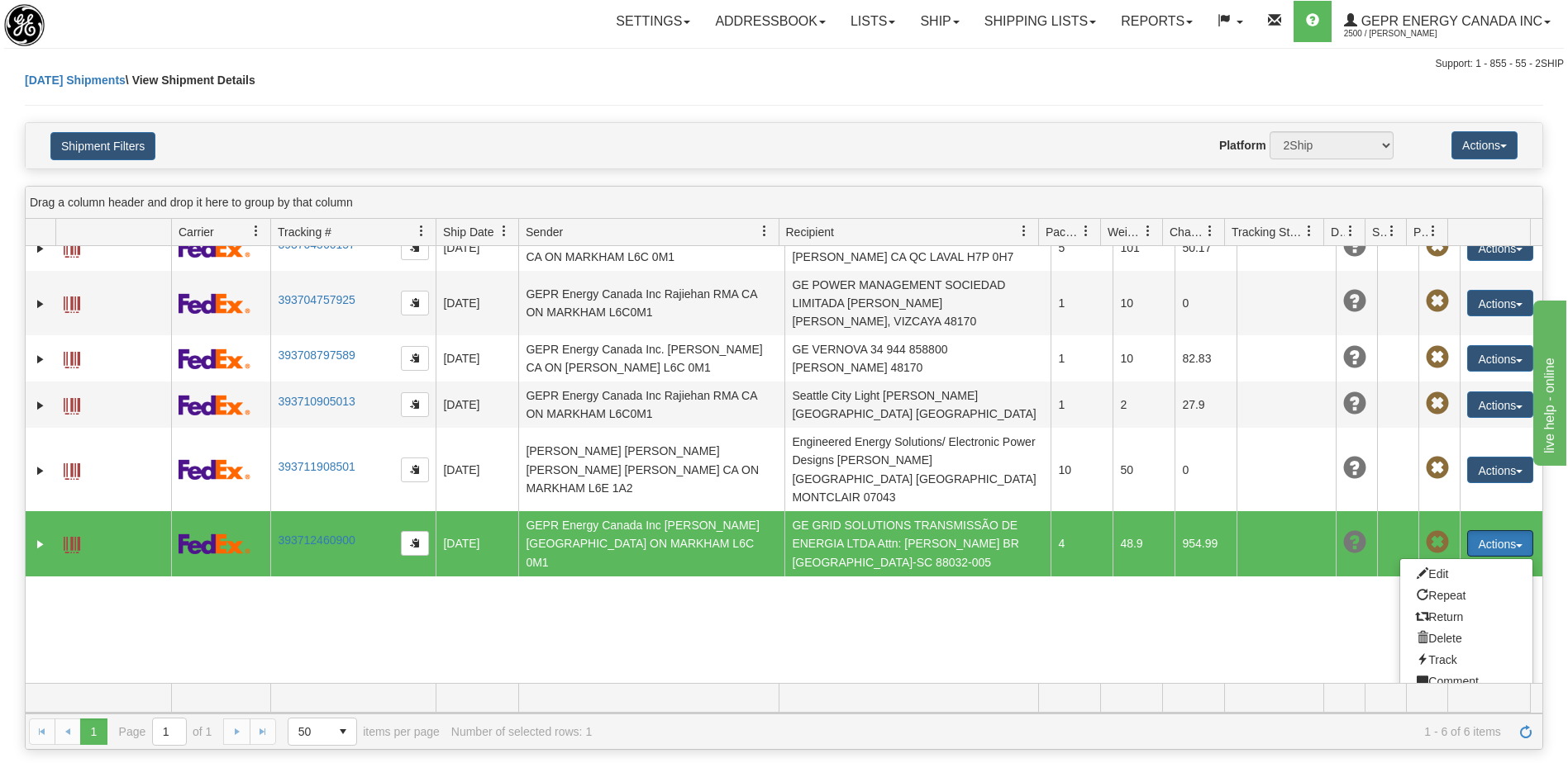
scroll to position [38, 0]
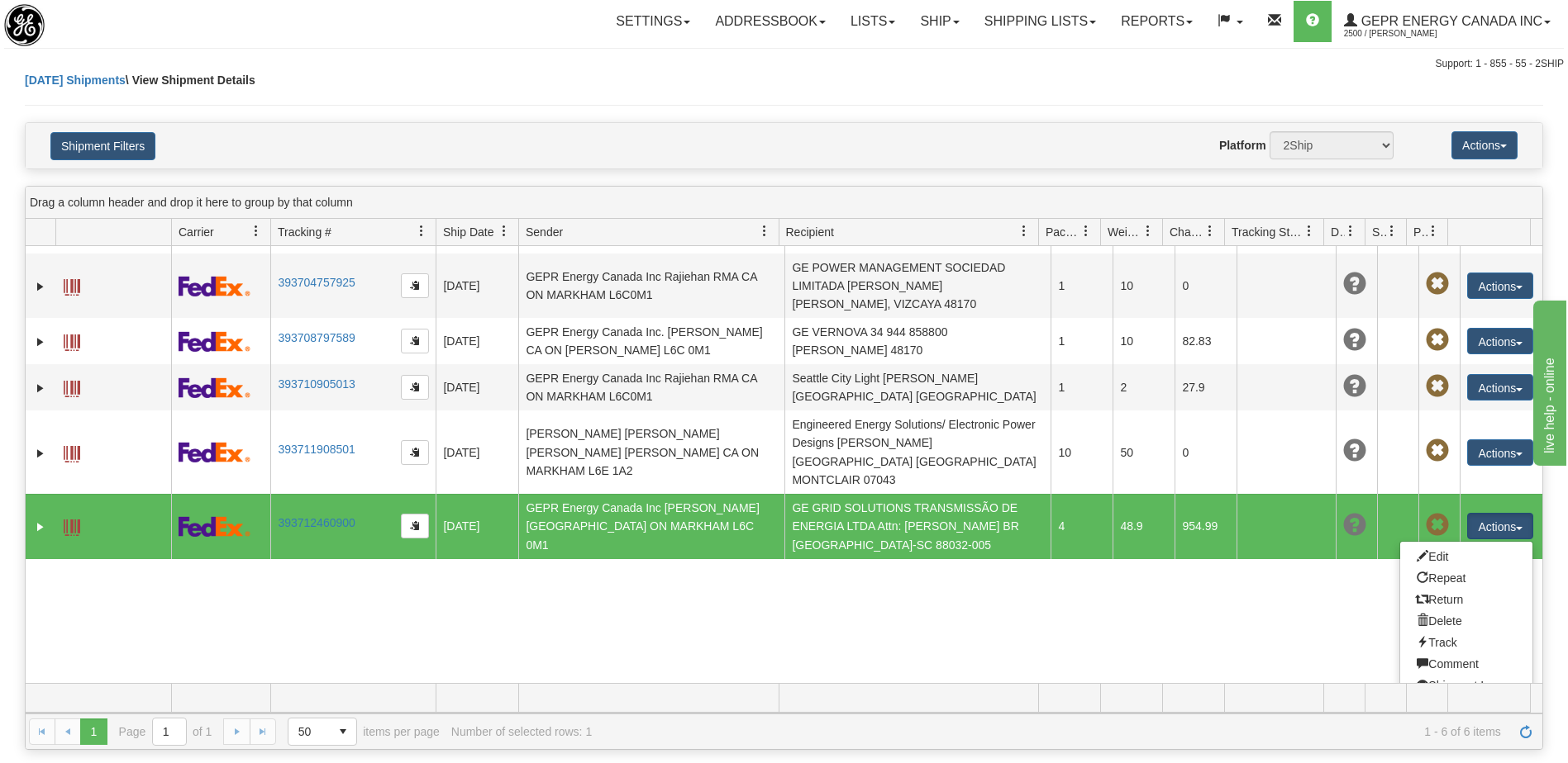
click at [1241, 592] on div "31685216 2500 393704560157 [DATE] [DATE] 11:55:02 AM GEPR Energy Canada Inc [PE…" at bounding box center [784, 464] width 1517 height 437
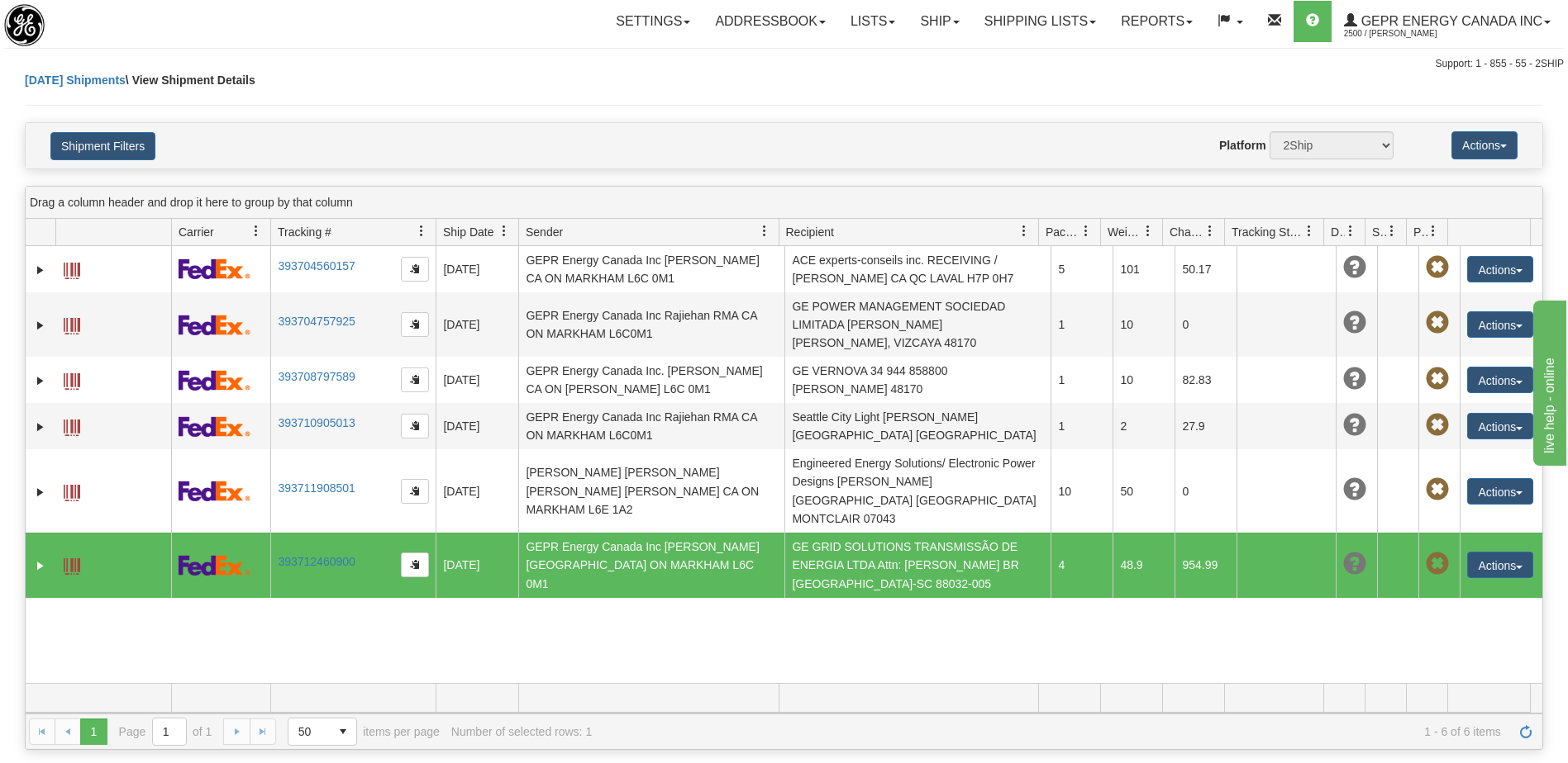
scroll to position [0, 0]
click at [1486, 552] on button "Actions" at bounding box center [1500, 565] width 66 height 27
click at [1431, 585] on link "Edit" at bounding box center [1466, 595] width 132 height 21
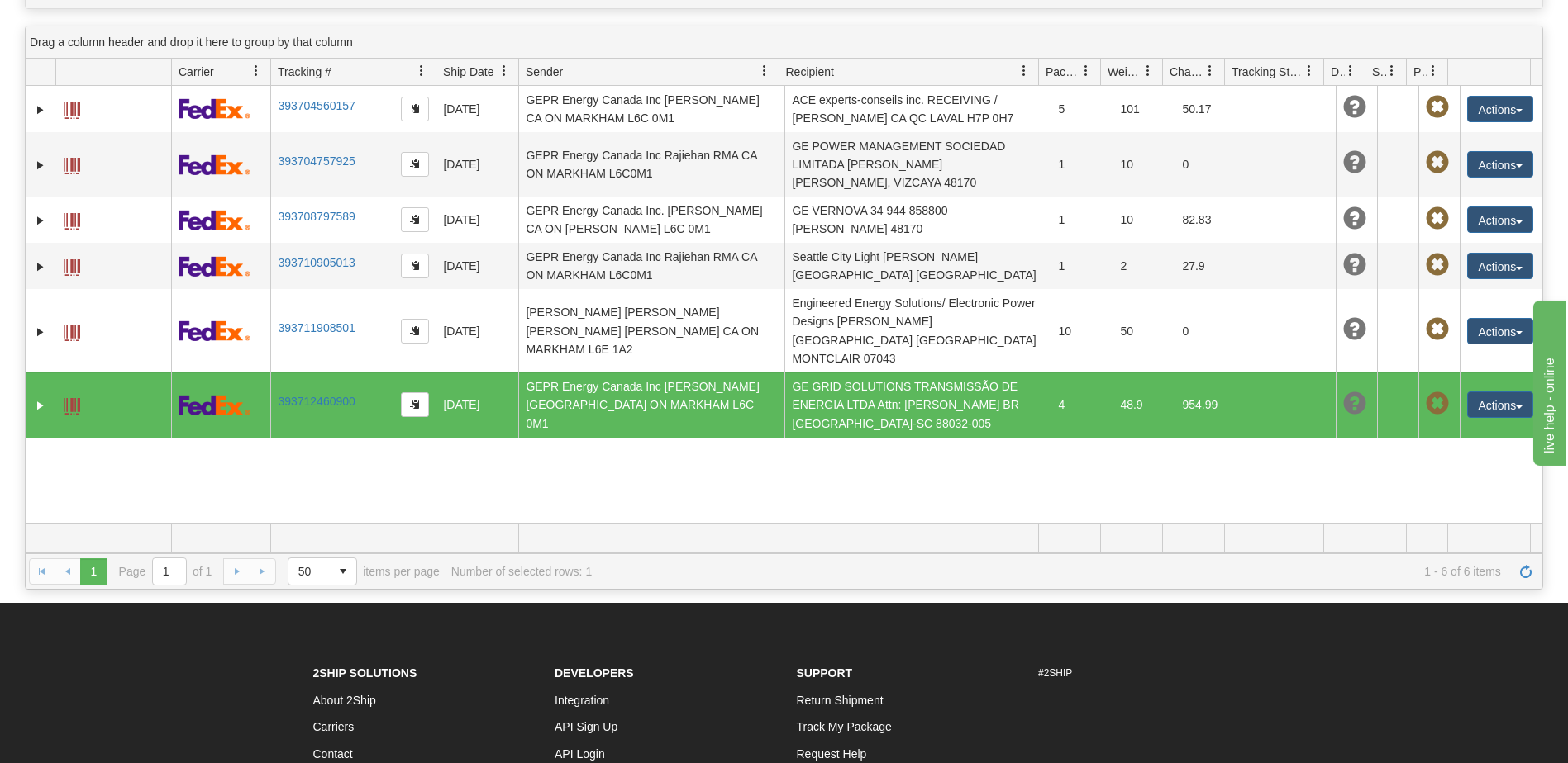
scroll to position [165, 0]
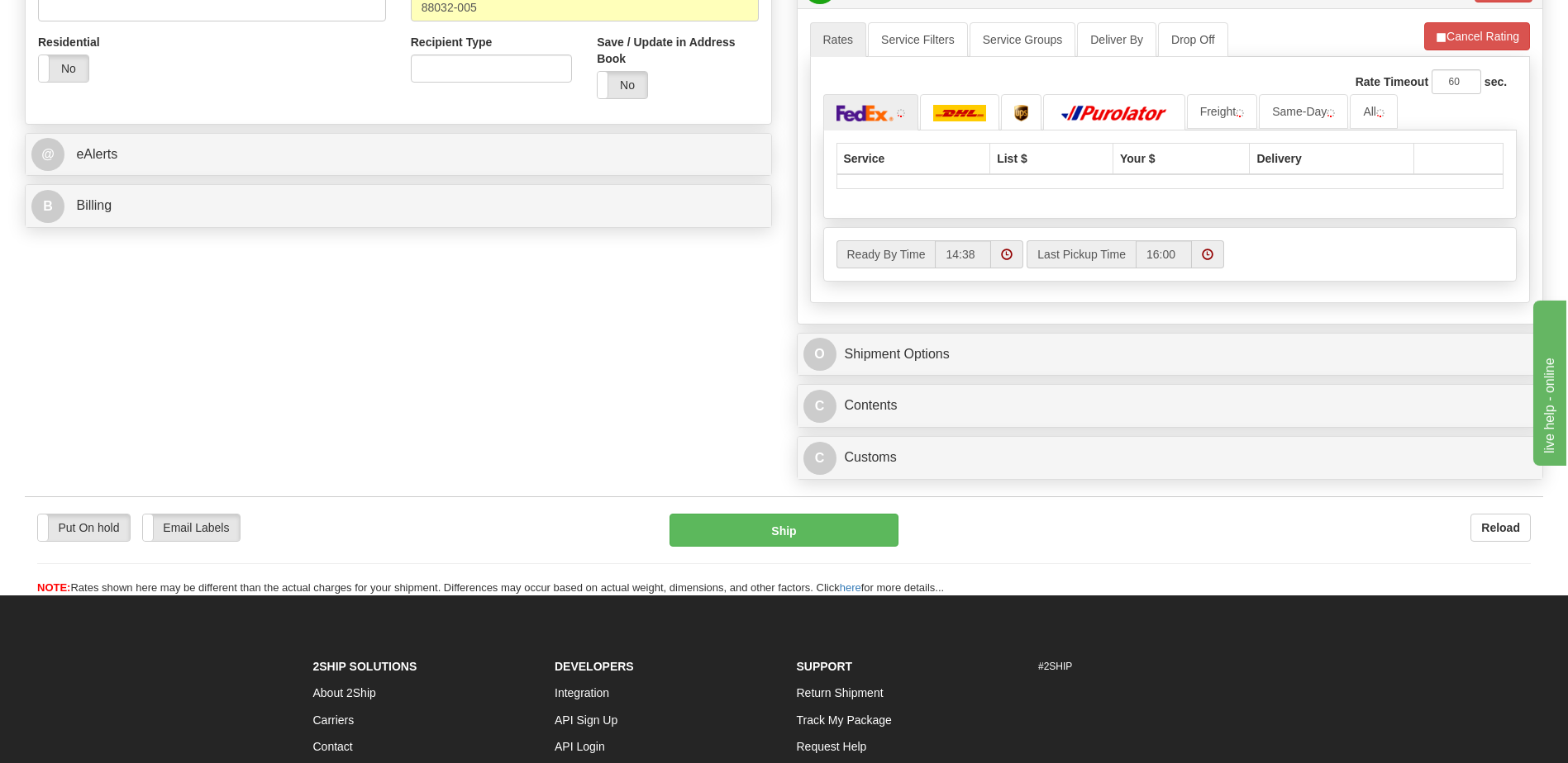
scroll to position [744, 0]
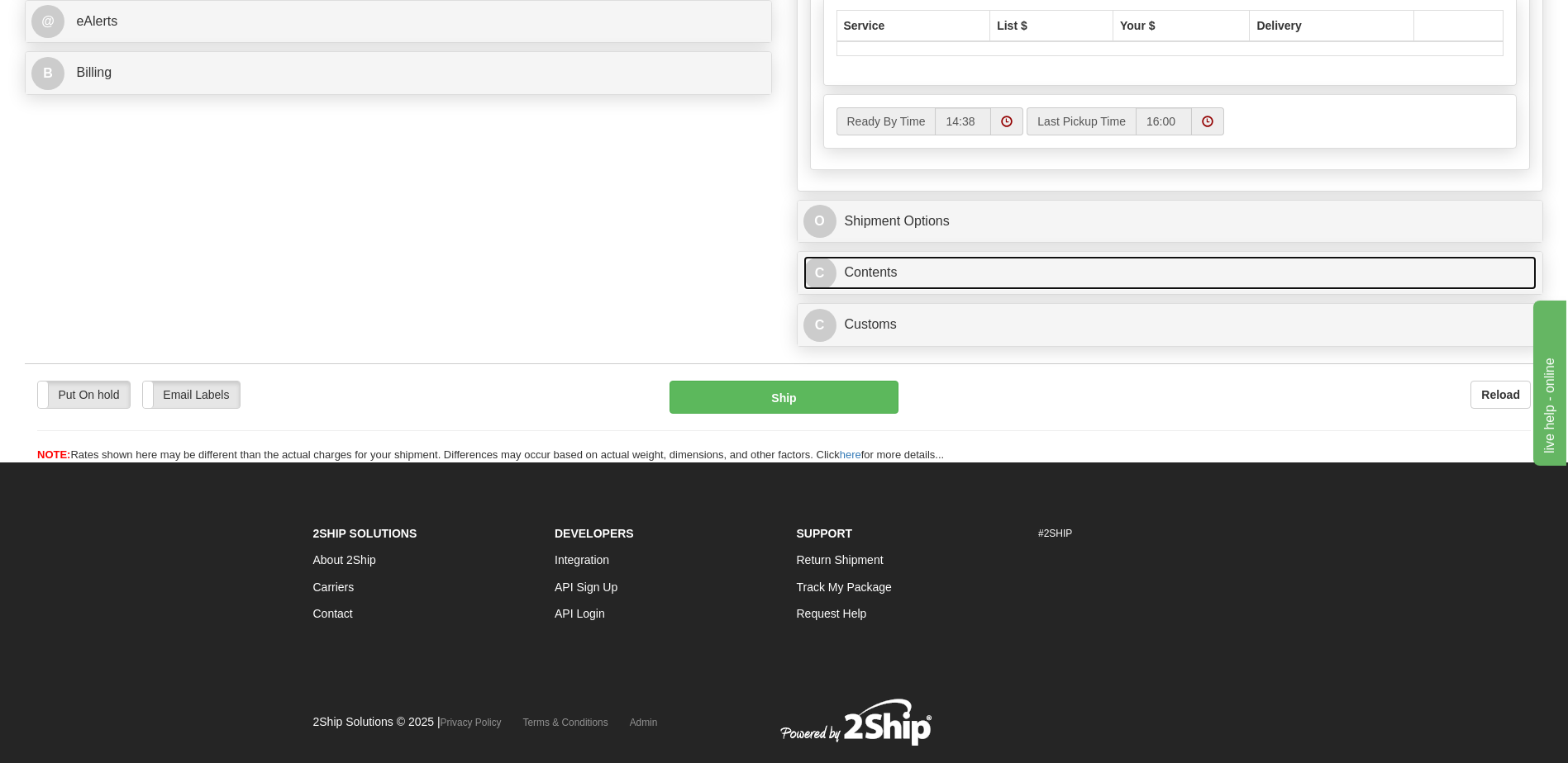
click at [946, 267] on link "C Contents" at bounding box center [1170, 273] width 734 height 34
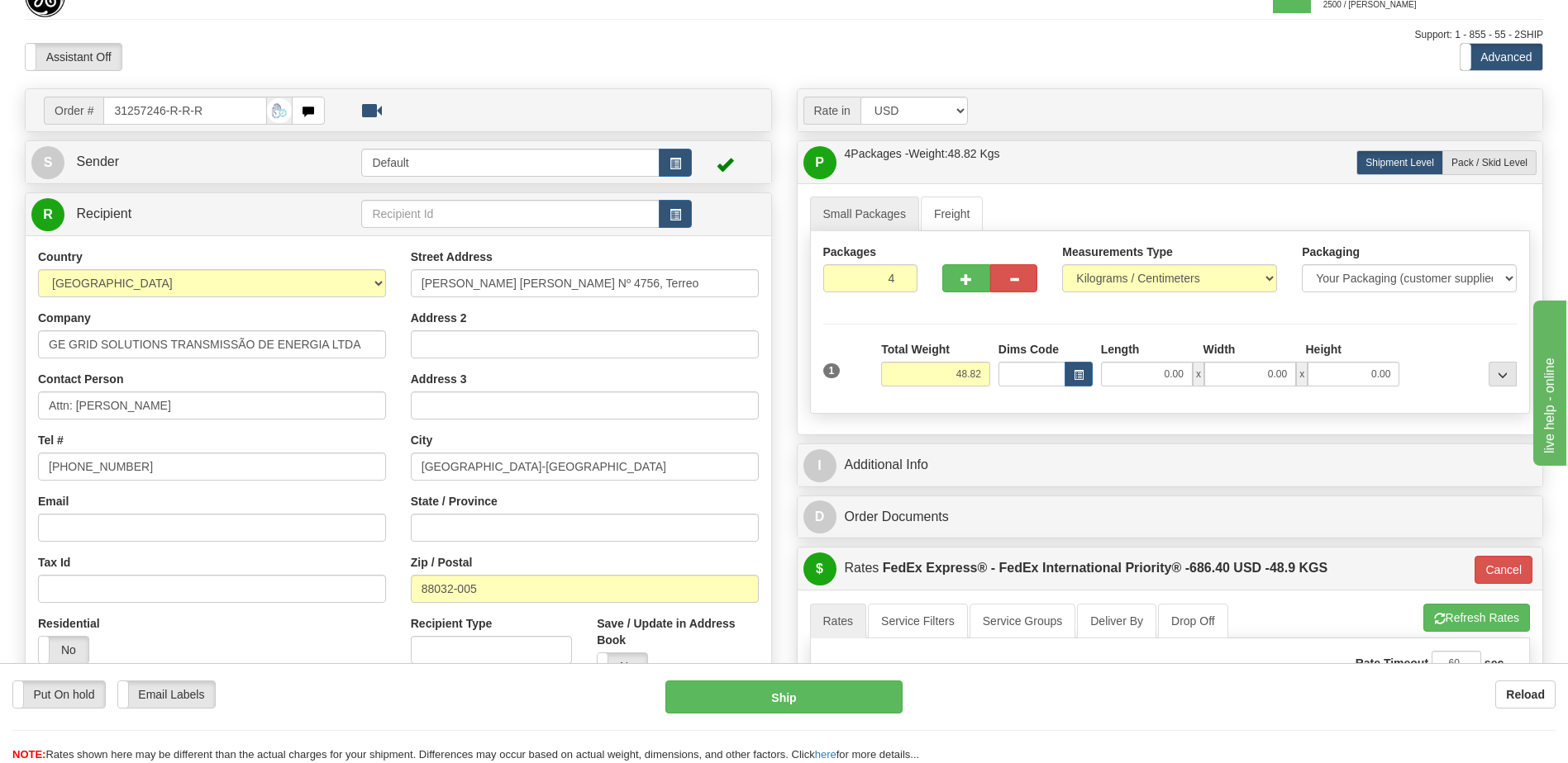
scroll to position [0, 0]
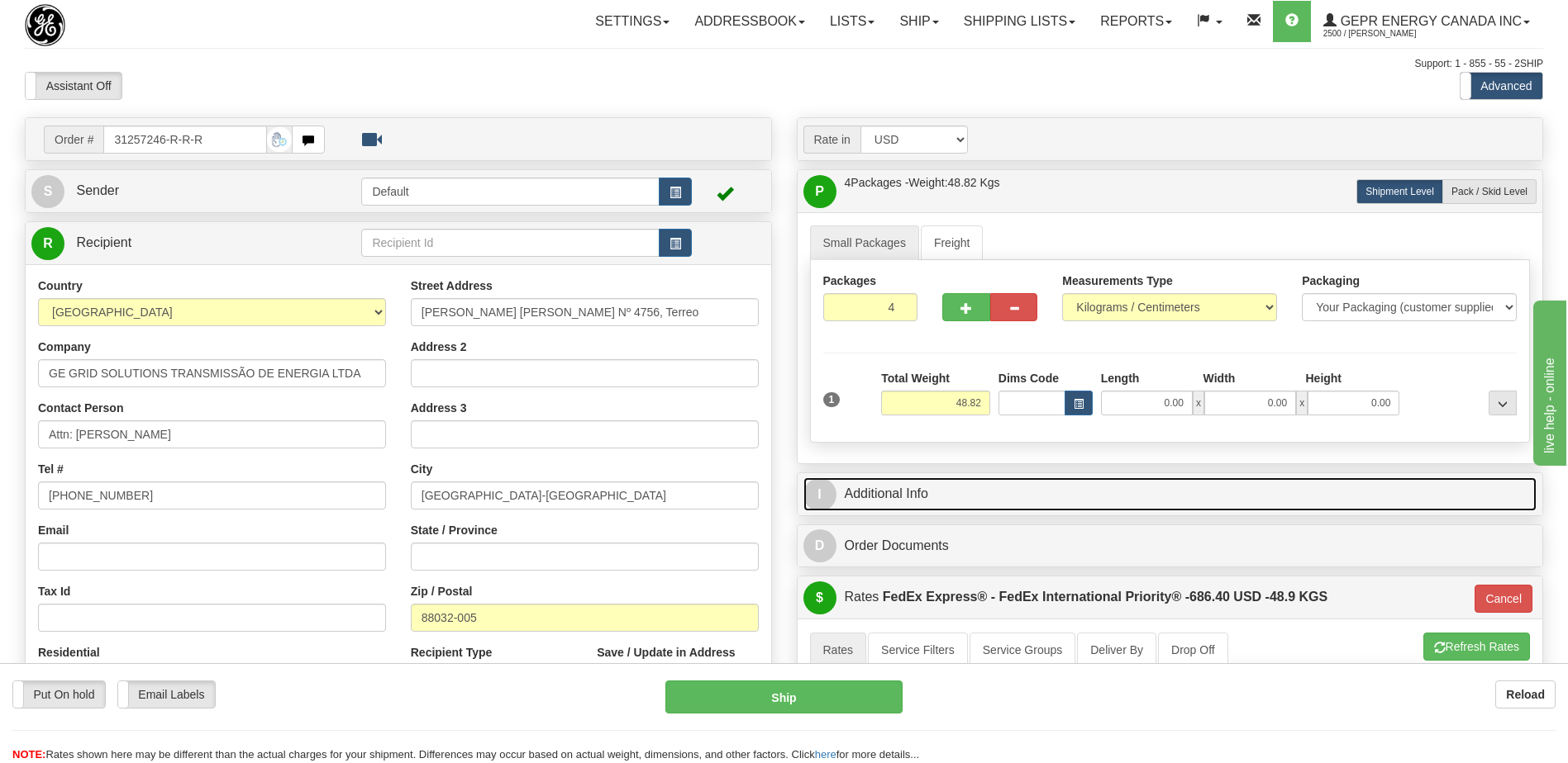
click at [989, 501] on link "I Additional Info" at bounding box center [1170, 494] width 734 height 34
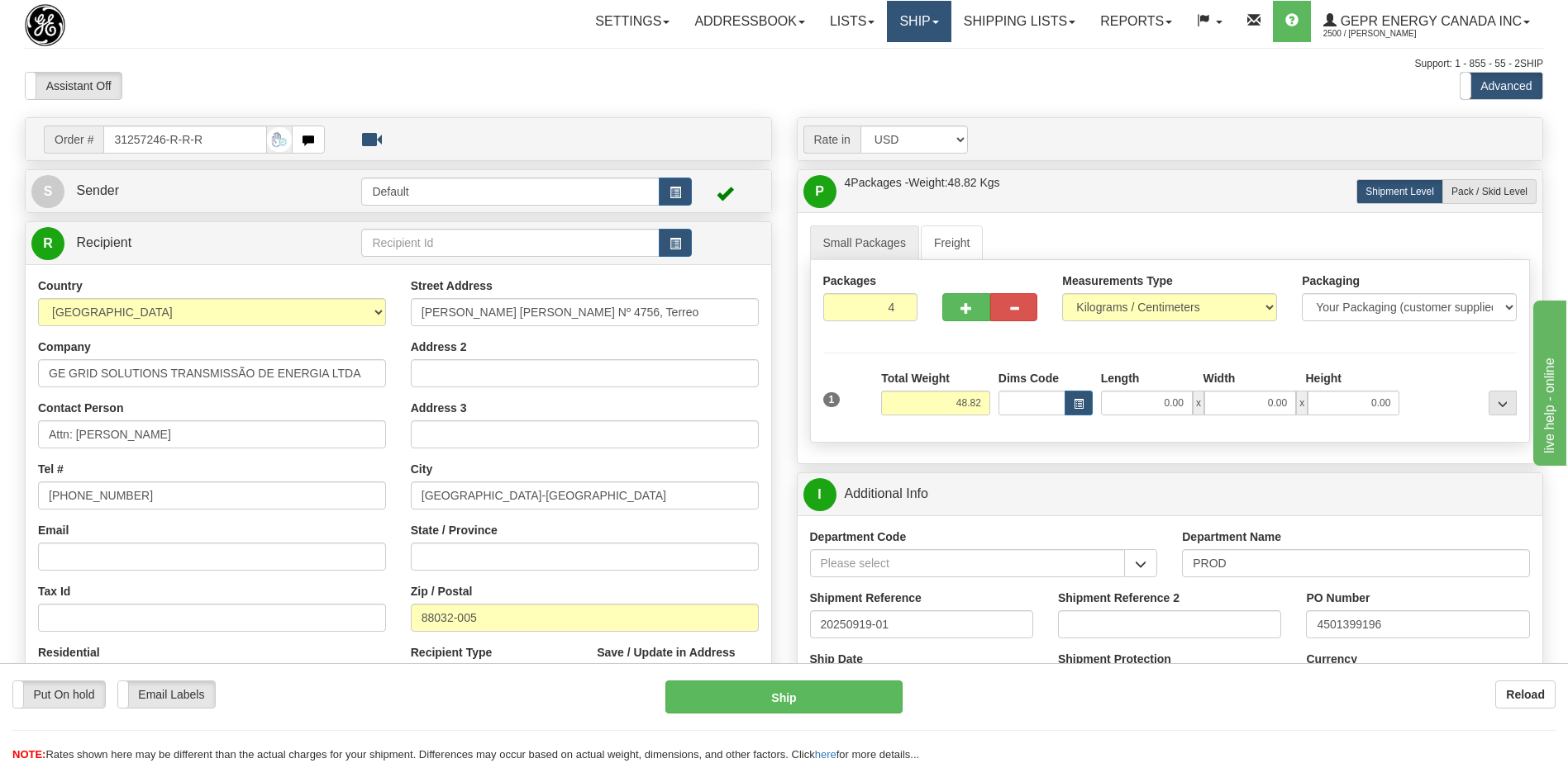
click at [897, 22] on link "Ship" at bounding box center [918, 21] width 63 height 41
click at [846, 59] on span "Ship Screen" at bounding box center [849, 58] width 63 height 13
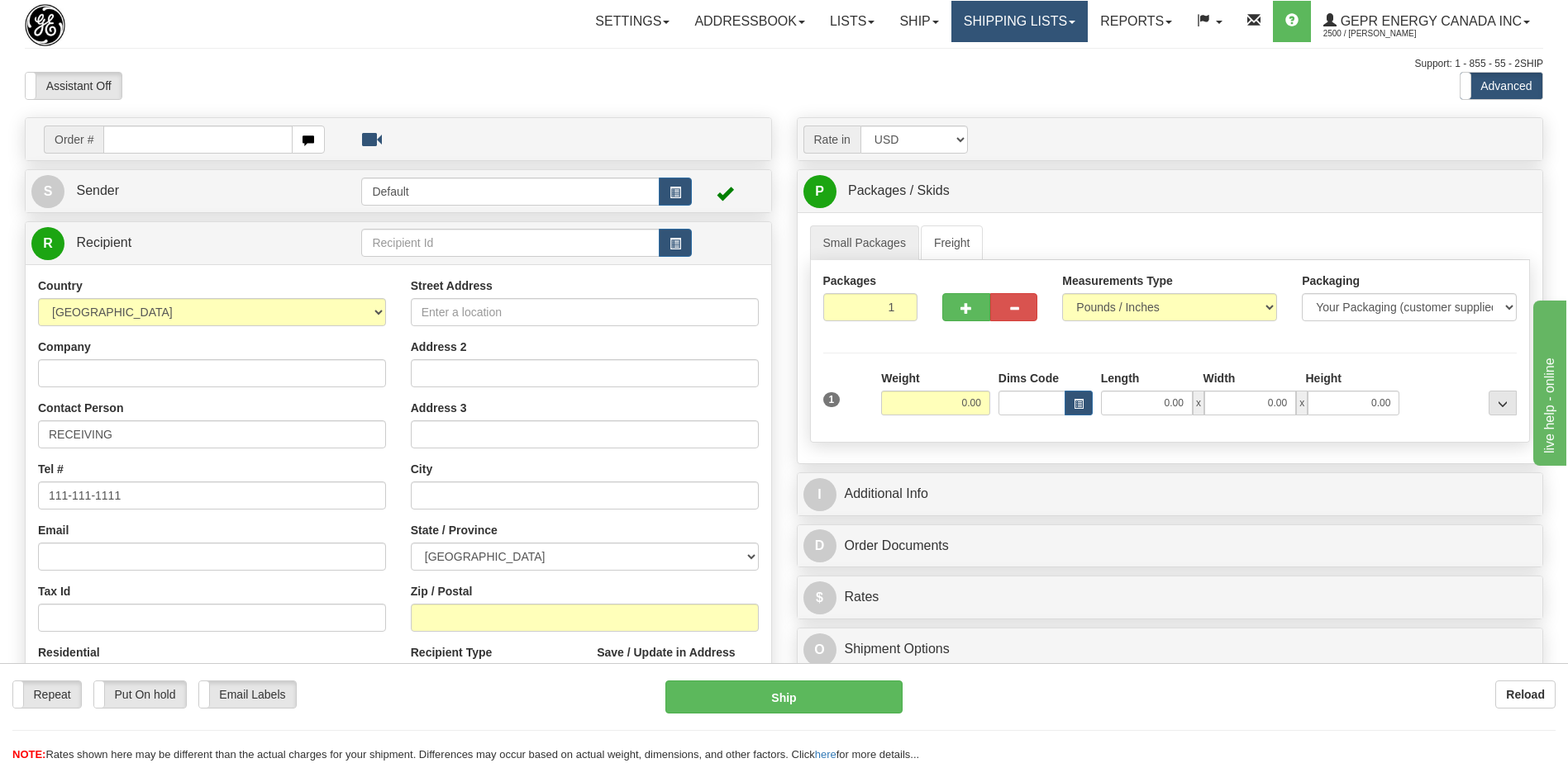
click at [1009, 27] on link "Shipping lists" at bounding box center [1019, 21] width 137 height 41
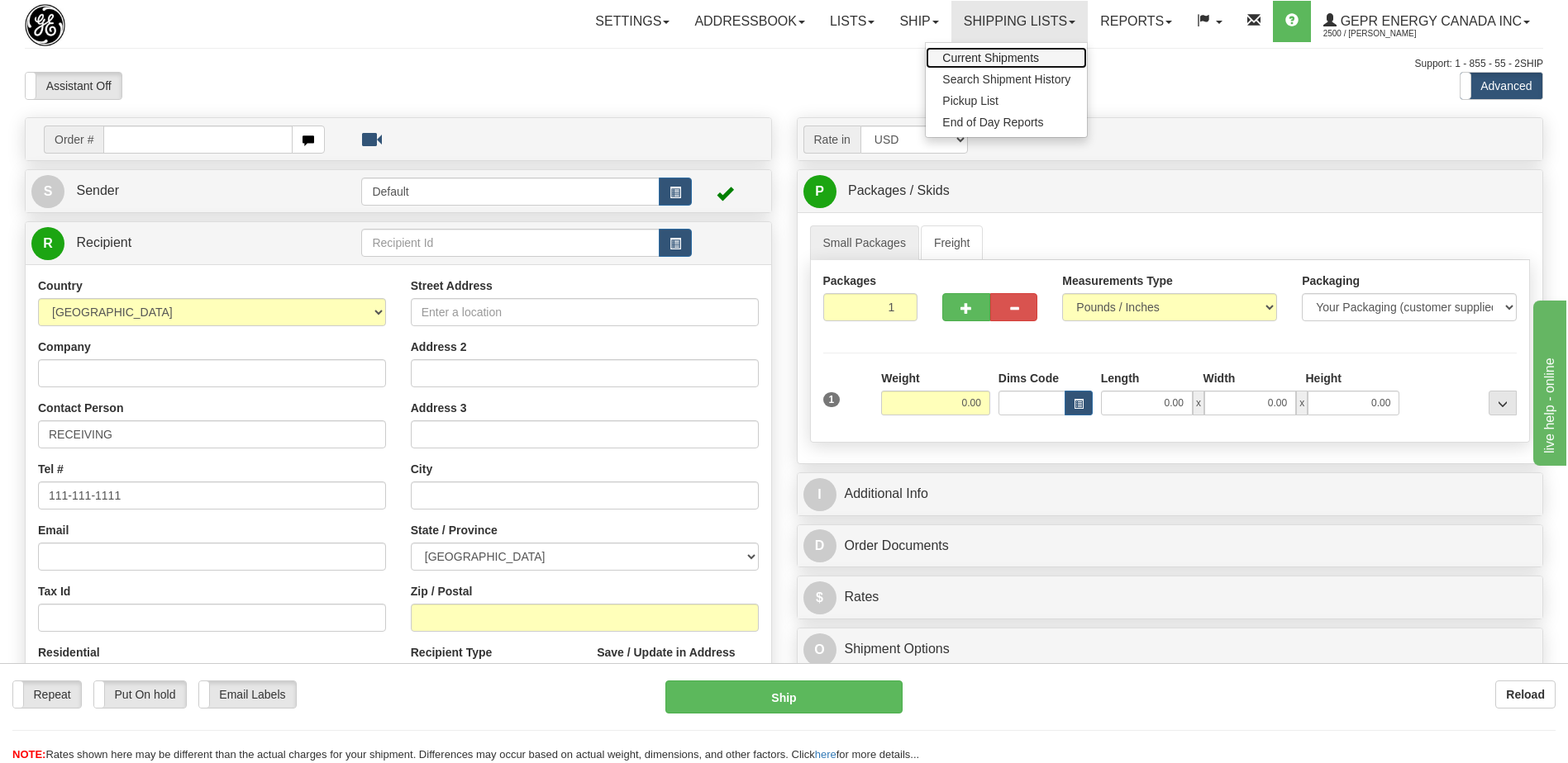
click at [994, 62] on span "Current Shipments" at bounding box center [991, 58] width 97 height 13
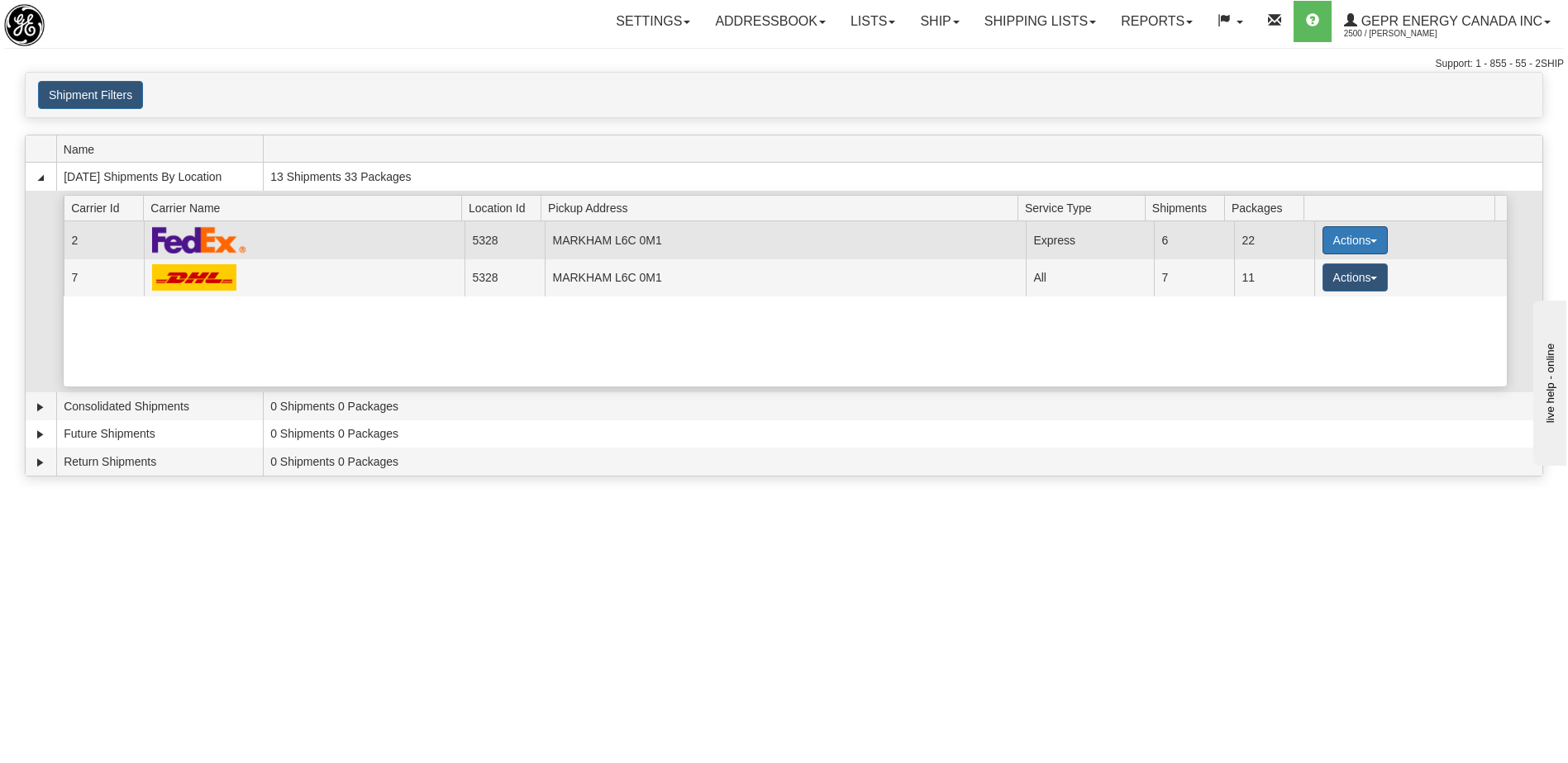
click at [1333, 240] on button "Actions" at bounding box center [1355, 240] width 66 height 28
click at [1304, 267] on span "Details" at bounding box center [1293, 271] width 45 height 12
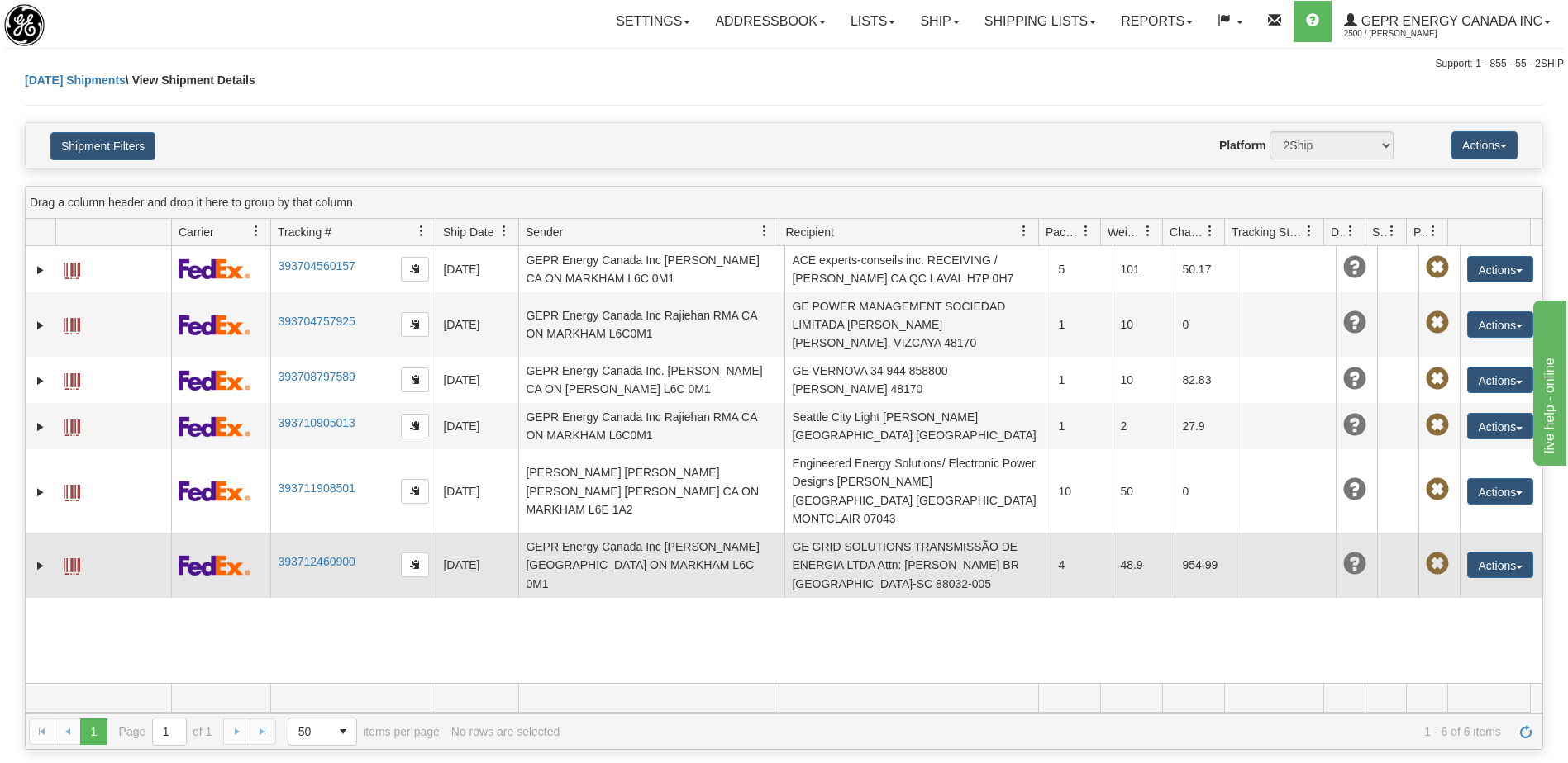
click at [918, 552] on td "GE GRID SOLUTIONS TRANSMISSÃO DE ENERGIA LTDA Attn: [PERSON_NAME] BR [GEOGRAPHI…" at bounding box center [917, 565] width 266 height 64
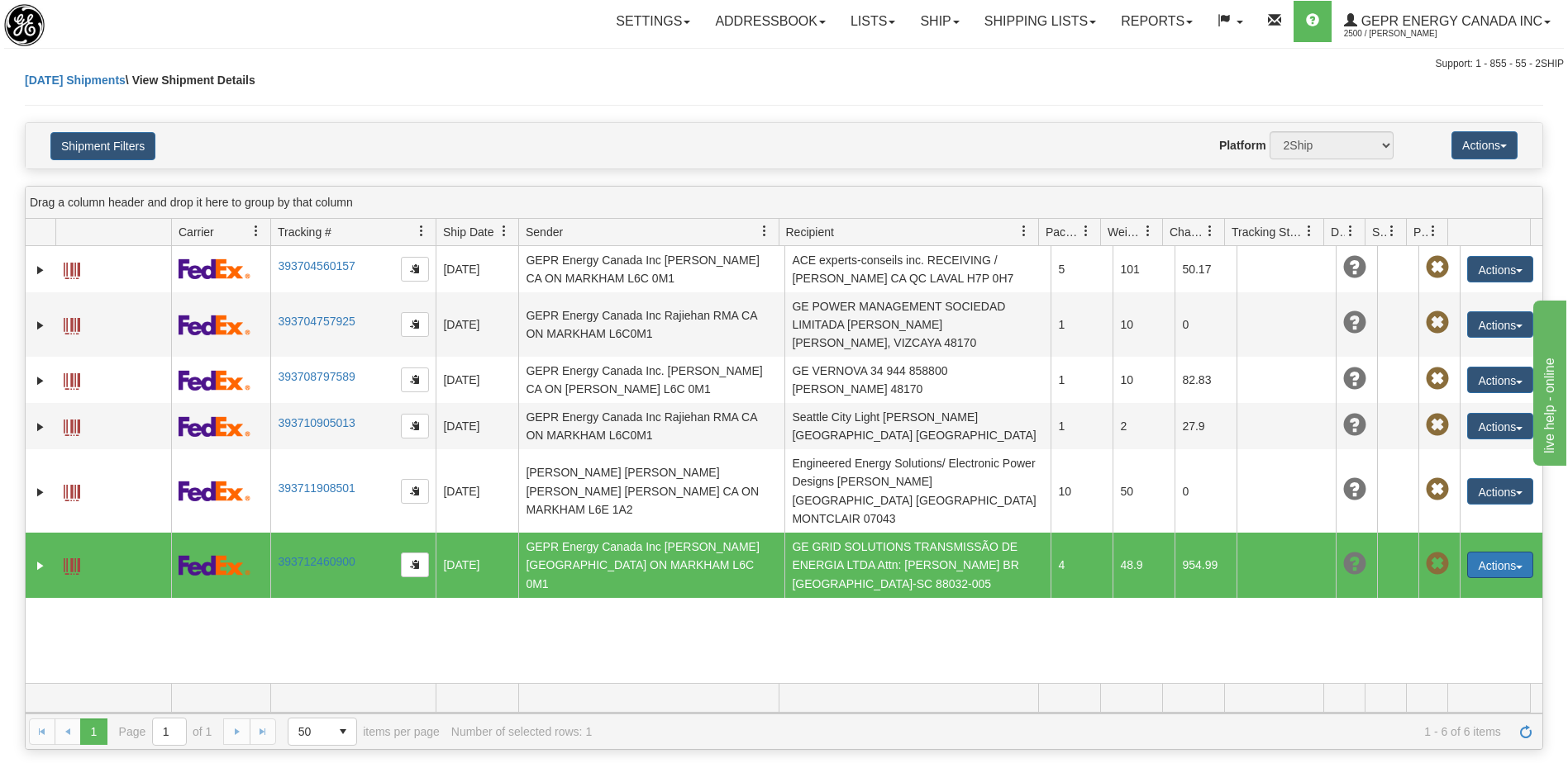
click at [1482, 552] on button "Actions" at bounding box center [1500, 565] width 66 height 27
click at [1456, 585] on link "Edit" at bounding box center [1466, 595] width 132 height 21
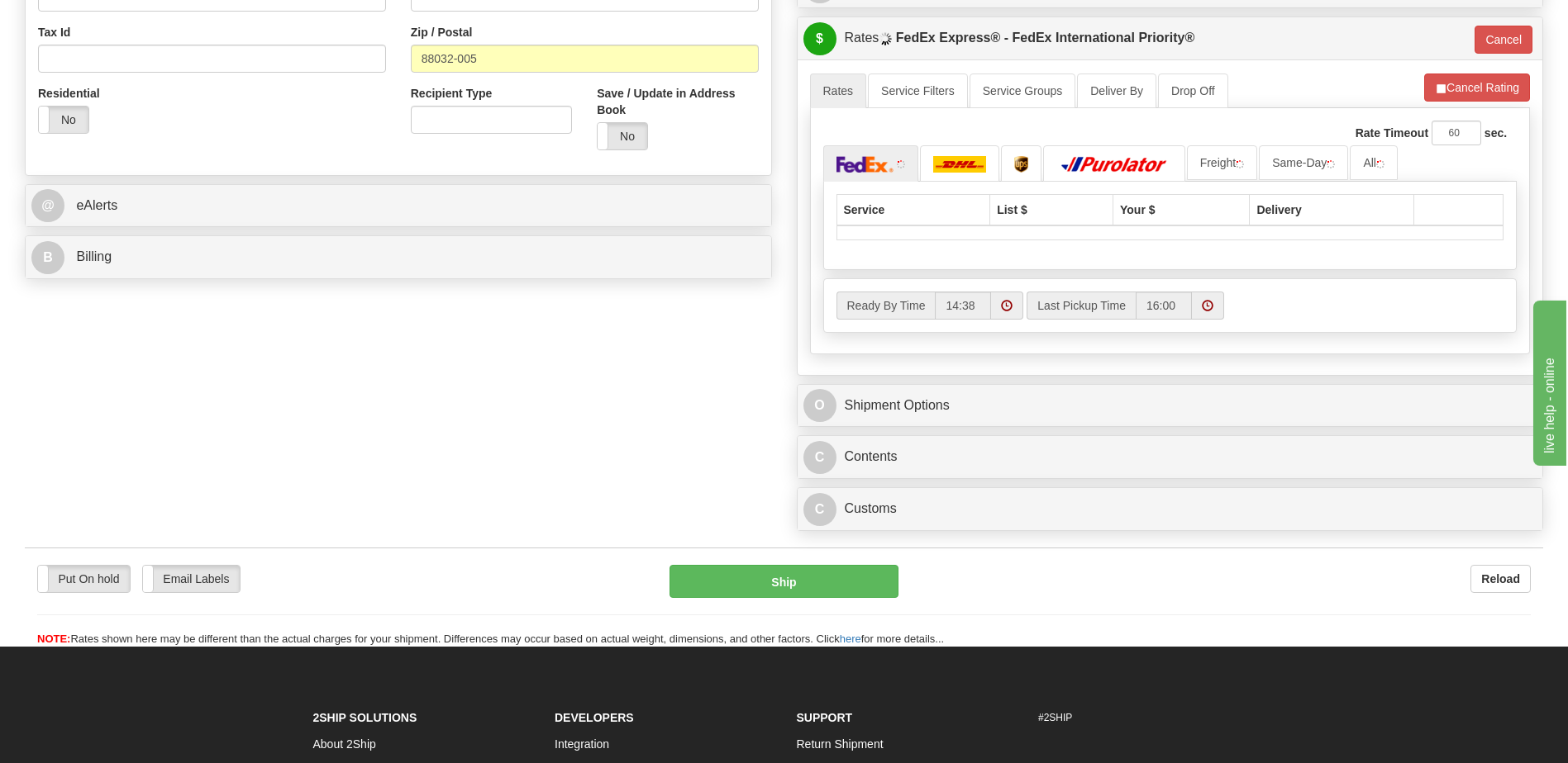
scroll to position [578, 0]
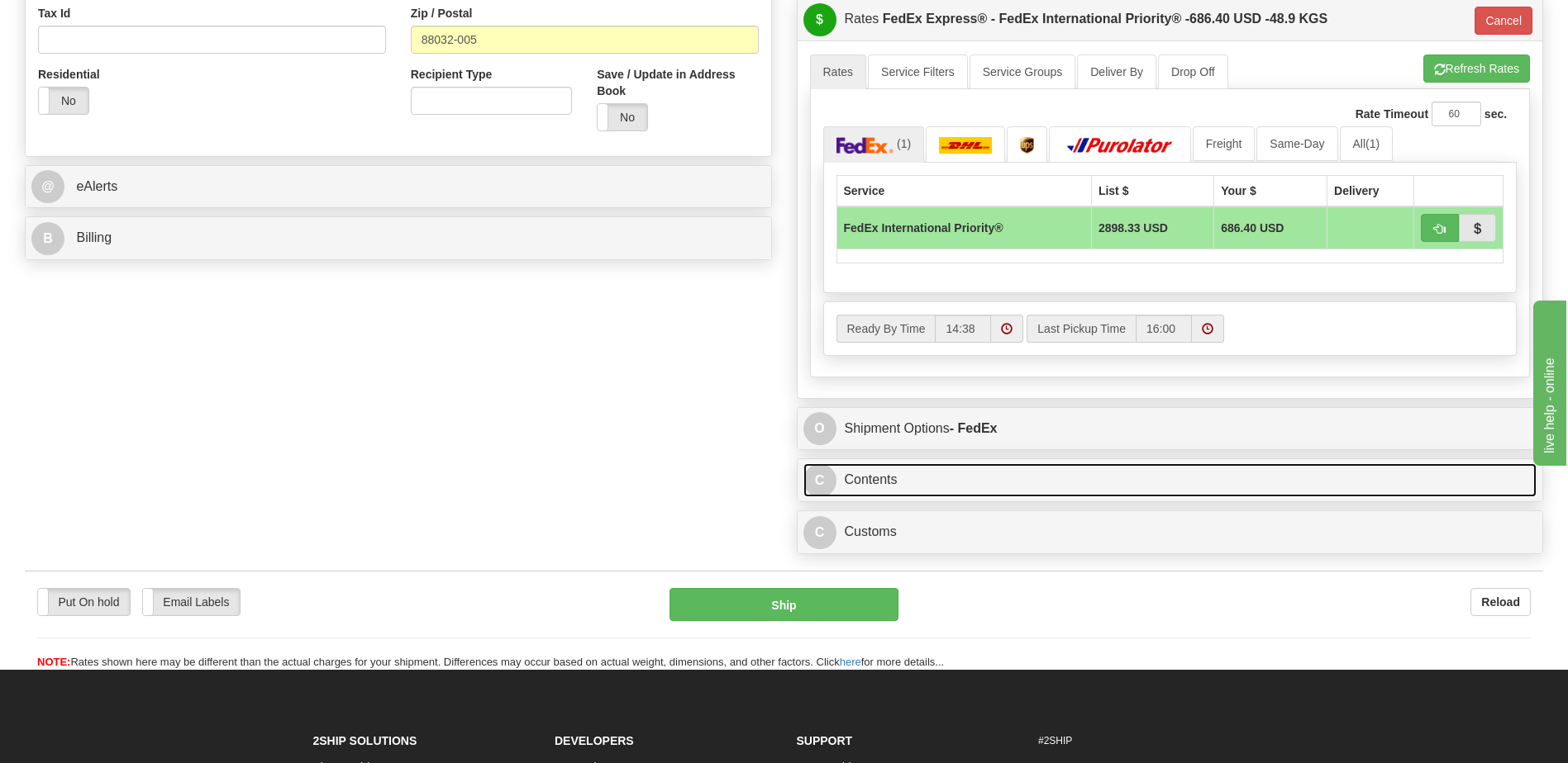
click at [1002, 480] on link "C Contents" at bounding box center [1170, 480] width 734 height 34
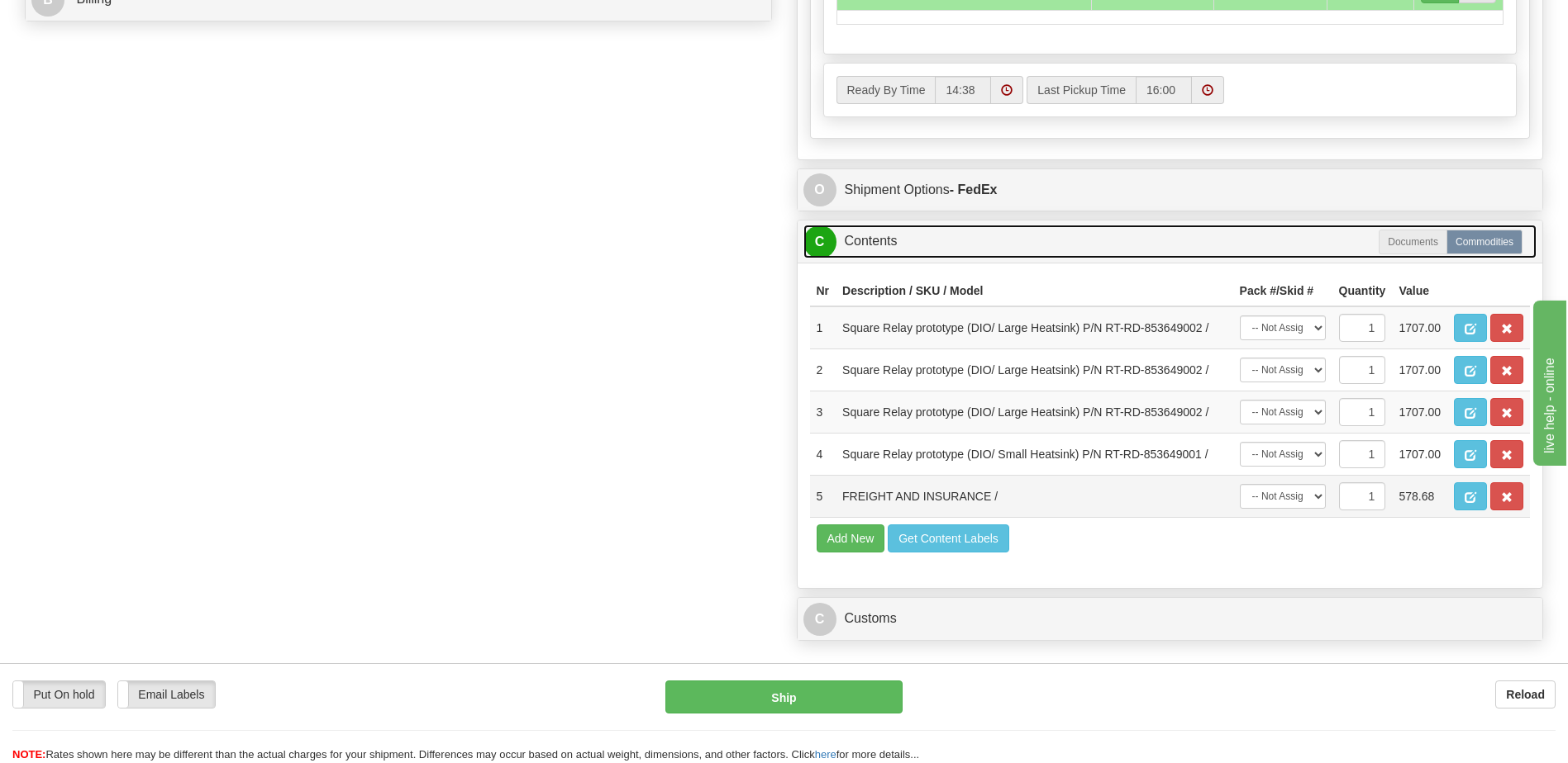
scroll to position [826, 0]
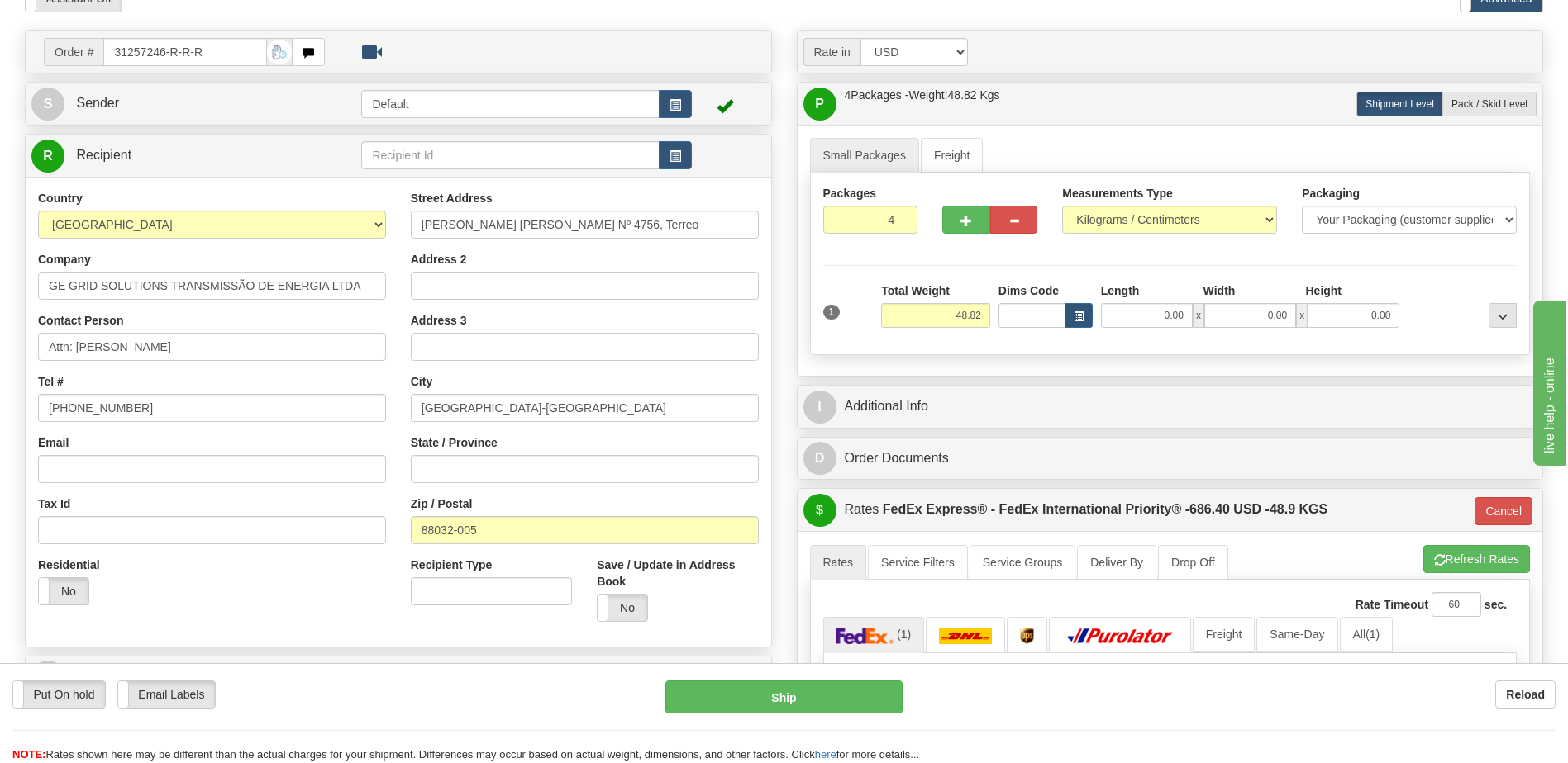
scroll to position [0, 0]
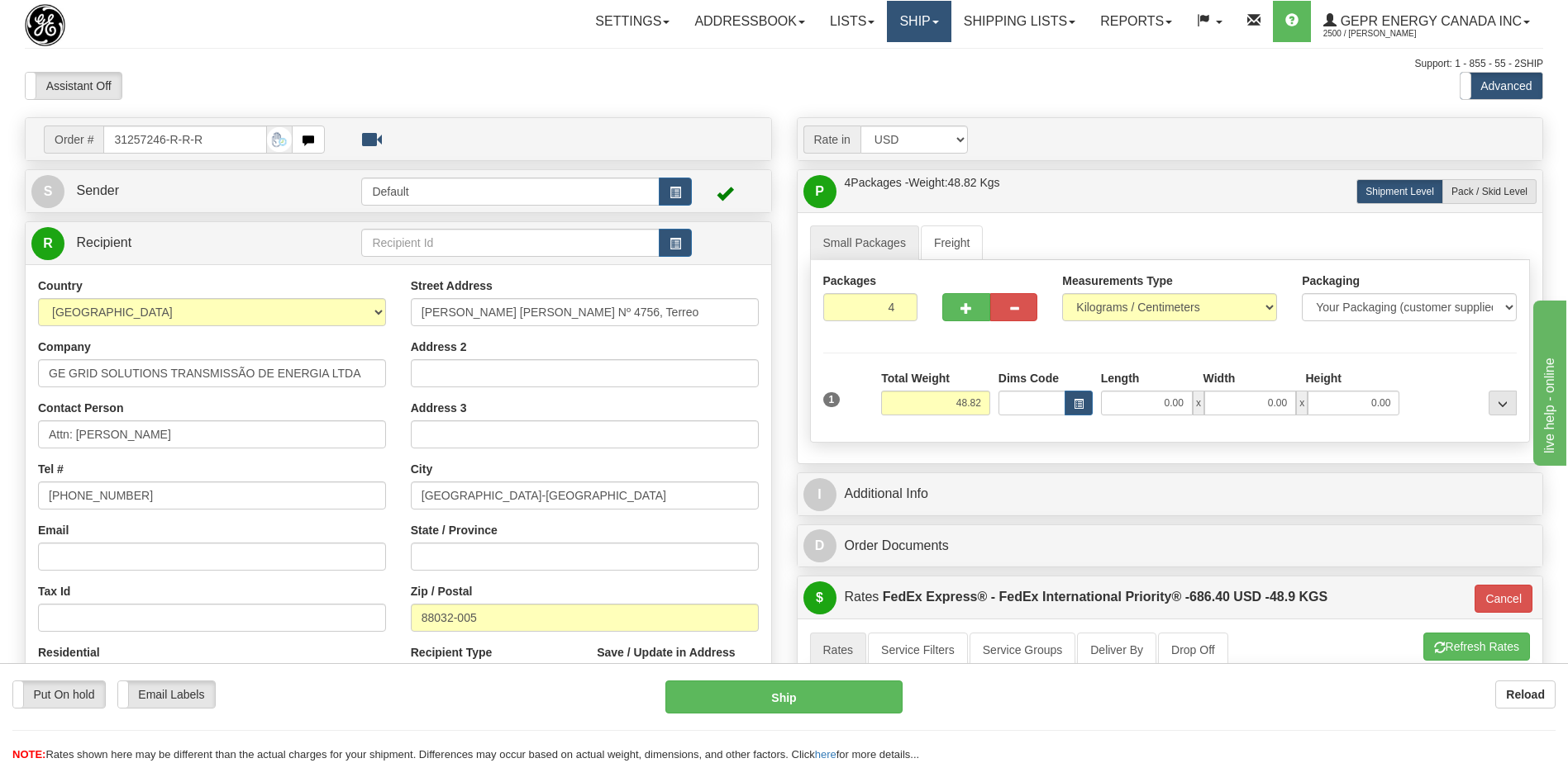
click at [908, 27] on link "Ship" at bounding box center [918, 21] width 63 height 41
click at [877, 58] on link "Ship Screen" at bounding box center [875, 57] width 149 height 21
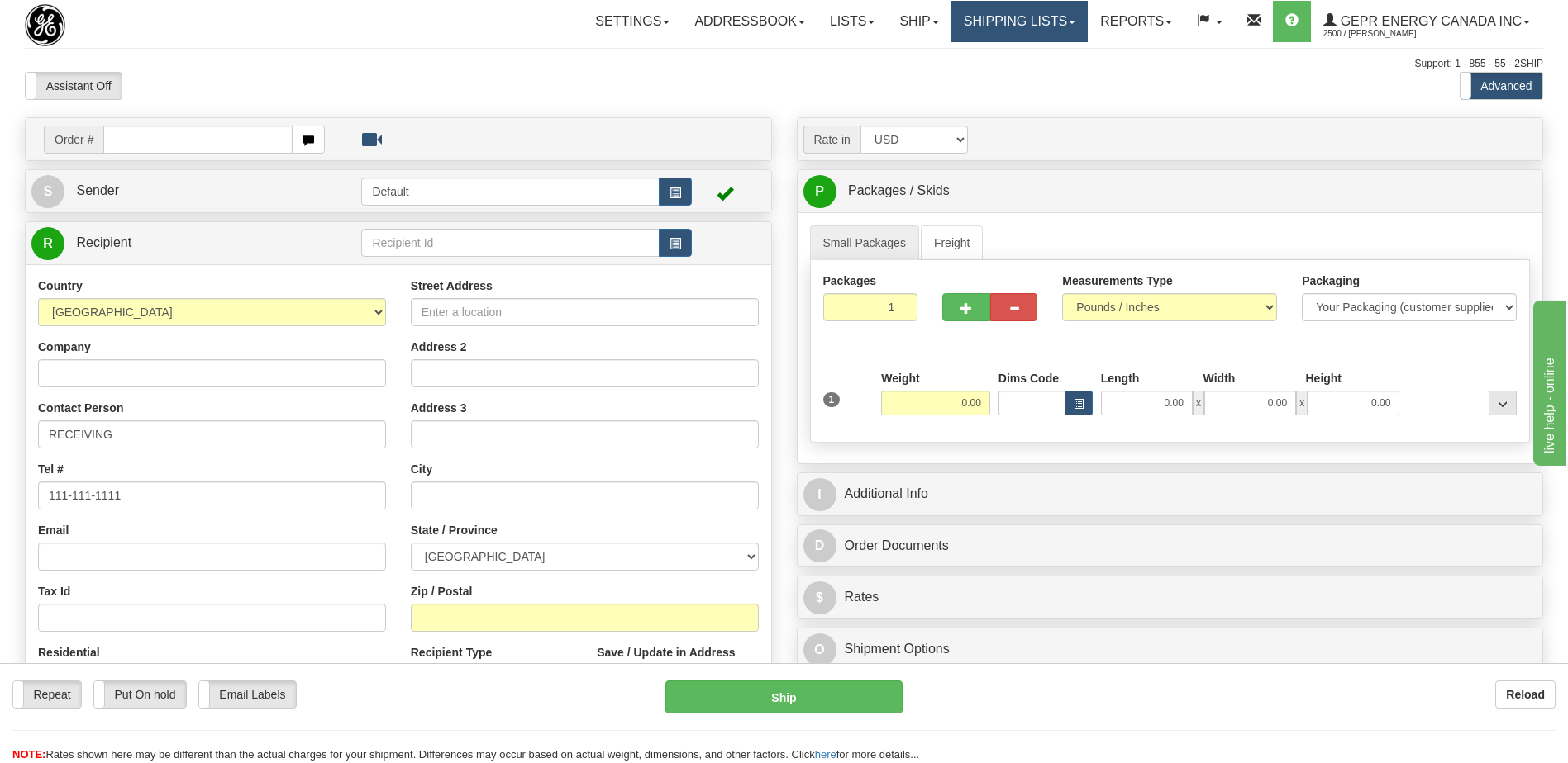
click at [1004, 25] on link "Shipping lists" at bounding box center [1019, 21] width 137 height 41
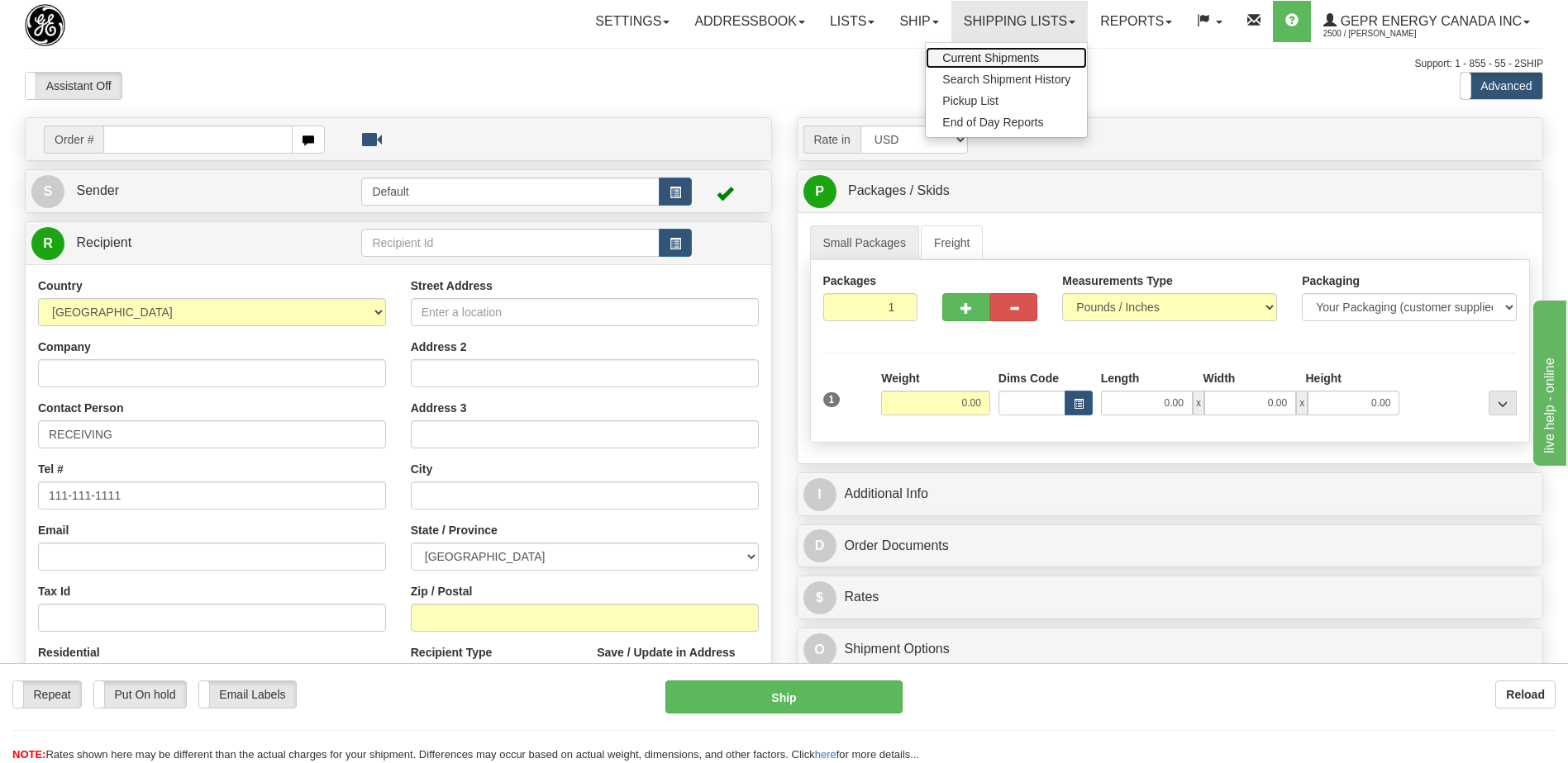
click at [993, 63] on span "Current Shipments" at bounding box center [991, 58] width 97 height 13
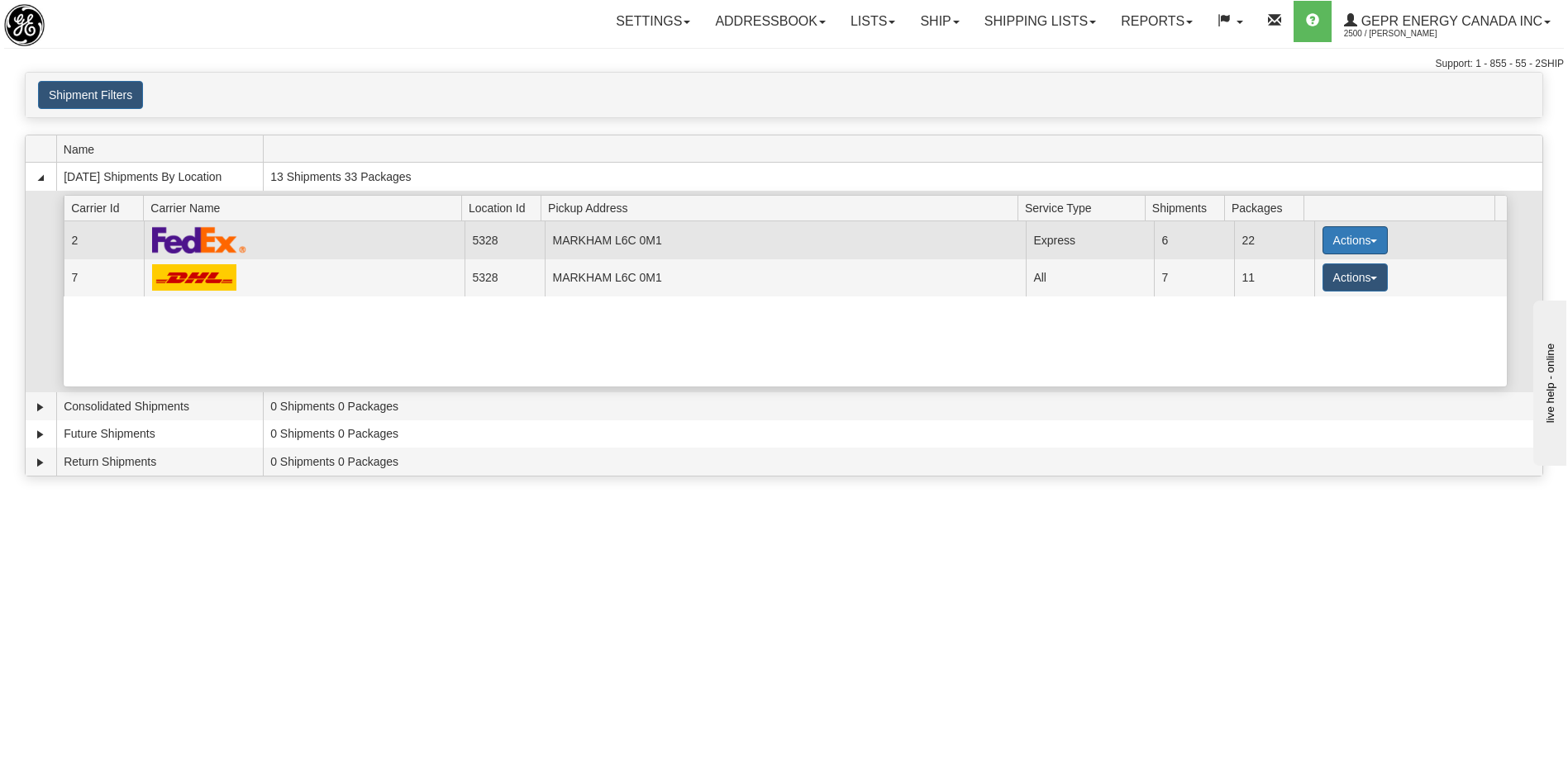
click at [1354, 242] on button "Actions" at bounding box center [1355, 240] width 66 height 28
click at [1301, 269] on span "Details" at bounding box center [1293, 271] width 45 height 12
